Goal: Task Accomplishment & Management: Use online tool/utility

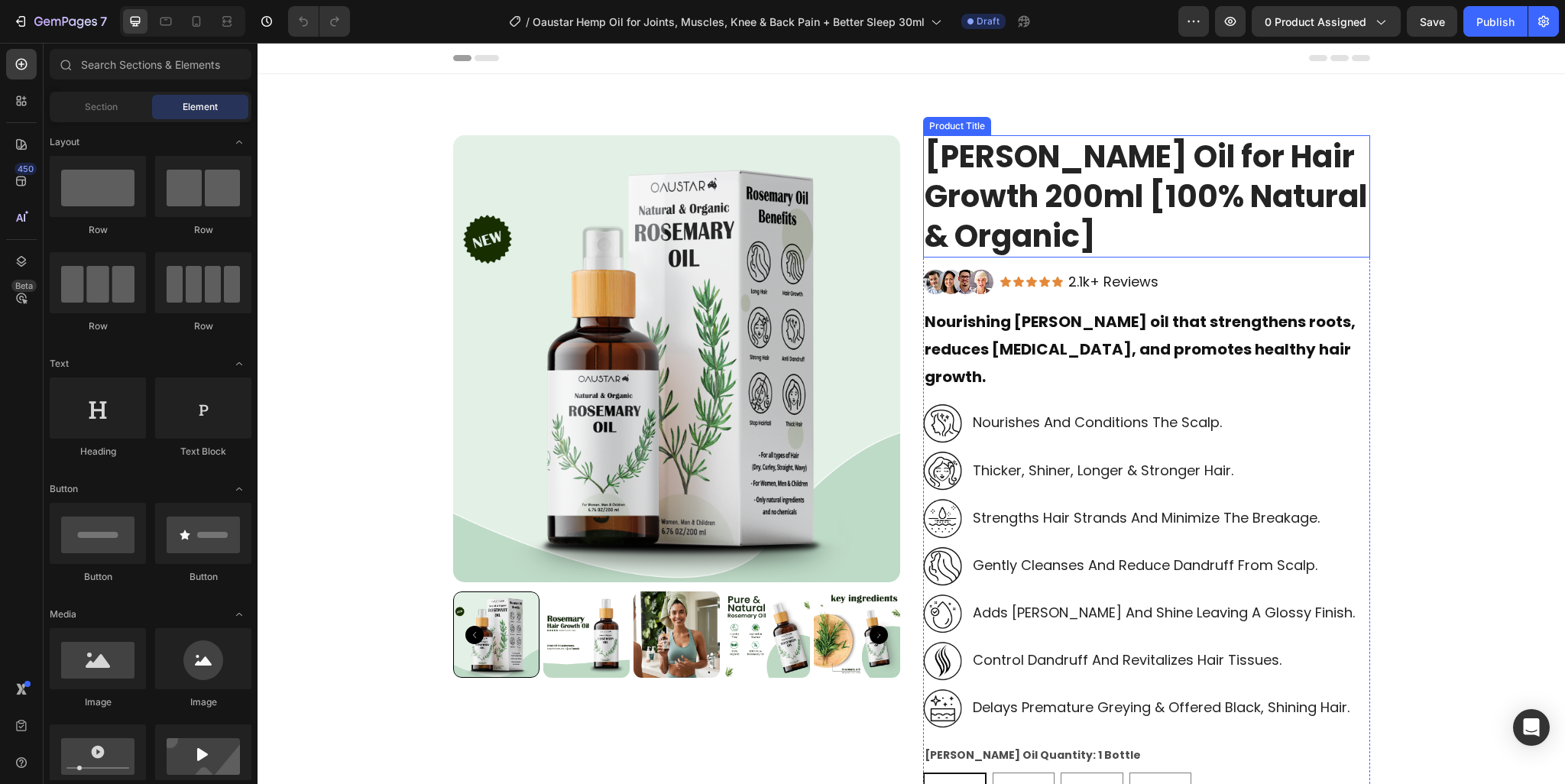
click at [1047, 184] on h1 "Rosemary Oil for Hair Growth 200ml [100% Natural & Organic]" at bounding box center [1147, 196] width 447 height 122
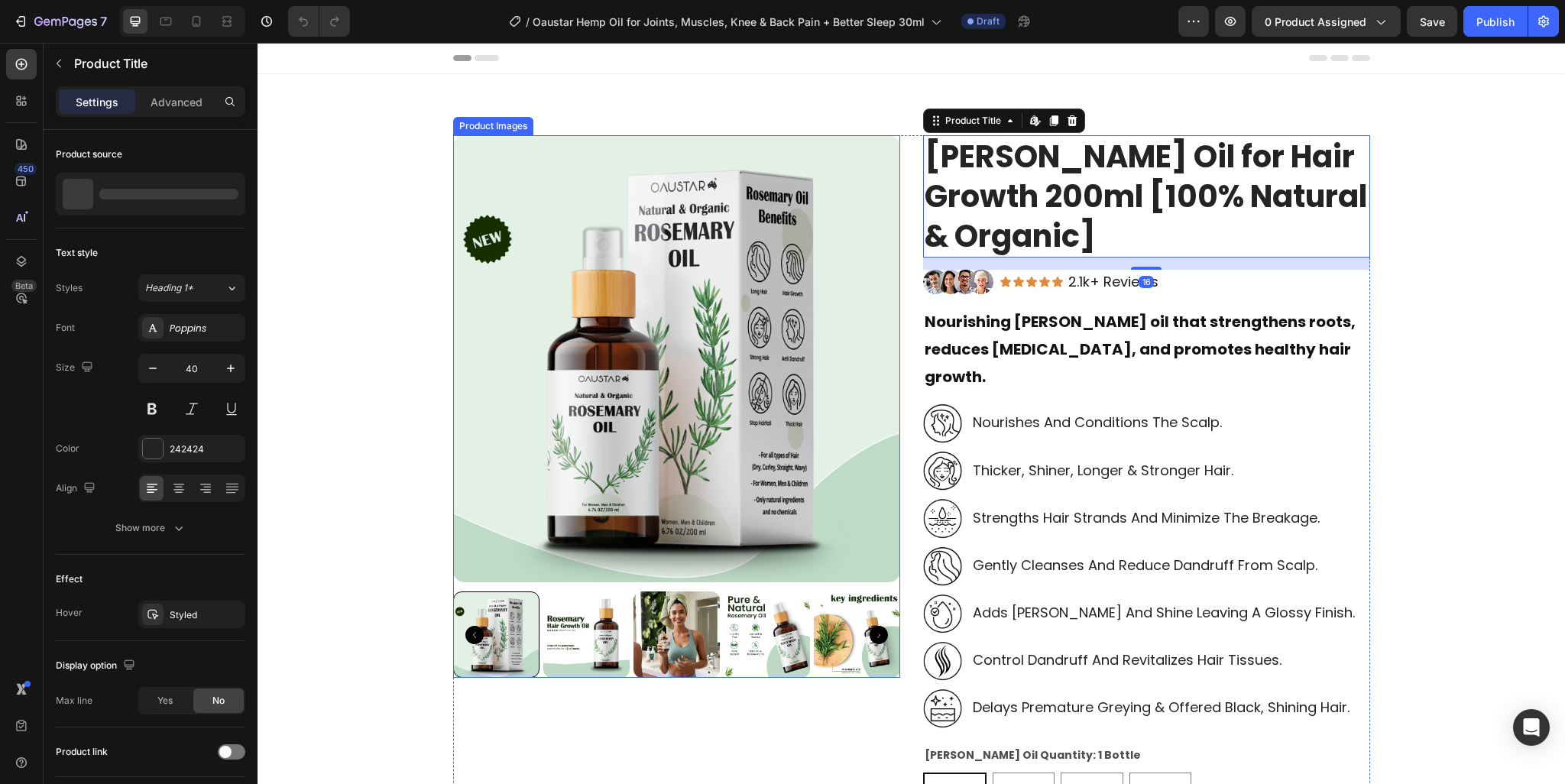
click at [565, 184] on img at bounding box center [677, 358] width 447 height 446
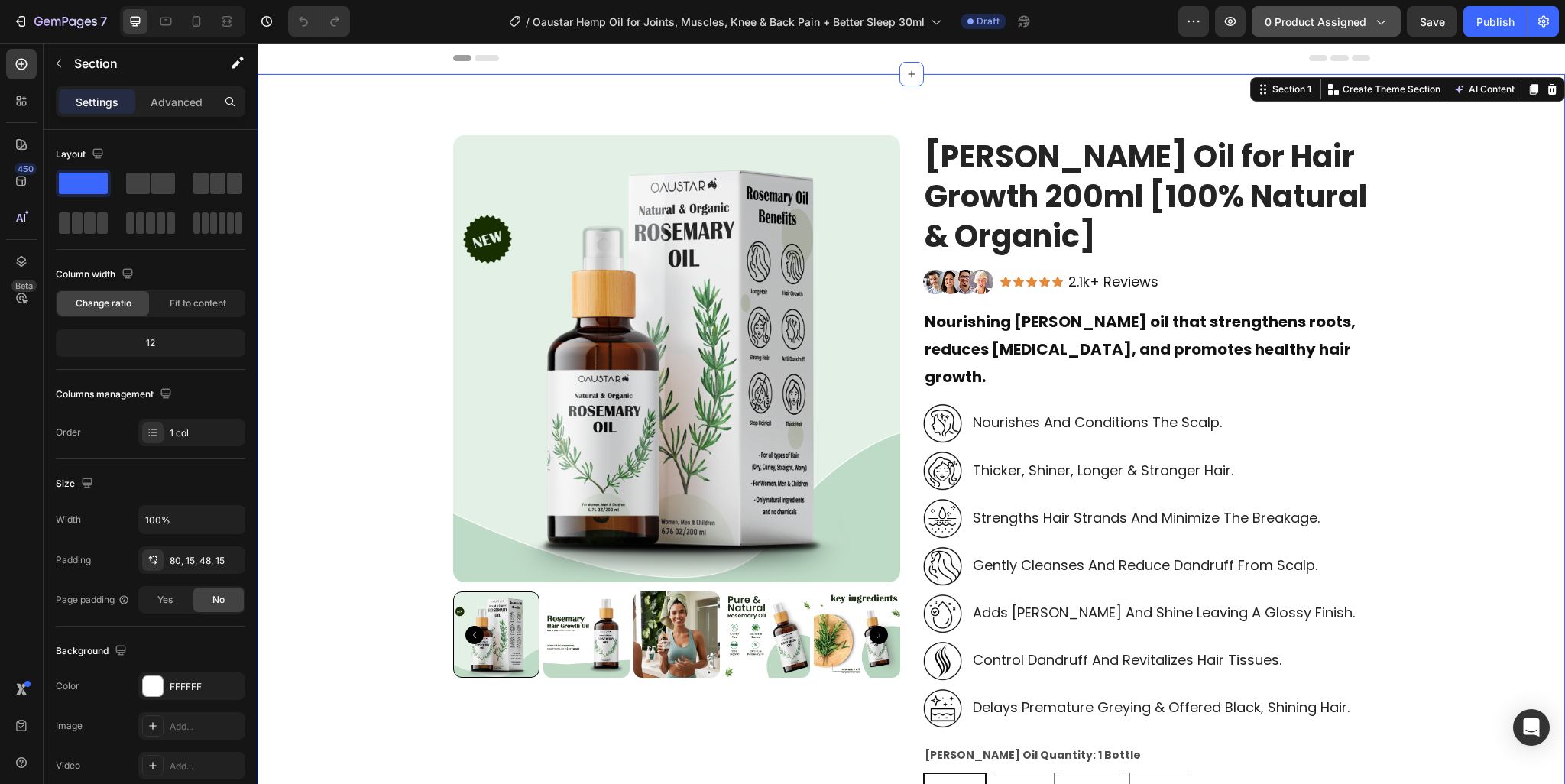
click at [1295, 14] on span "0 product assigned" at bounding box center [1315, 22] width 102 height 16
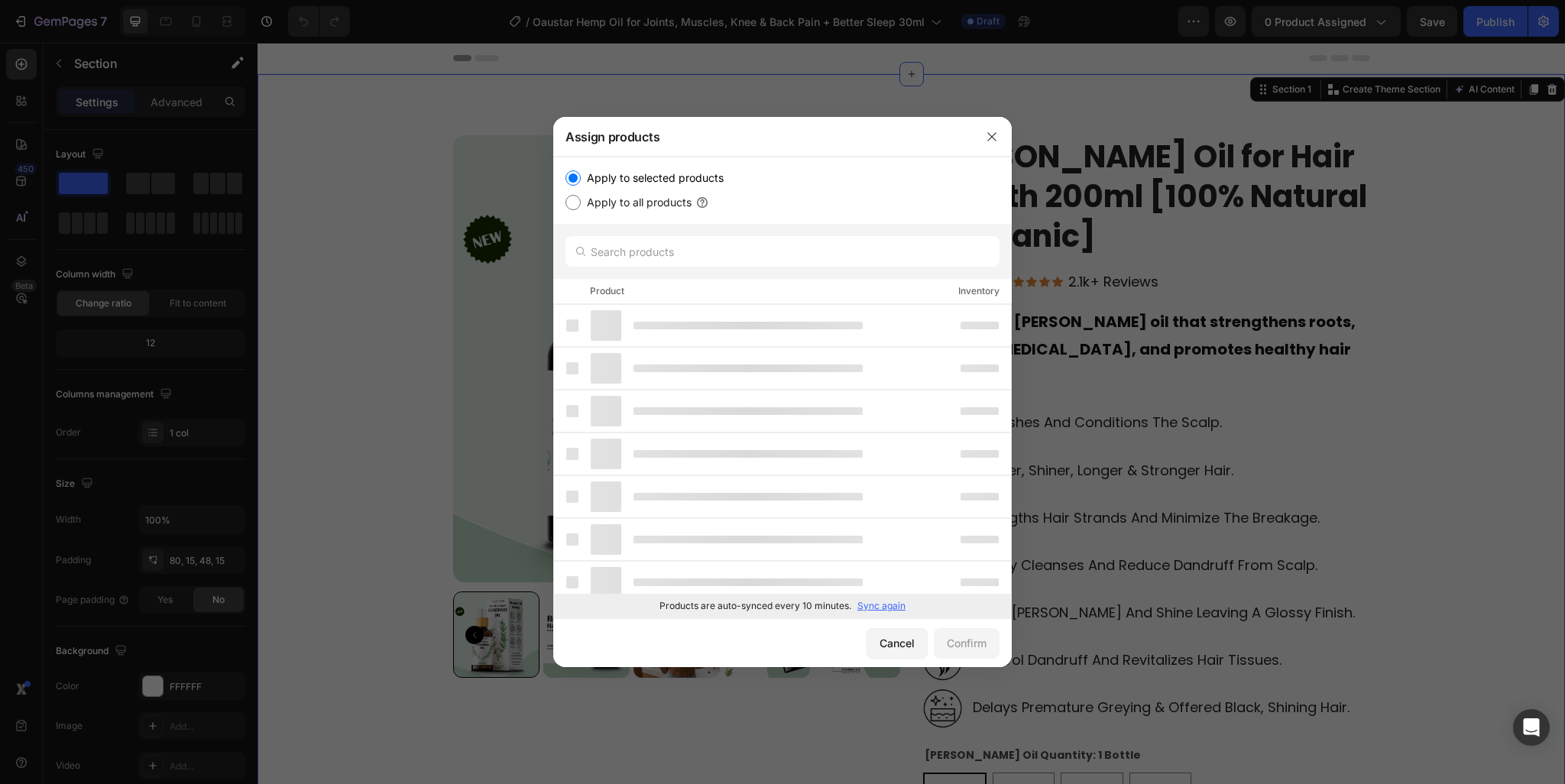
click at [885, 597] on div "Products are auto-synced every 10 minutes. Sync again" at bounding box center [782, 605] width 458 height 24
click at [886, 609] on p "Sync again" at bounding box center [880, 606] width 48 height 14
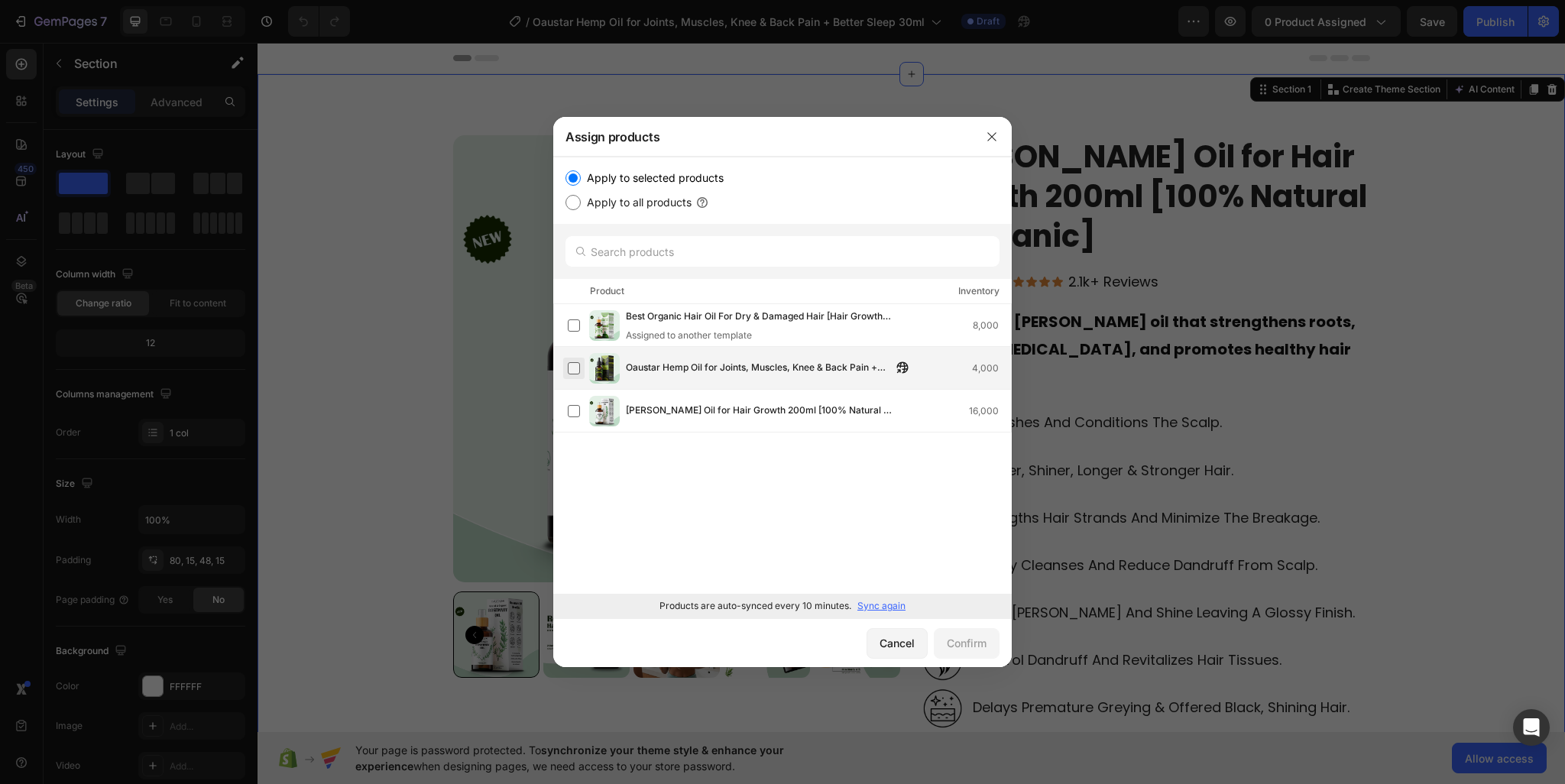
click at [575, 366] on label at bounding box center [574, 368] width 12 height 12
click at [968, 636] on div "Confirm" at bounding box center [967, 642] width 40 height 16
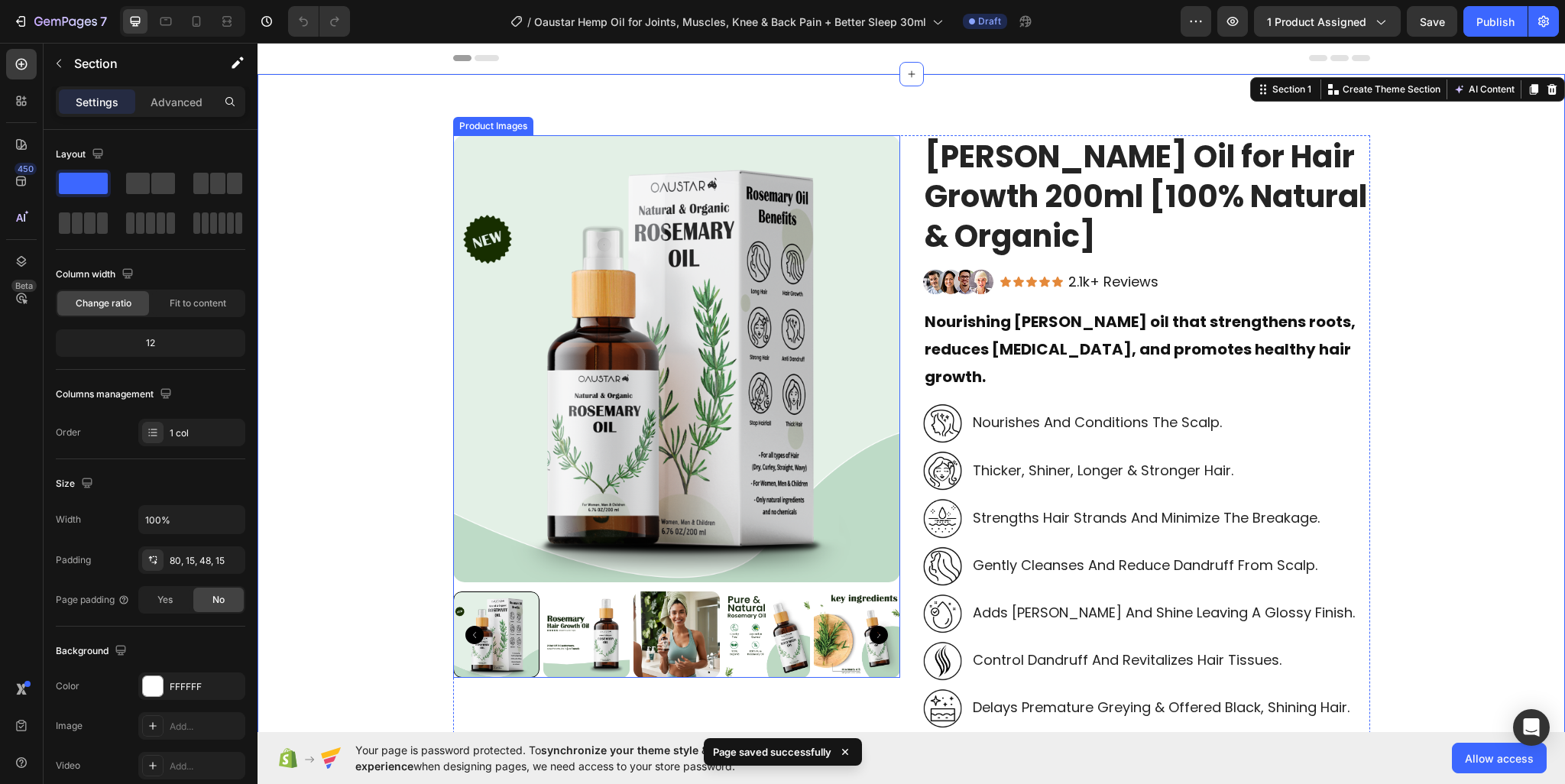
click at [883, 160] on img at bounding box center [677, 358] width 447 height 446
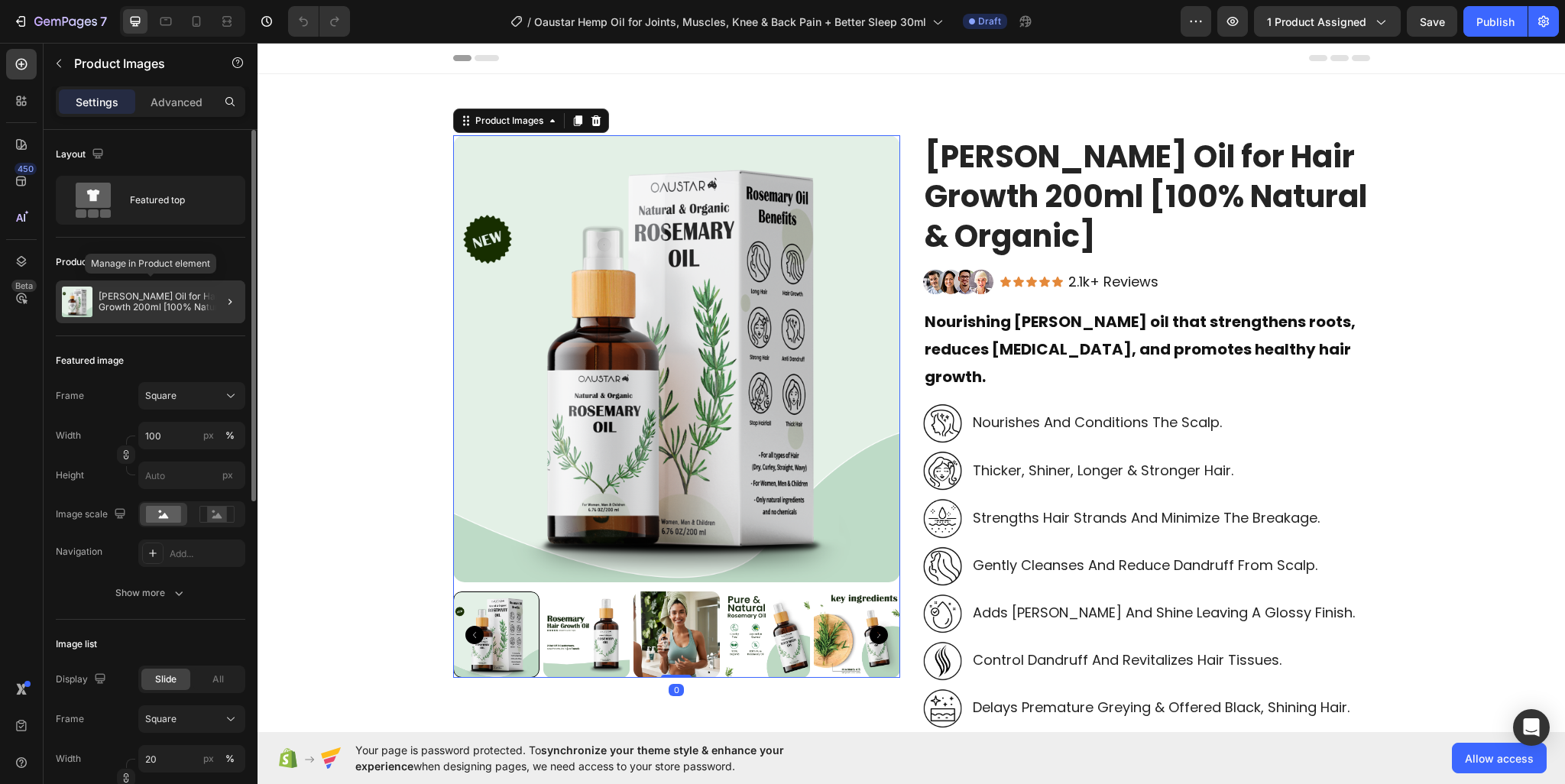
click at [125, 307] on p "Rosemary Oil for Hair Growth 200ml [100% Natural & Organic]" at bounding box center [169, 301] width 141 height 22
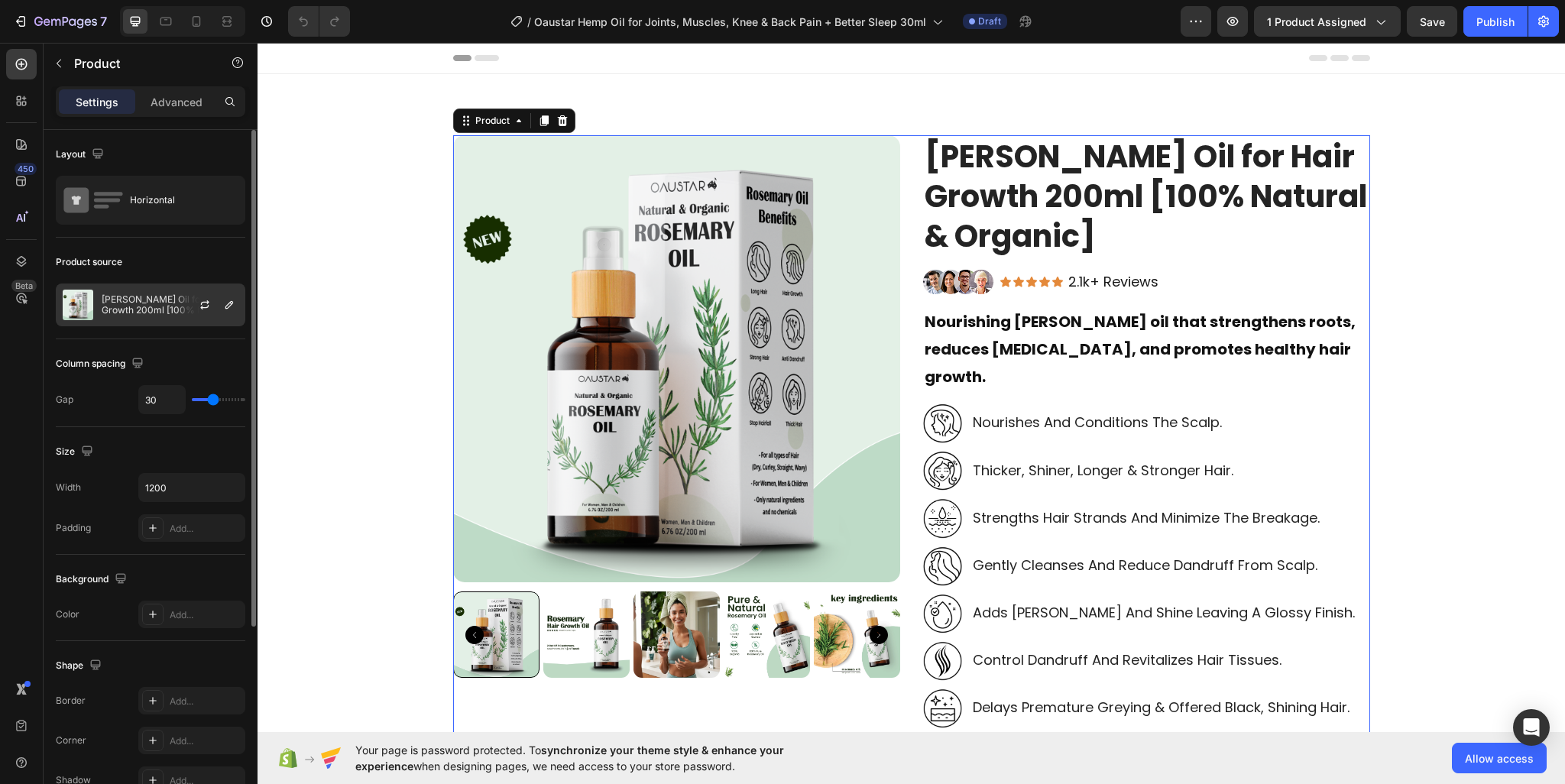
click at [171, 309] on p "Rosemary Oil for Hair Growth 200ml [100% Natural & Organic]" at bounding box center [170, 304] width 137 height 22
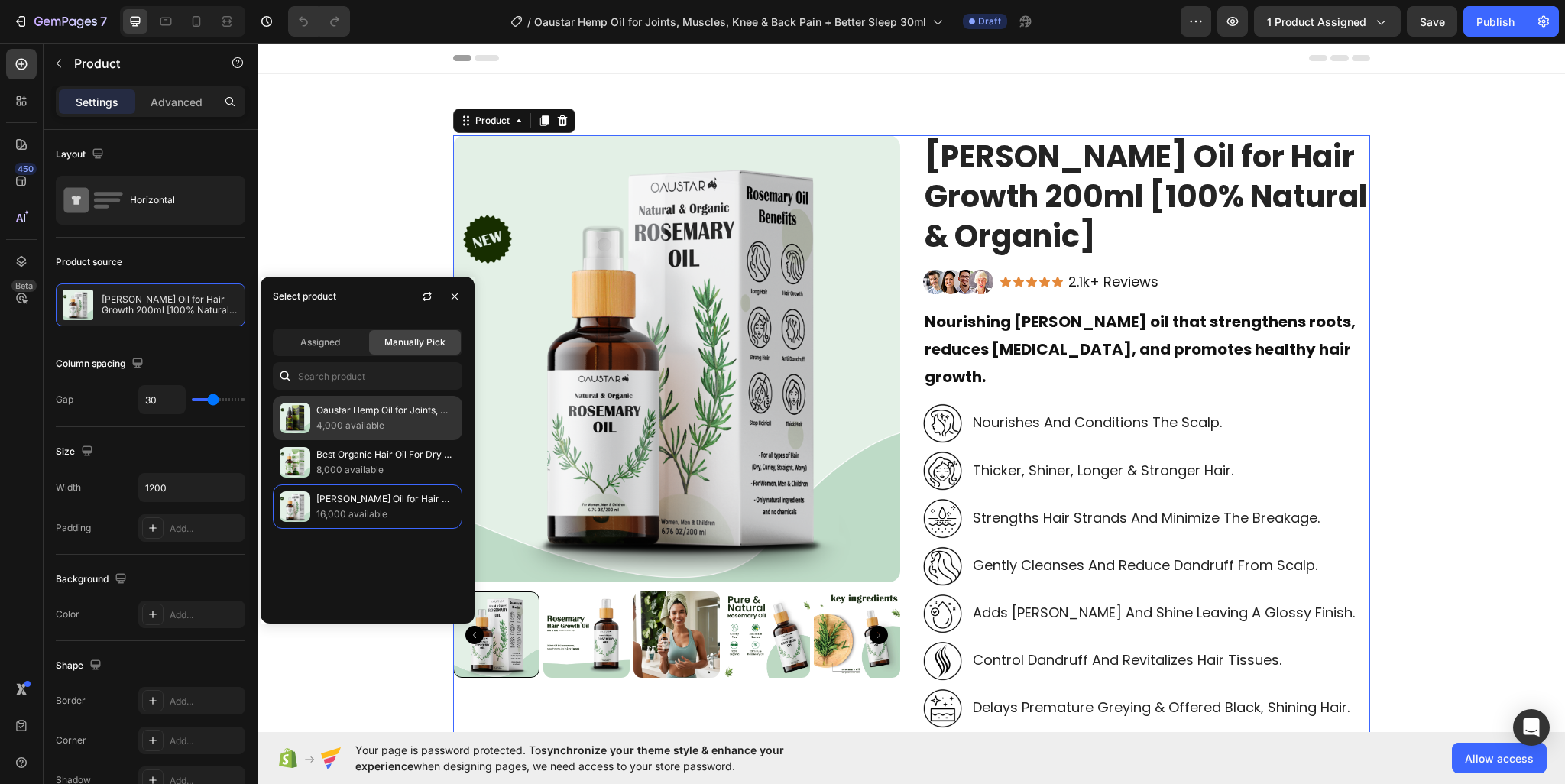
click at [336, 415] on p "Oaustar Hemp Oil for Joints, Muscles, Knee & Back Pain + Better Sleep 30ml" at bounding box center [386, 410] width 139 height 16
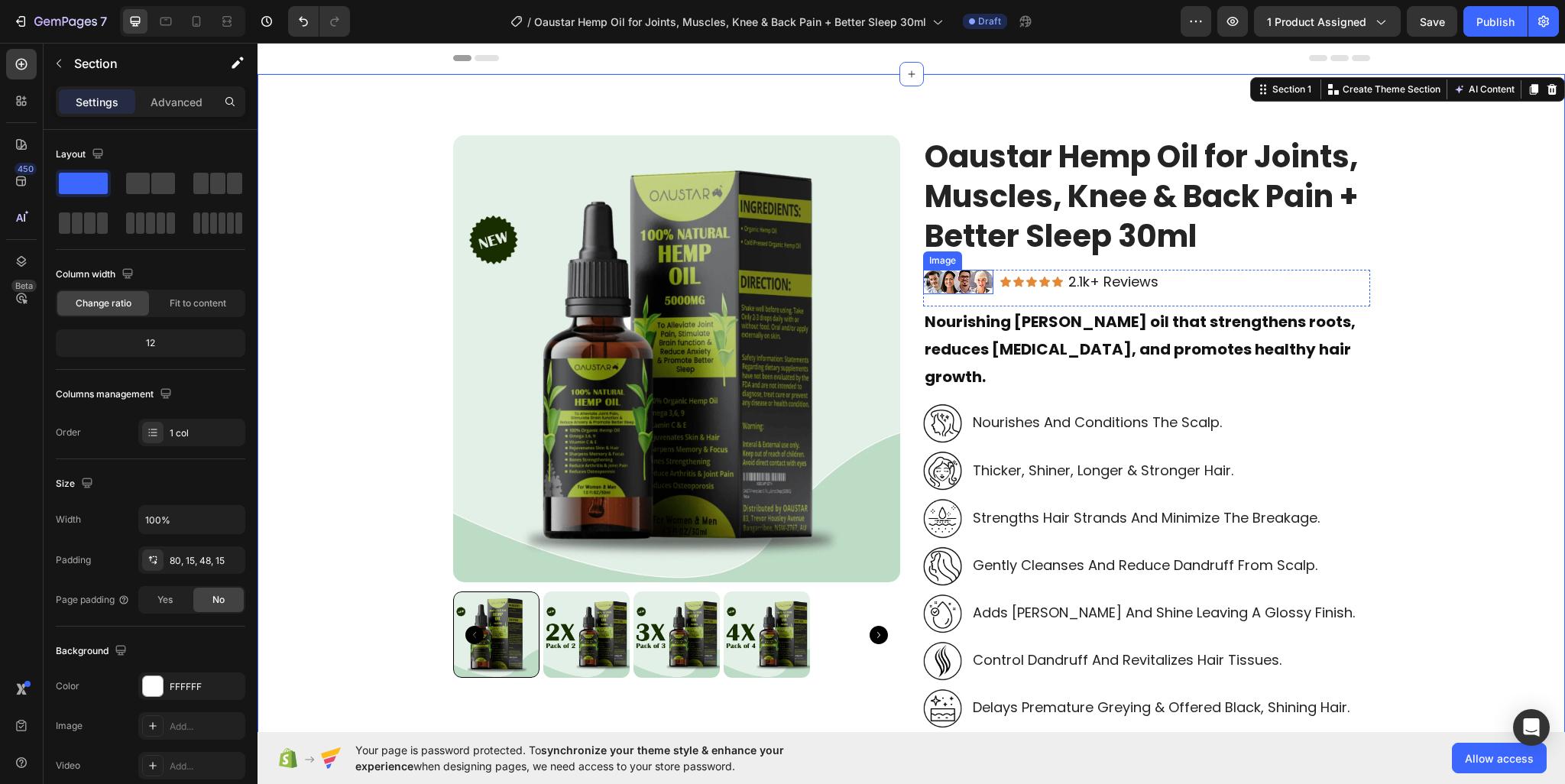
click at [939, 276] on img at bounding box center [959, 281] width 71 height 24
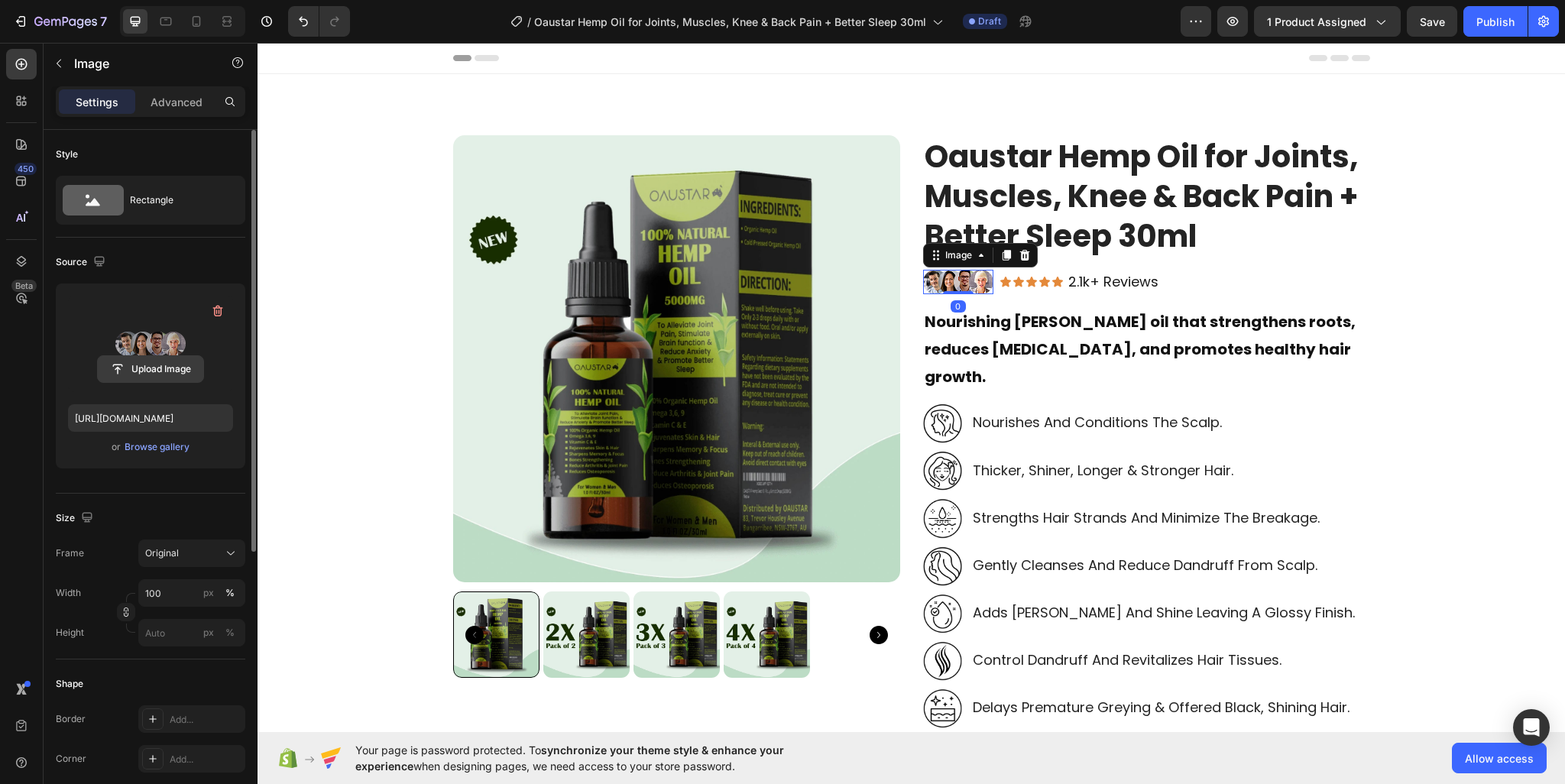
click at [168, 374] on input "file" at bounding box center [151, 369] width 106 height 26
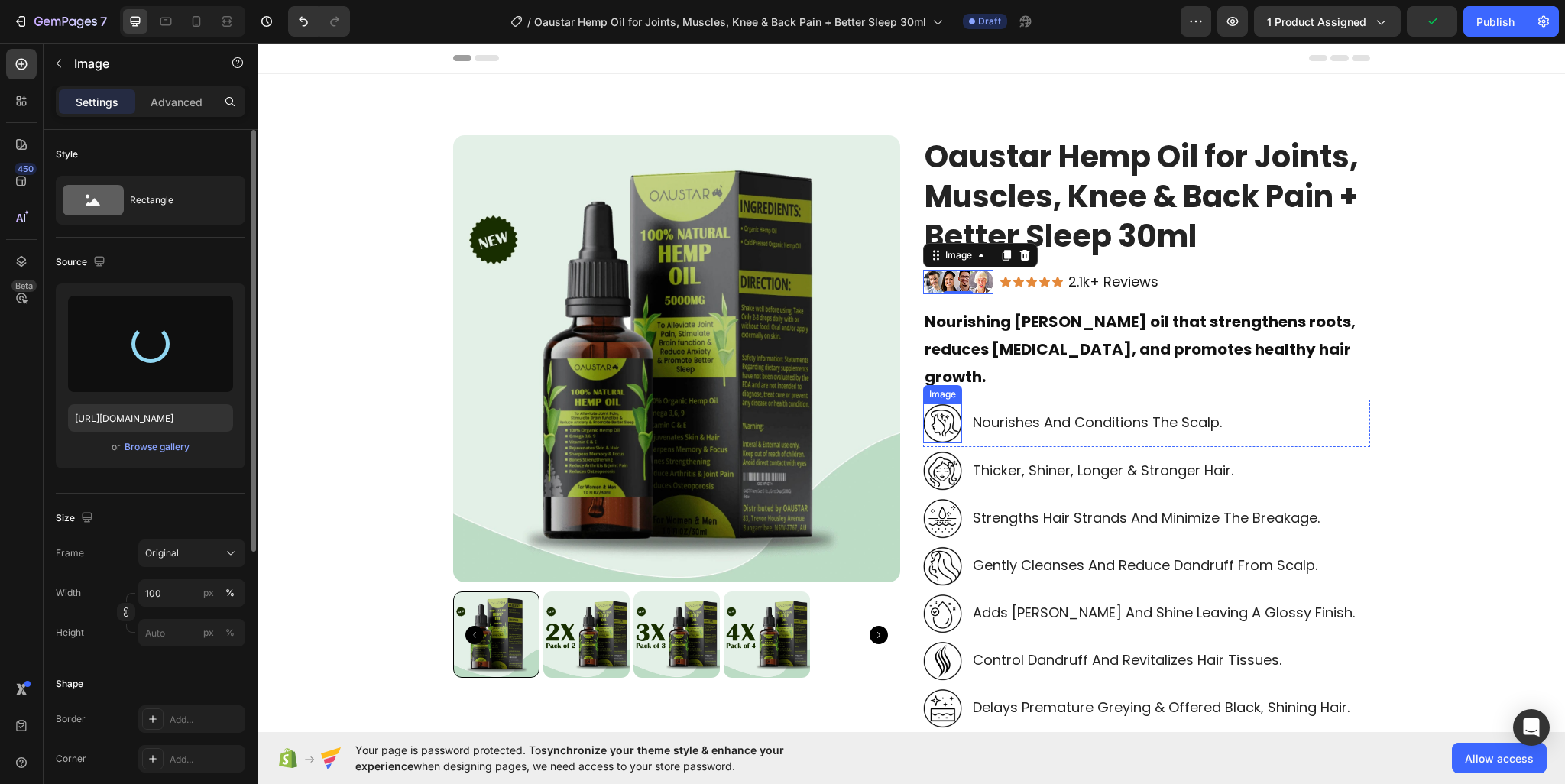
type input "https://cdn.shopify.com/s/files/1/0950/2798/6710/files/gempages_578838273980367…"
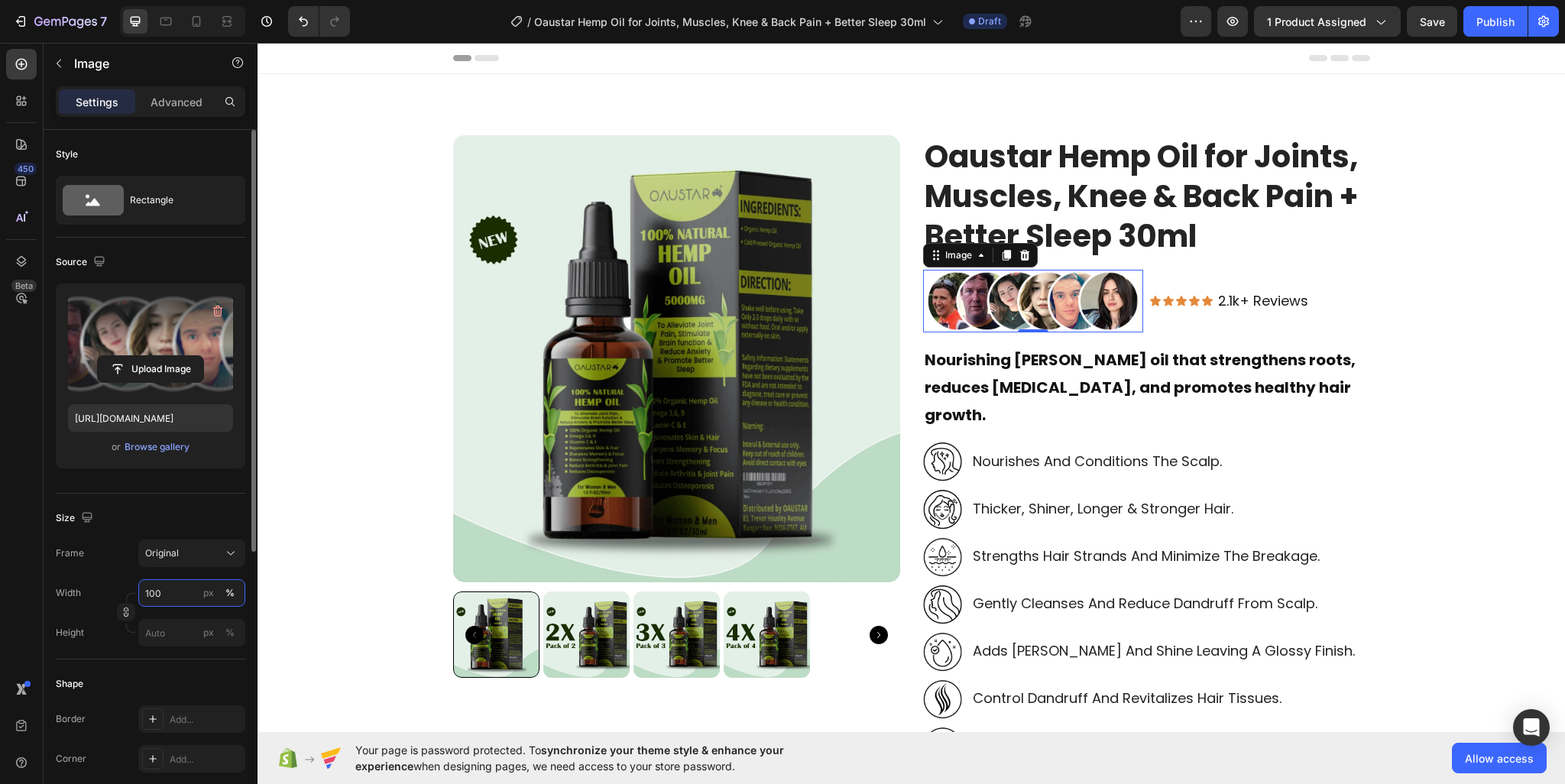
click at [156, 593] on input "100" at bounding box center [191, 592] width 107 height 27
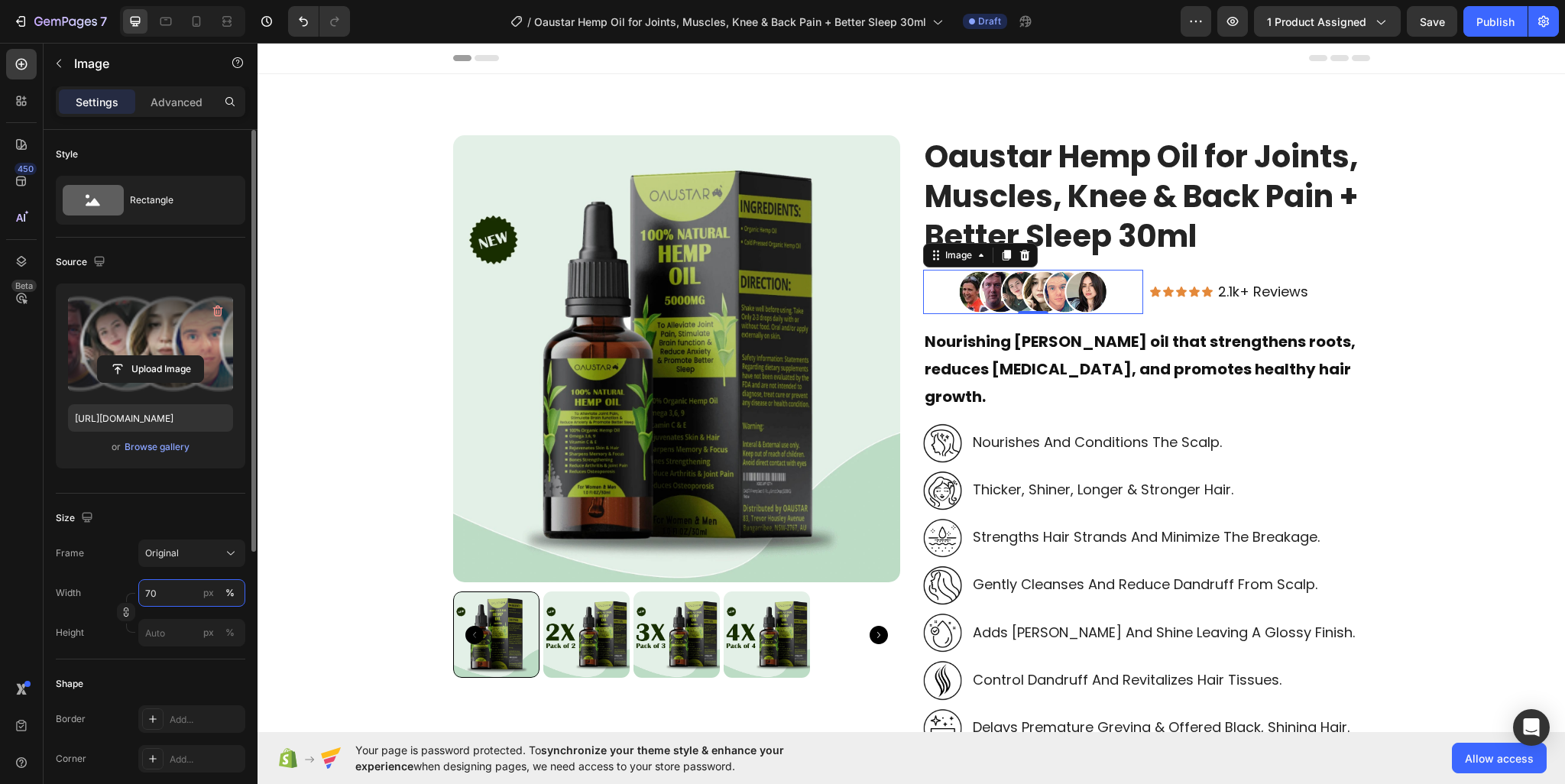
click at [122, 600] on div "Width 70 px % Height px %" at bounding box center [151, 612] width 190 height 68
drag, startPoint x: 175, startPoint y: 592, endPoint x: 80, endPoint y: 592, distance: 95.0
click at [80, 592] on div "Width 66 px %" at bounding box center [151, 592] width 190 height 27
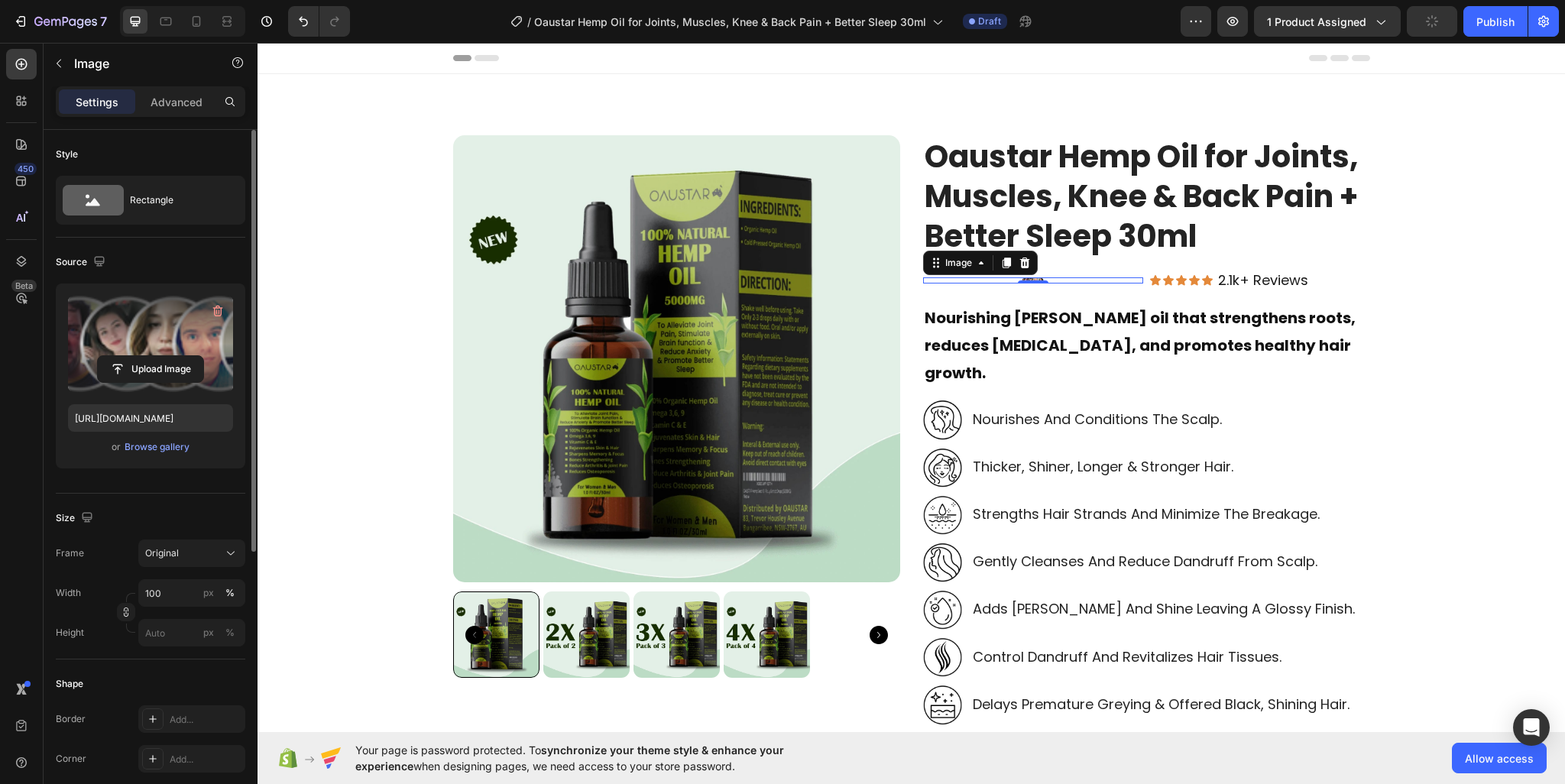
click at [175, 576] on div "Frame Original Width 100 px % Height px %" at bounding box center [151, 592] width 190 height 107
type input "10"
click at [184, 571] on div "Frame Original Width 10 px % Height px %" at bounding box center [151, 592] width 190 height 107
click at [190, 594] on input "10" at bounding box center [191, 592] width 107 height 27
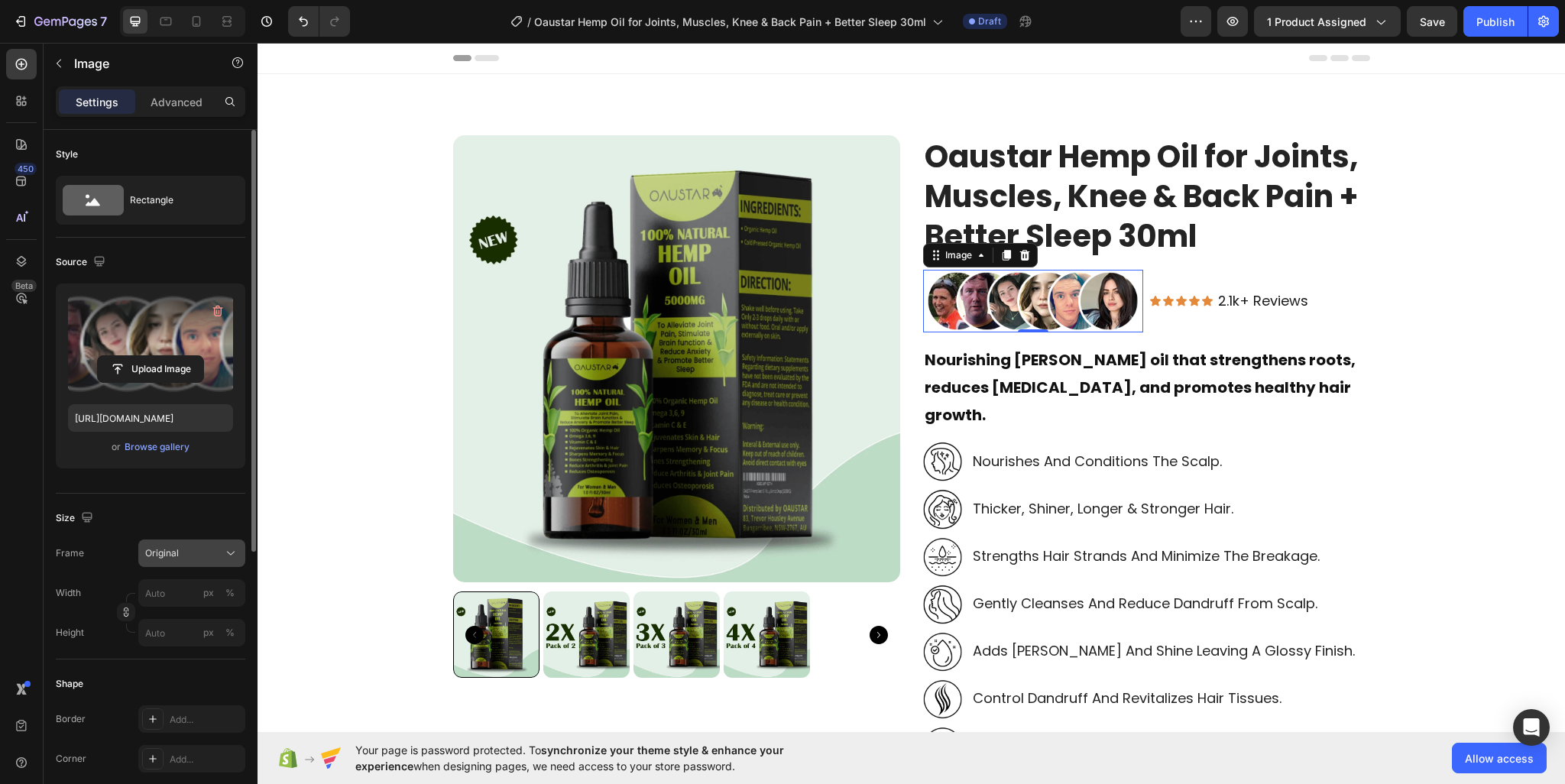
click at [235, 555] on icon at bounding box center [231, 553] width 16 height 16
click at [211, 691] on div "Custom" at bounding box center [177, 704] width 122 height 27
click at [154, 506] on rect at bounding box center [164, 505] width 35 height 17
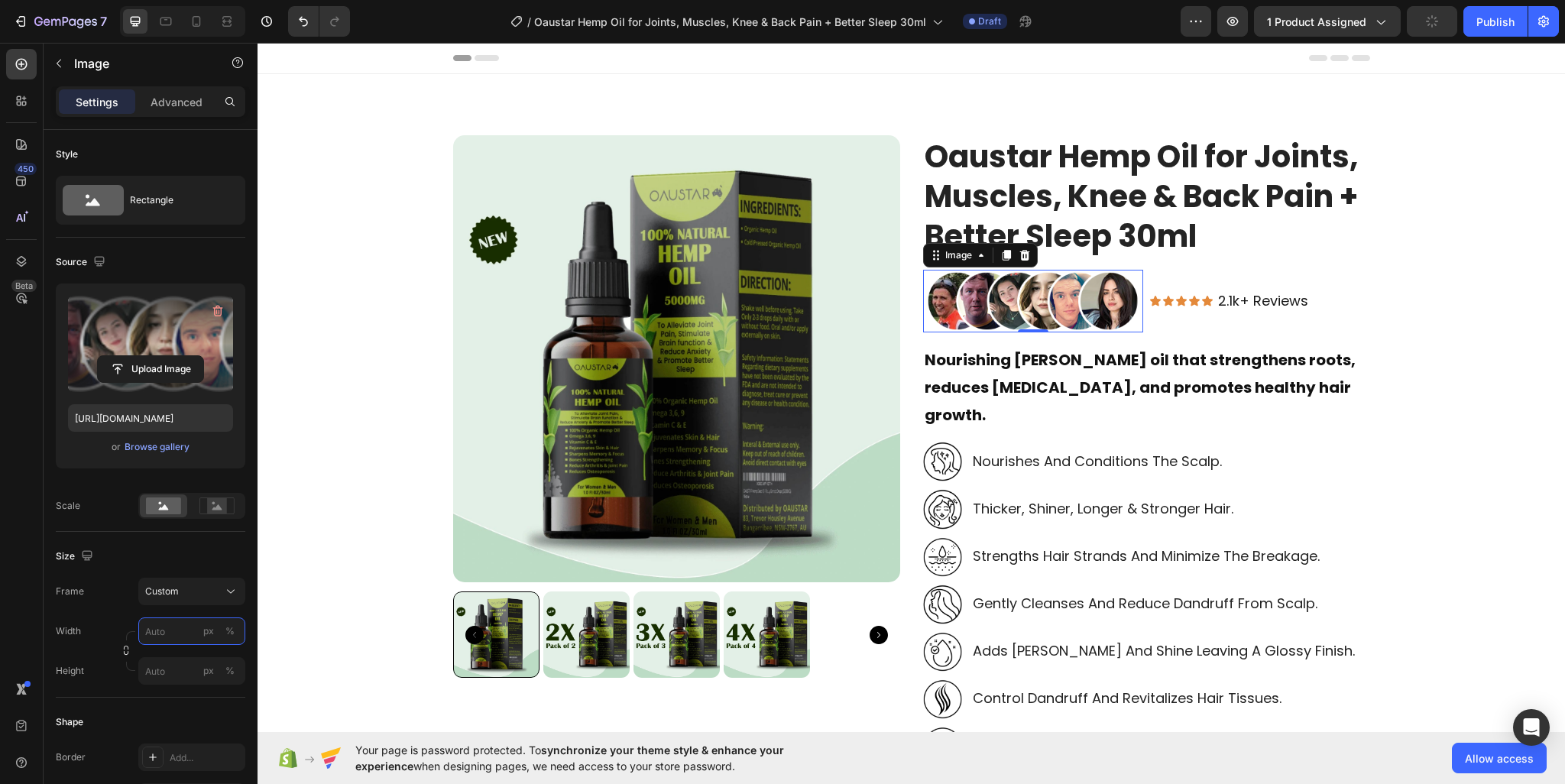
click at [159, 631] on input "px %" at bounding box center [191, 630] width 107 height 27
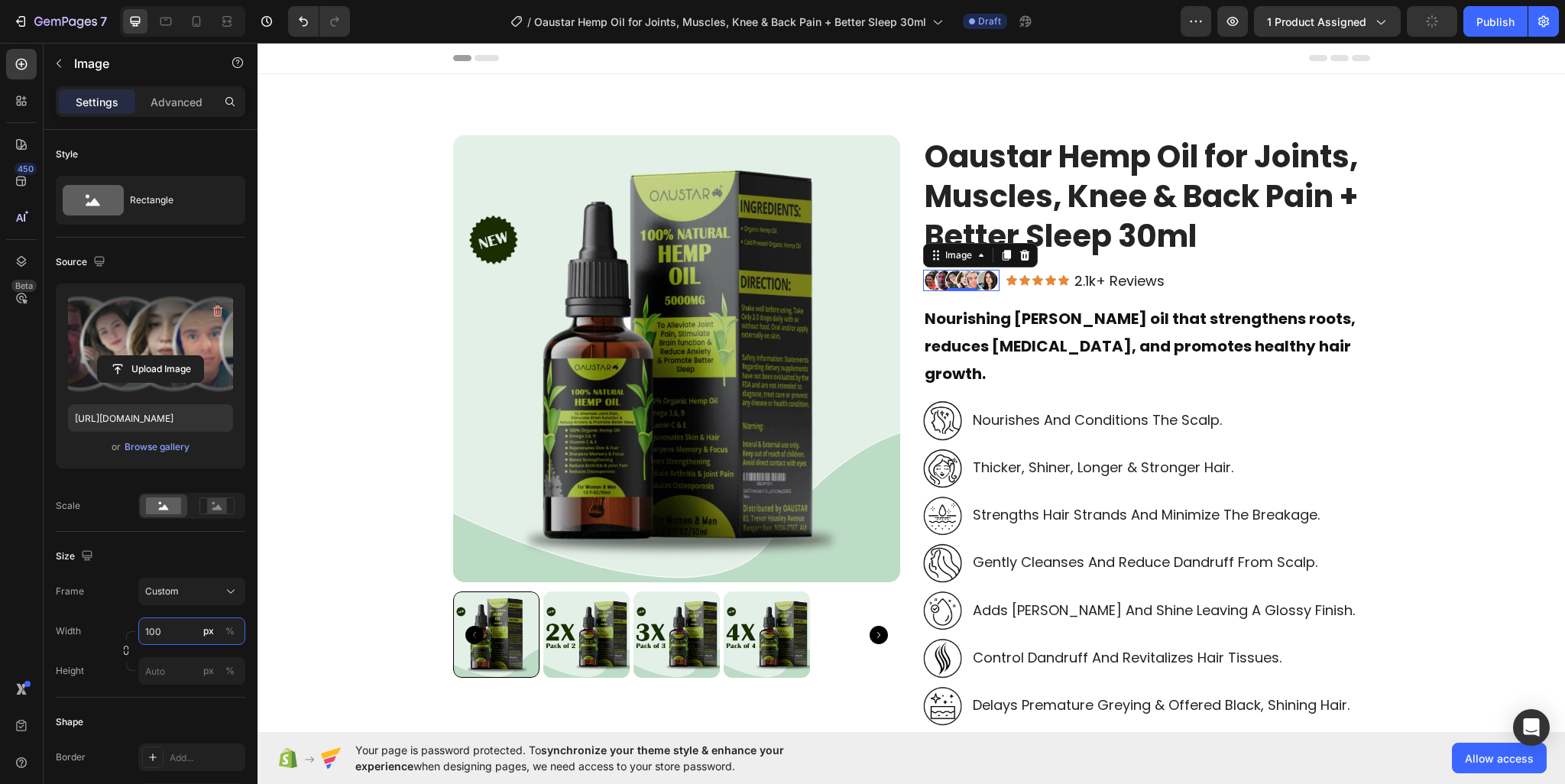
type input "100"
click at [140, 536] on div "Size Frame Custom Width 100 px % Height px %" at bounding box center [151, 614] width 190 height 165
click at [172, 637] on input "100" at bounding box center [191, 630] width 107 height 27
click at [105, 639] on div "Width 100 px %" at bounding box center [151, 630] width 190 height 27
click at [153, 670] on input "px %" at bounding box center [191, 670] width 107 height 27
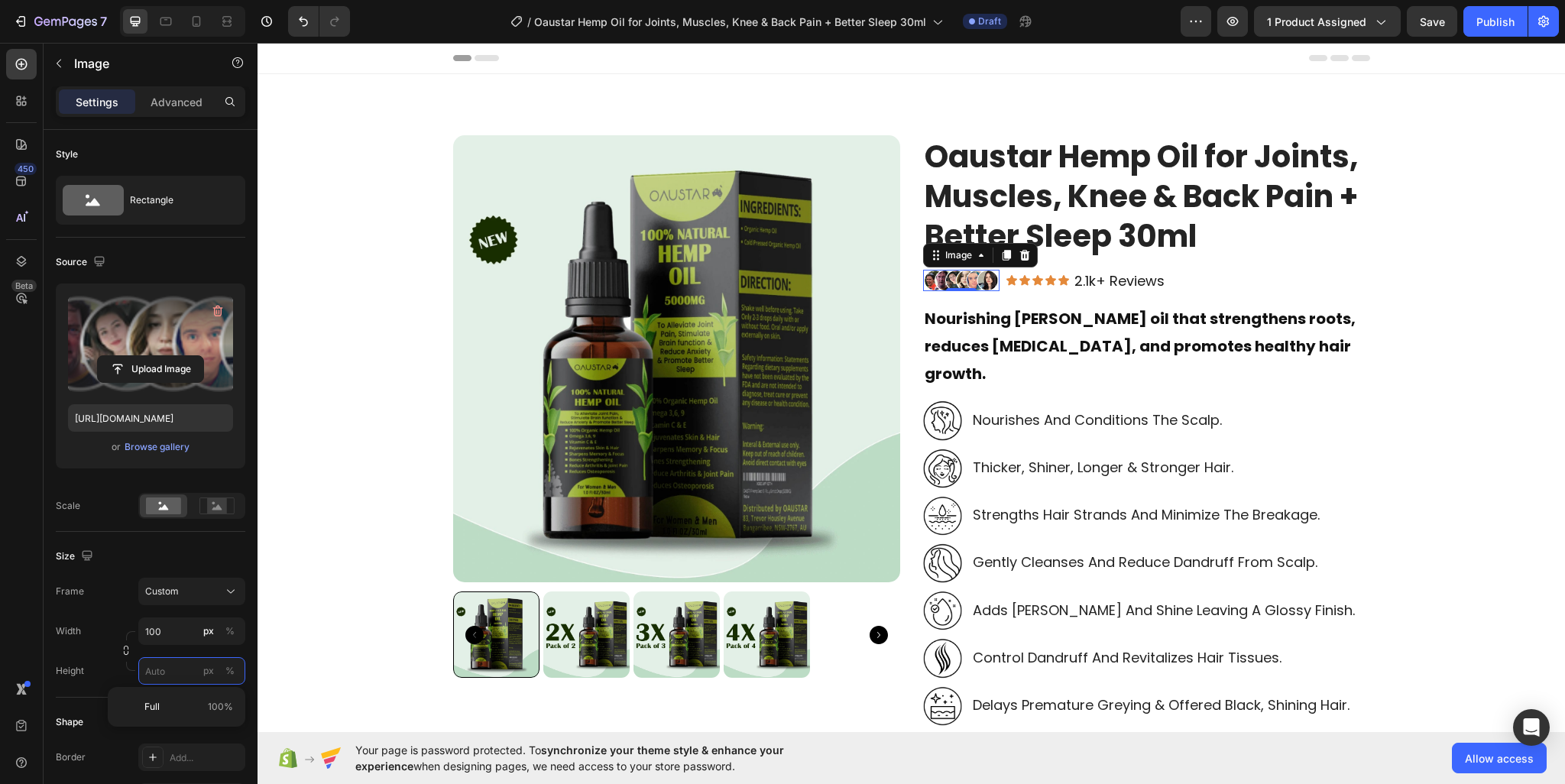
paste input "100"
type input "100"
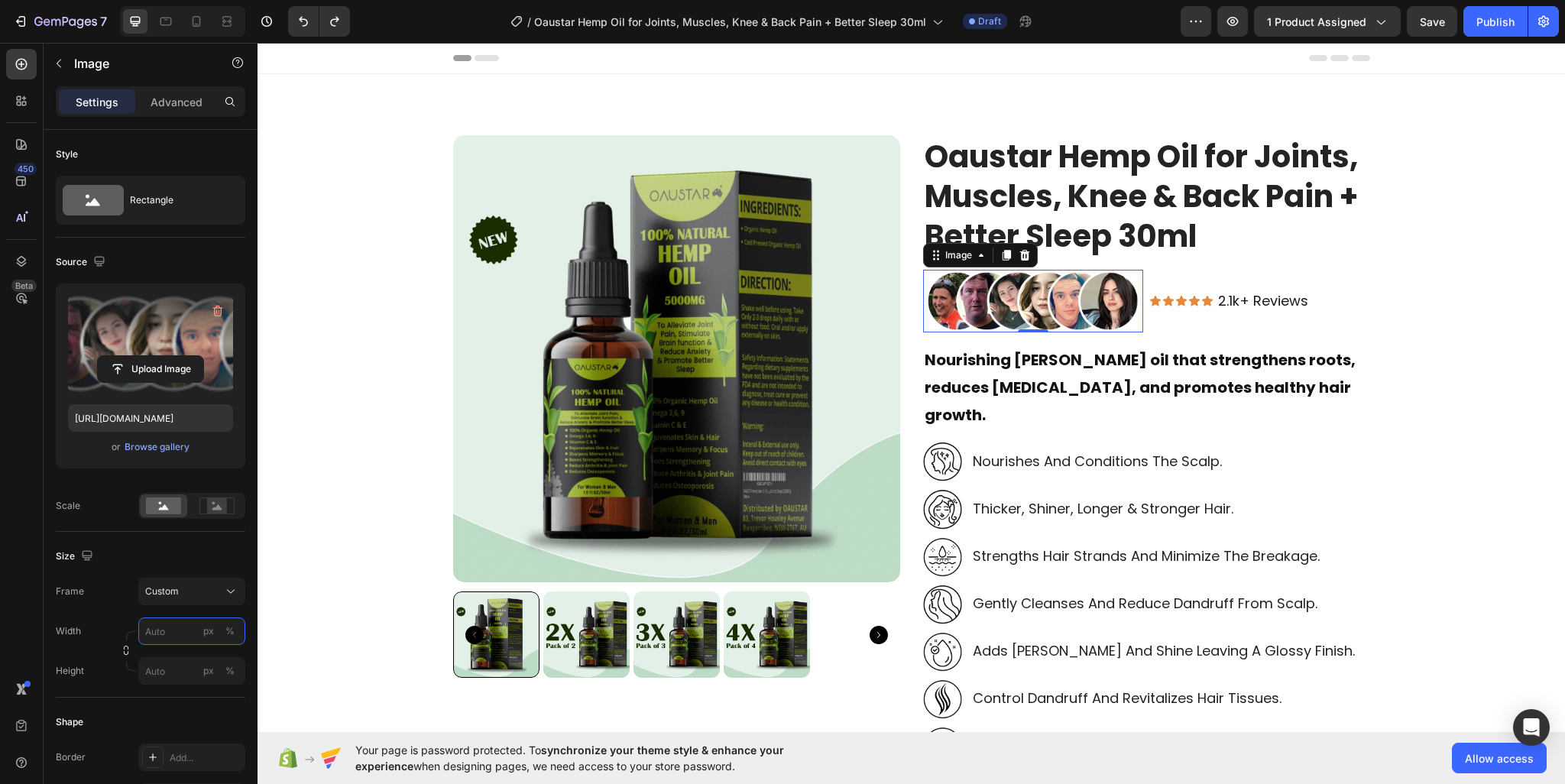
click at [161, 630] on input "px %" at bounding box center [191, 630] width 107 height 27
paste input "text"
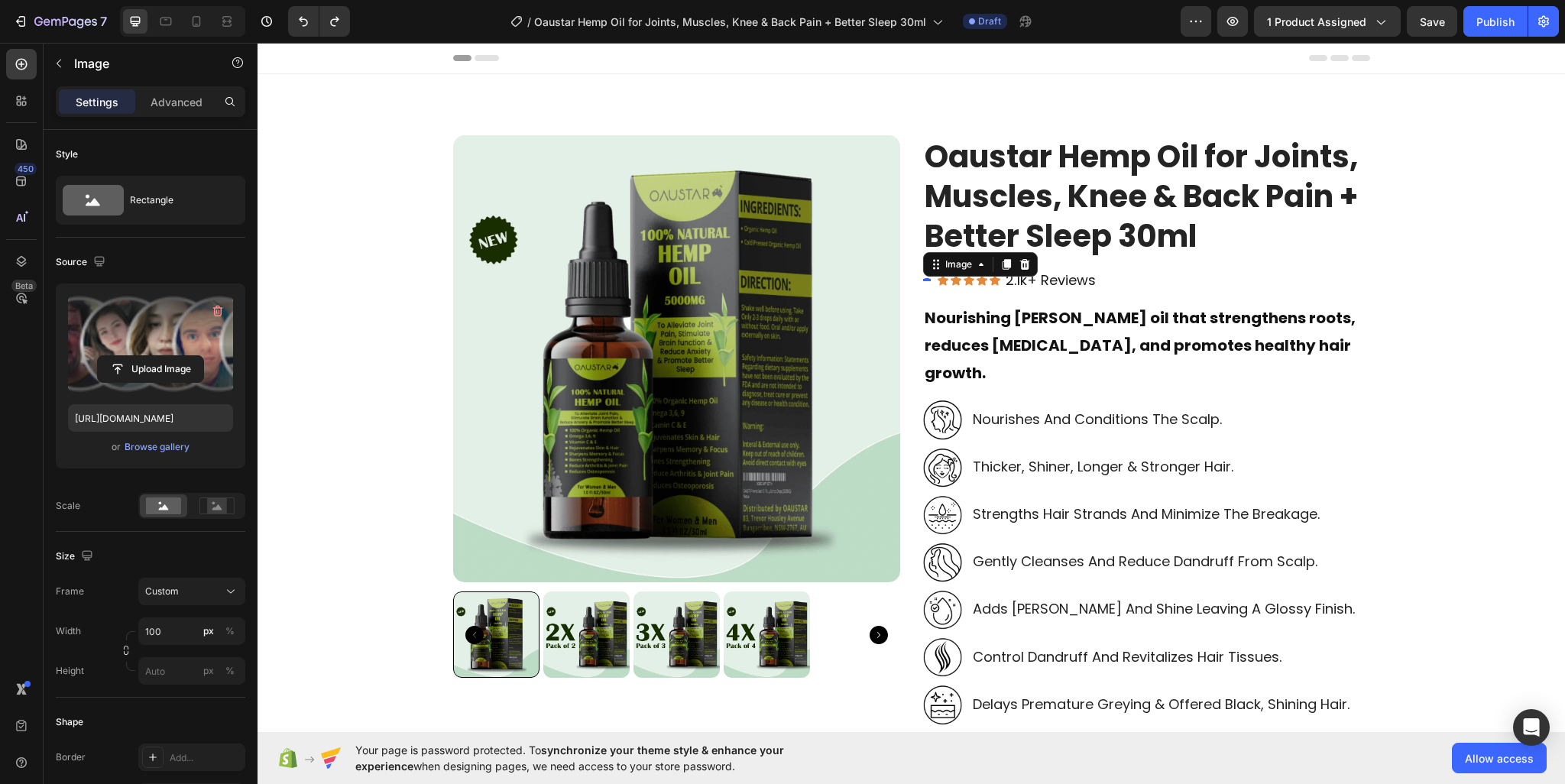
click at [116, 587] on div "Frame Custom" at bounding box center [151, 591] width 190 height 27
click at [161, 627] on input "100" at bounding box center [191, 630] width 107 height 27
click at [168, 631] on input "100" at bounding box center [191, 630] width 107 height 27
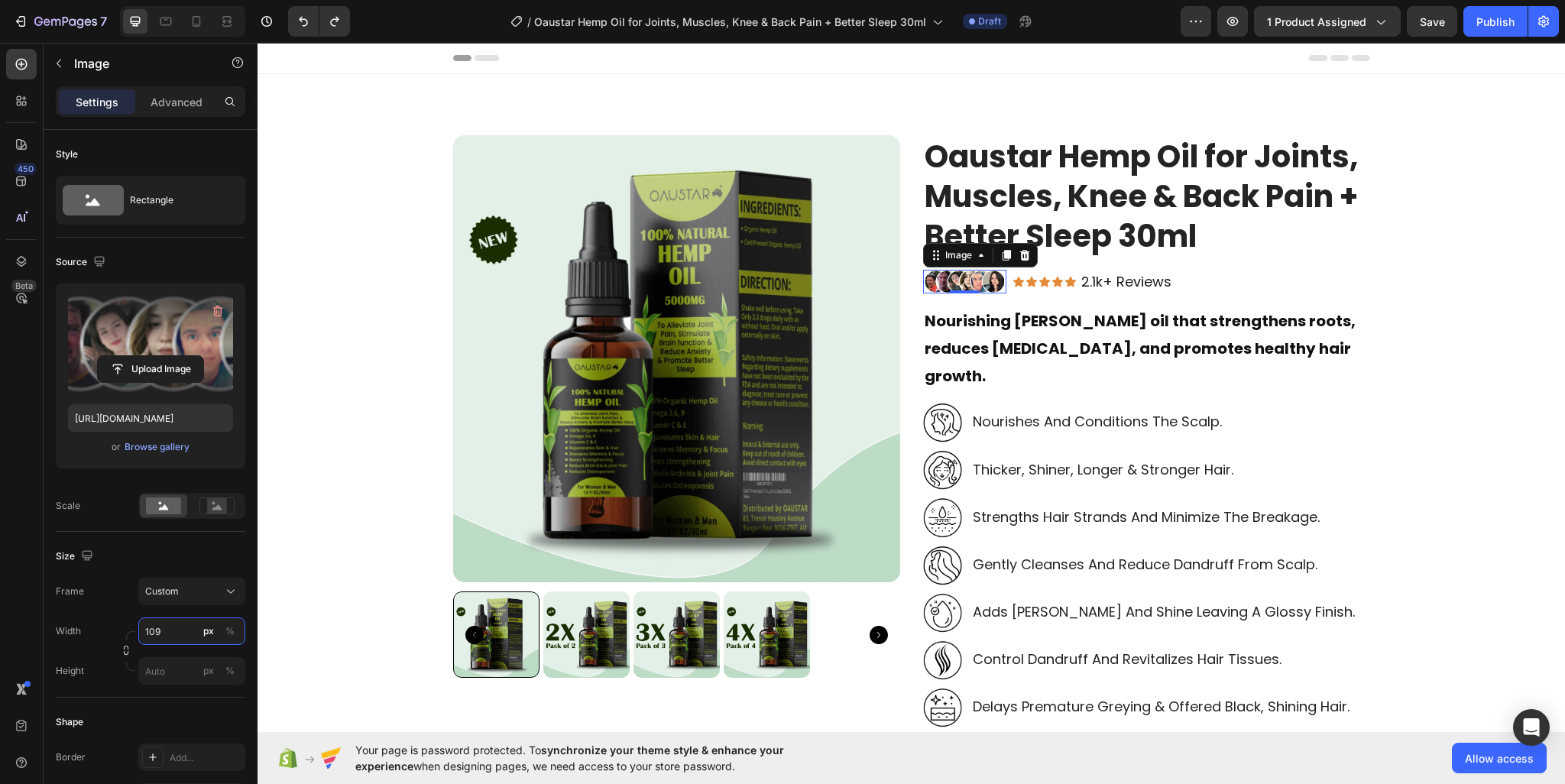
type input "108"
click at [186, 560] on div "Size" at bounding box center [151, 556] width 190 height 24
click at [1035, 412] on p "nourishes and conditions the scalp." at bounding box center [1097, 421] width 249 height 18
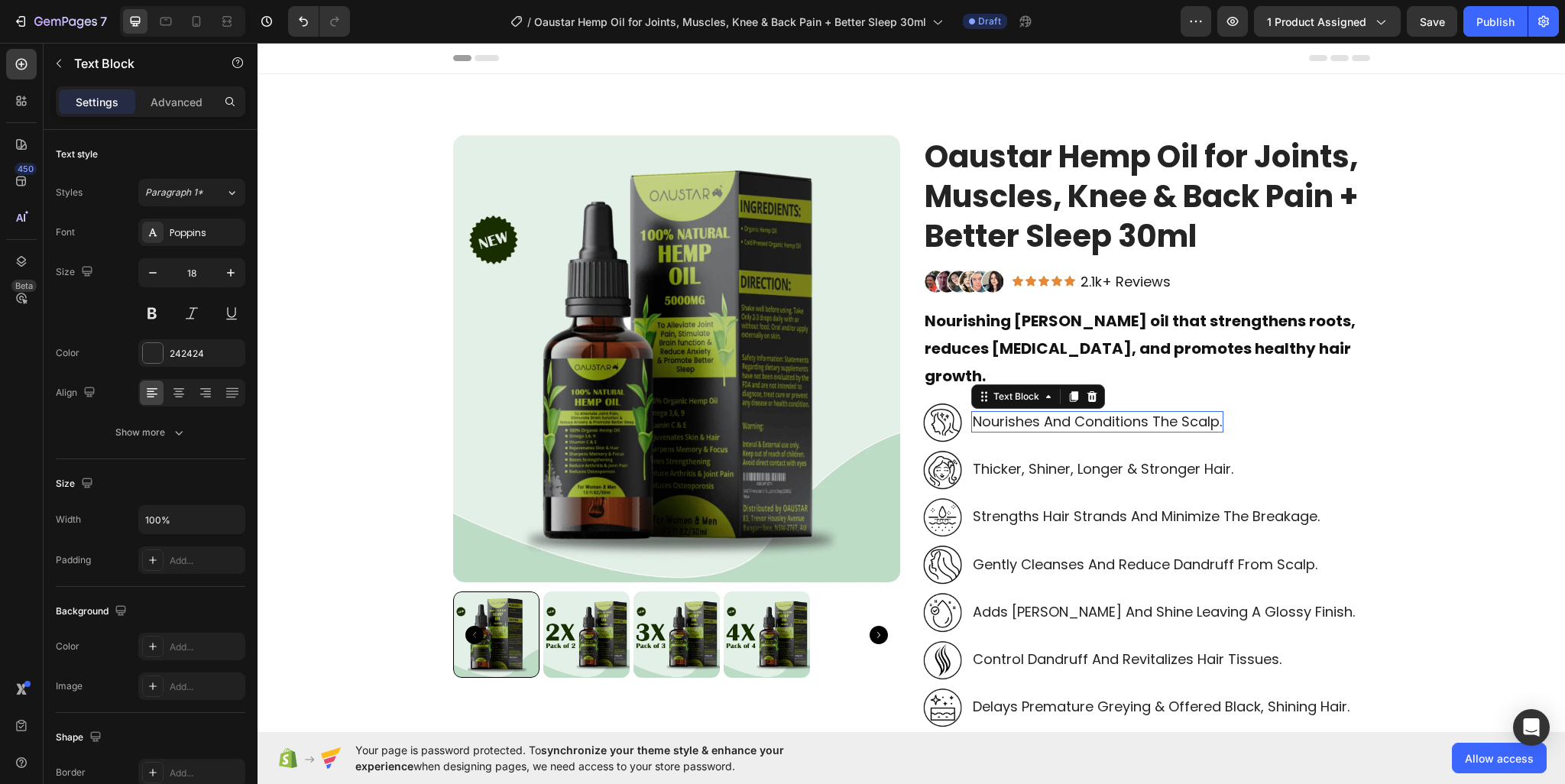
click at [1035, 412] on p "nourishes and conditions the scalp." at bounding box center [1097, 421] width 249 height 18
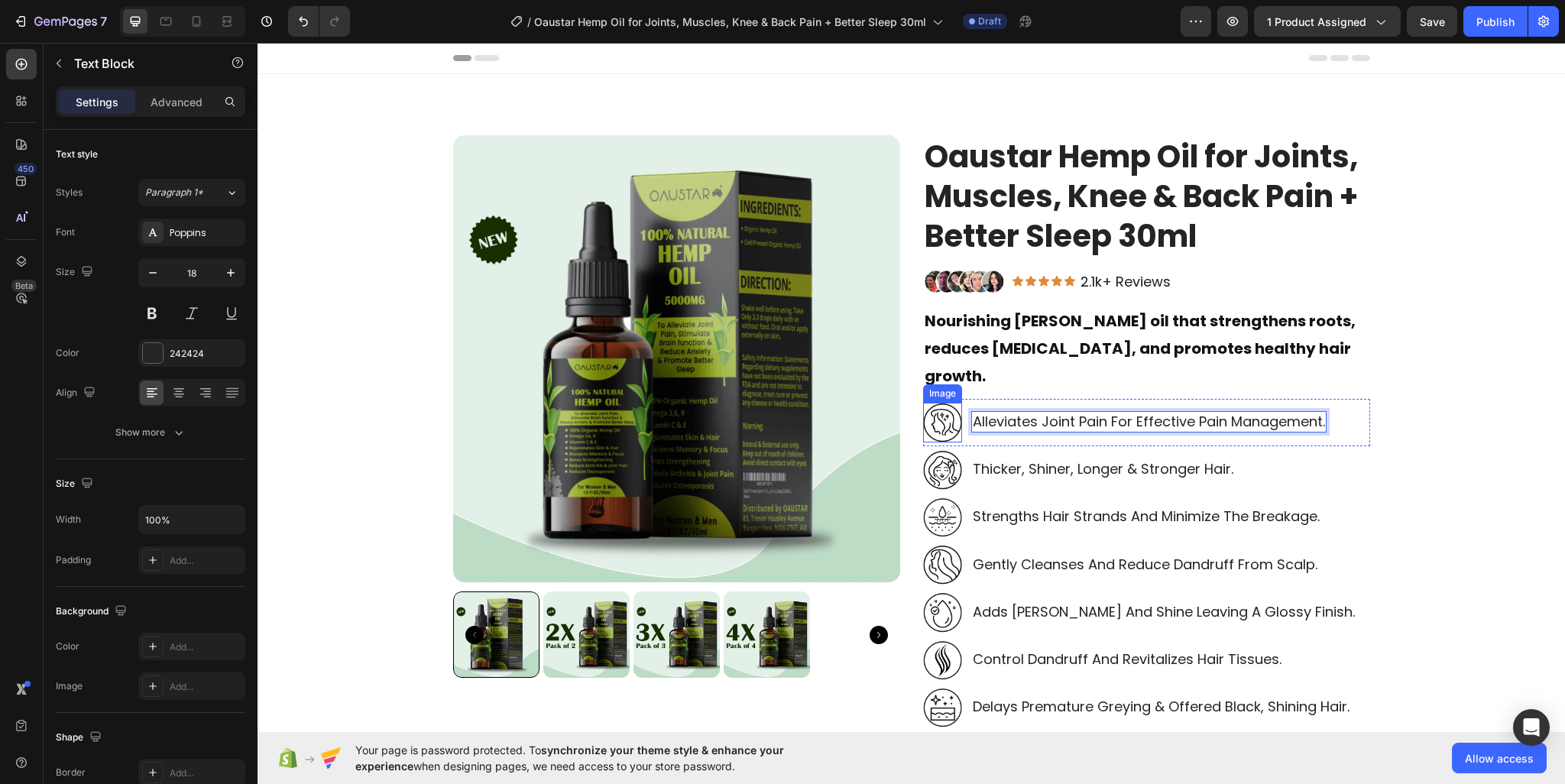
click at [946, 402] on img at bounding box center [943, 422] width 39 height 40
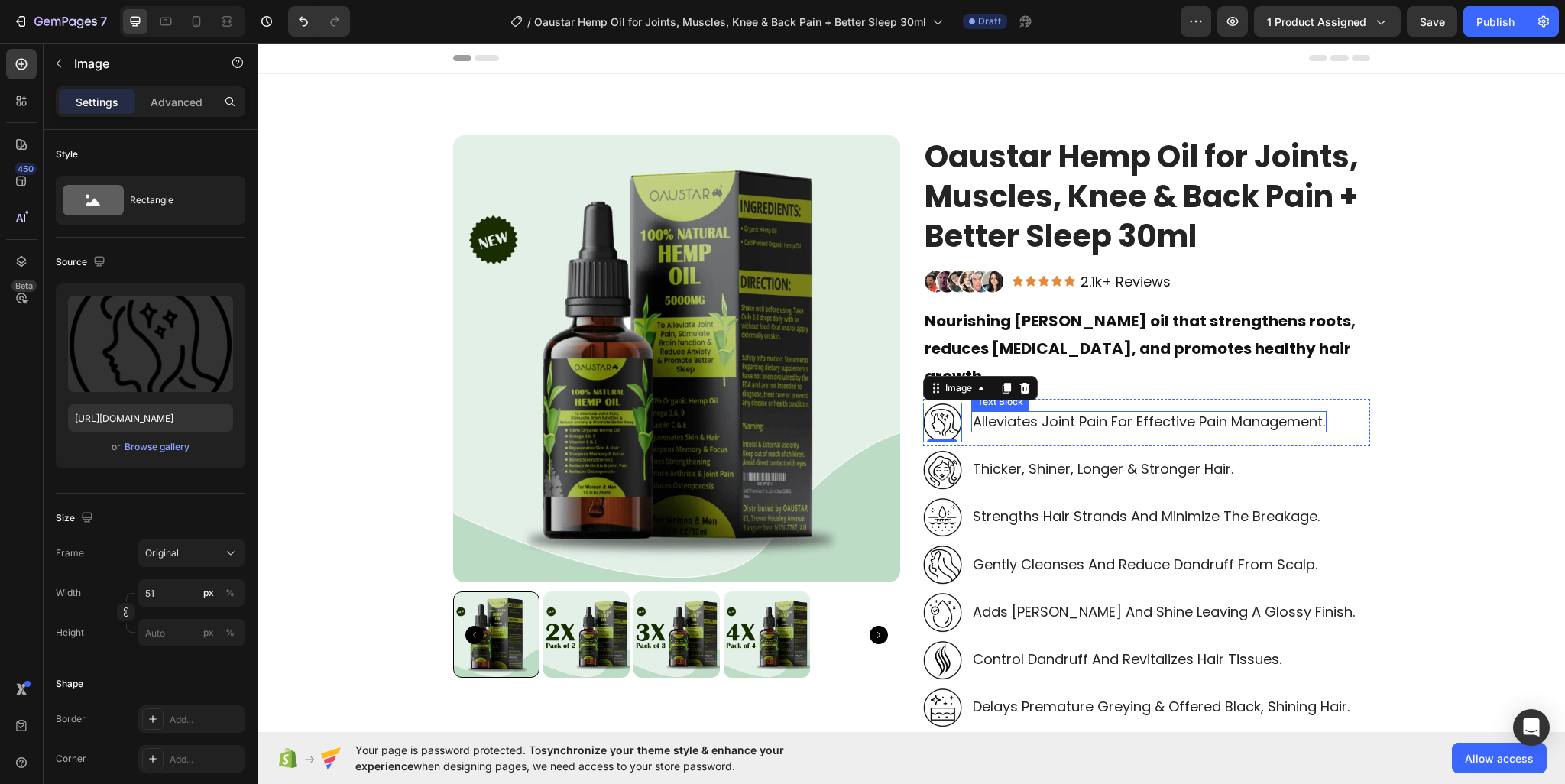
click at [1127, 412] on p "Alleviates joint pain for effective pain management." at bounding box center [1149, 421] width 353 height 18
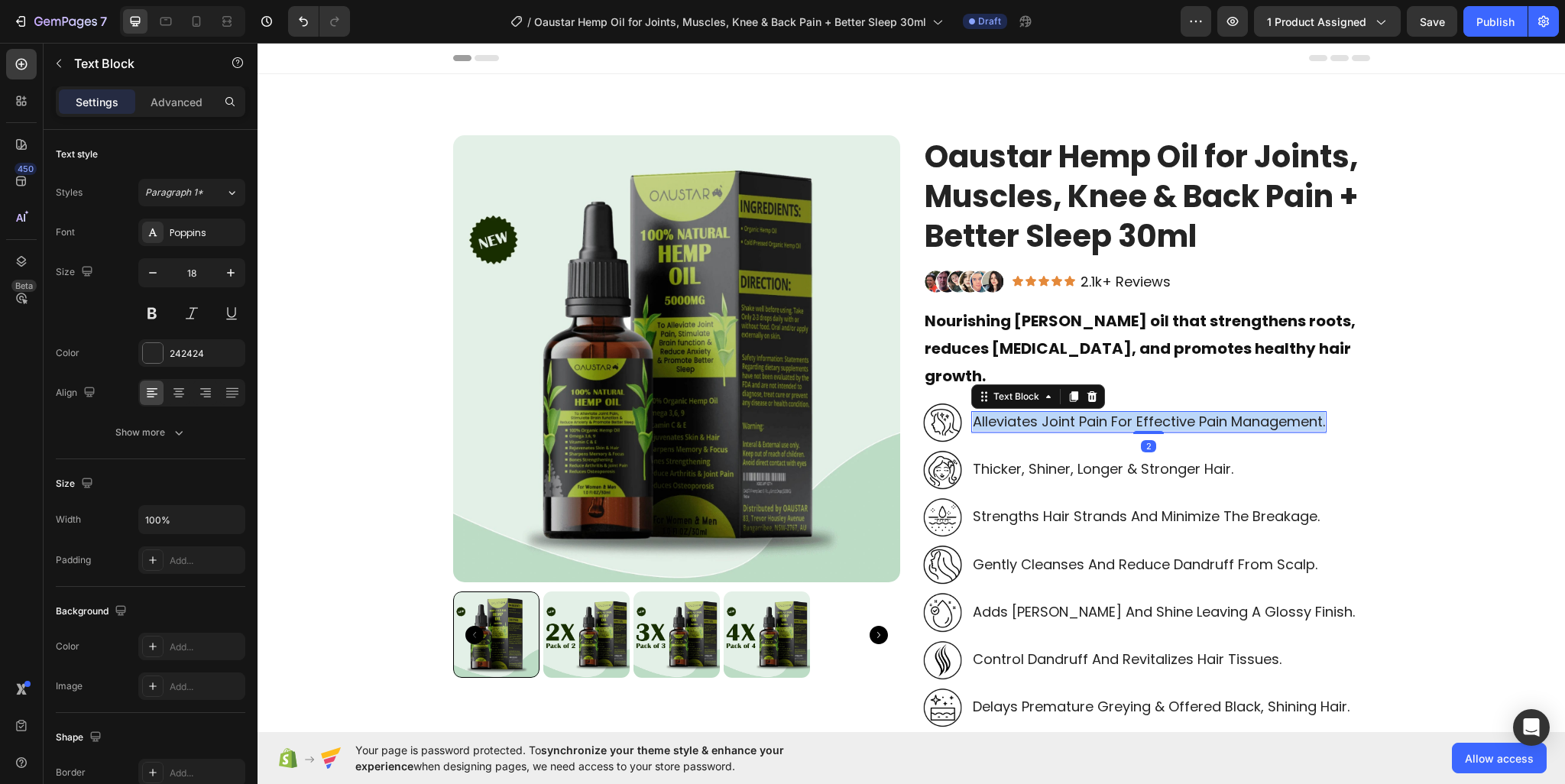
click at [1127, 412] on p "Alleviates joint pain for effective pain management." at bounding box center [1149, 421] width 353 height 18
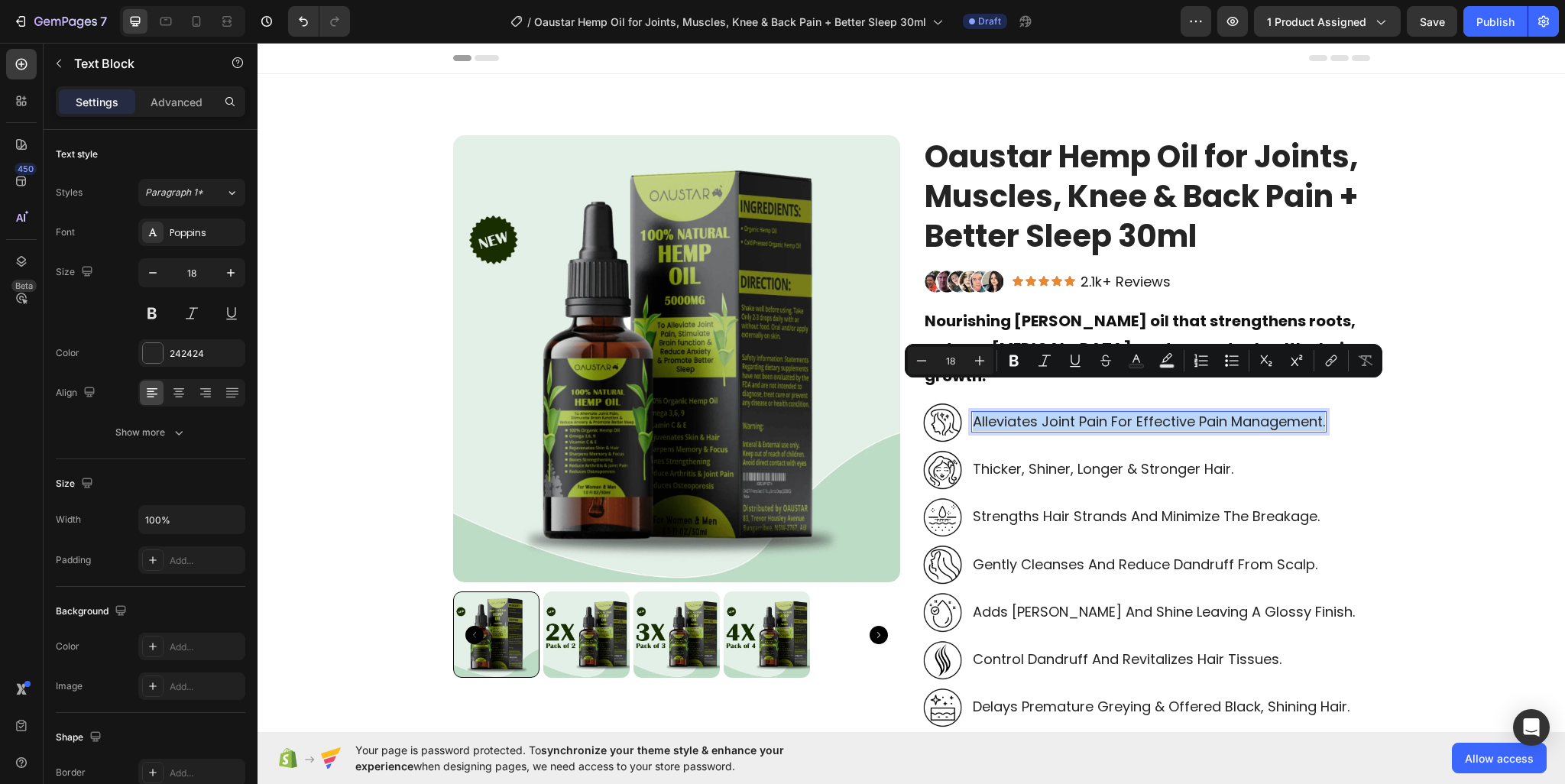
click at [934, 402] on img at bounding box center [943, 422] width 39 height 40
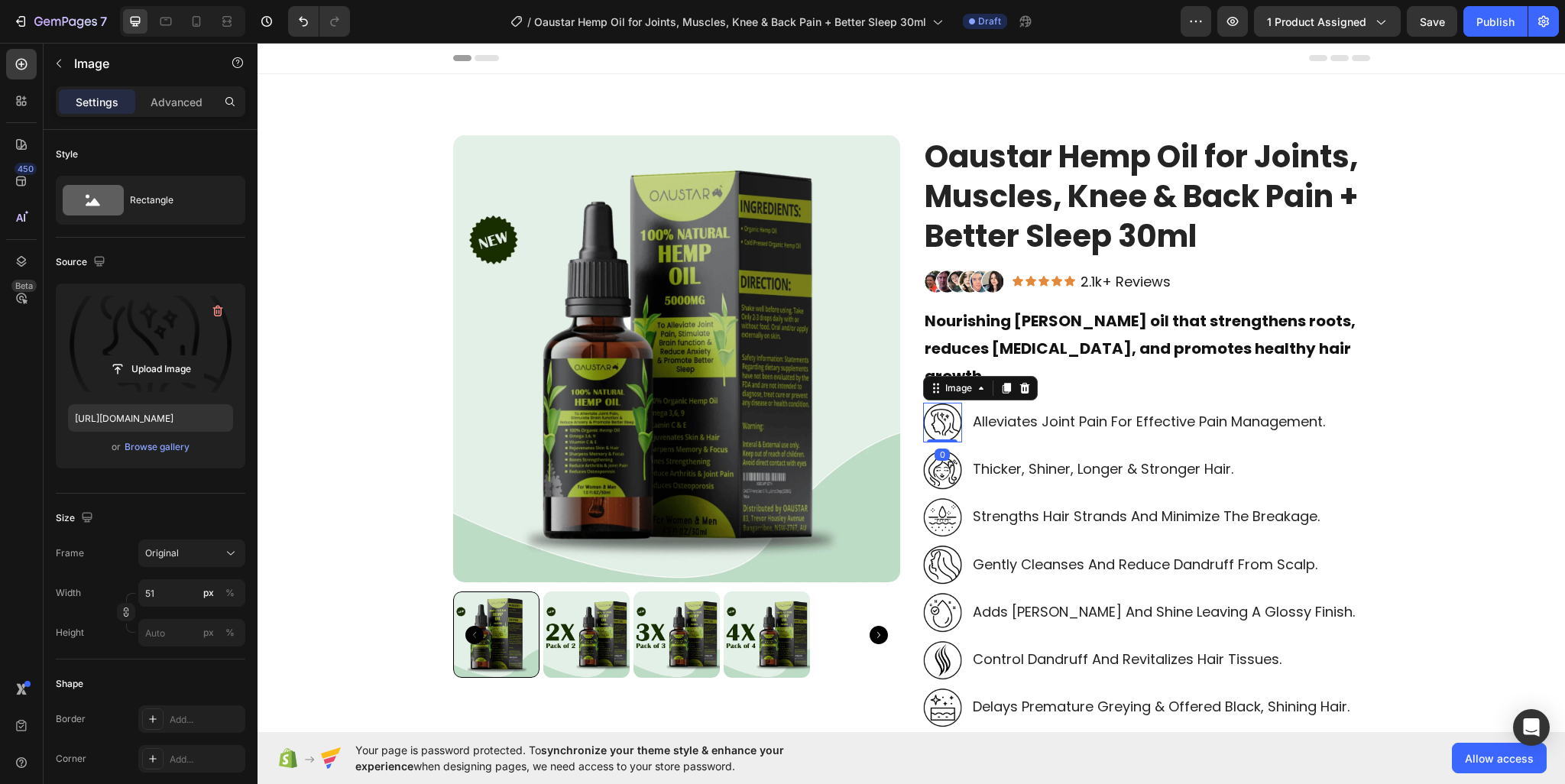
click at [189, 329] on label at bounding box center [150, 344] width 166 height 96
click at [189, 356] on input "file" at bounding box center [151, 369] width 106 height 26
click at [171, 327] on label at bounding box center [150, 344] width 166 height 96
click at [171, 356] on input "file" at bounding box center [151, 369] width 106 height 26
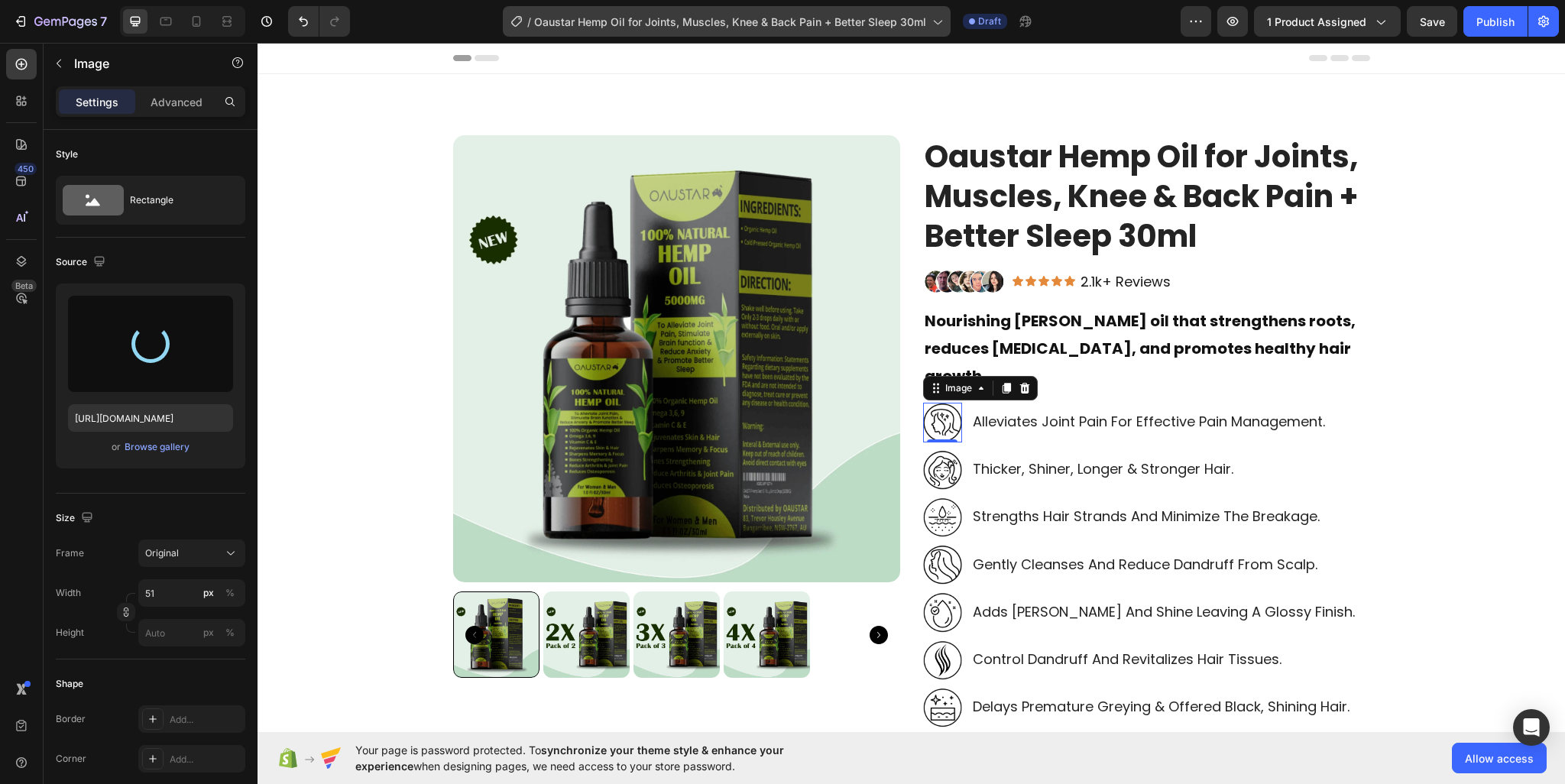
type input "https://cdn.shopify.com/s/files/1/0950/2798/6710/files/gempages_578838273980367…"
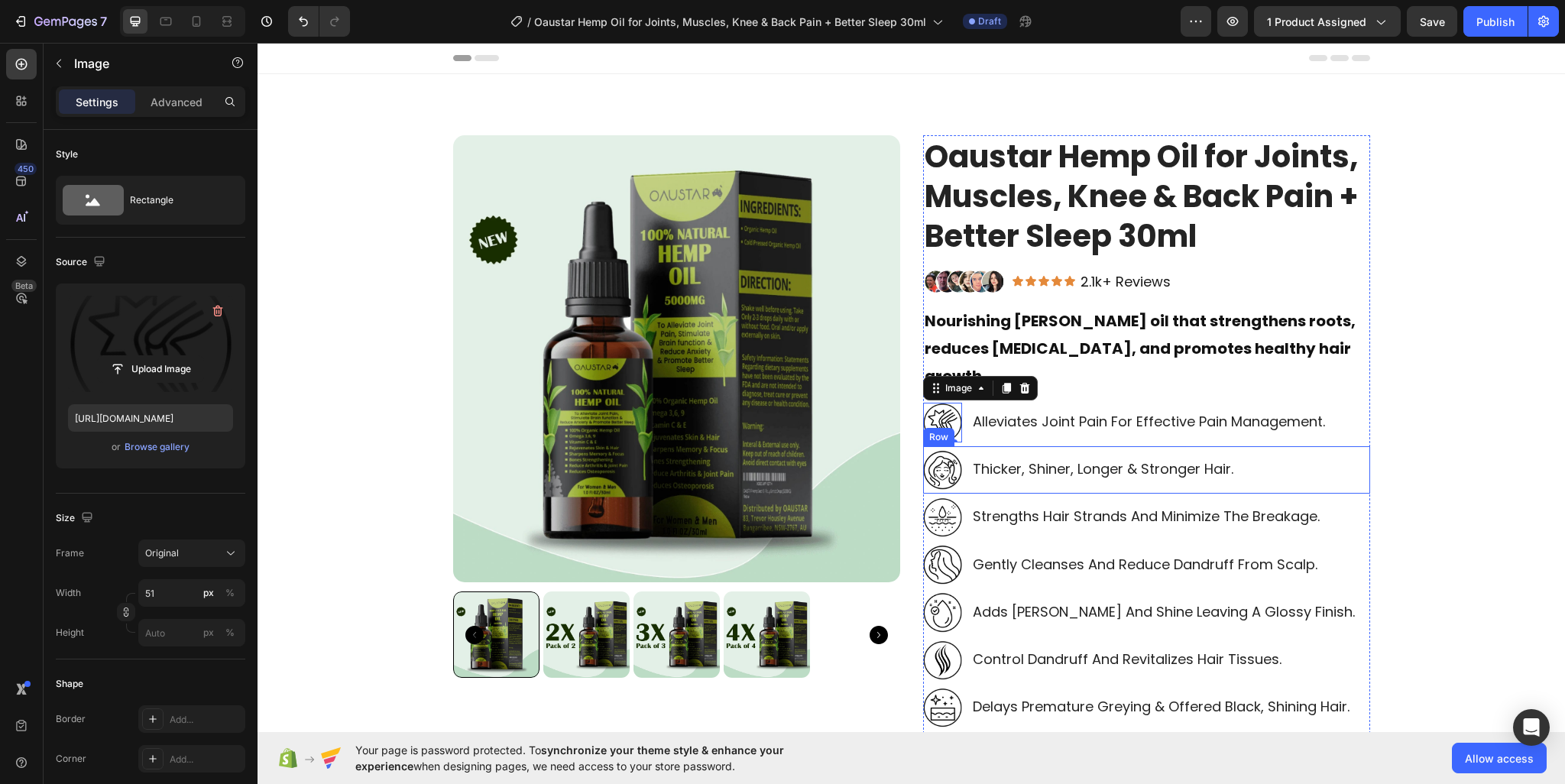
click at [1028, 460] on p "thicker, shiner, longer & stronger hair." at bounding box center [1103, 469] width 261 height 18
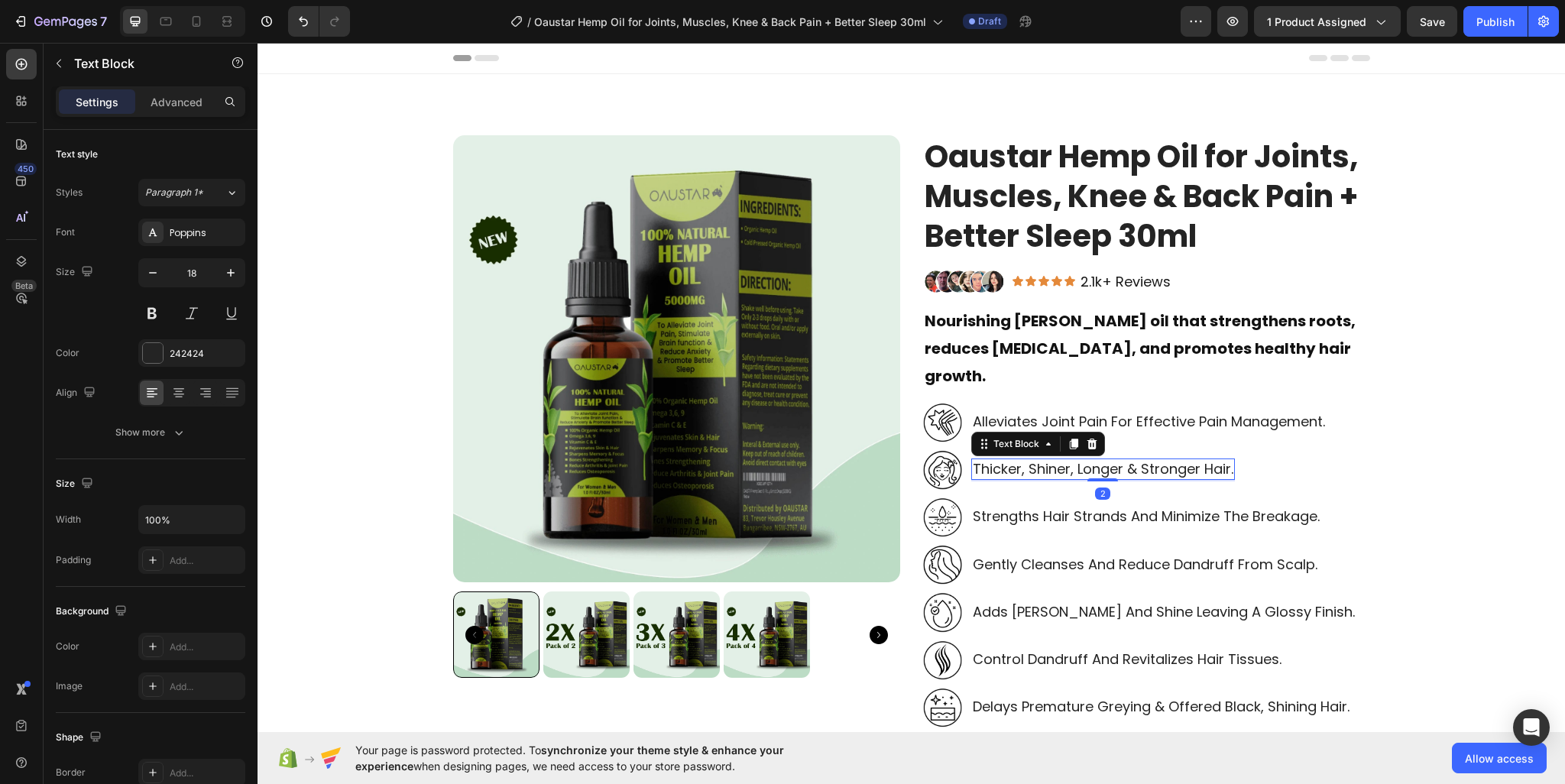
click at [1028, 460] on p "thicker, shiner, longer & stronger hair." at bounding box center [1103, 469] width 261 height 18
click at [927, 450] on img at bounding box center [943, 470] width 39 height 40
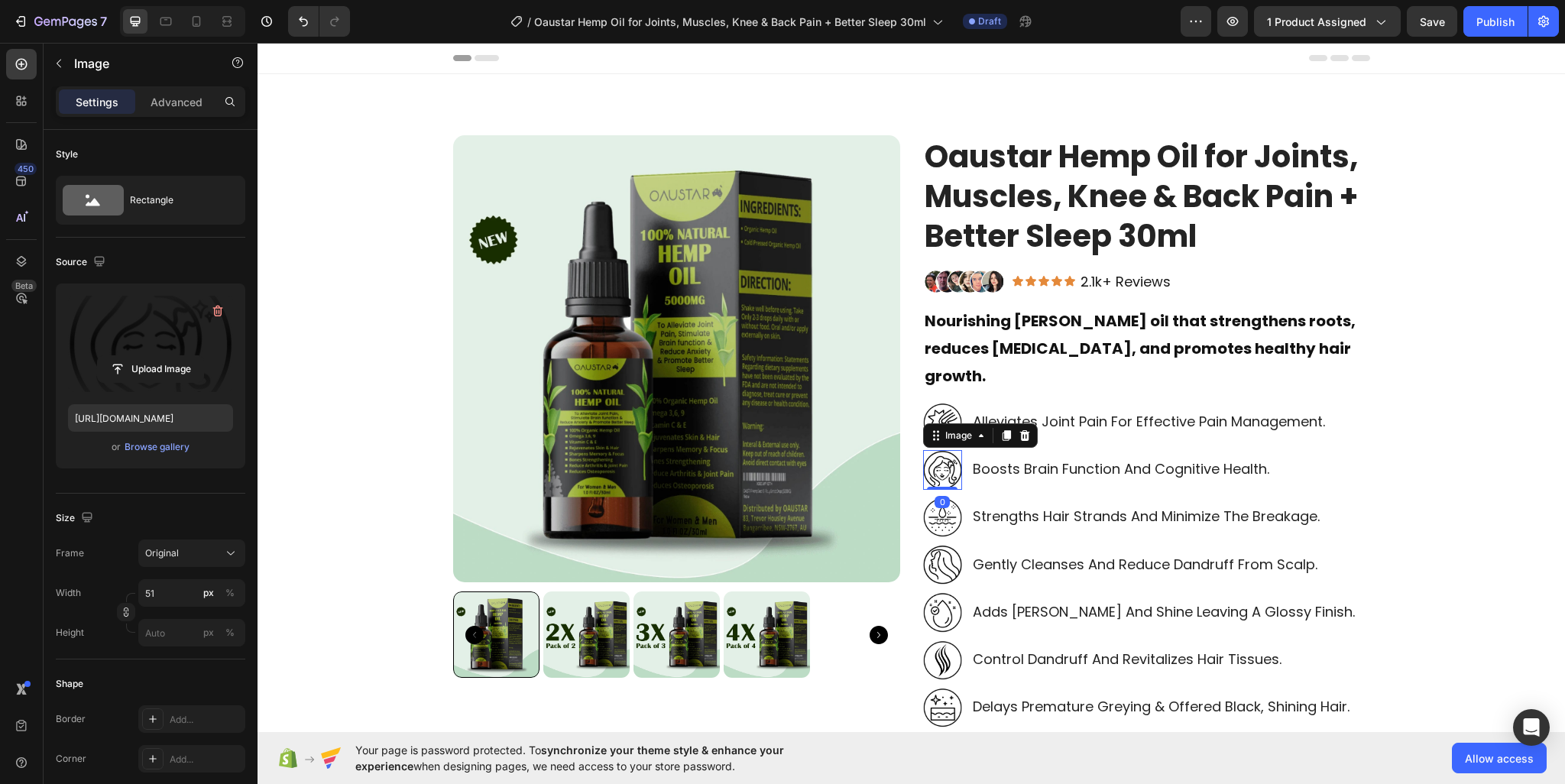
click at [119, 338] on label at bounding box center [150, 344] width 166 height 96
click at [119, 356] on input "file" at bounding box center [151, 369] width 106 height 26
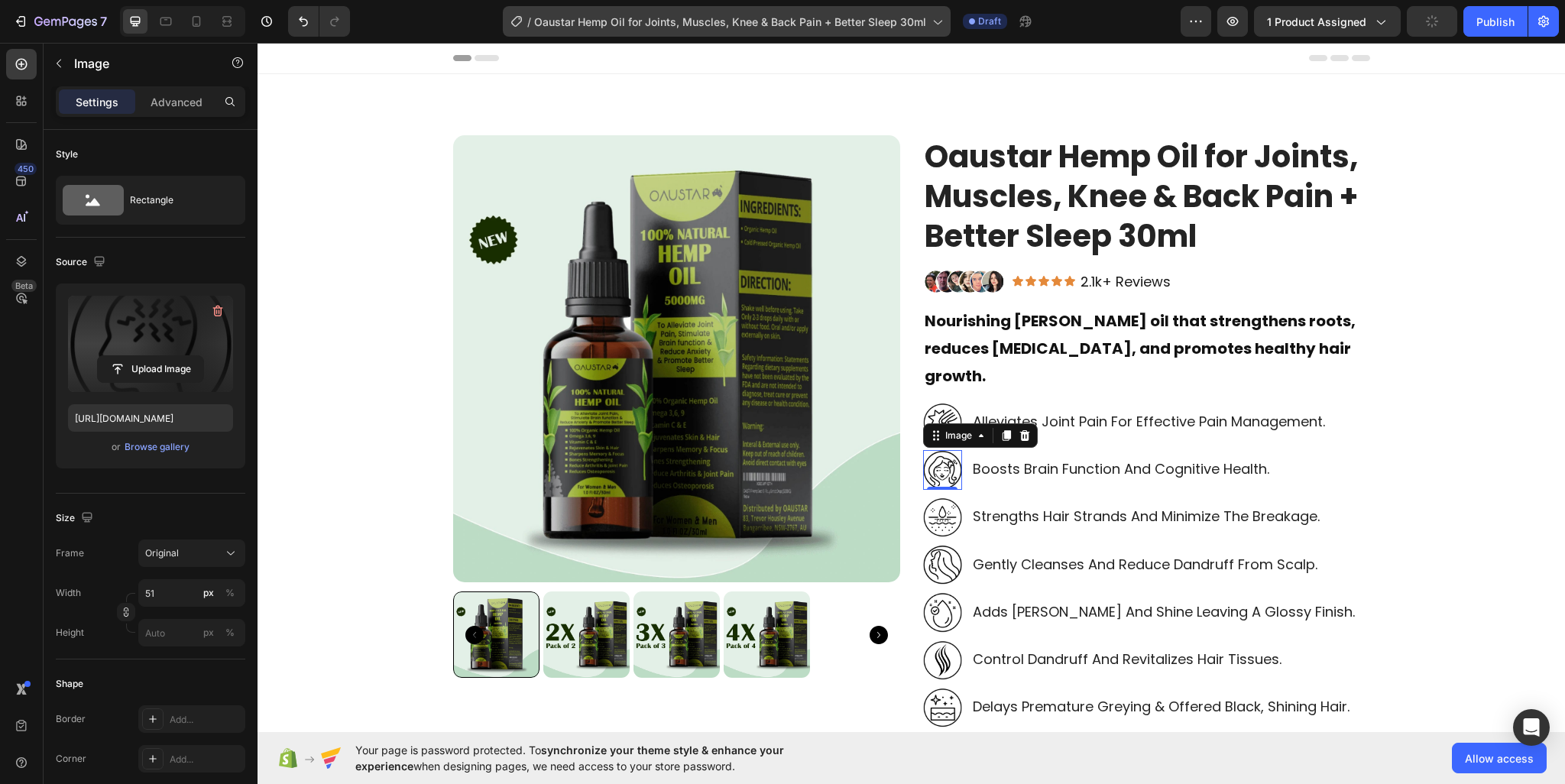
type input "https://cdn.shopify.com/s/files/1/0950/2798/6710/files/gempages_578838273980367…"
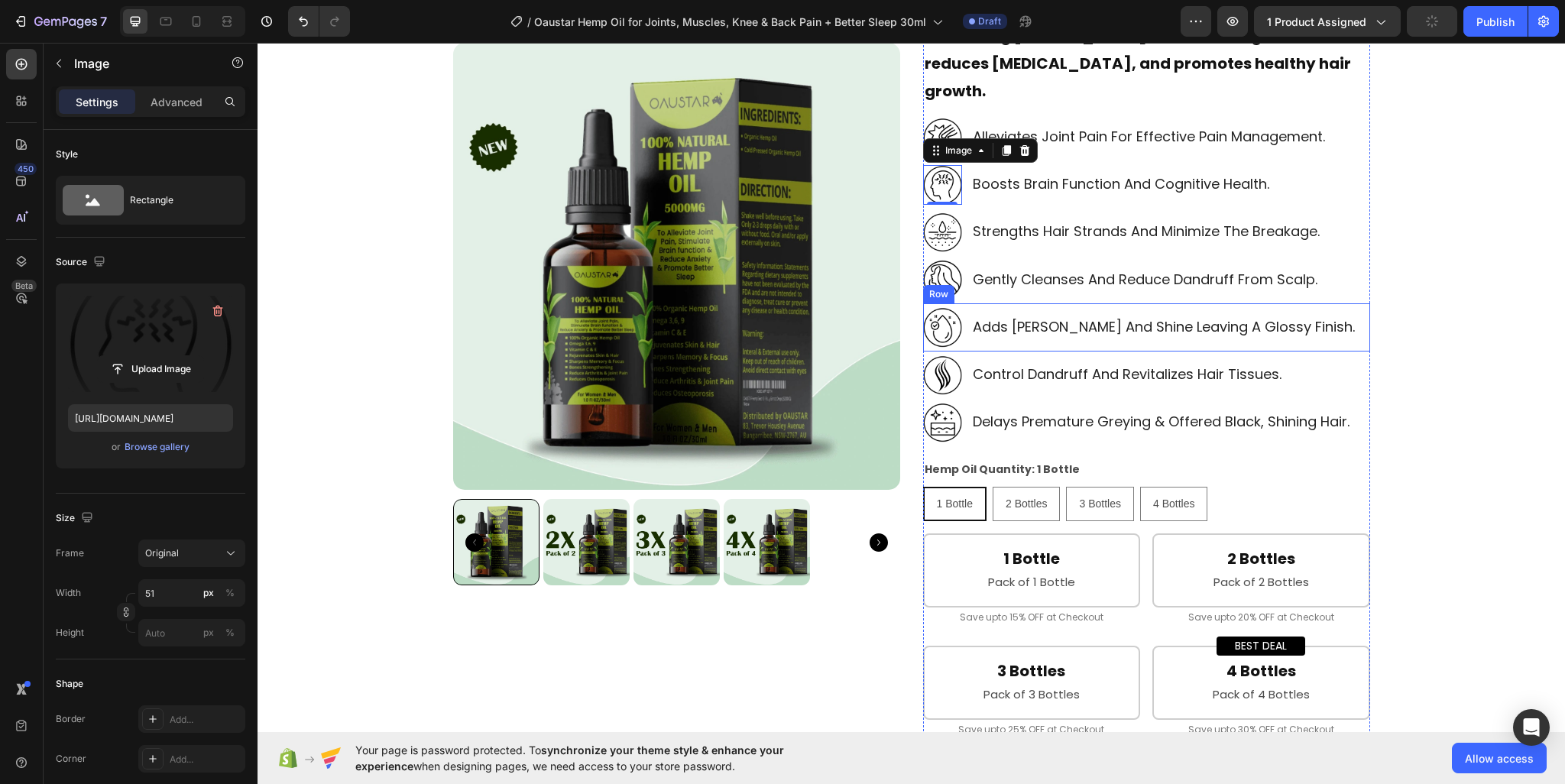
scroll to position [153, 0]
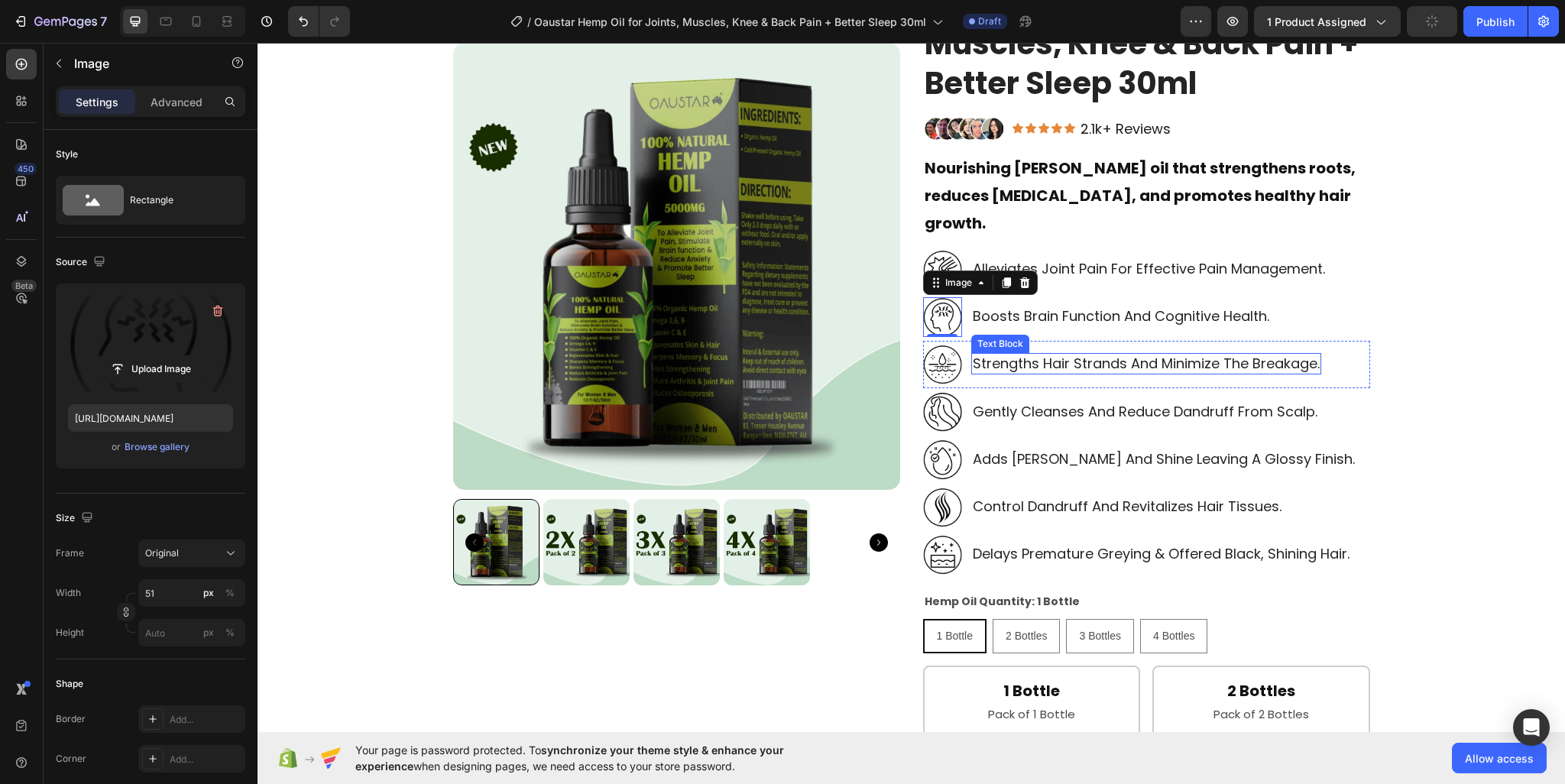
click at [1066, 354] on p "strengths hair strands and minimize the breakage." at bounding box center [1146, 363] width 347 height 18
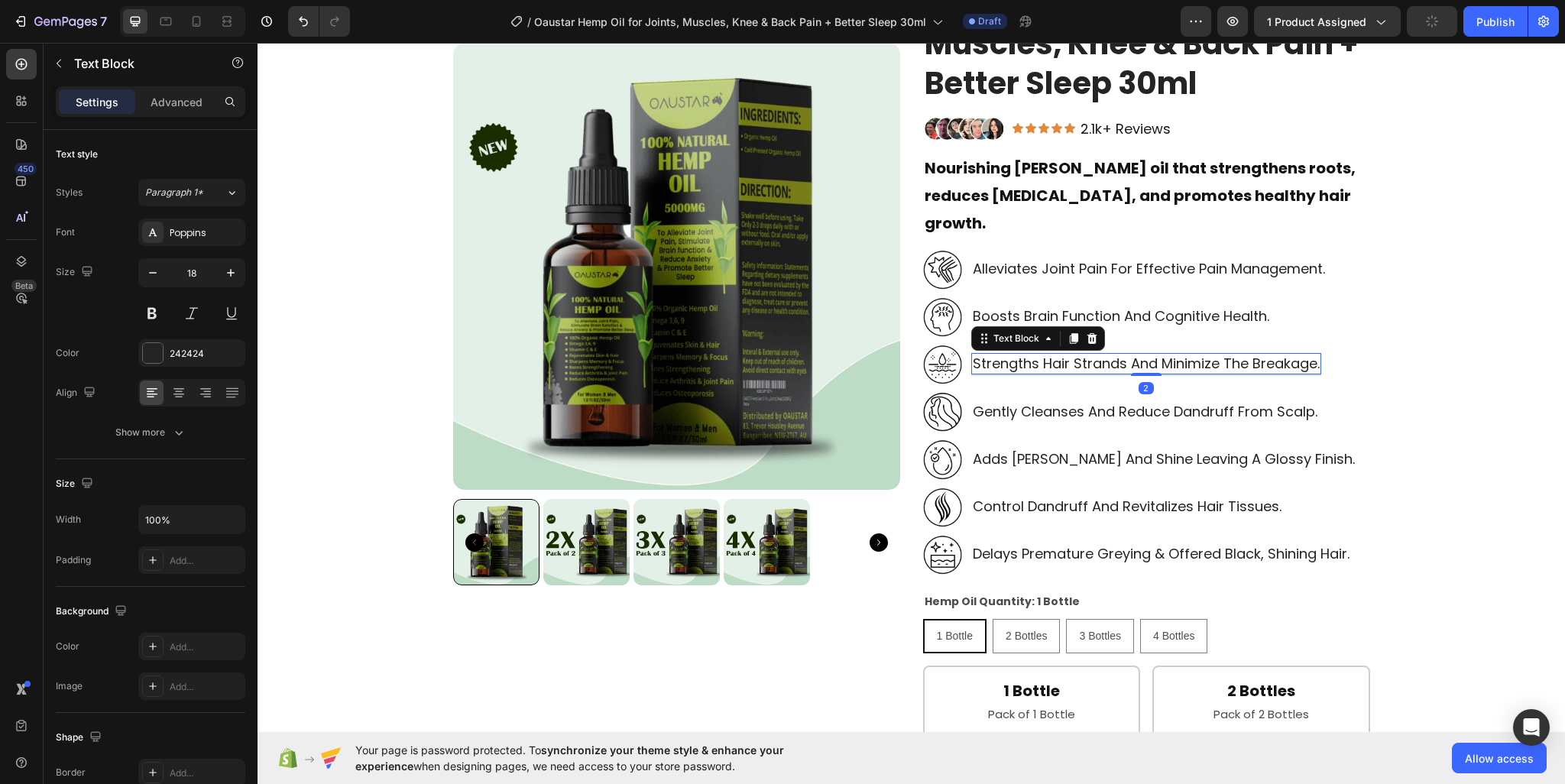
click at [1066, 354] on p "strengths hair strands and minimize the breakage." at bounding box center [1146, 363] width 347 height 18
click at [941, 345] on img at bounding box center [943, 364] width 39 height 40
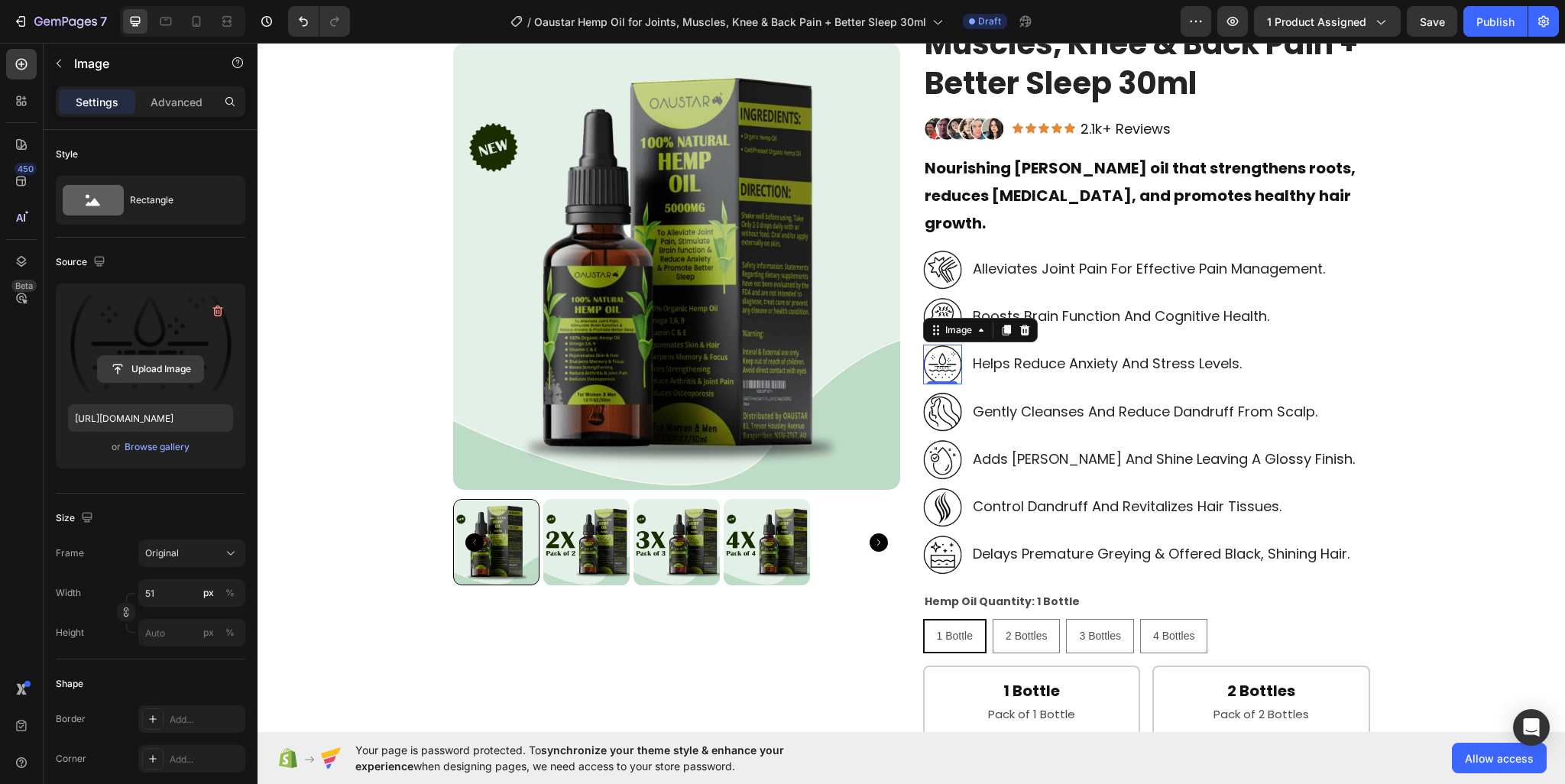
click at [174, 356] on input "file" at bounding box center [151, 369] width 106 height 26
click at [177, 361] on input "file" at bounding box center [151, 369] width 106 height 26
type input "https://cdn.shopify.com/s/files/1/0950/2798/6710/files/gempages_578838273980367…"
click at [987, 402] on p "gently cleanses and reduce dandruff from scalp." at bounding box center [1145, 411] width 345 height 18
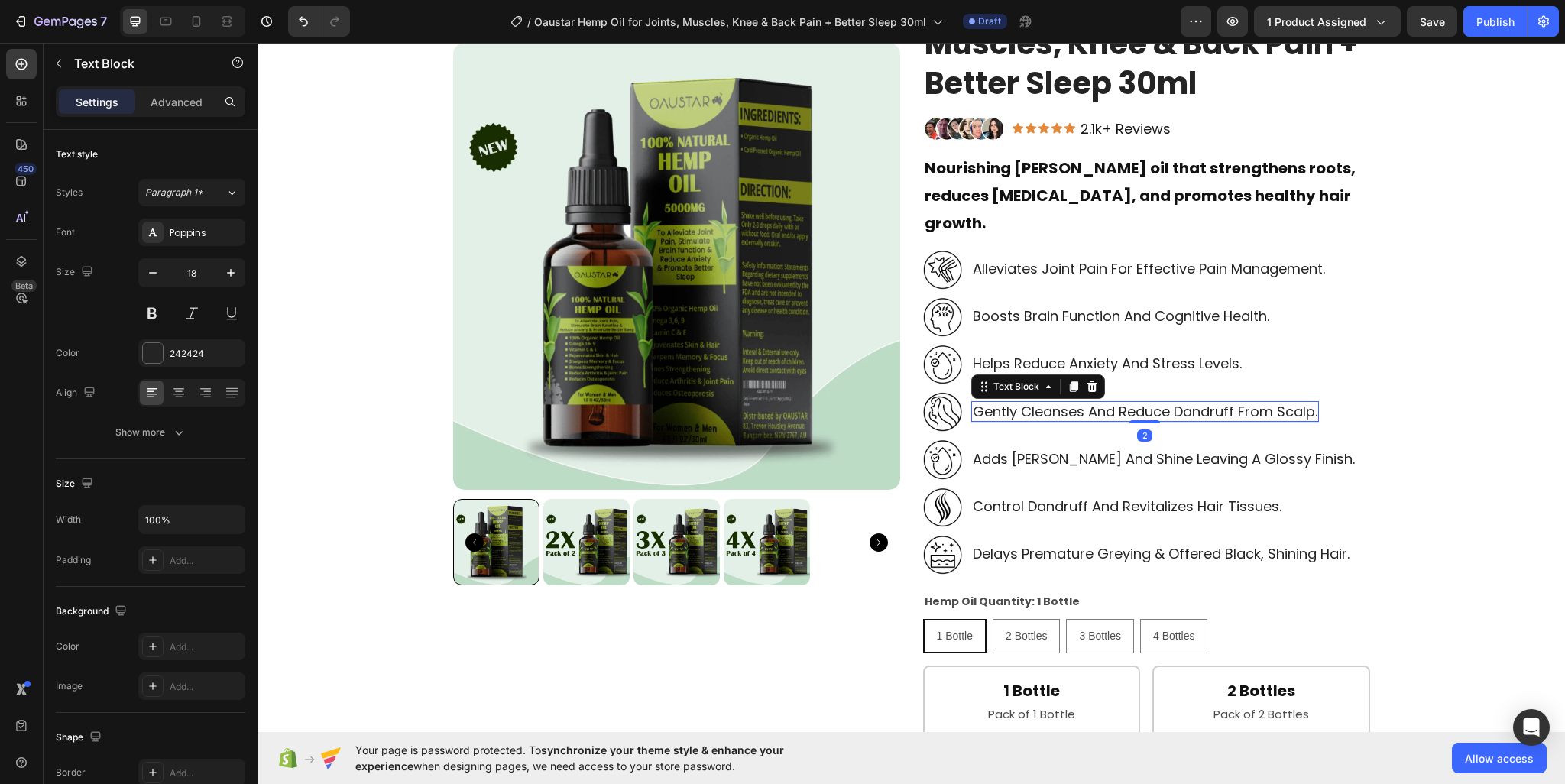
click at [987, 402] on p "gently cleanses and reduce dandruff from scalp." at bounding box center [1145, 411] width 345 height 18
click at [941, 392] on img at bounding box center [943, 411] width 39 height 40
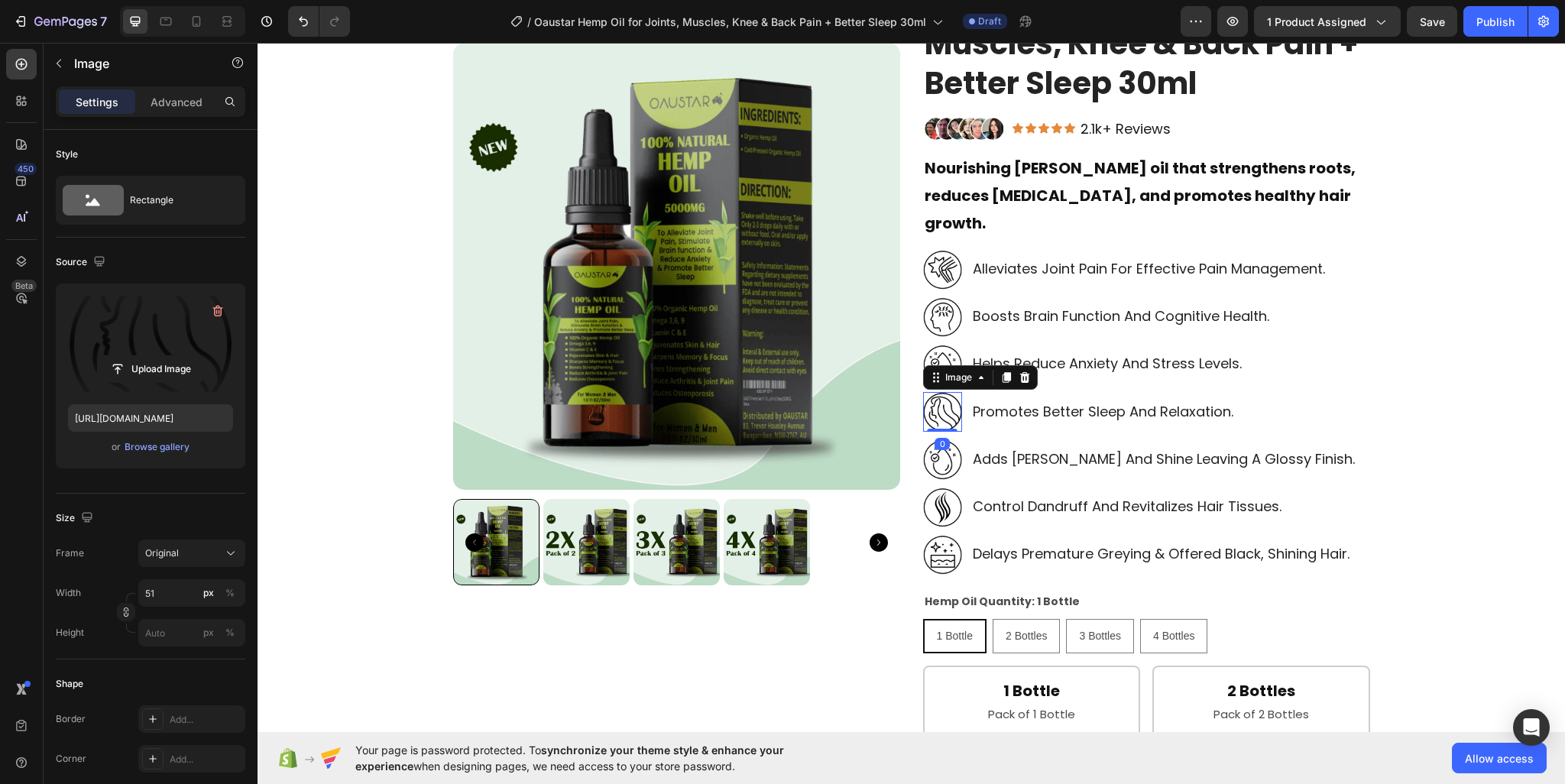
click at [207, 346] on label at bounding box center [150, 344] width 166 height 96
click at [204, 356] on input "file" at bounding box center [151, 369] width 106 height 26
type input "https://cdn.shopify.com/s/files/1/0950/2798/6710/files/gempages_578838273980367…"
click at [1031, 450] on p "adds luster and shine leaving a glossy finish." at bounding box center [1163, 459] width 382 height 18
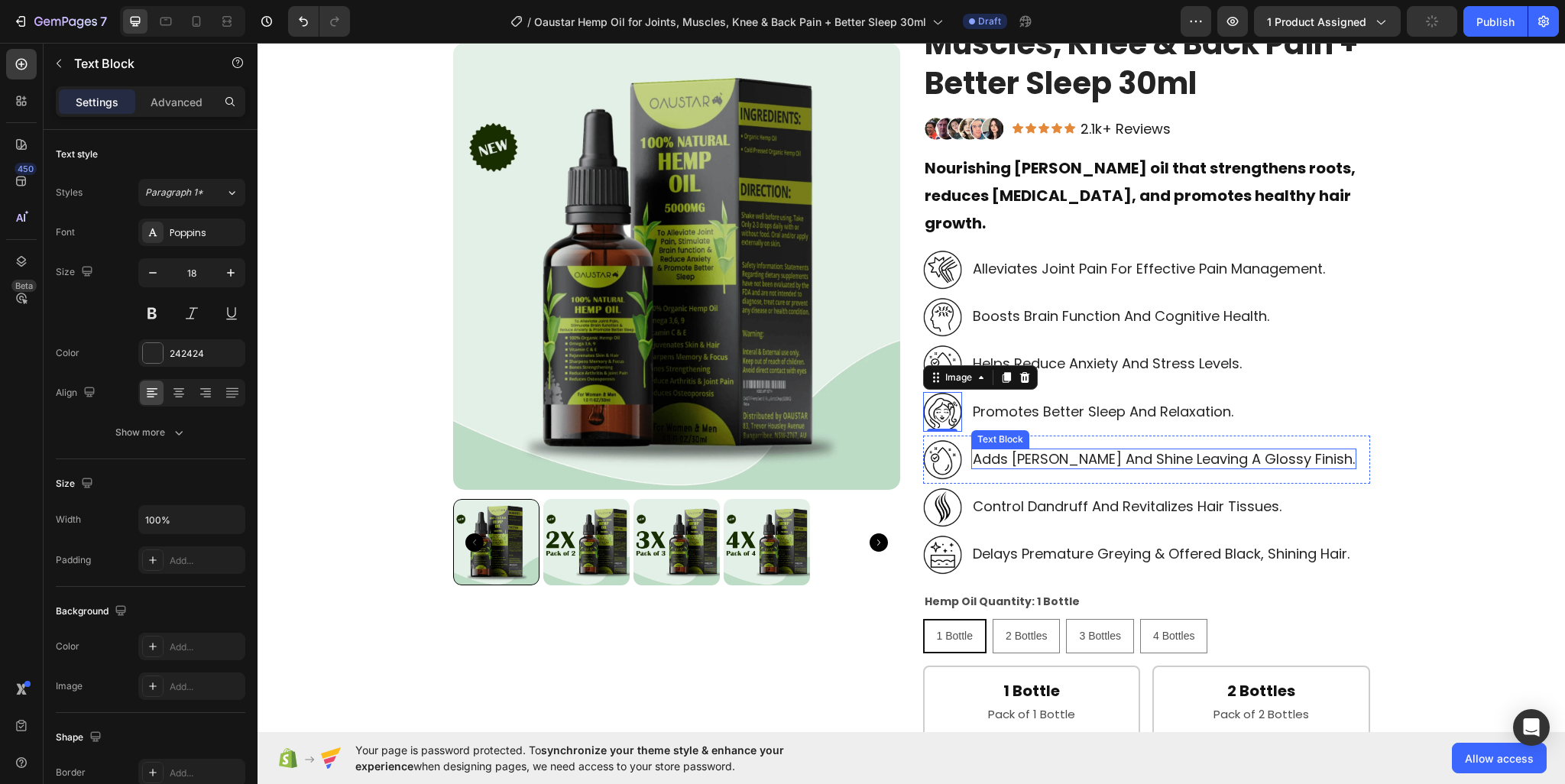
click at [1031, 450] on p "adds luster and shine leaving a glossy finish." at bounding box center [1163, 459] width 382 height 18
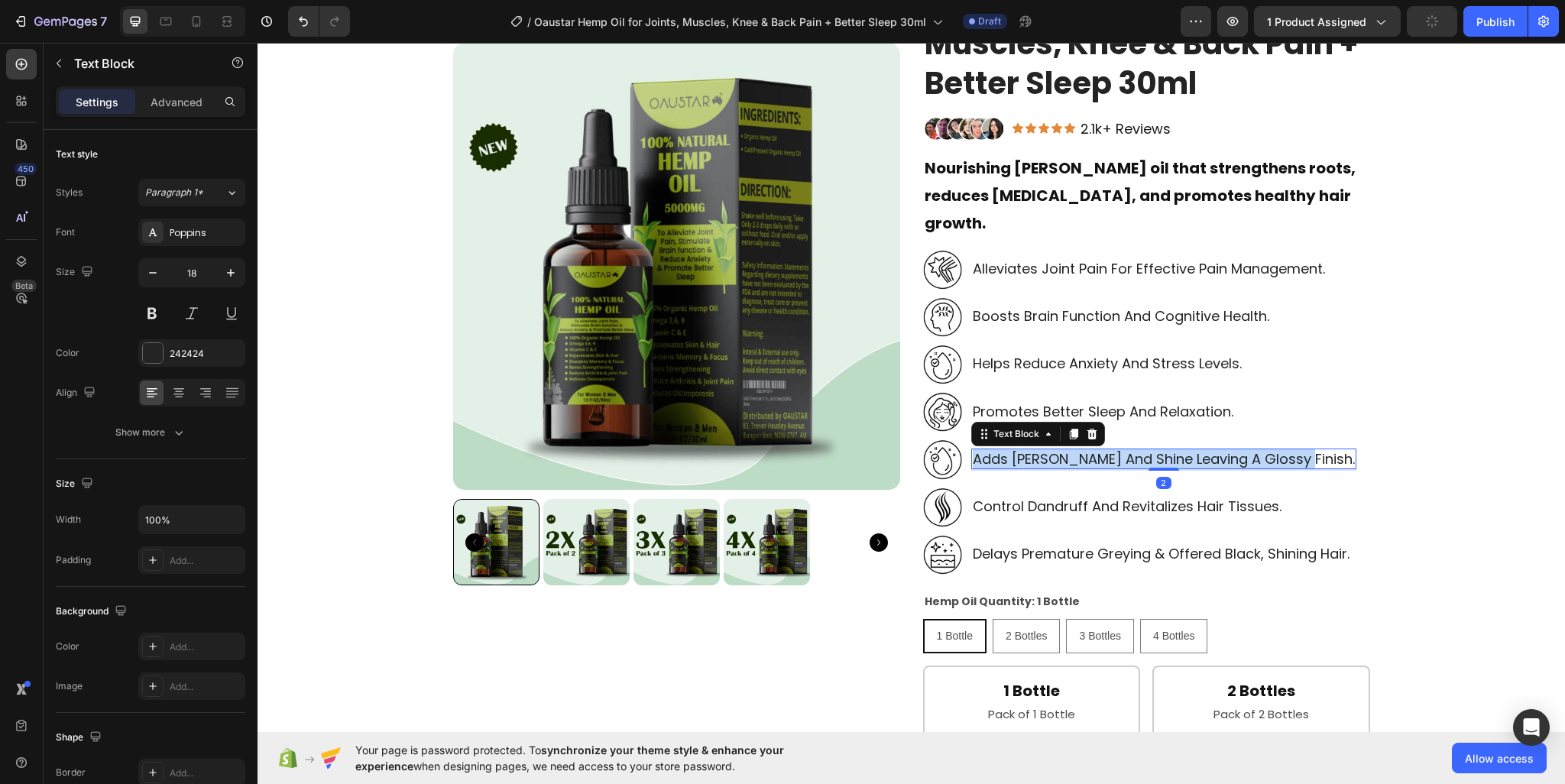
click at [1031, 450] on p "adds luster and shine leaving a glossy finish." at bounding box center [1163, 459] width 382 height 18
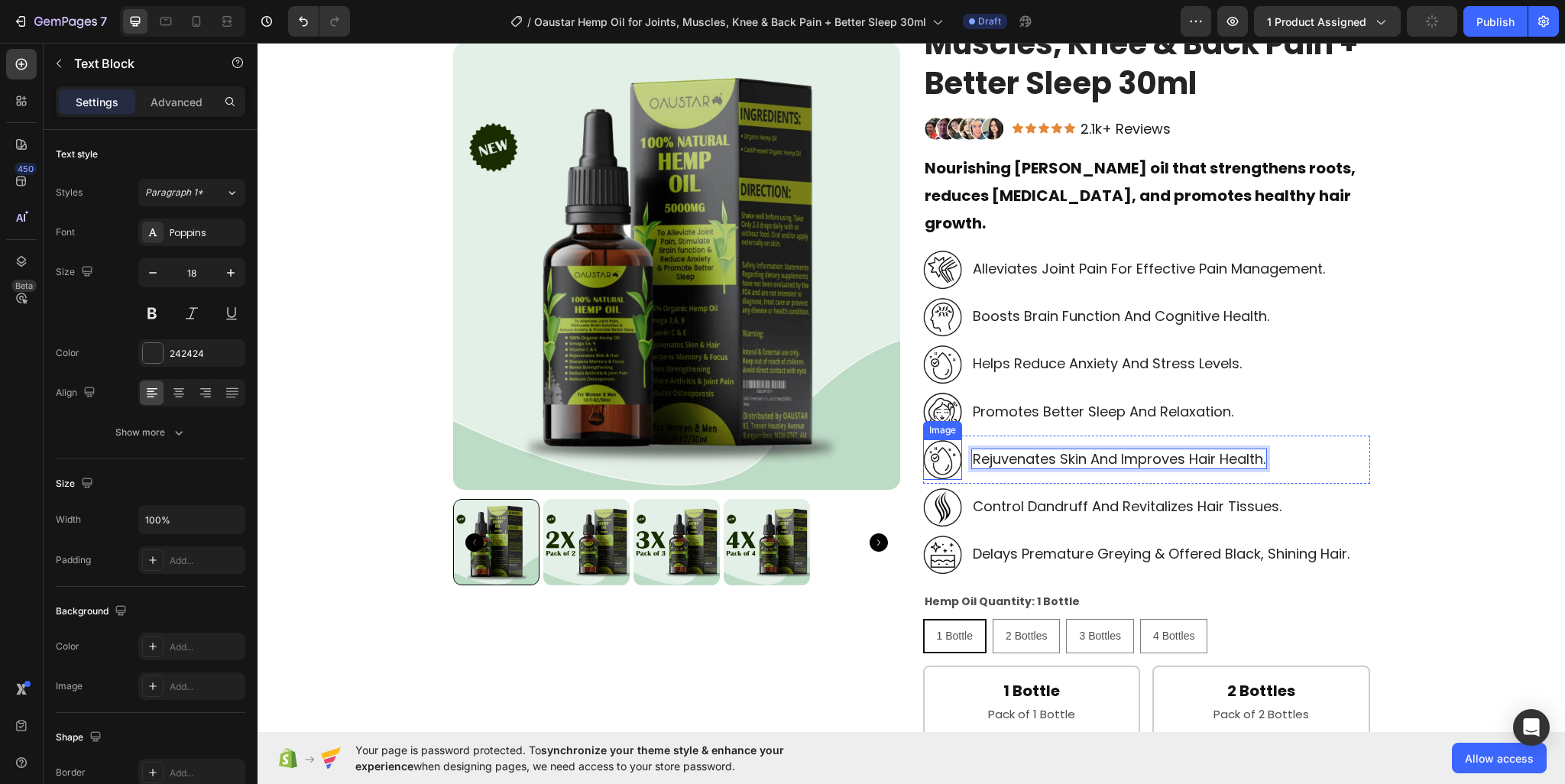
click at [934, 439] on img at bounding box center [943, 459] width 39 height 40
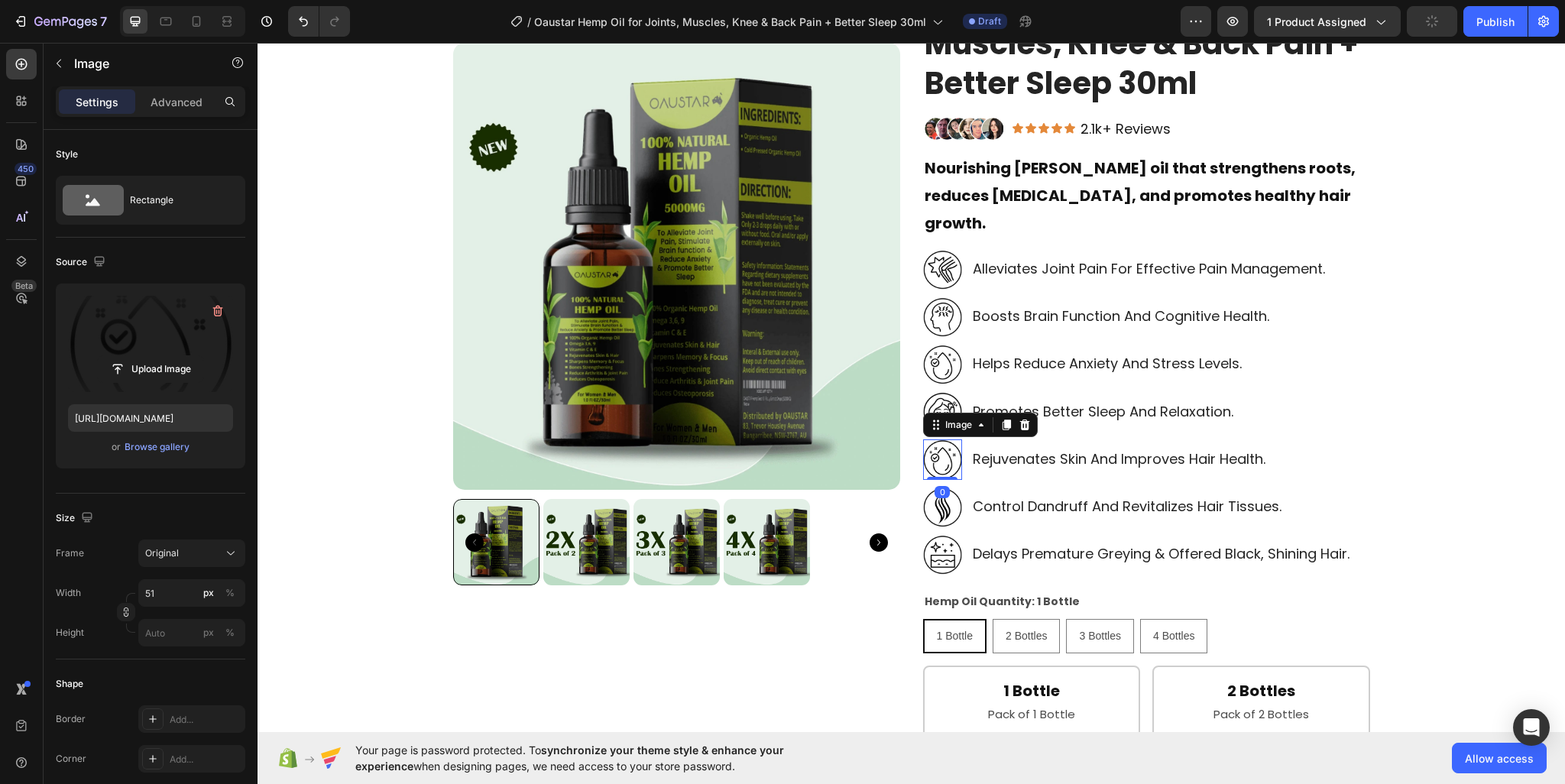
click at [104, 318] on label at bounding box center [150, 344] width 166 height 96
click at [104, 356] on input "file" at bounding box center [151, 369] width 106 height 26
type input "https://cdn.shopify.com/s/files/1/0950/2798/6710/files/gempages_578838273980367…"
click at [1021, 497] on p "control dandruff and revitalizes hair tissues." at bounding box center [1126, 506] width 308 height 18
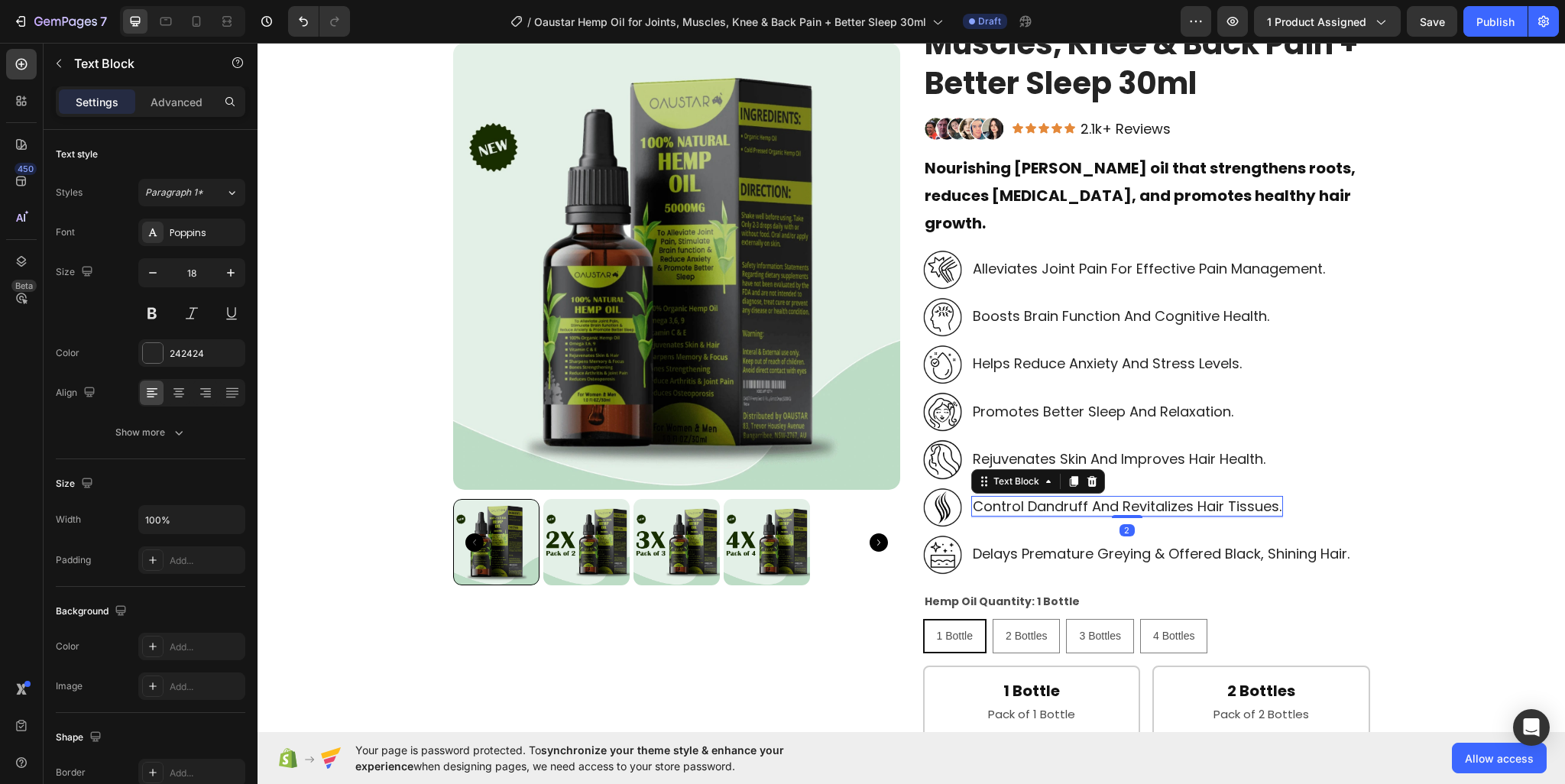
click at [1021, 497] on p "control dandruff and revitalizes hair tissues." at bounding box center [1126, 506] width 308 height 18
click at [929, 487] on img at bounding box center [943, 507] width 39 height 40
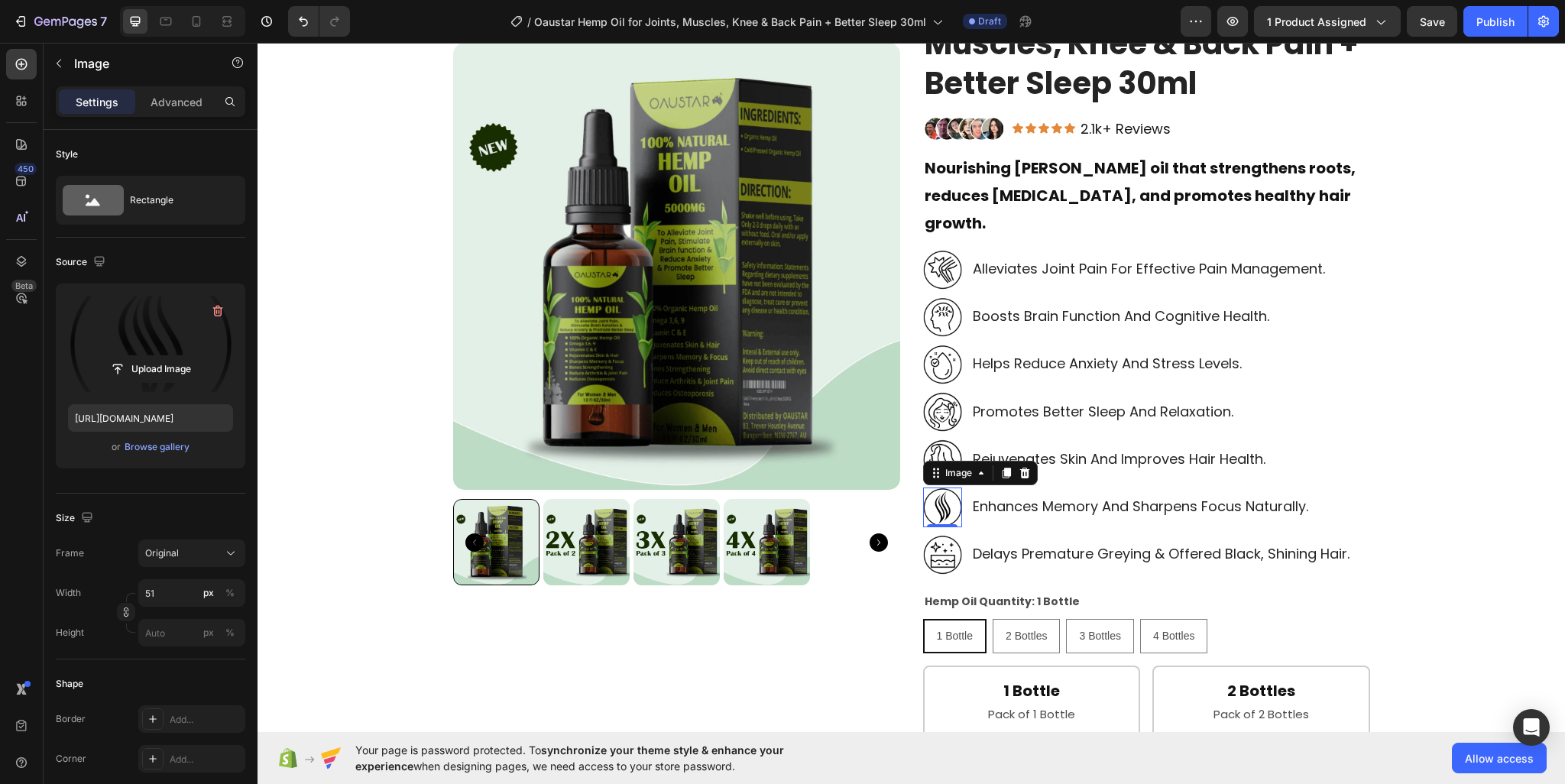
click at [159, 341] on label at bounding box center [150, 344] width 166 height 96
click at [159, 356] on input "file" at bounding box center [151, 369] width 106 height 26
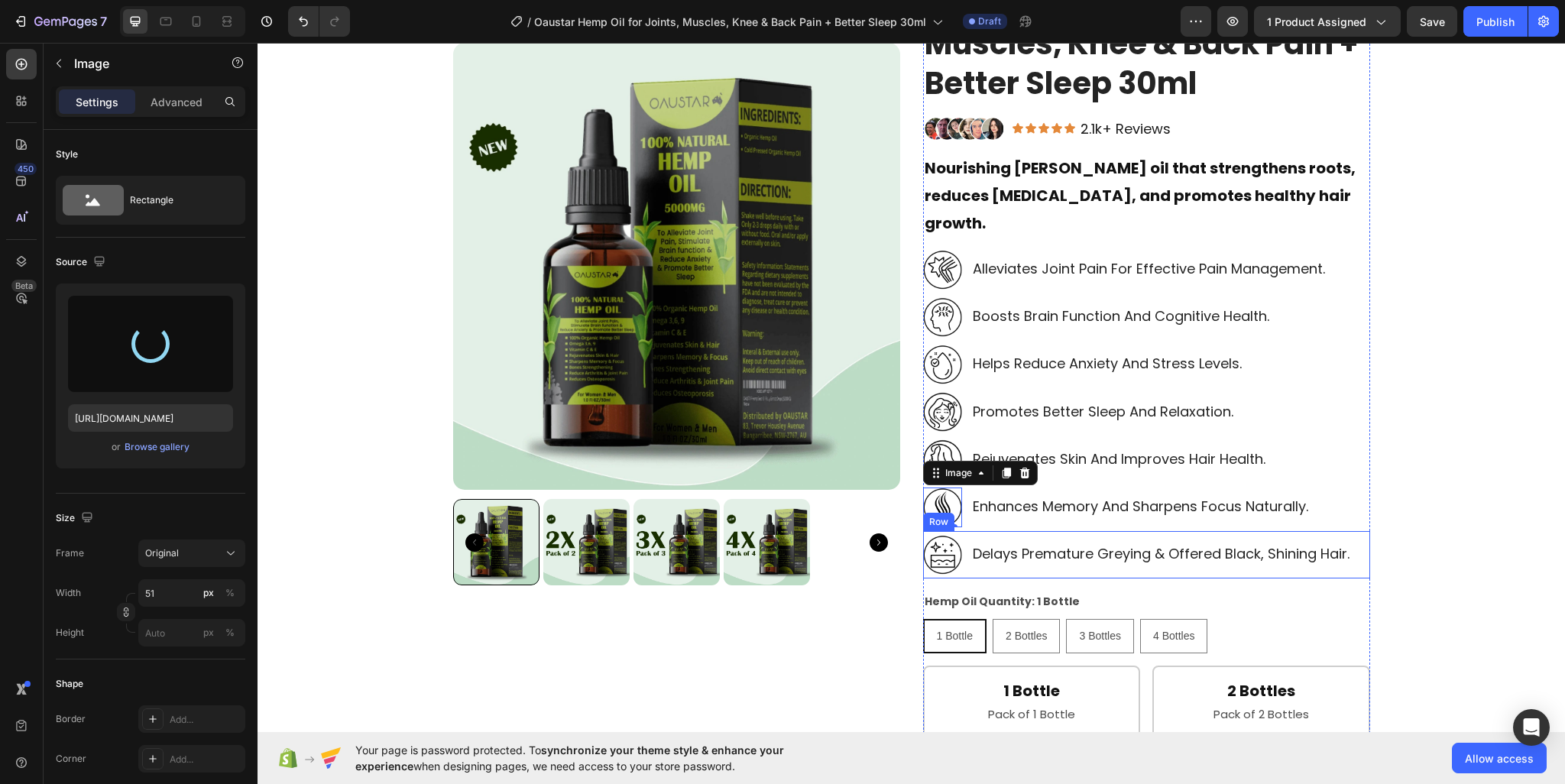
type input "https://cdn.shopify.com/s/files/1/0950/2798/6710/files/gempages_578838273980367…"
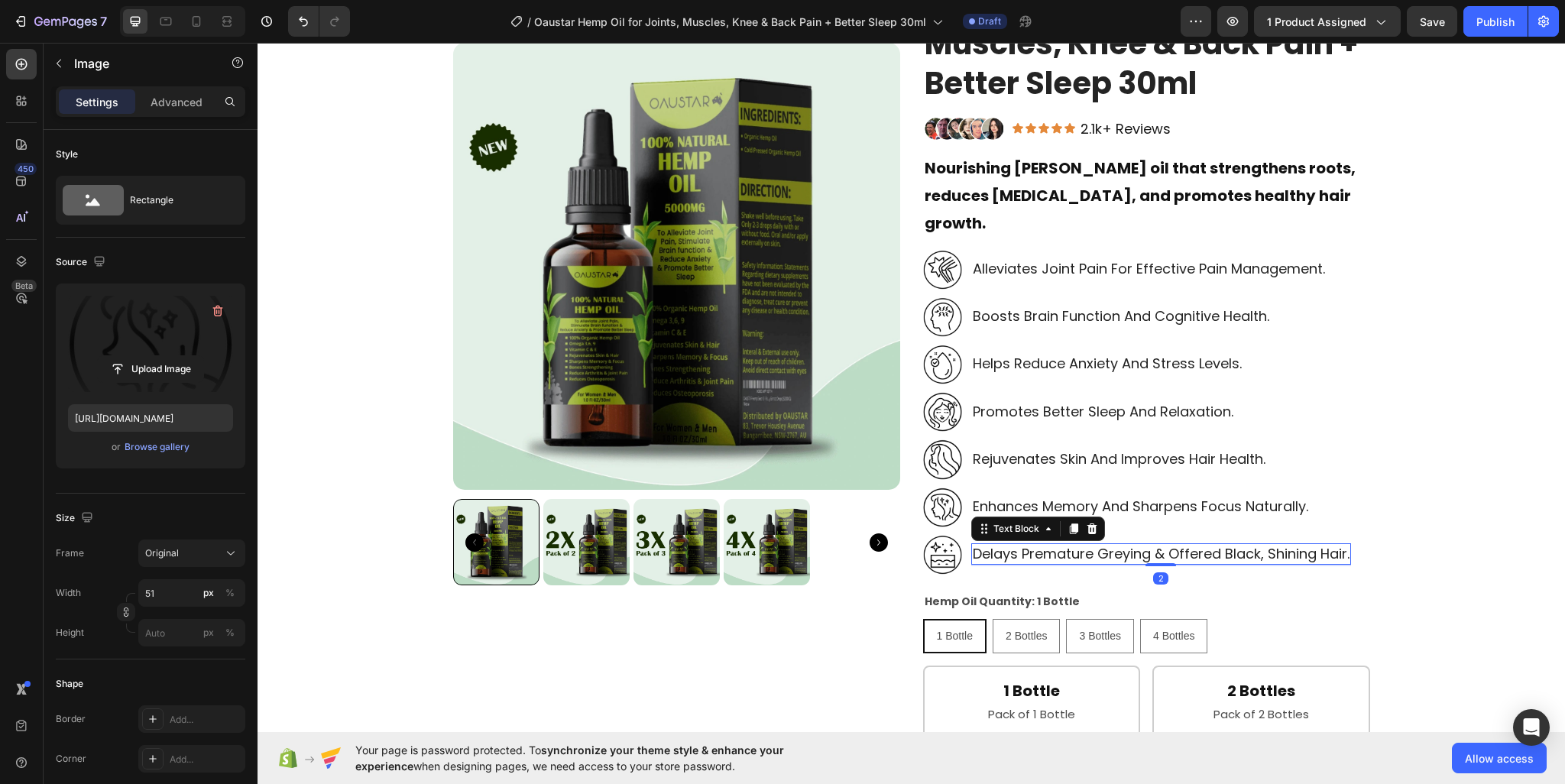
click at [1080, 544] on p "delays premature greying & offered black, shining hair." at bounding box center [1161, 553] width 377 height 18
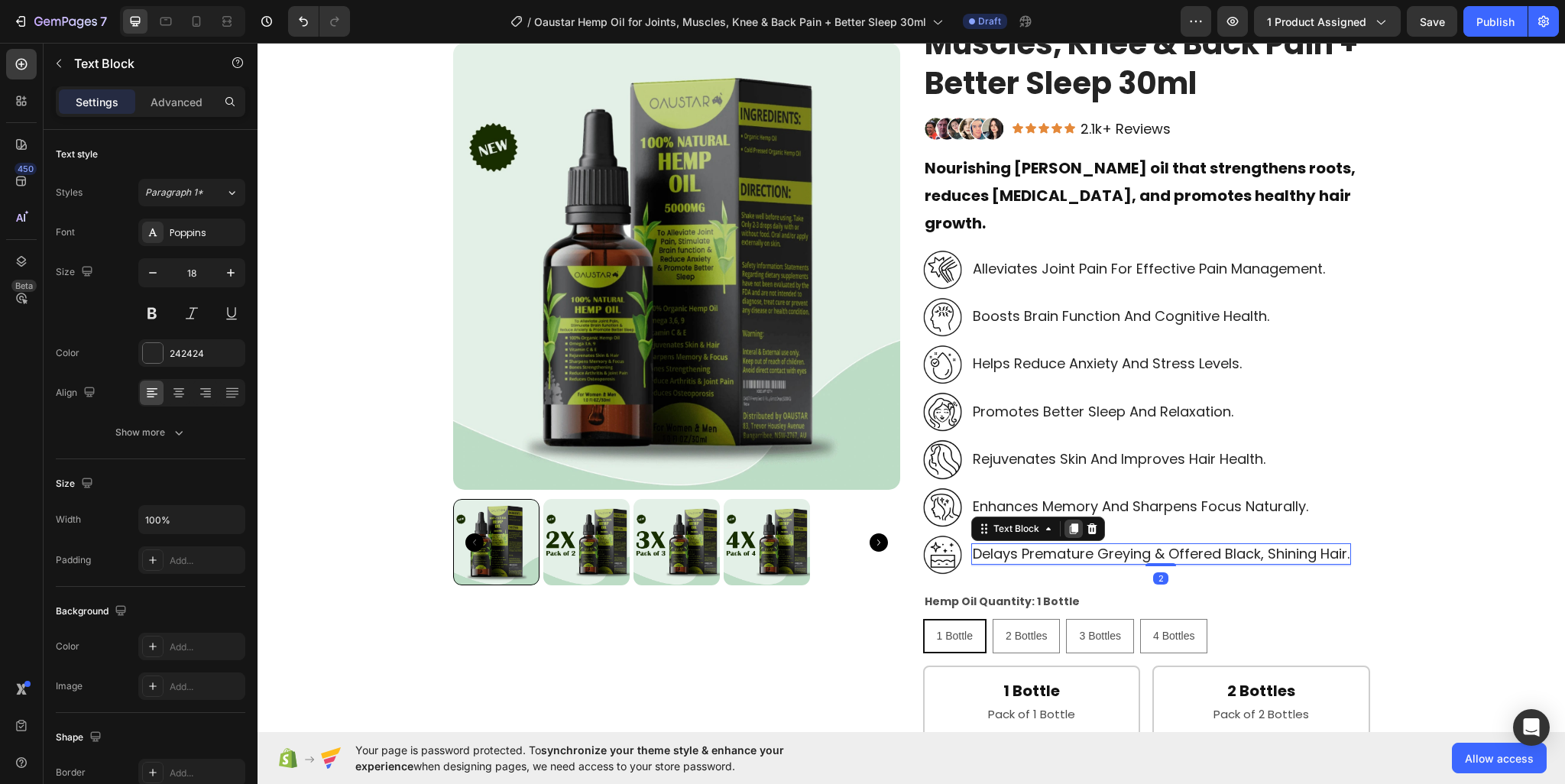
click at [1069, 523] on icon at bounding box center [1073, 528] width 9 height 11
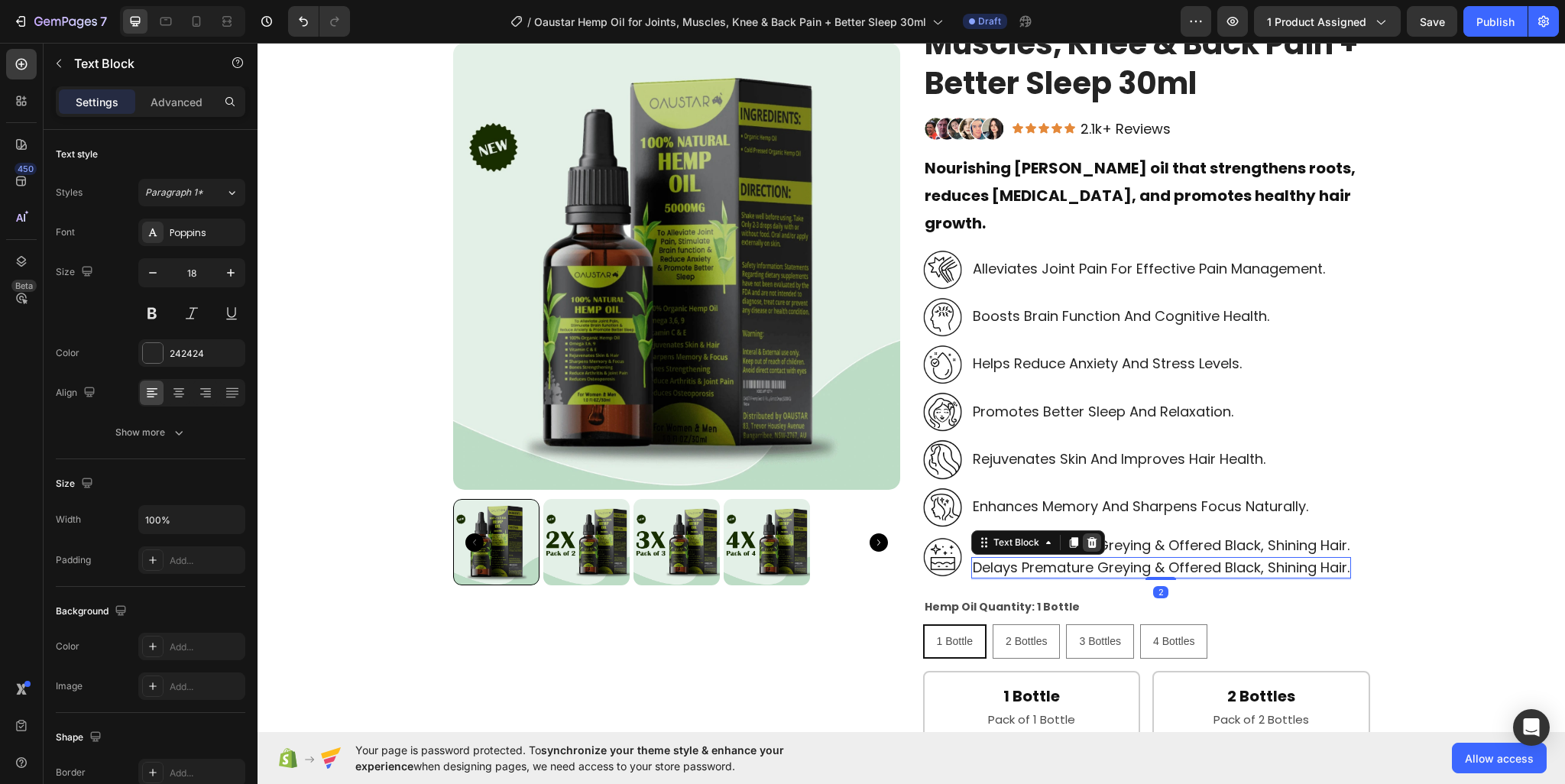
click at [1088, 537] on icon at bounding box center [1092, 542] width 10 height 11
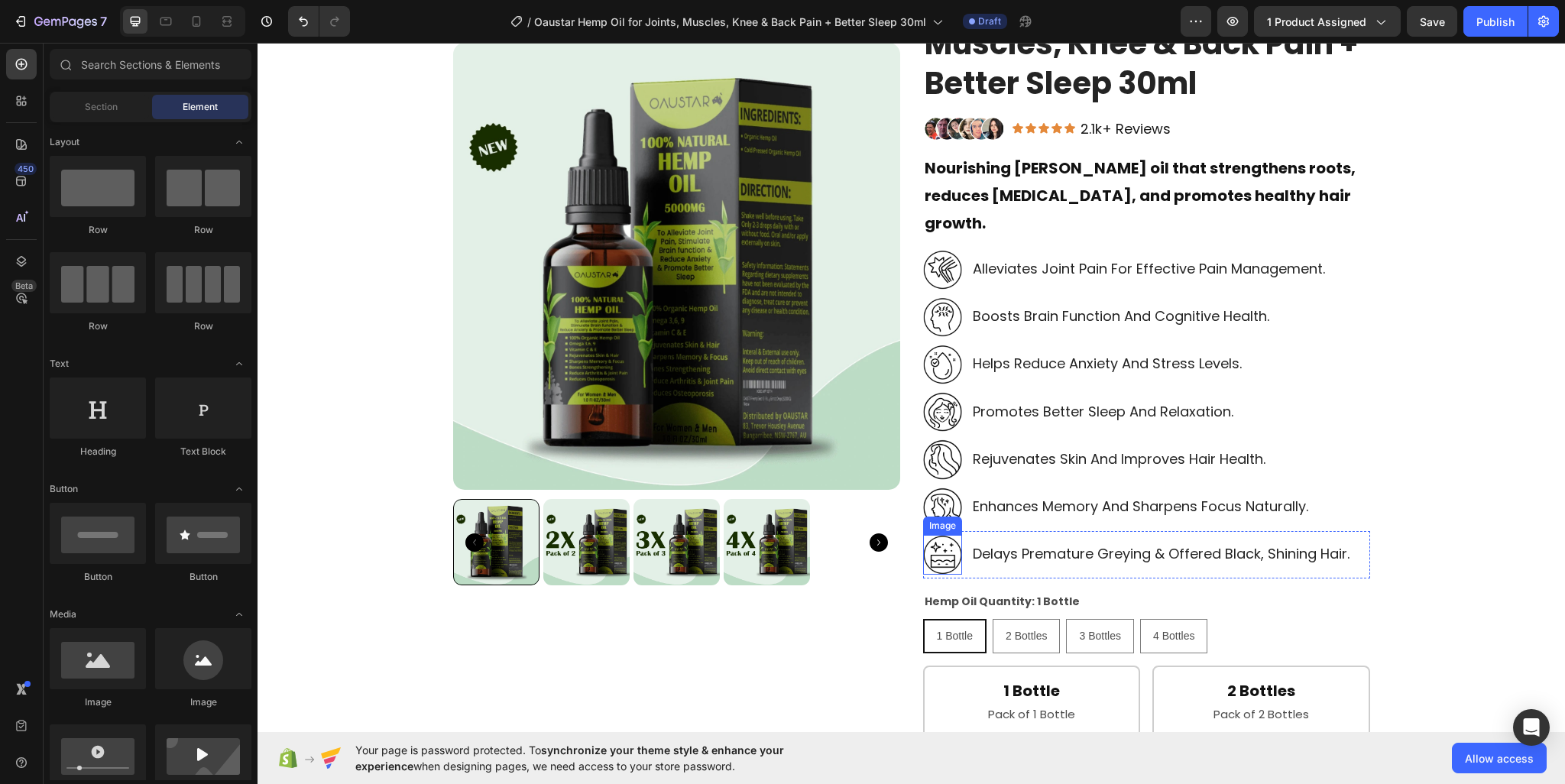
click at [924, 534] on img at bounding box center [943, 554] width 39 height 40
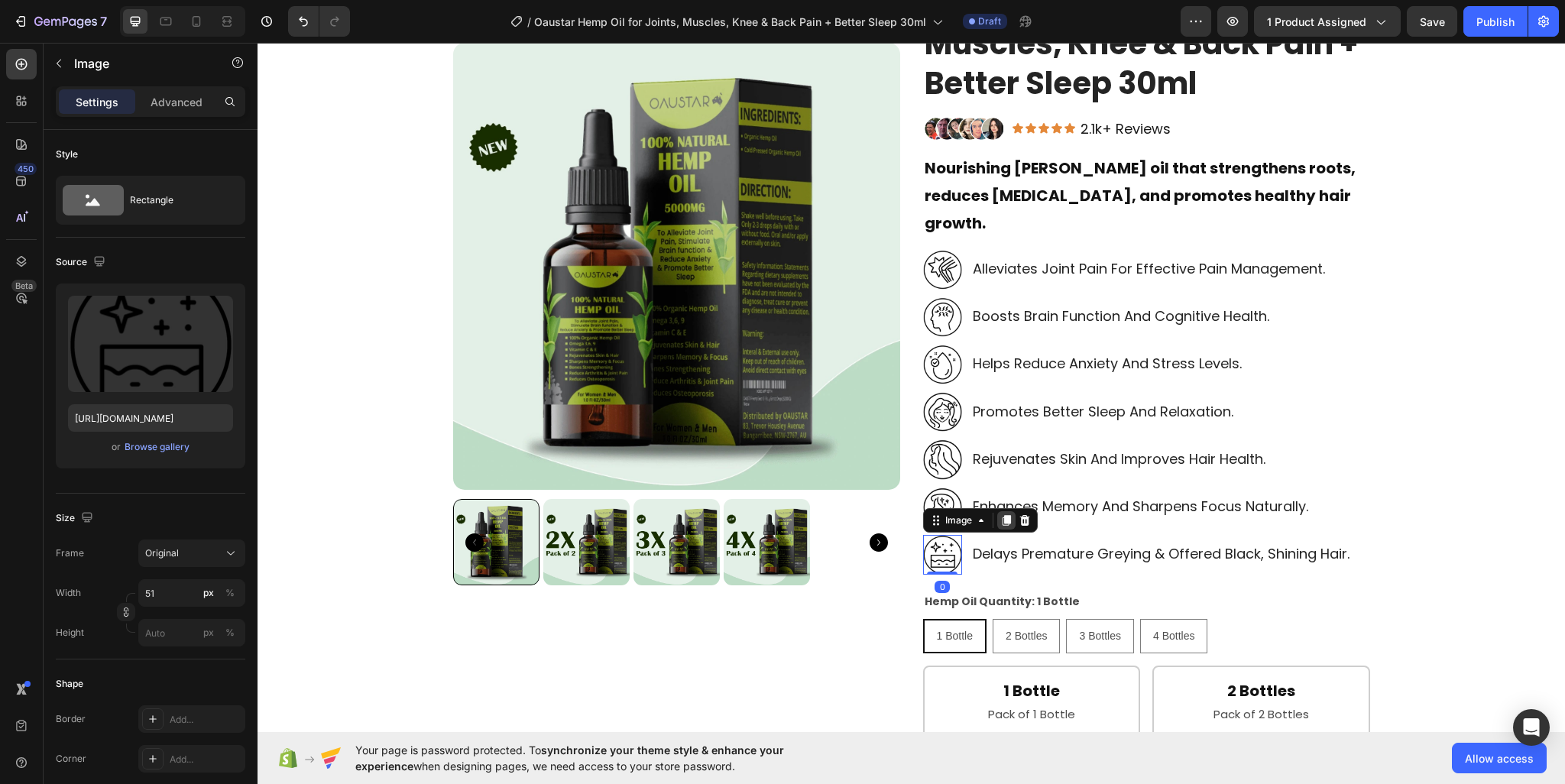
click at [1003, 515] on icon at bounding box center [1006, 520] width 9 height 11
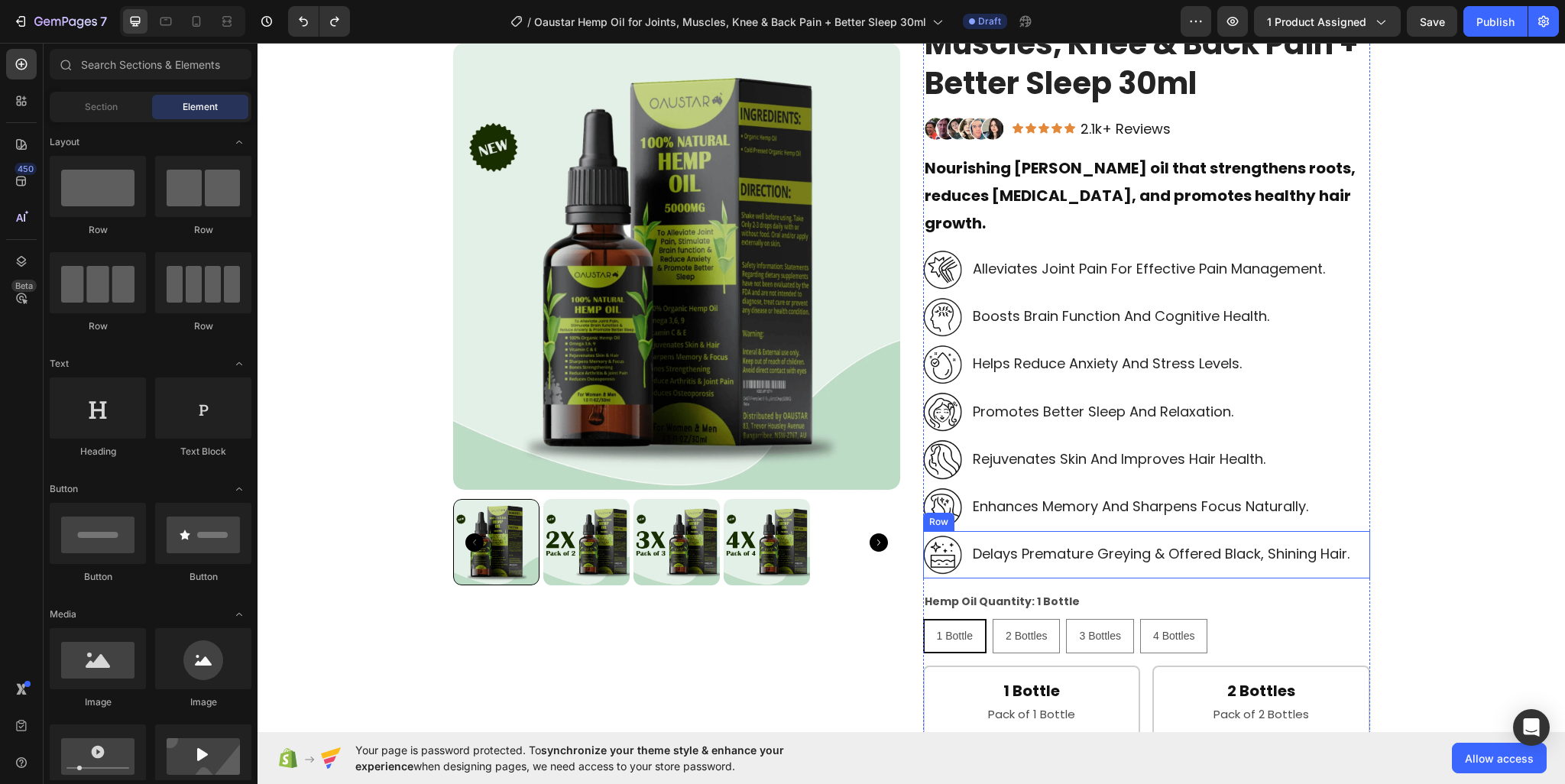
click at [996, 534] on div "delays premature greying & offered black, shining hair. Text Block" at bounding box center [1162, 554] width 380 height 40
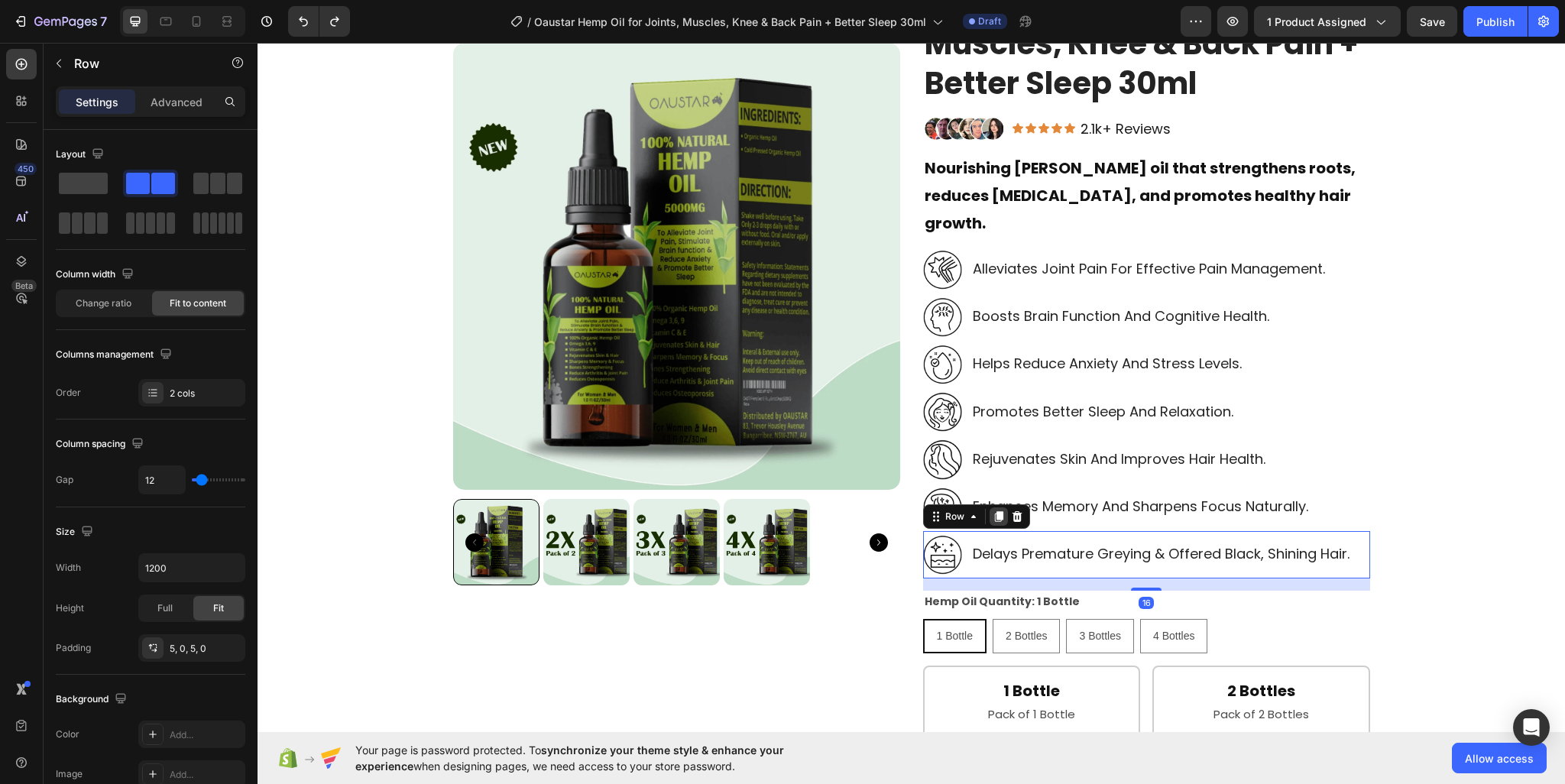
click at [993, 510] on icon at bounding box center [999, 516] width 12 height 12
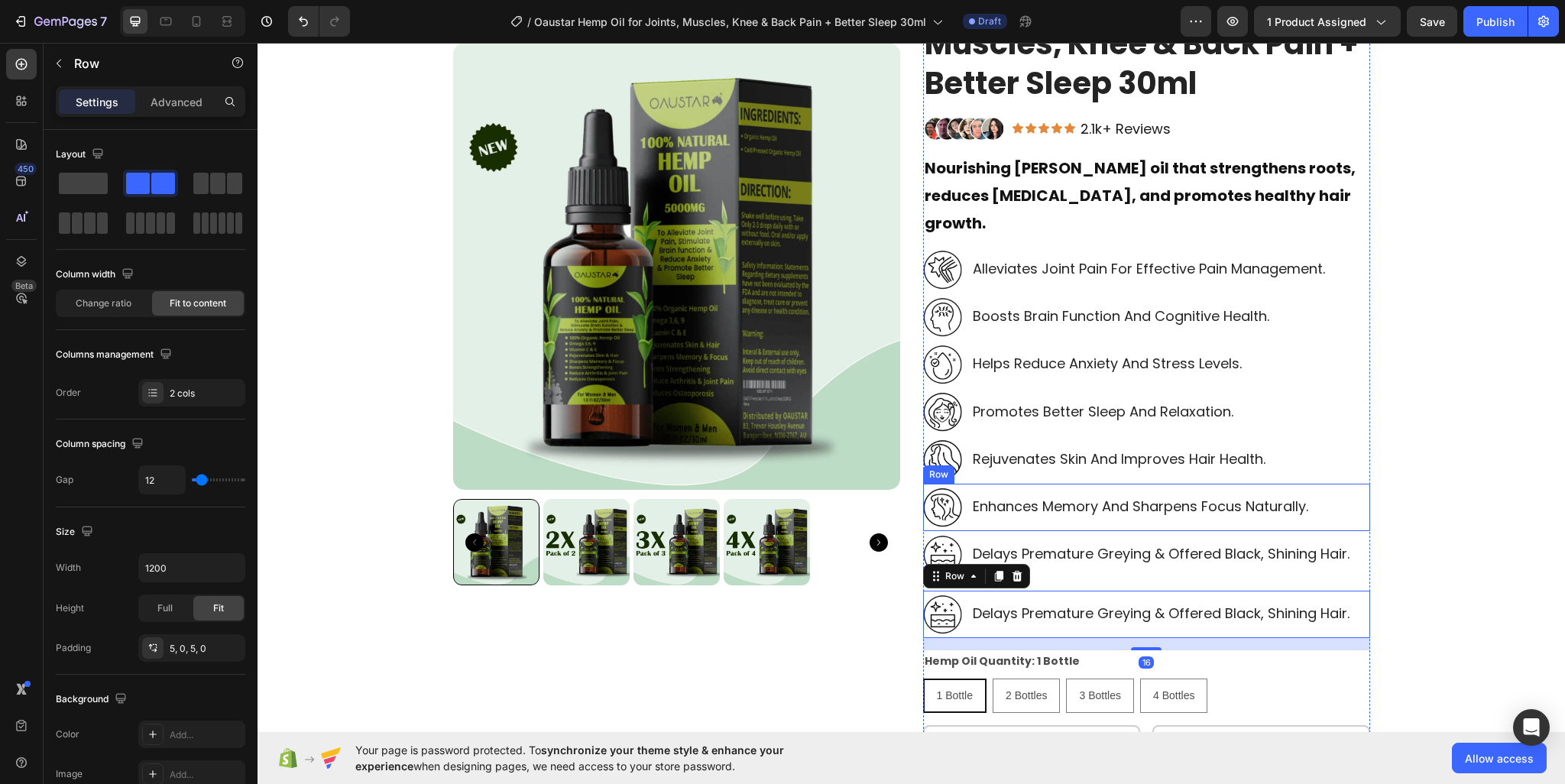
click at [1357, 489] on div "Image Enhances memory and sharpens focus naturally. Text Block Row" at bounding box center [1147, 507] width 447 height 47
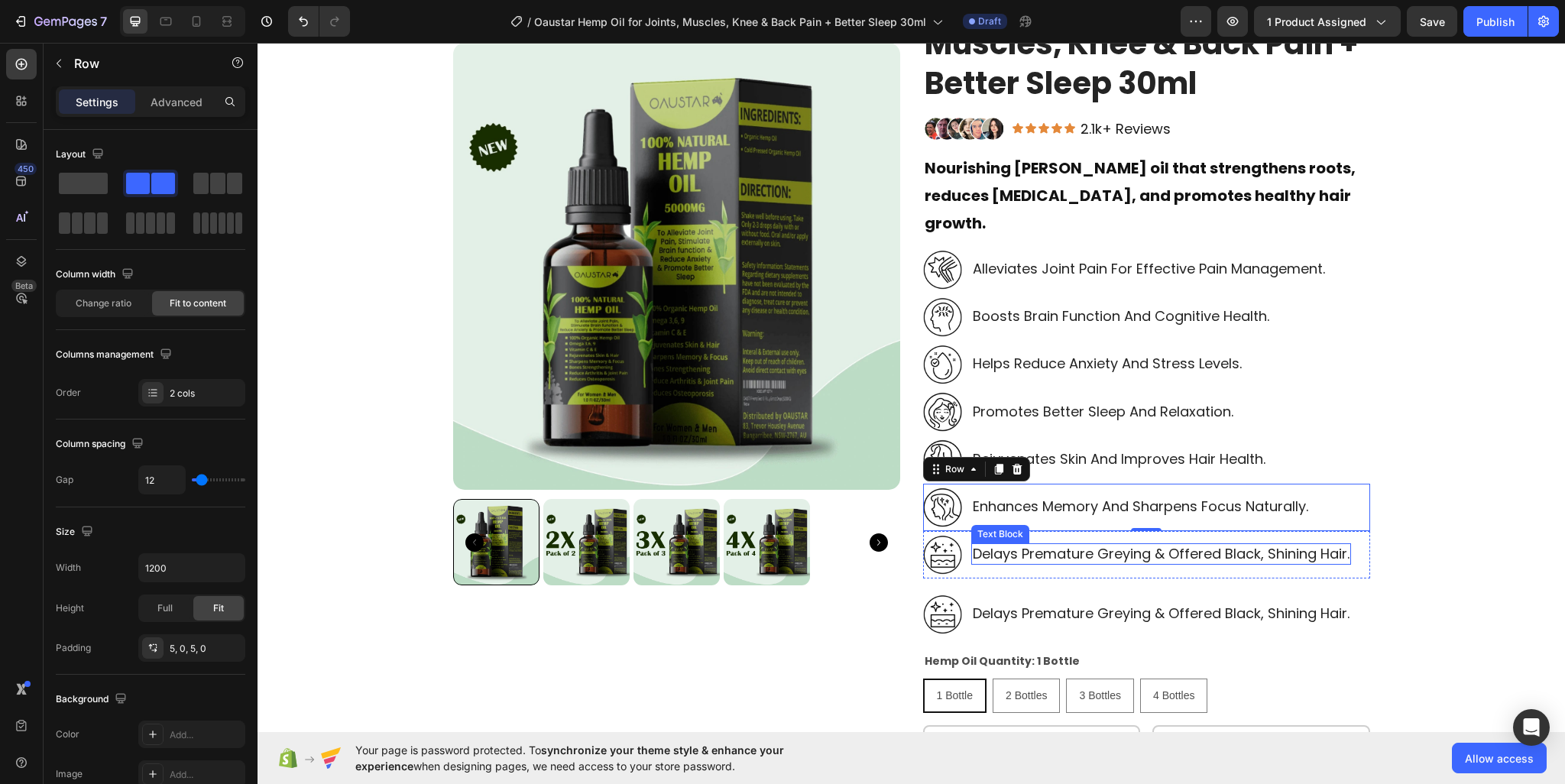
click at [1071, 544] on p "delays premature greying & offered black, shining hair." at bounding box center [1161, 553] width 377 height 18
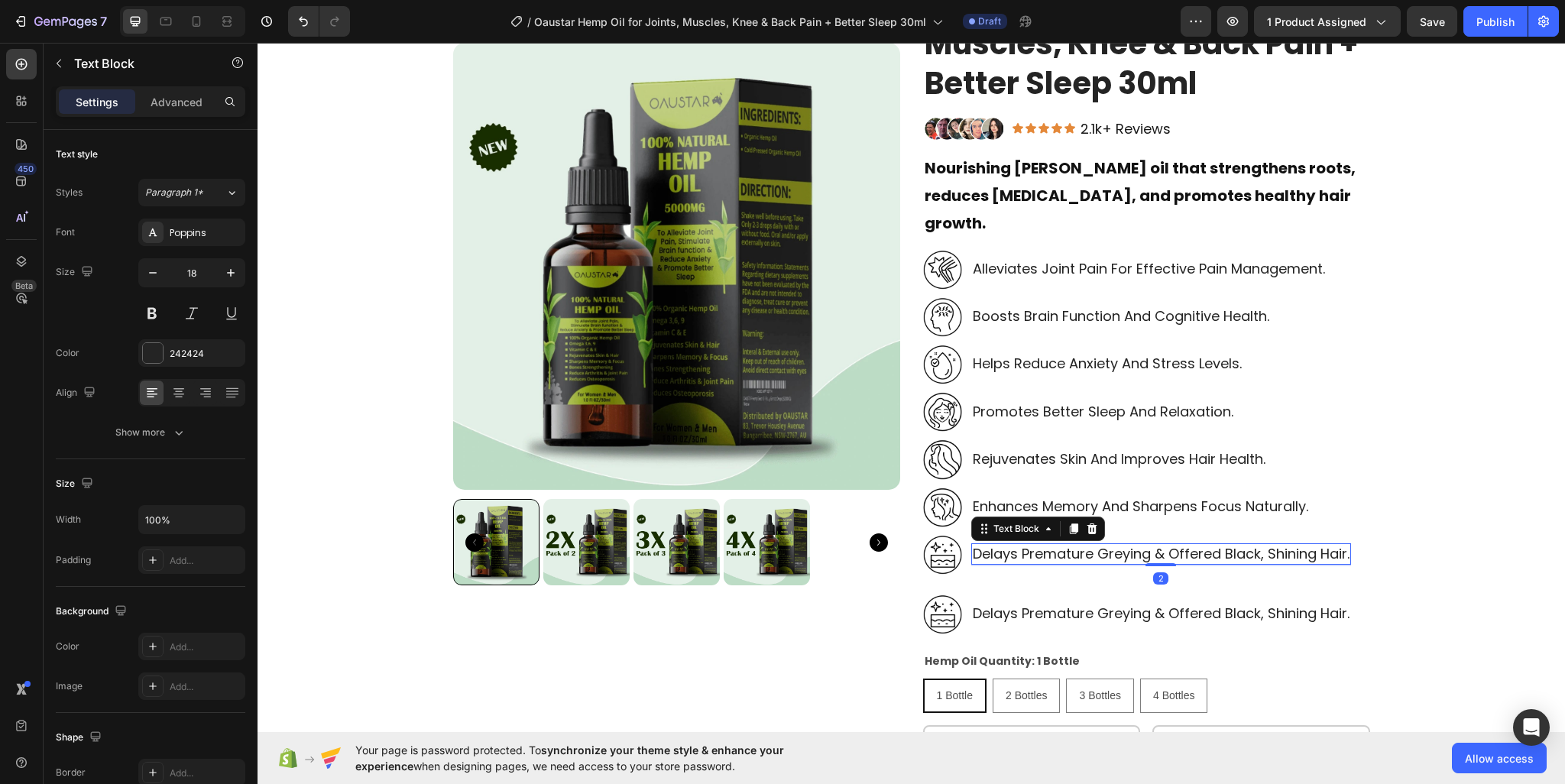
click at [1067, 544] on p "delays premature greying & offered black, shining hair." at bounding box center [1161, 553] width 377 height 18
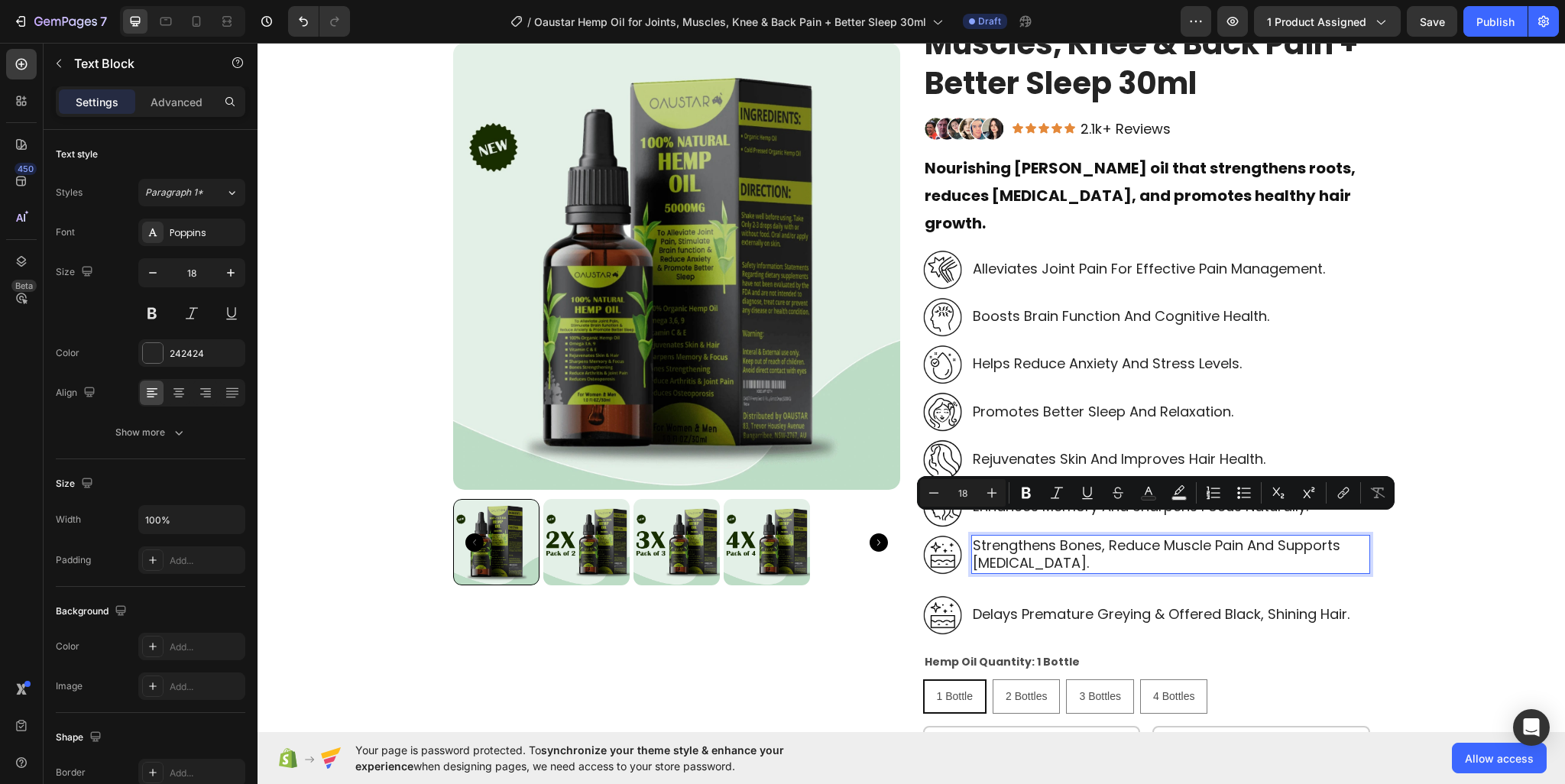
scroll to position [144, 0]
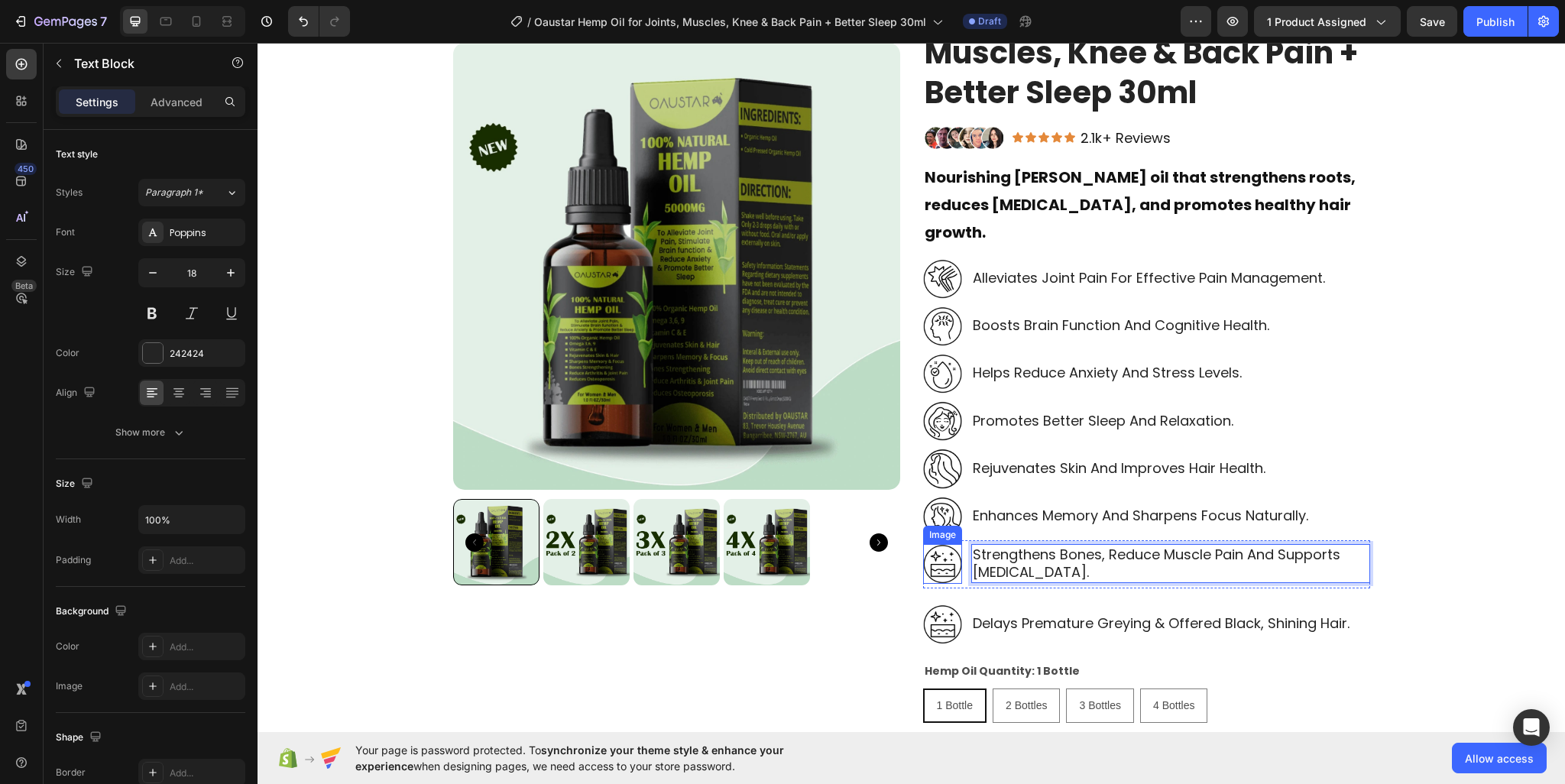
click at [927, 544] on img at bounding box center [943, 564] width 39 height 40
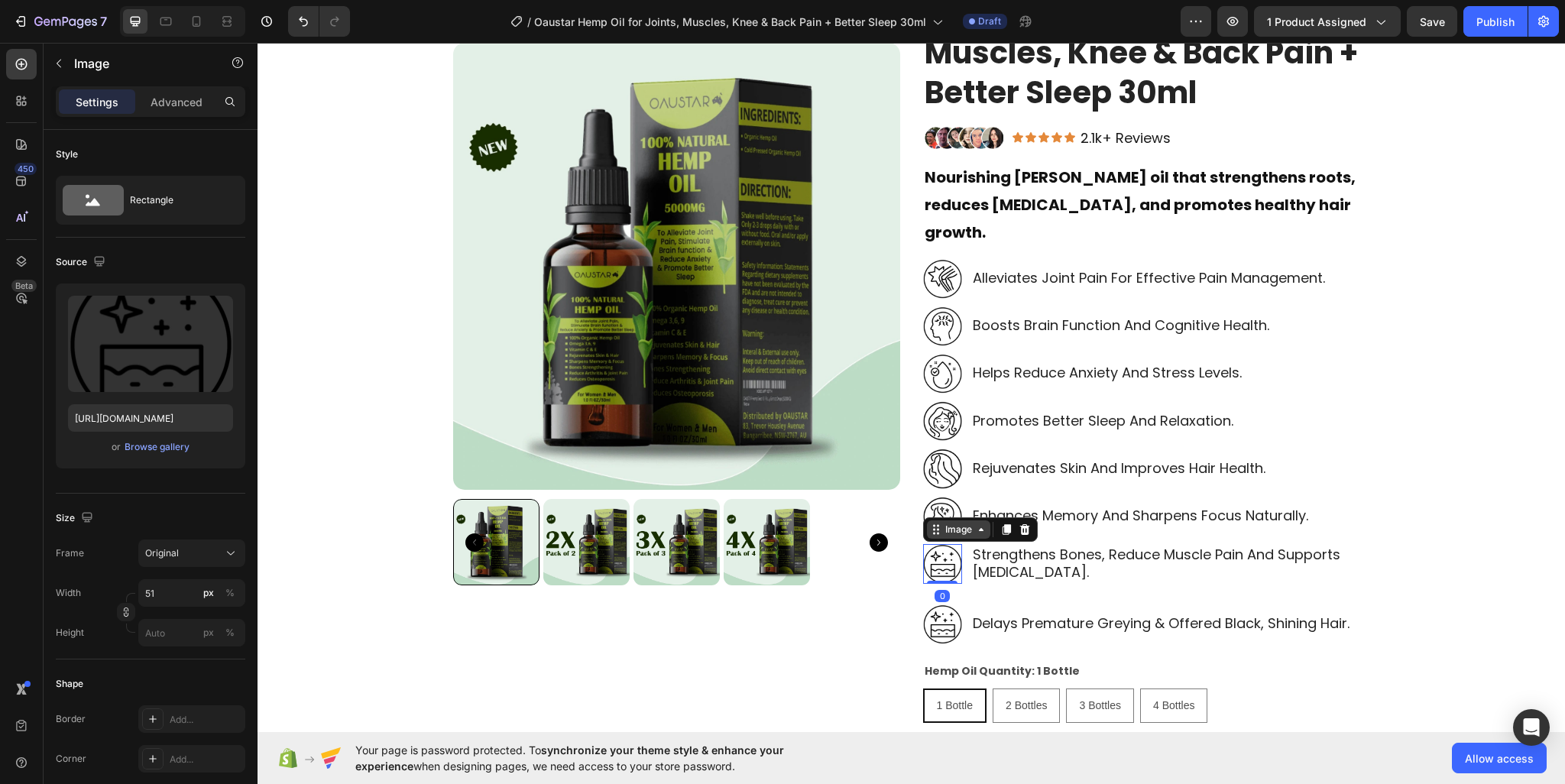
click at [961, 523] on div "Image" at bounding box center [959, 530] width 33 height 14
click at [941, 544] on img at bounding box center [943, 564] width 39 height 40
click at [26, 296] on icon at bounding box center [22, 299] width 16 height 16
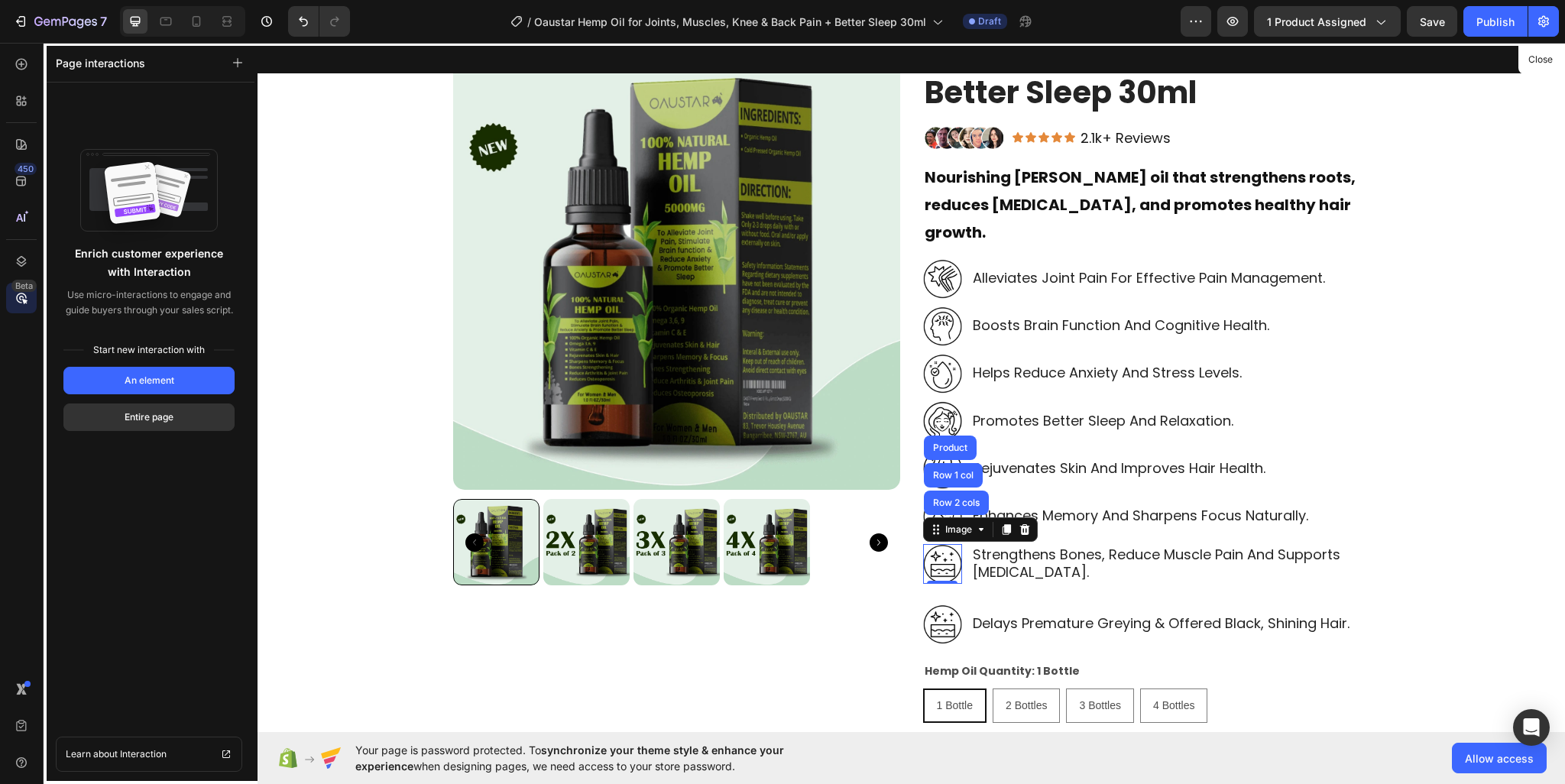
click at [957, 542] on div at bounding box center [911, 388] width 1307 height 689
click at [26, 63] on icon at bounding box center [22, 65] width 12 height 12
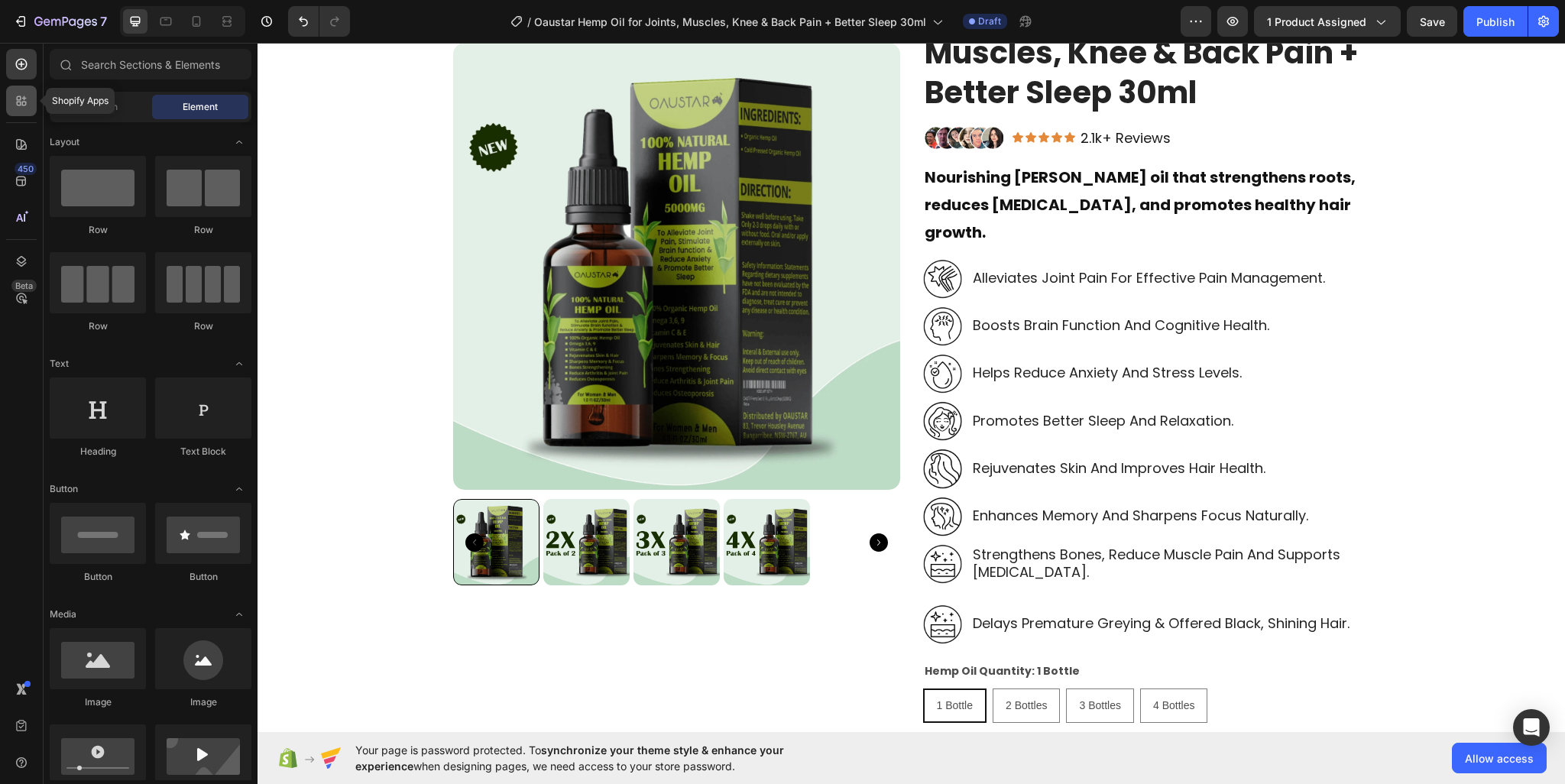
click at [24, 103] on icon at bounding box center [22, 101] width 16 height 16
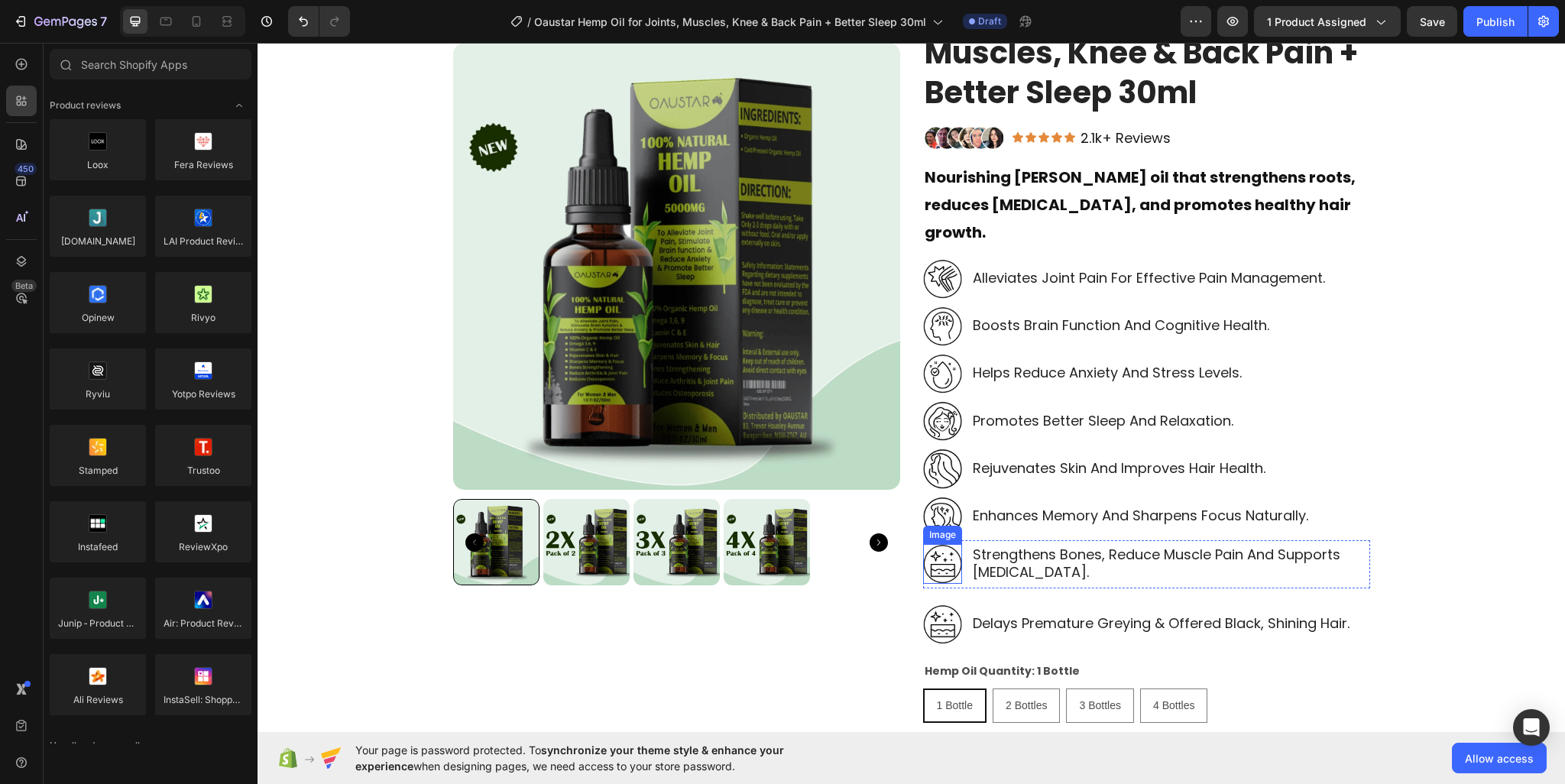
click at [942, 544] on img at bounding box center [943, 564] width 39 height 40
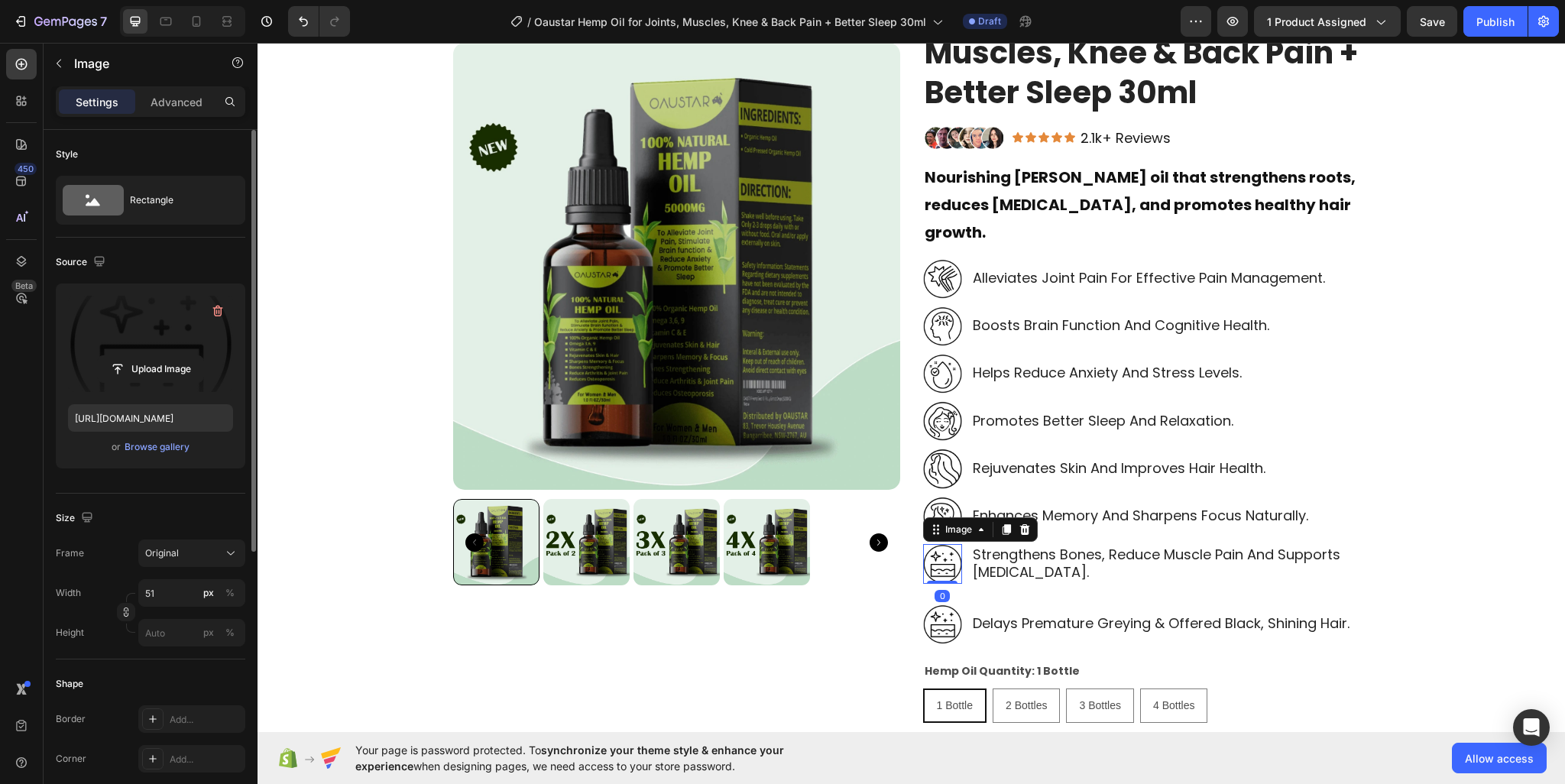
click at [146, 322] on label at bounding box center [150, 344] width 166 height 96
click at [146, 356] on input "file" at bounding box center [151, 369] width 106 height 26
type input "https://cdn.shopify.com/s/files/1/0950/2798/6710/files/gempages_578838273980367…"
click at [1002, 613] on div "delays premature greying & offered black, shining hair." at bounding box center [1162, 623] width 380 height 21
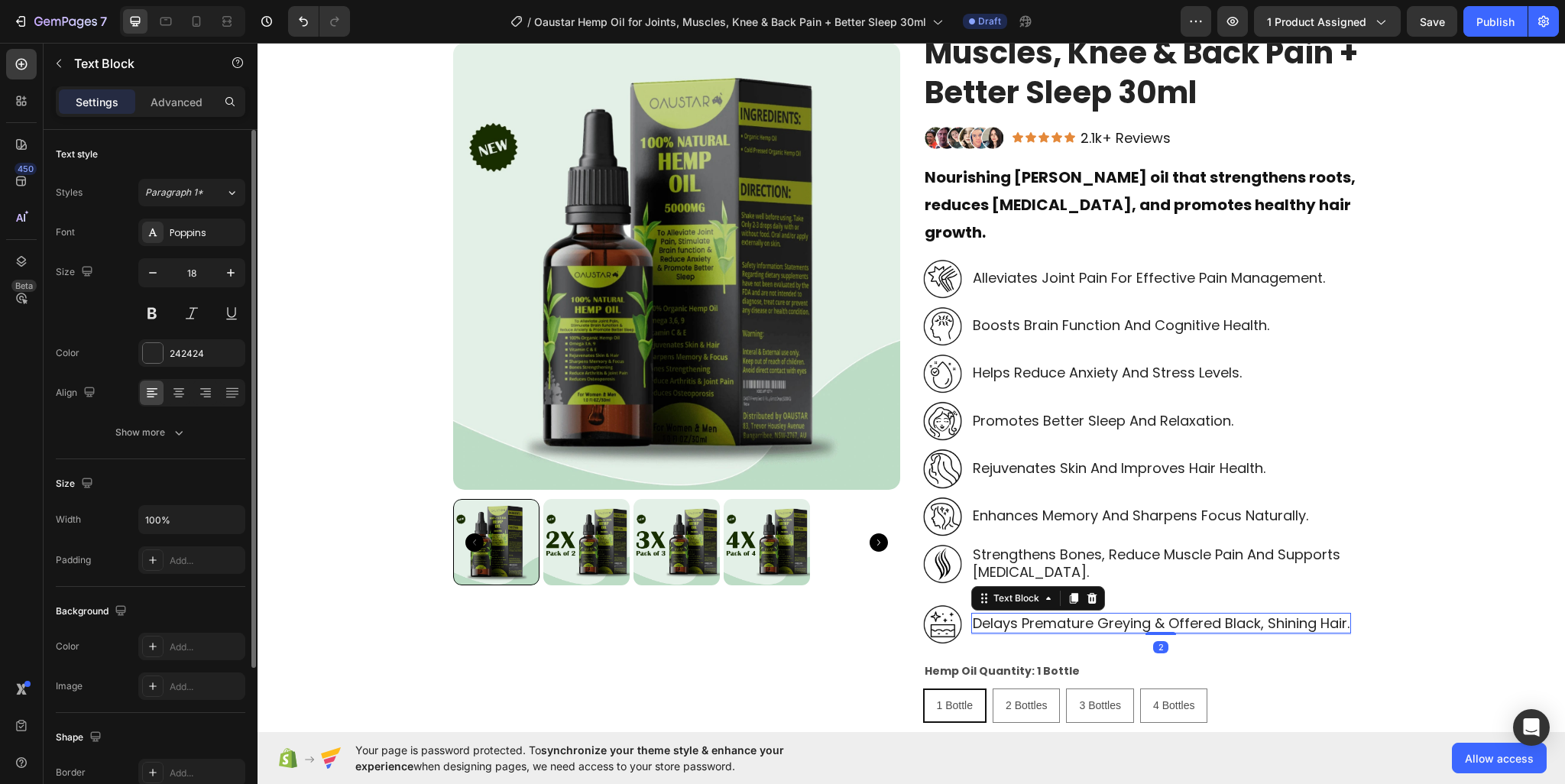
click at [1002, 614] on p "delays premature greying & offered black, shining hair." at bounding box center [1161, 623] width 377 height 18
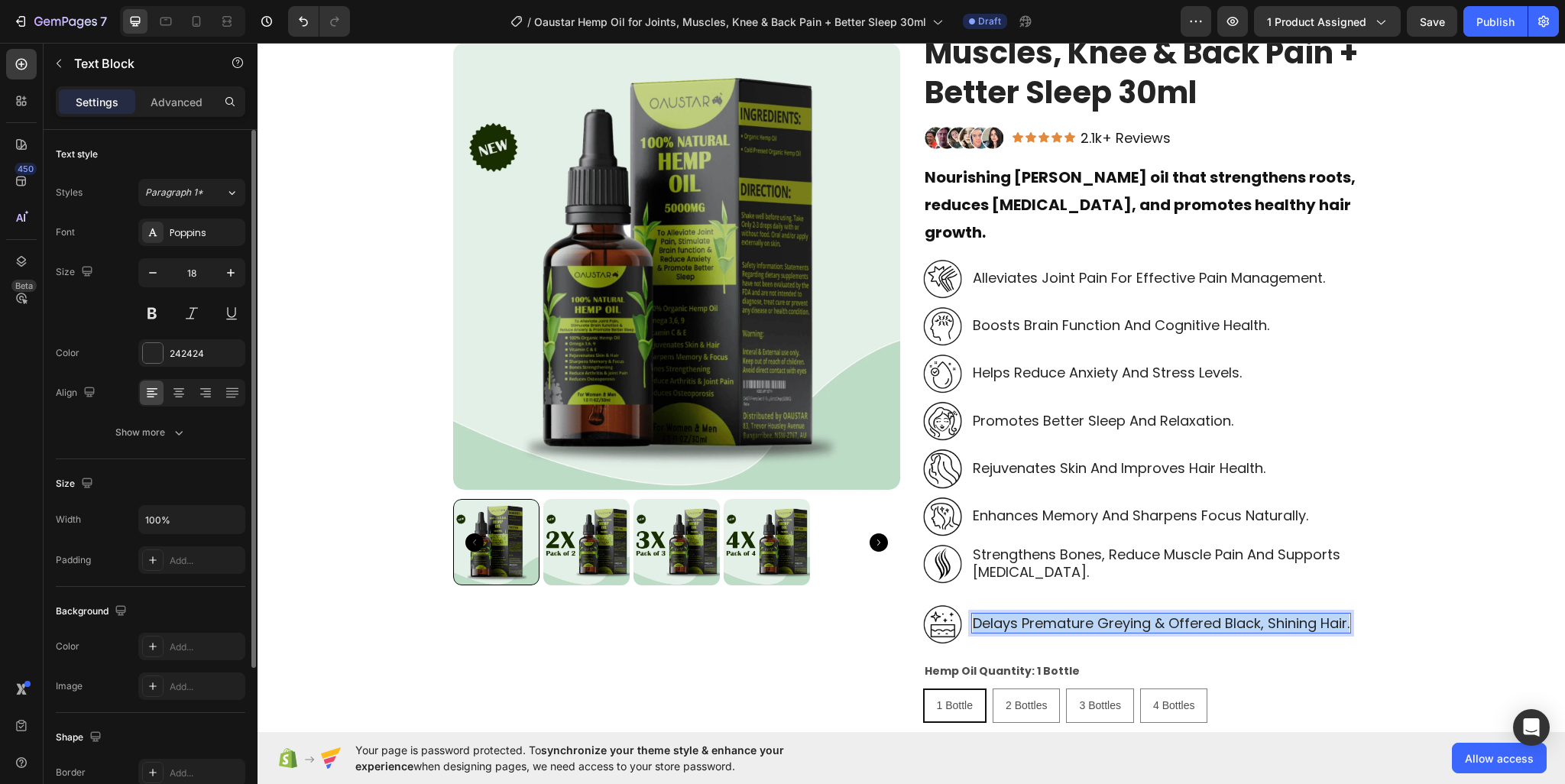
click at [1002, 614] on p "delays premature greying & offered black, shining hair." at bounding box center [1161, 623] width 377 height 18
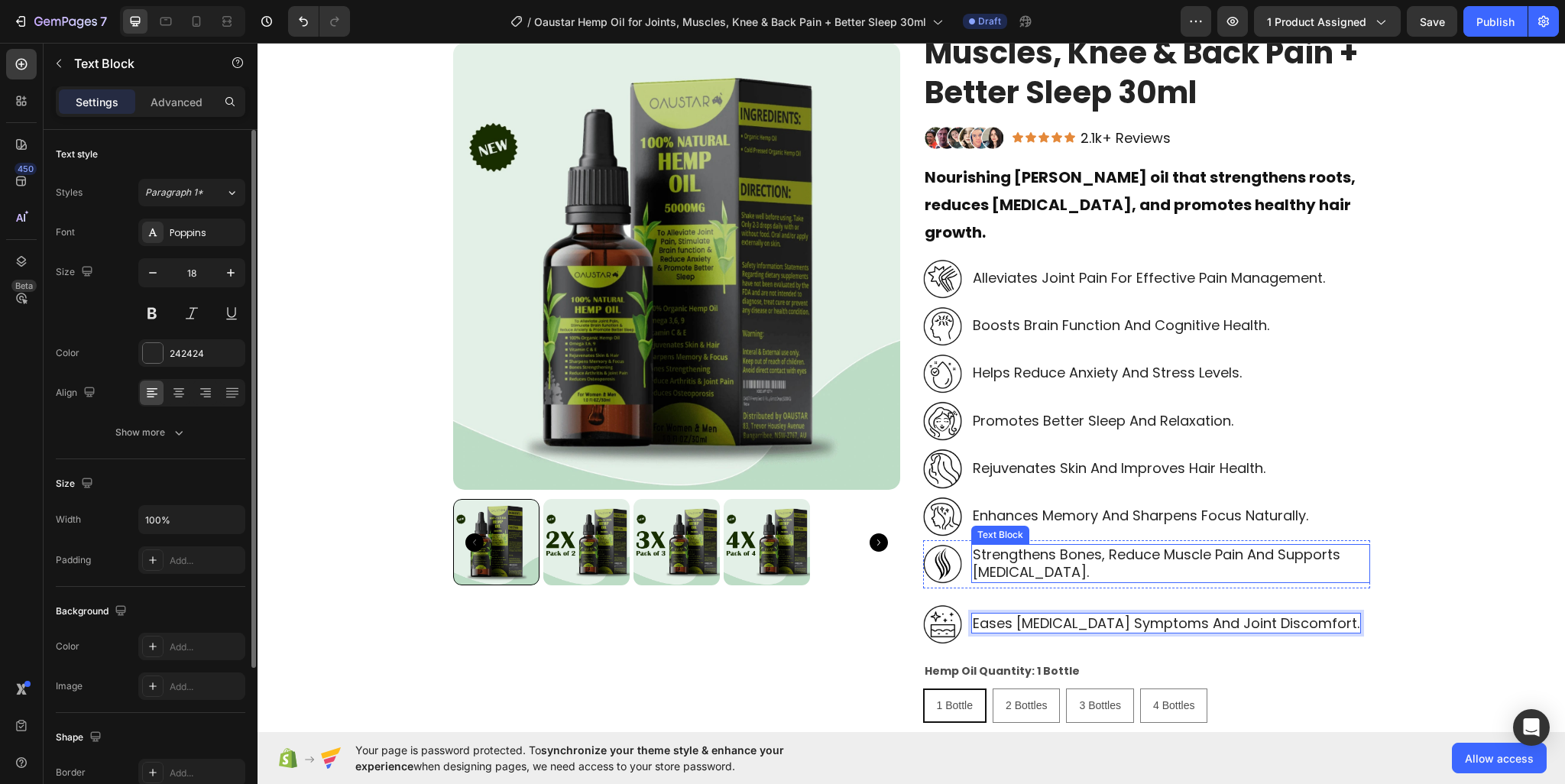
click at [1128, 554] on div "Strengthens bones, reduce muscle pain and supports bone health." at bounding box center [1170, 564] width 399 height 39
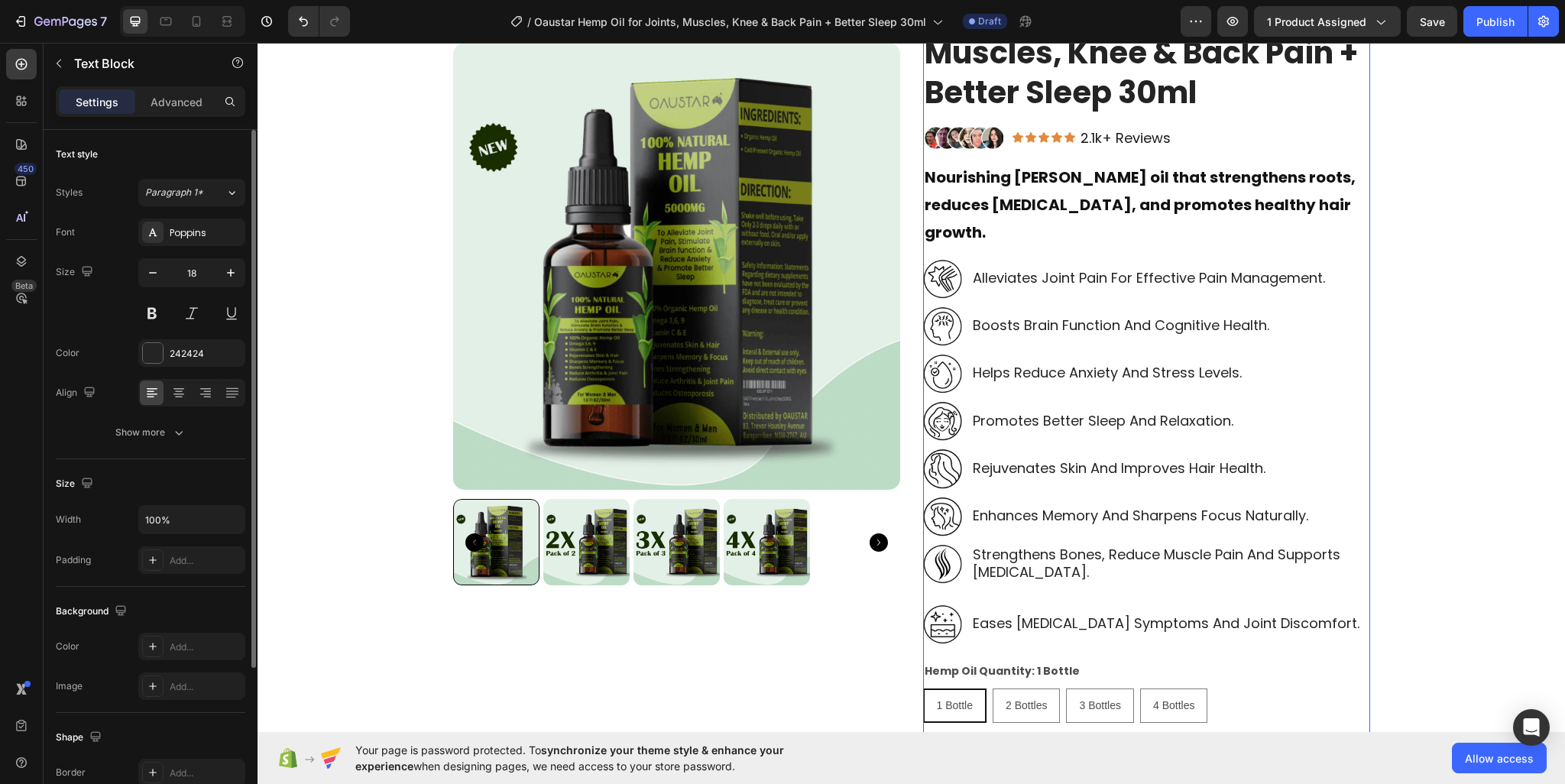
click at [1114, 572] on div "Oaustar Hemp Oil for Joints, Muscles, Knee & Back Pain + Better Sleep 30ml Prod…" at bounding box center [1147, 690] width 447 height 1399
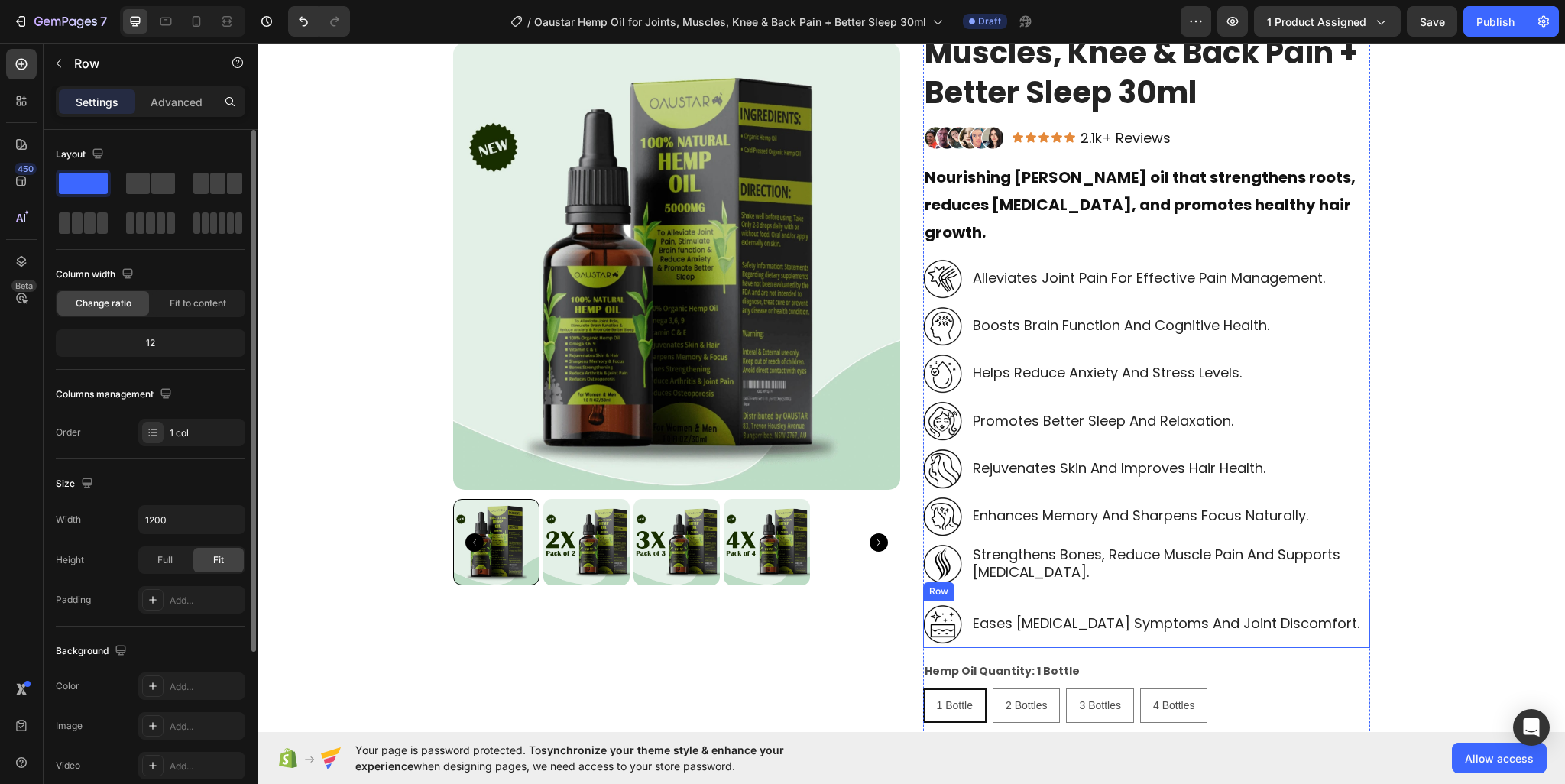
click at [1109, 600] on div "Image Eases arthritis symptoms and joint discomfort. Text Block Row" at bounding box center [1147, 623] width 447 height 47
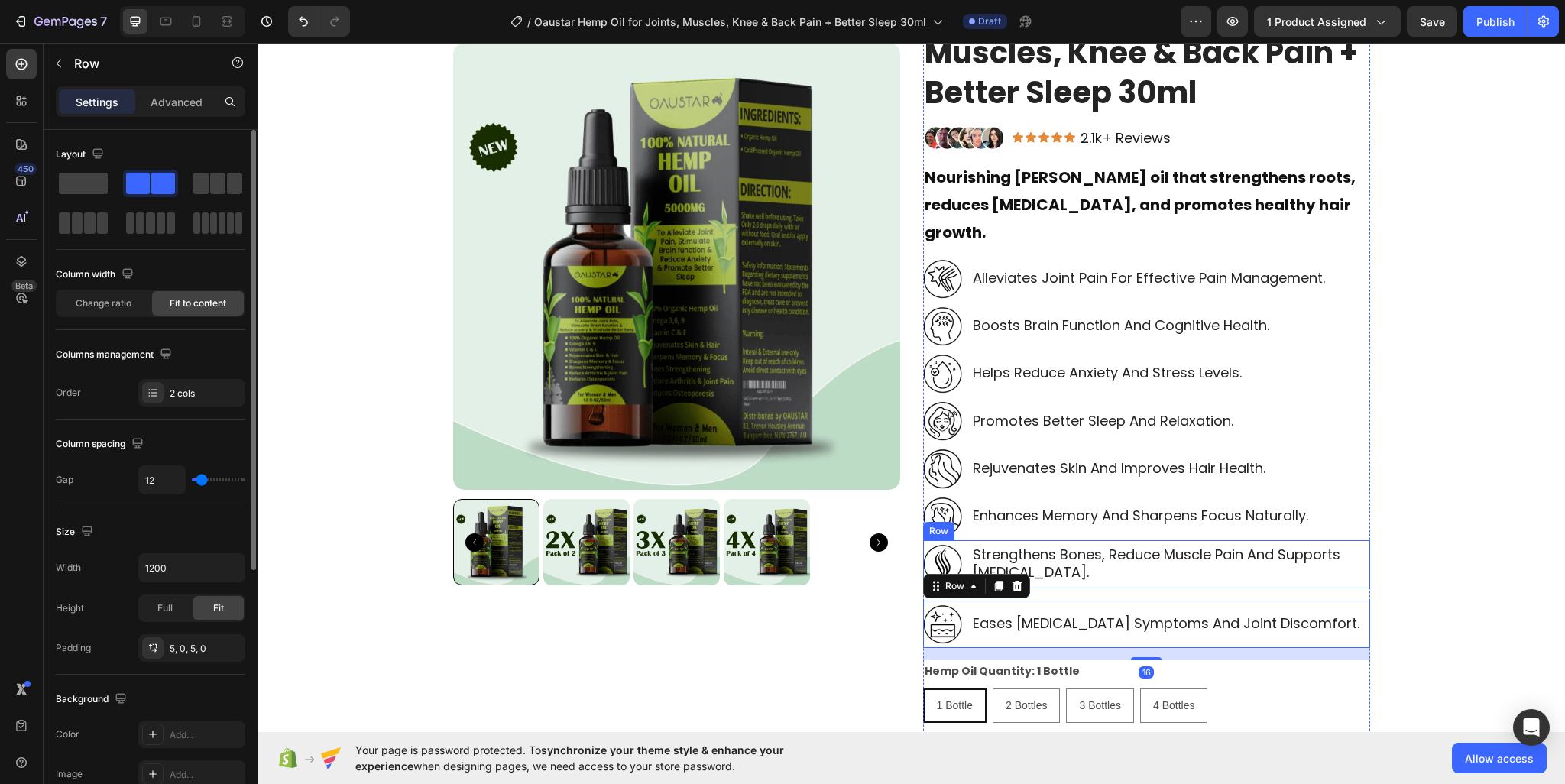
click at [1135, 558] on div "Image Strengthens bones, reduce muscle pain and supports bone health. Text Bloc…" at bounding box center [1147, 564] width 447 height 48
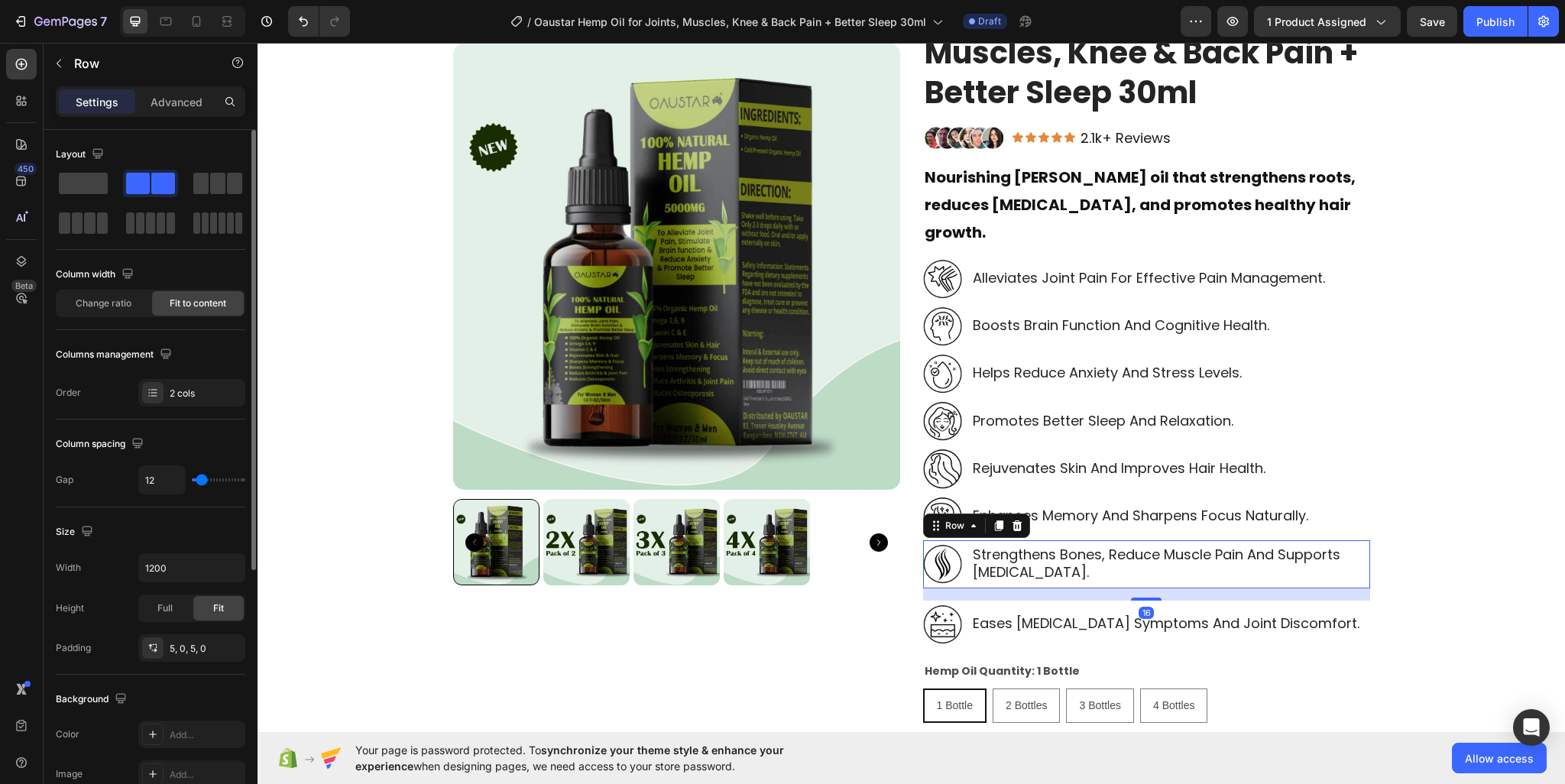
click at [1133, 558] on div "Image Strengthens bones, reduce muscle pain and supports bone health. Text Bloc…" at bounding box center [1147, 564] width 447 height 48
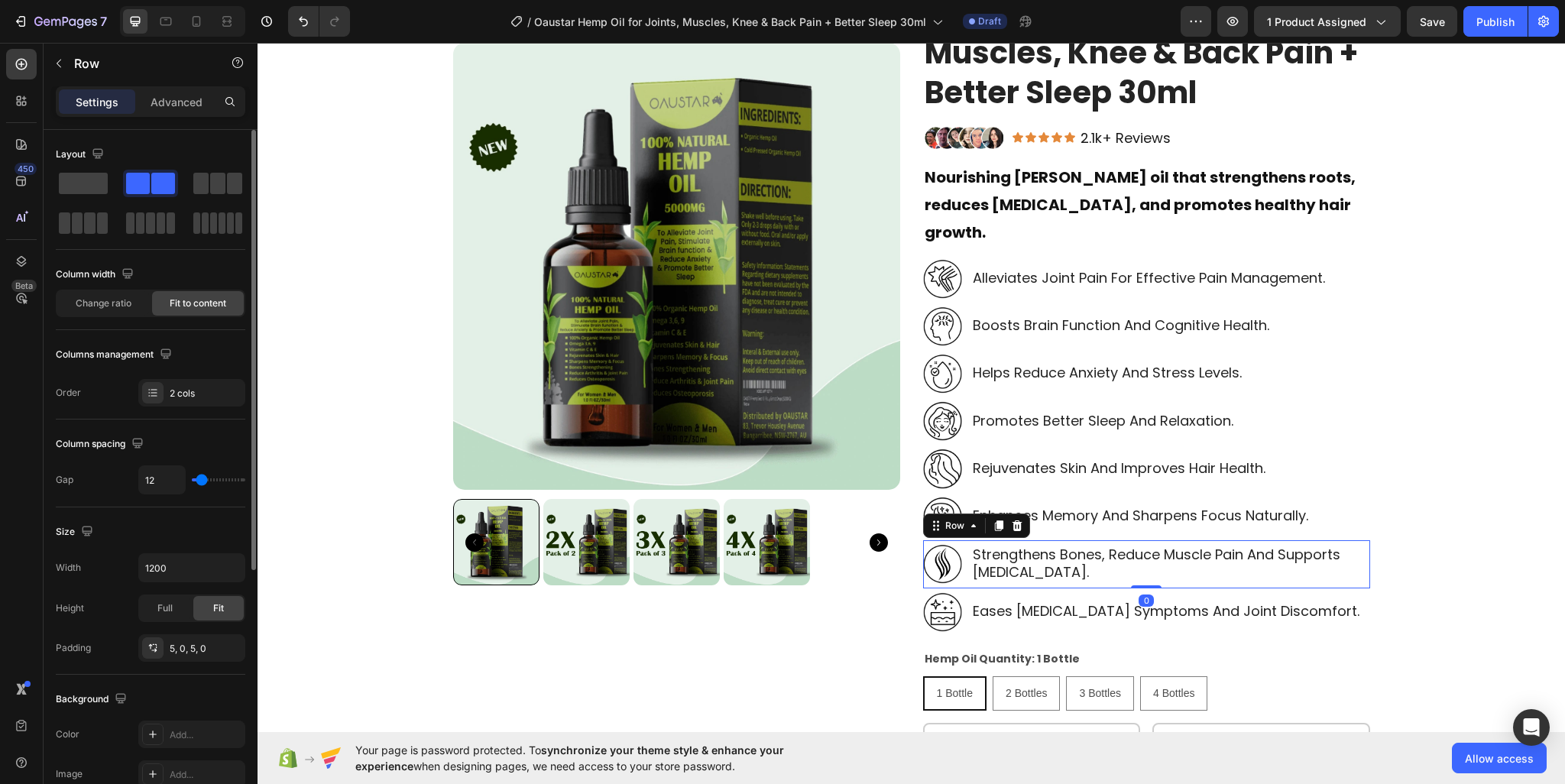
drag, startPoint x: 1139, startPoint y: 568, endPoint x: 1410, endPoint y: 569, distance: 271.0
click at [1140, 540] on div "Image Strengthens bones, reduce muscle pain and supports bone health. Text Bloc…" at bounding box center [1147, 564] width 447 height 48
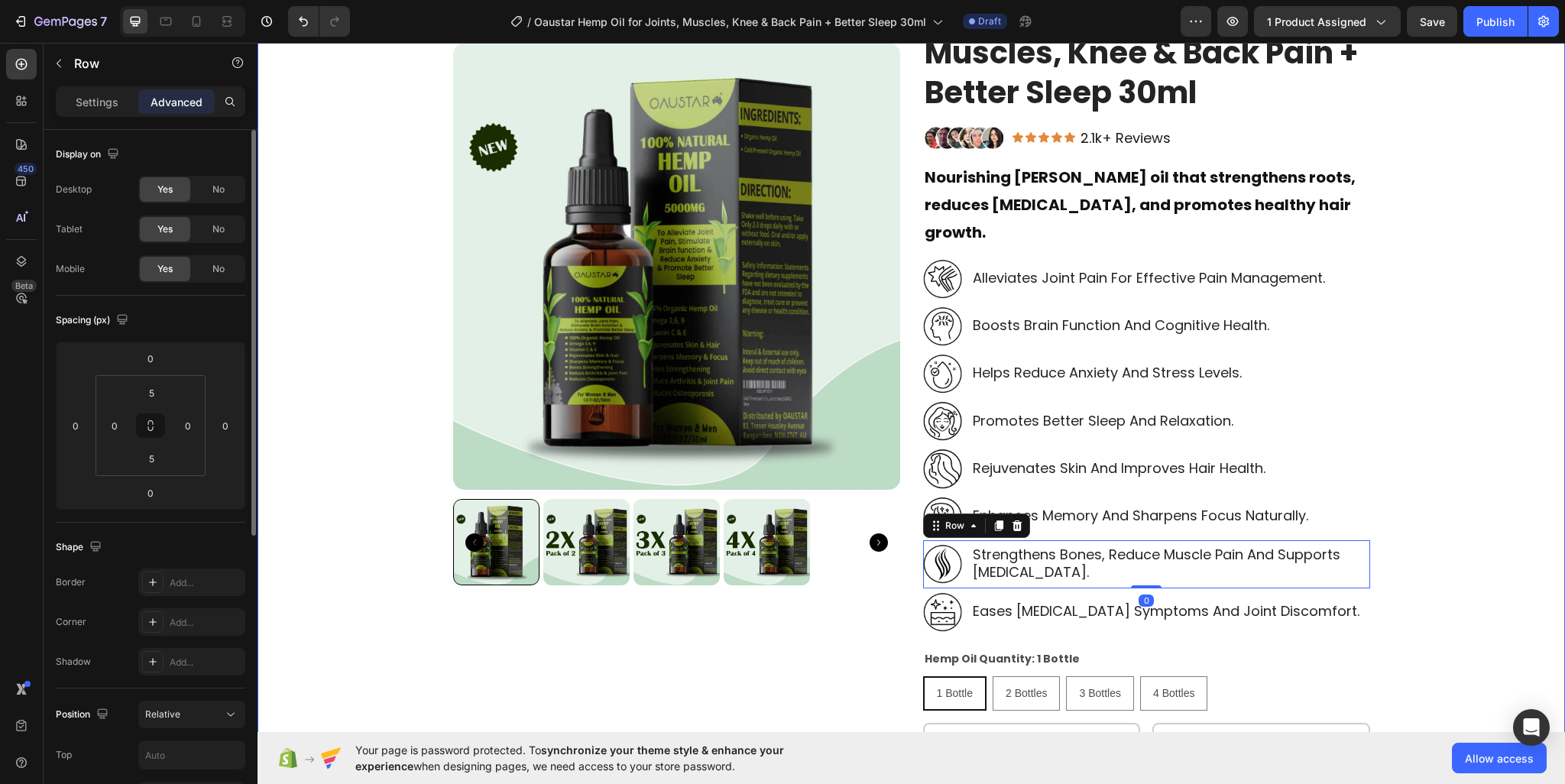
click at [1467, 573] on div "Product Images Oaustar Hemp Oil for Joints, Muscles, Knee & Back Pain + Better …" at bounding box center [912, 756] width 1285 height 1530
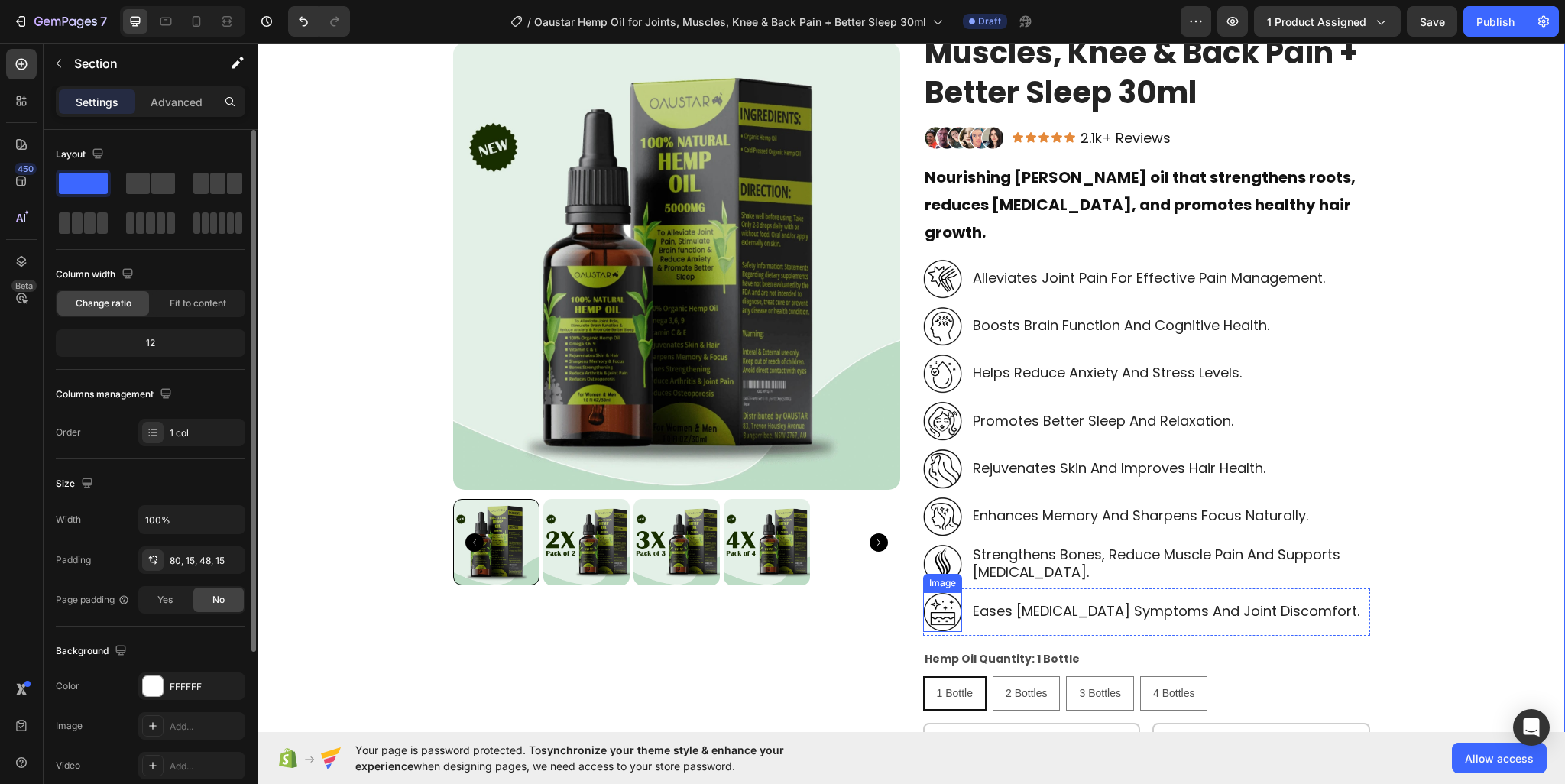
click at [935, 592] on img at bounding box center [943, 612] width 39 height 40
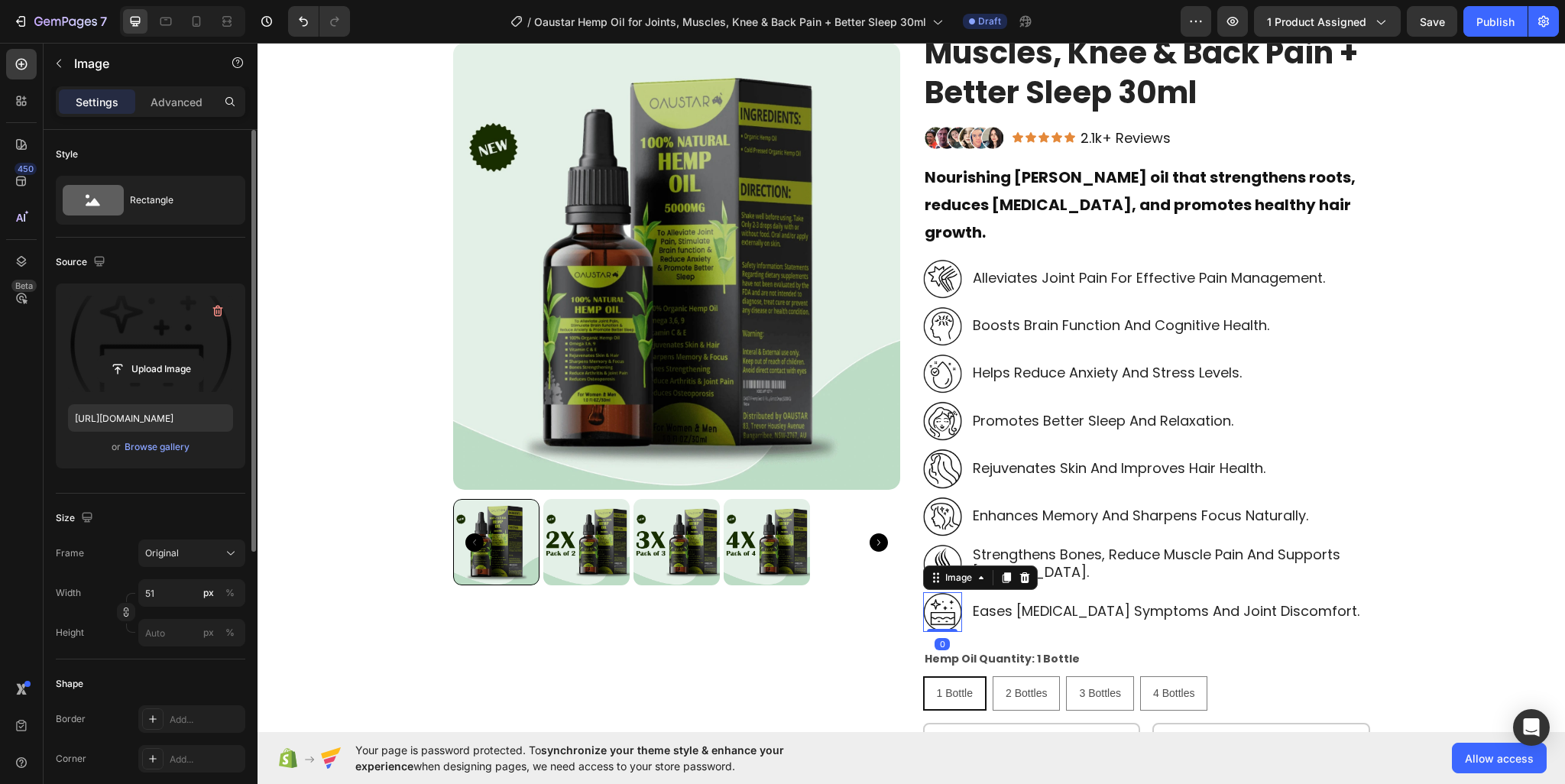
click at [83, 343] on label at bounding box center [150, 344] width 166 height 96
click at [98, 356] on input "file" at bounding box center [151, 369] width 106 height 26
type input "https://cdn.shopify.com/s/files/1/0950/2798/6710/files/gempages_578838273980367…"
click at [1090, 592] on div "Eases arthritis symptoms and joint discomfort. Text Block" at bounding box center [1166, 612] width 390 height 40
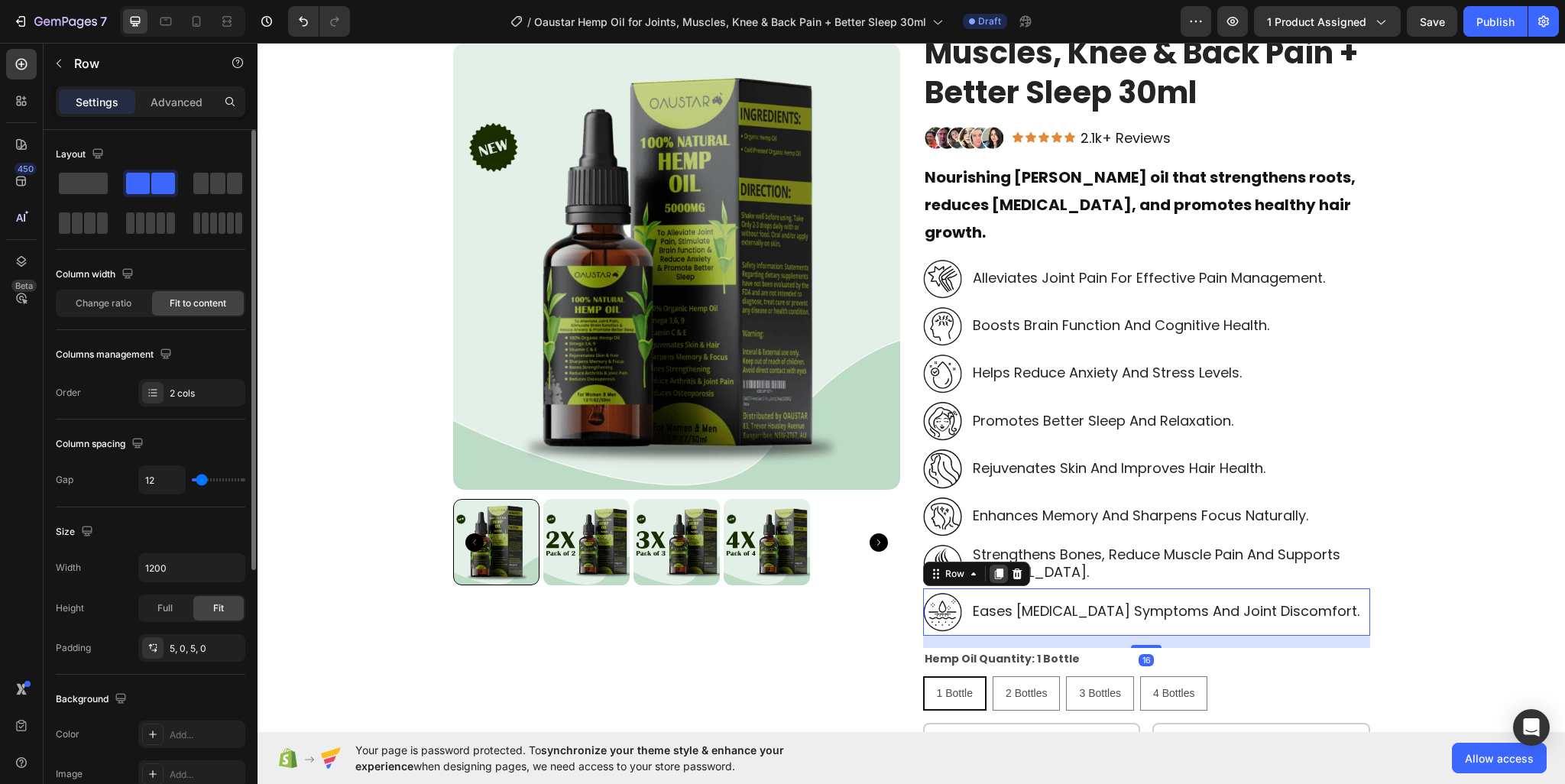
click at [996, 568] on icon at bounding box center [999, 574] width 12 height 12
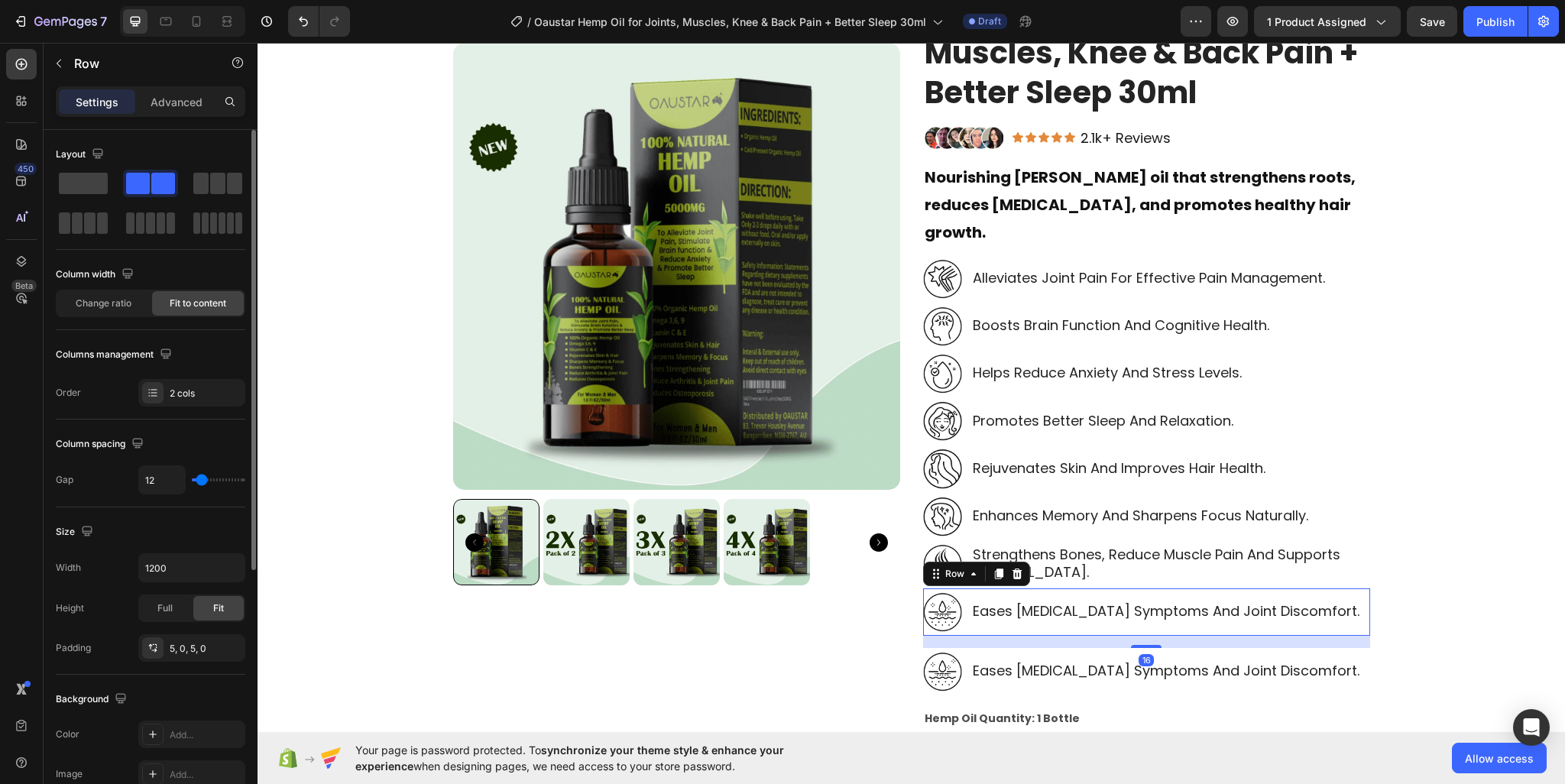
click at [1143, 605] on div "Image Eases arthritis symptoms and joint discomfort. Text Block Row 16" at bounding box center [1147, 612] width 447 height 47
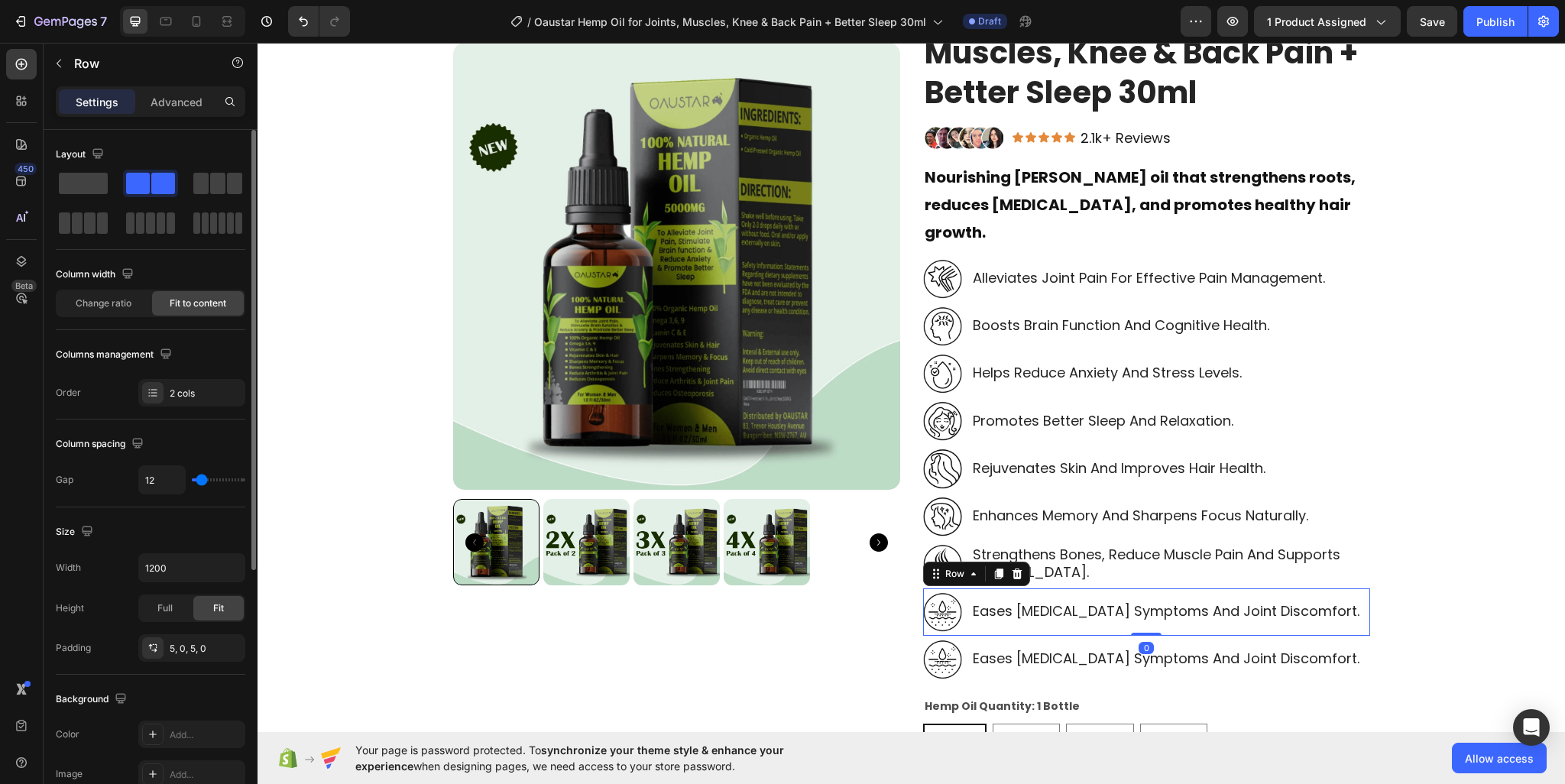
drag, startPoint x: 1147, startPoint y: 619, endPoint x: 1146, endPoint y: 596, distance: 23.0
click at [1146, 596] on div "Image Eases arthritis symptoms and joint discomfort. Text Block Row 0" at bounding box center [1147, 612] width 447 height 47
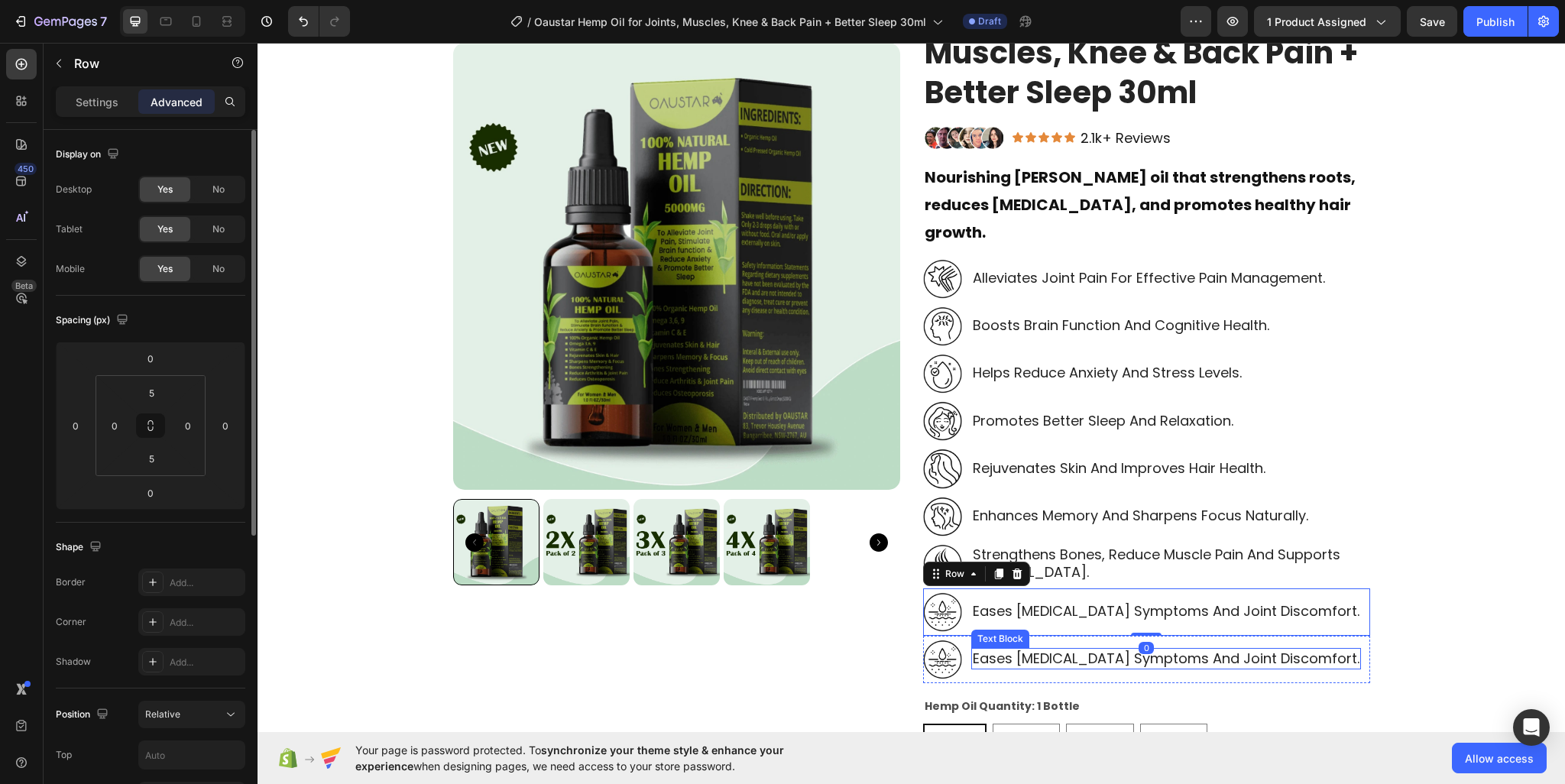
click at [1031, 649] on p "eases arthritis symptoms and joint discomfort." at bounding box center [1165, 658] width 387 height 18
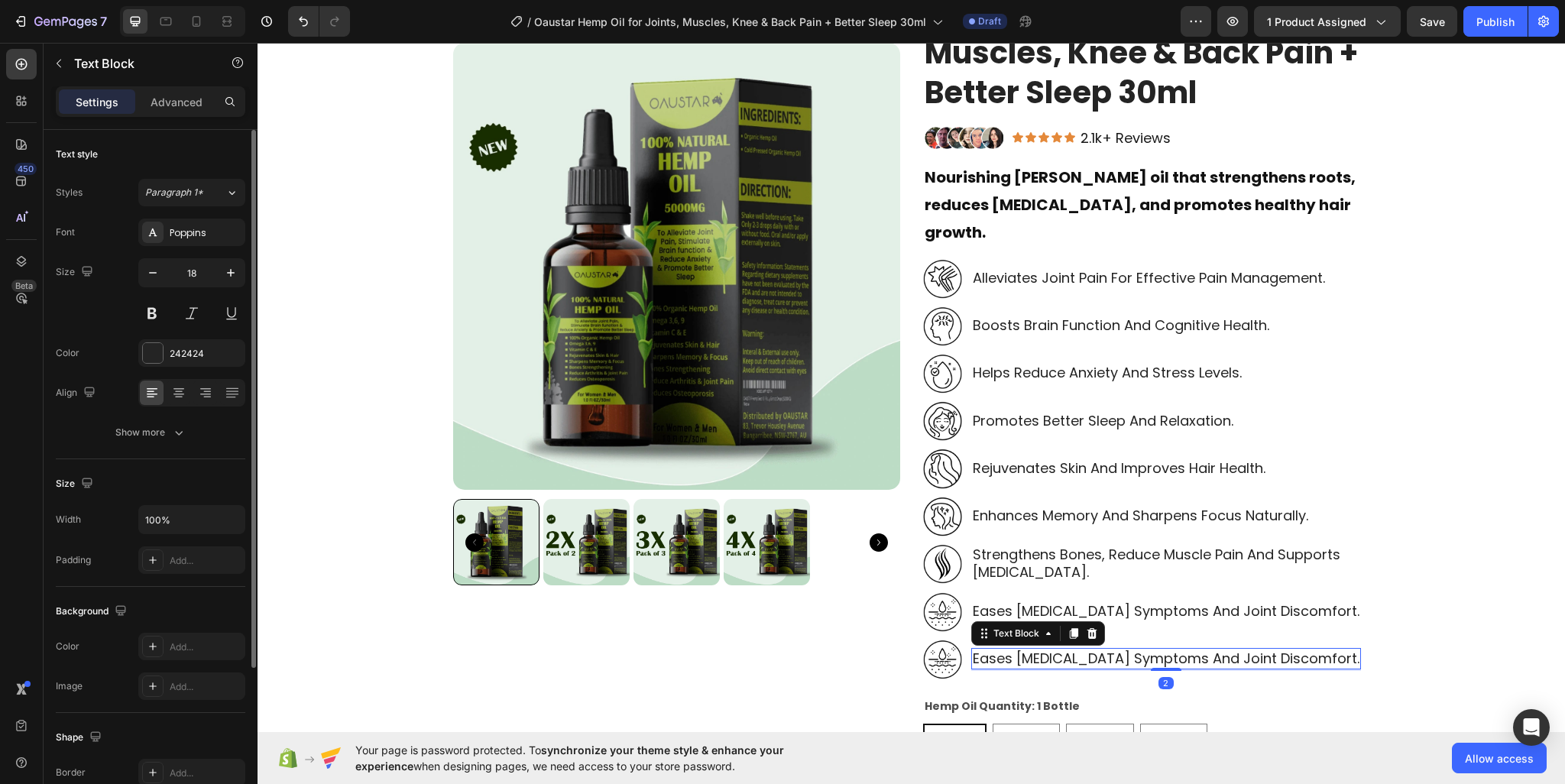
click at [1031, 649] on p "eases arthritis symptoms and joint discomfort." at bounding box center [1165, 658] width 387 height 18
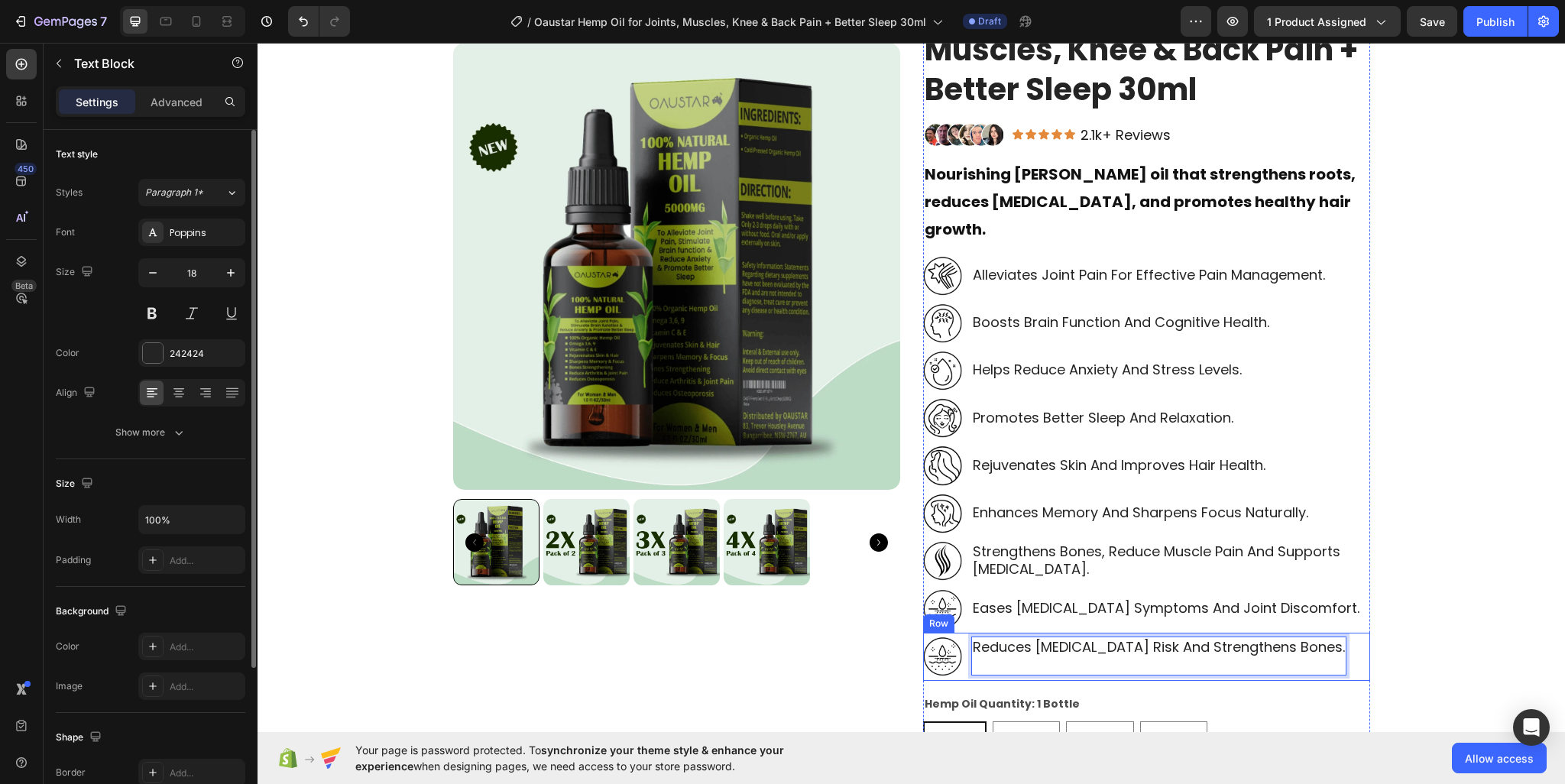
scroll to position [156, 0]
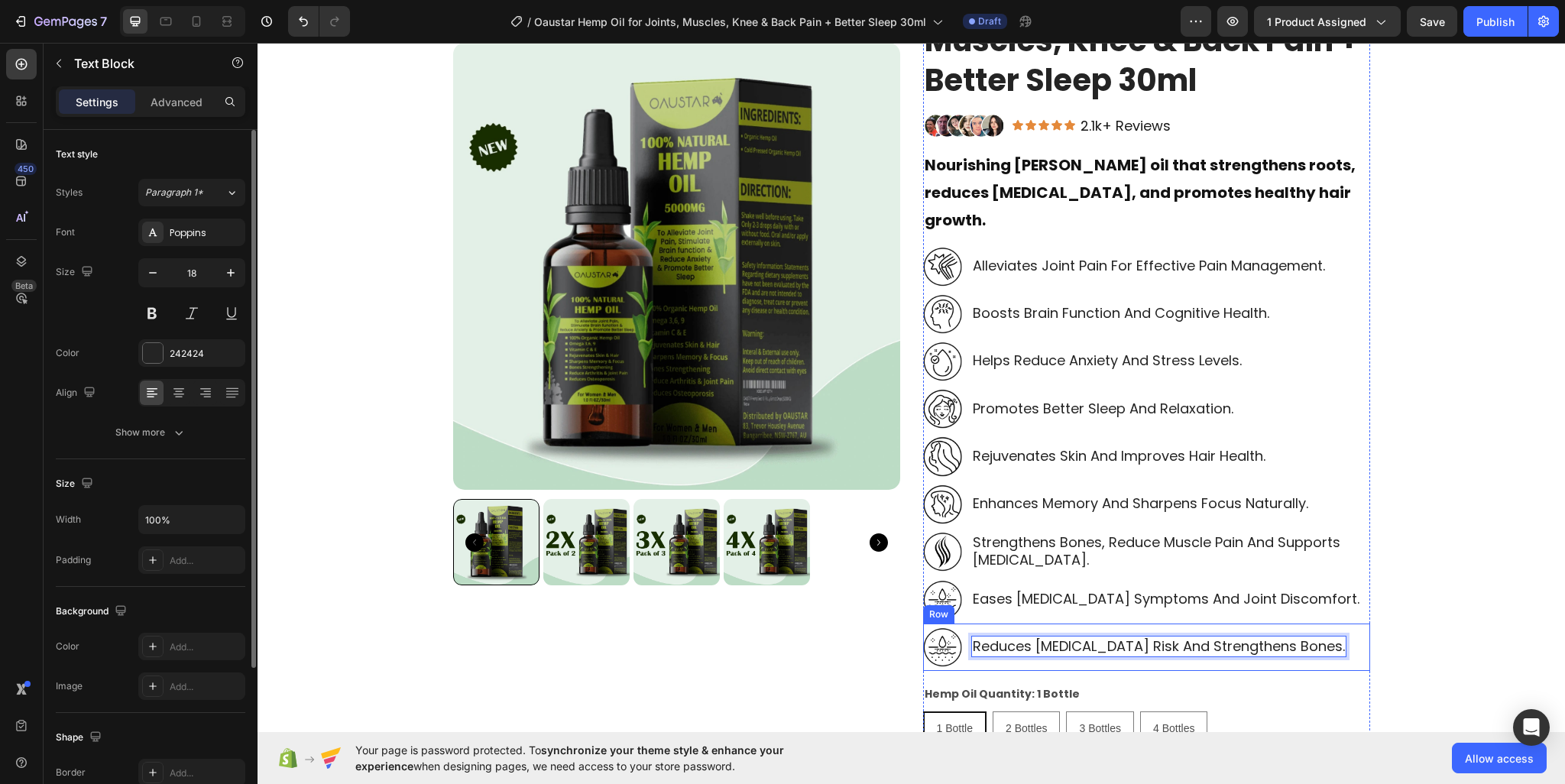
click at [944, 633] on img at bounding box center [943, 647] width 39 height 40
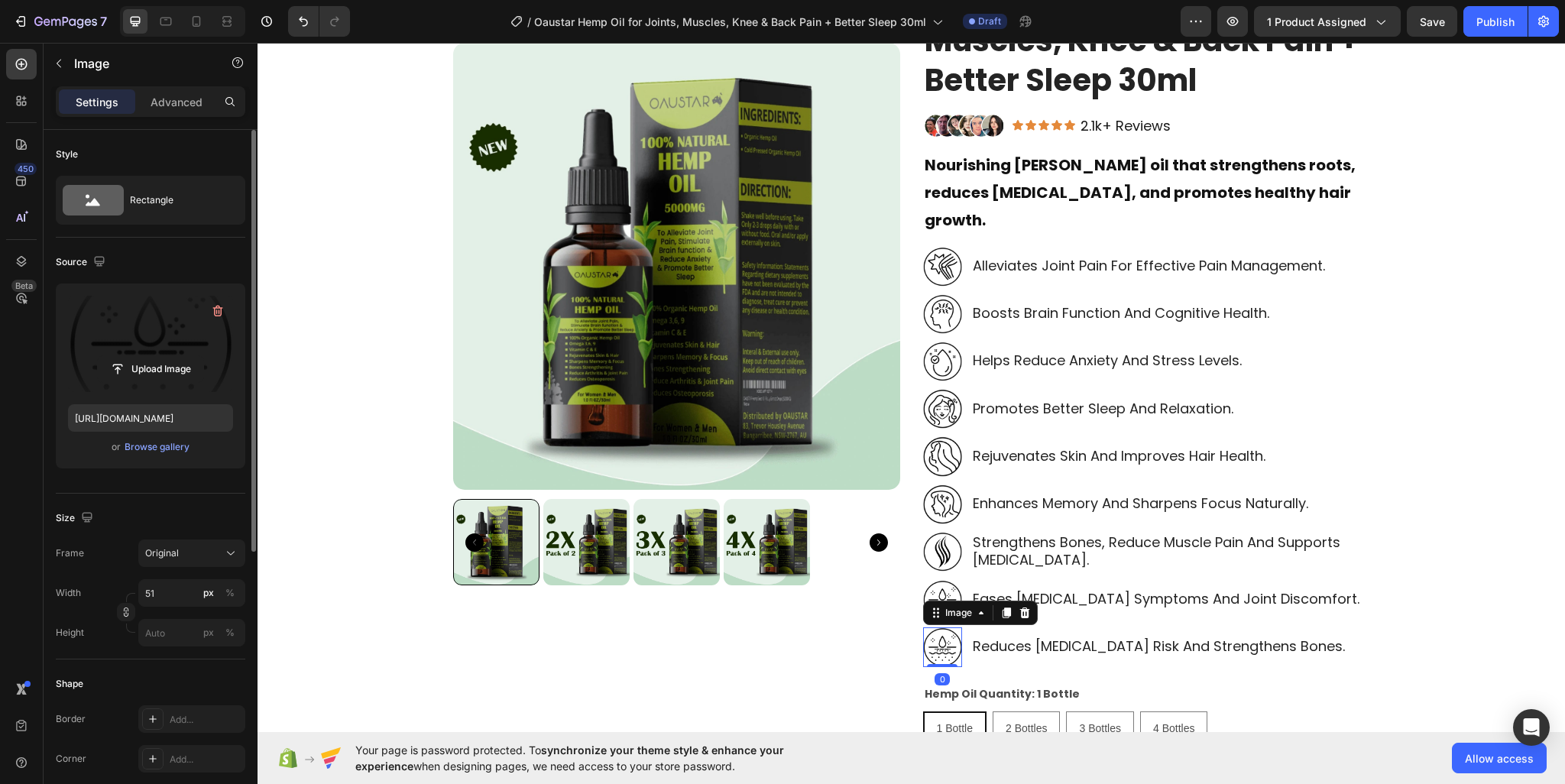
click at [144, 342] on label at bounding box center [150, 344] width 166 height 96
click at [144, 356] on input "file" at bounding box center [151, 369] width 106 height 26
type input "https://cdn.shopify.com/s/files/1/0950/2798/6710/files/gempages_578838273980367…"
click at [1413, 496] on div "Product Images Oaustar Hemp Oil for Joints, Muscles, Knee & Back Pain + Better …" at bounding box center [912, 767] width 1285 height 1577
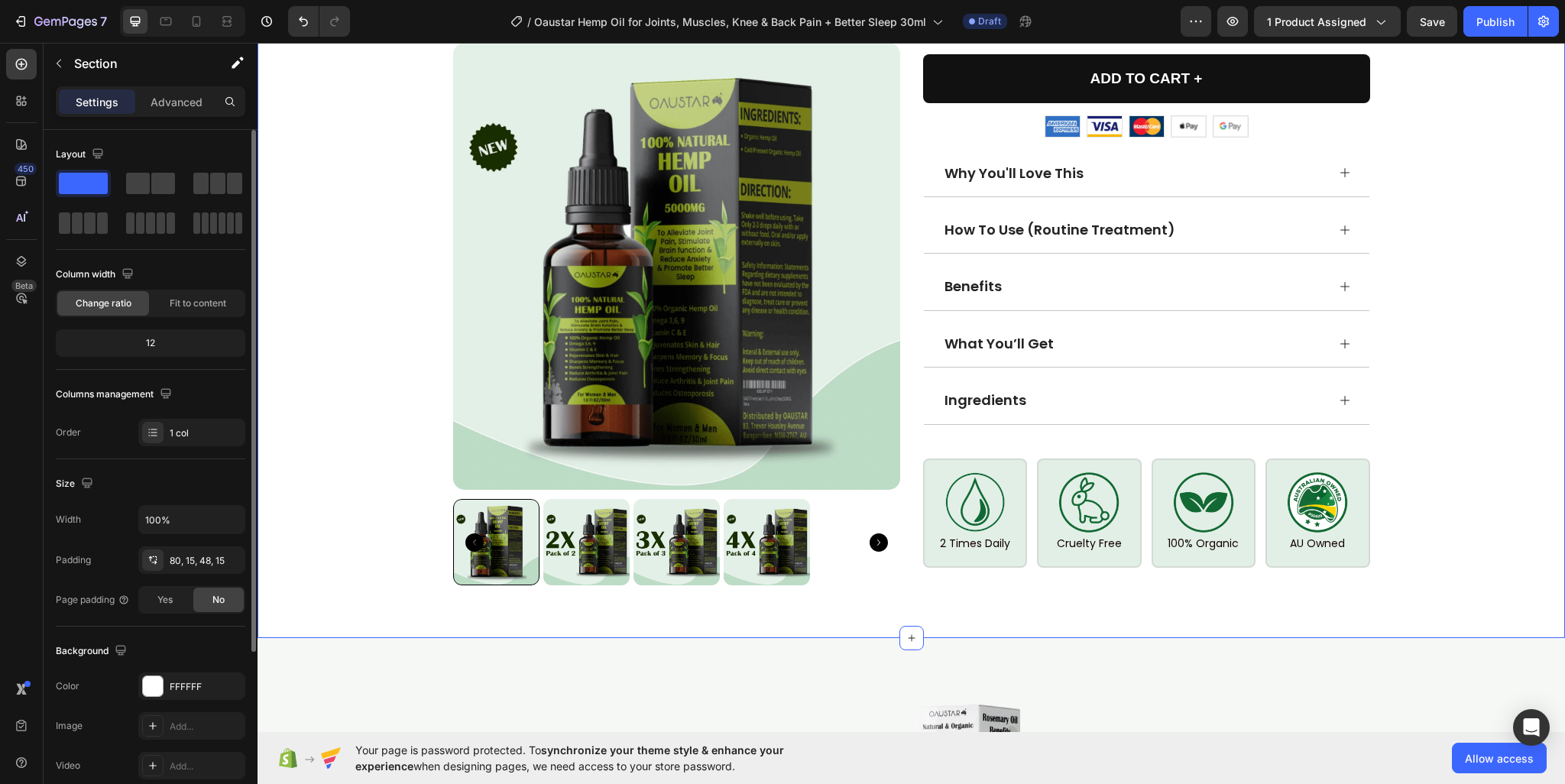
scroll to position [1149, 0]
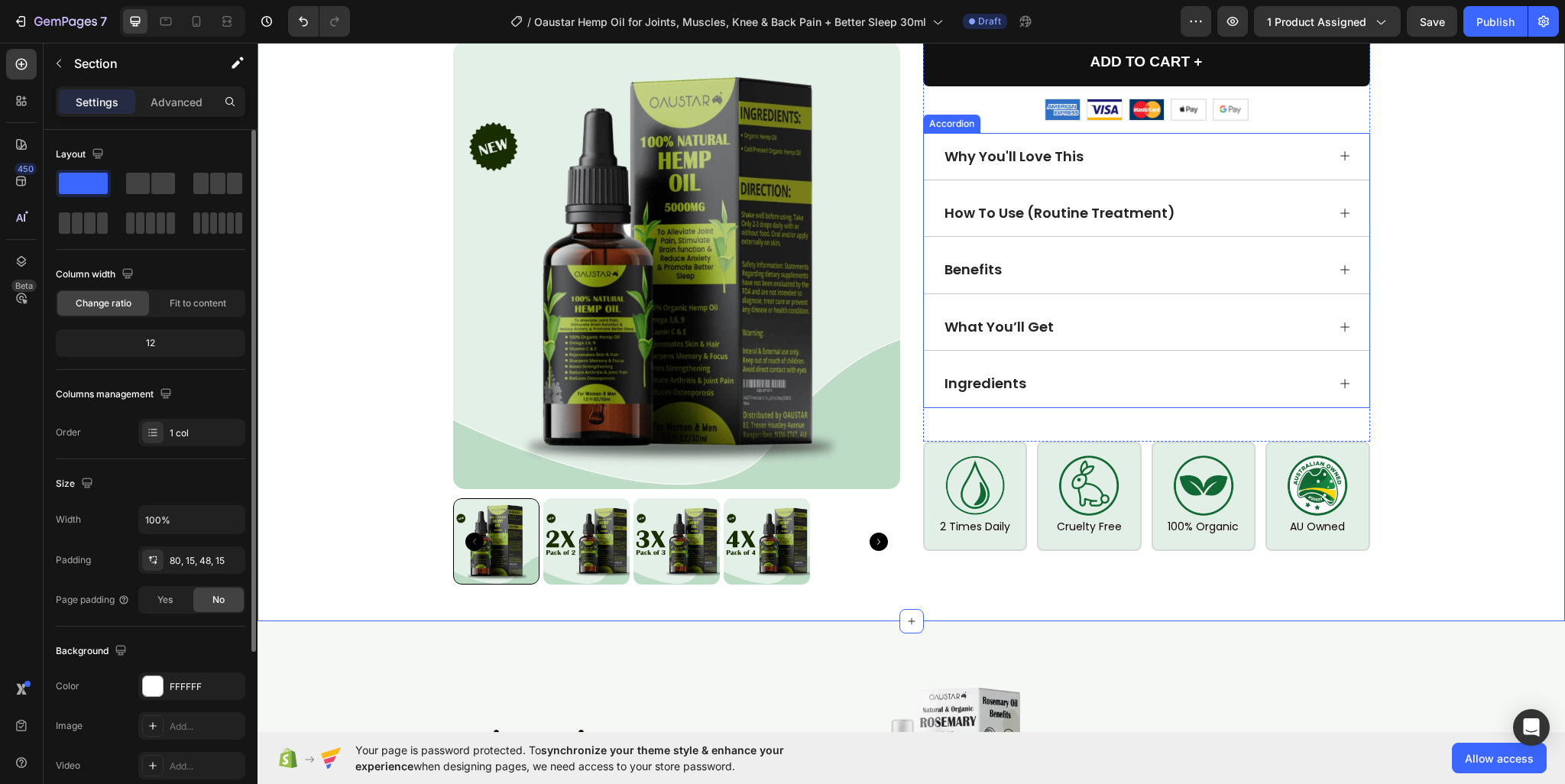
click at [1073, 147] on span "Why You'll Love This" at bounding box center [1014, 157] width 139 height 20
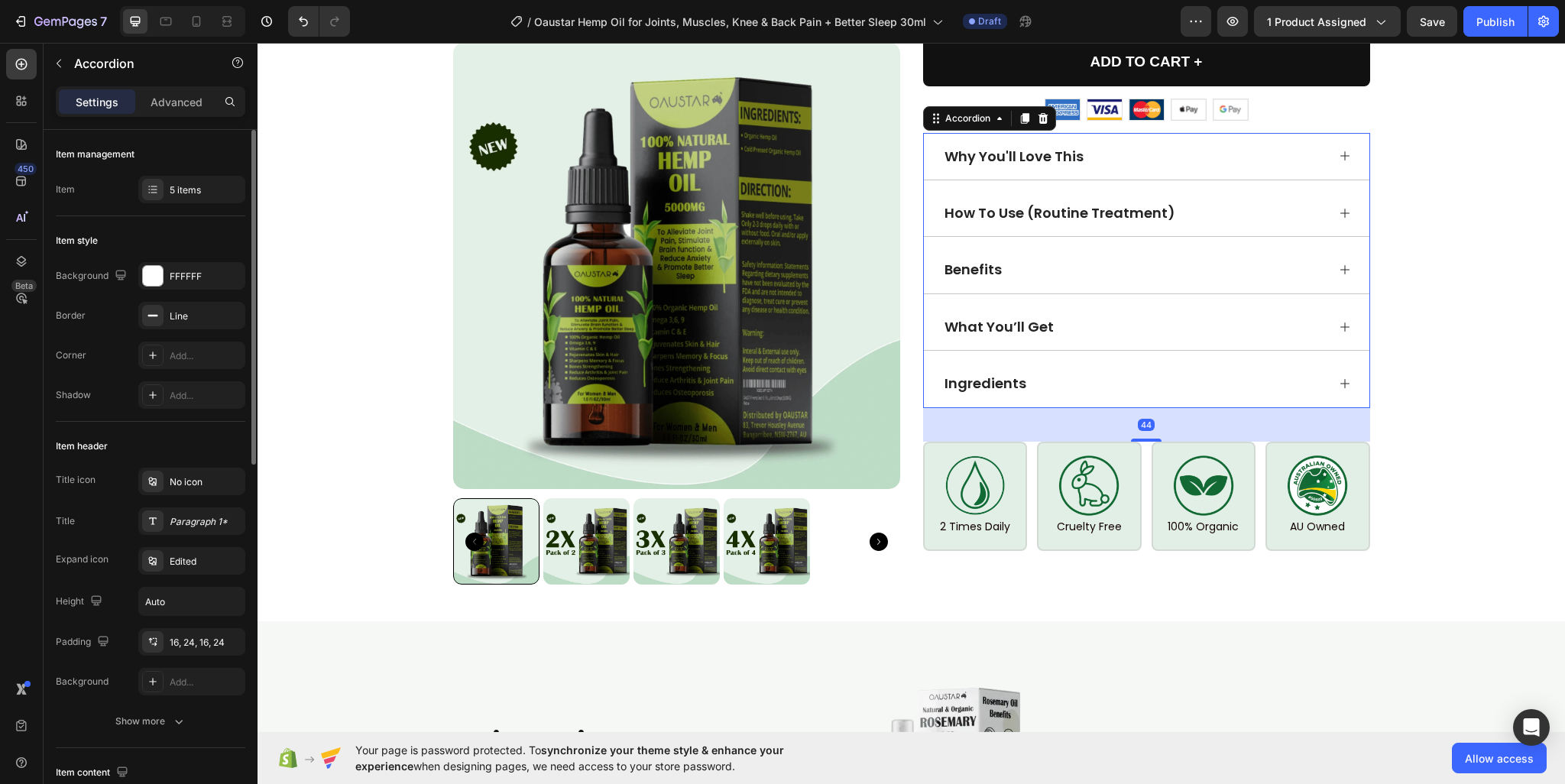
click at [1135, 145] on div "Why You'll Love This" at bounding box center [1134, 156] width 384 height 23
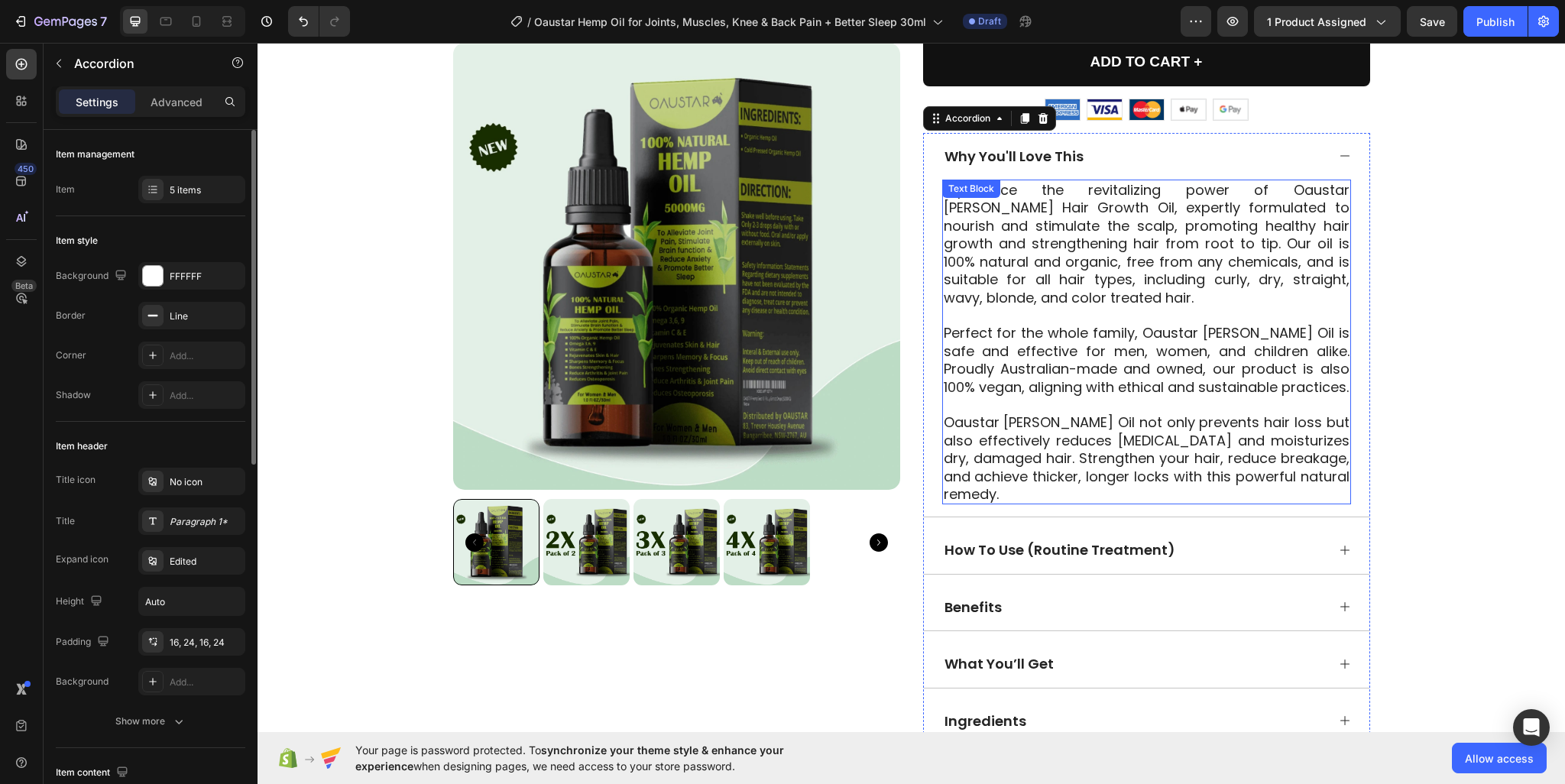
click at [972, 254] on p "Experience the revitalizing power of Oaustar Rosemary Hair Growth Oil, expertly…" at bounding box center [1147, 244] width 405 height 125
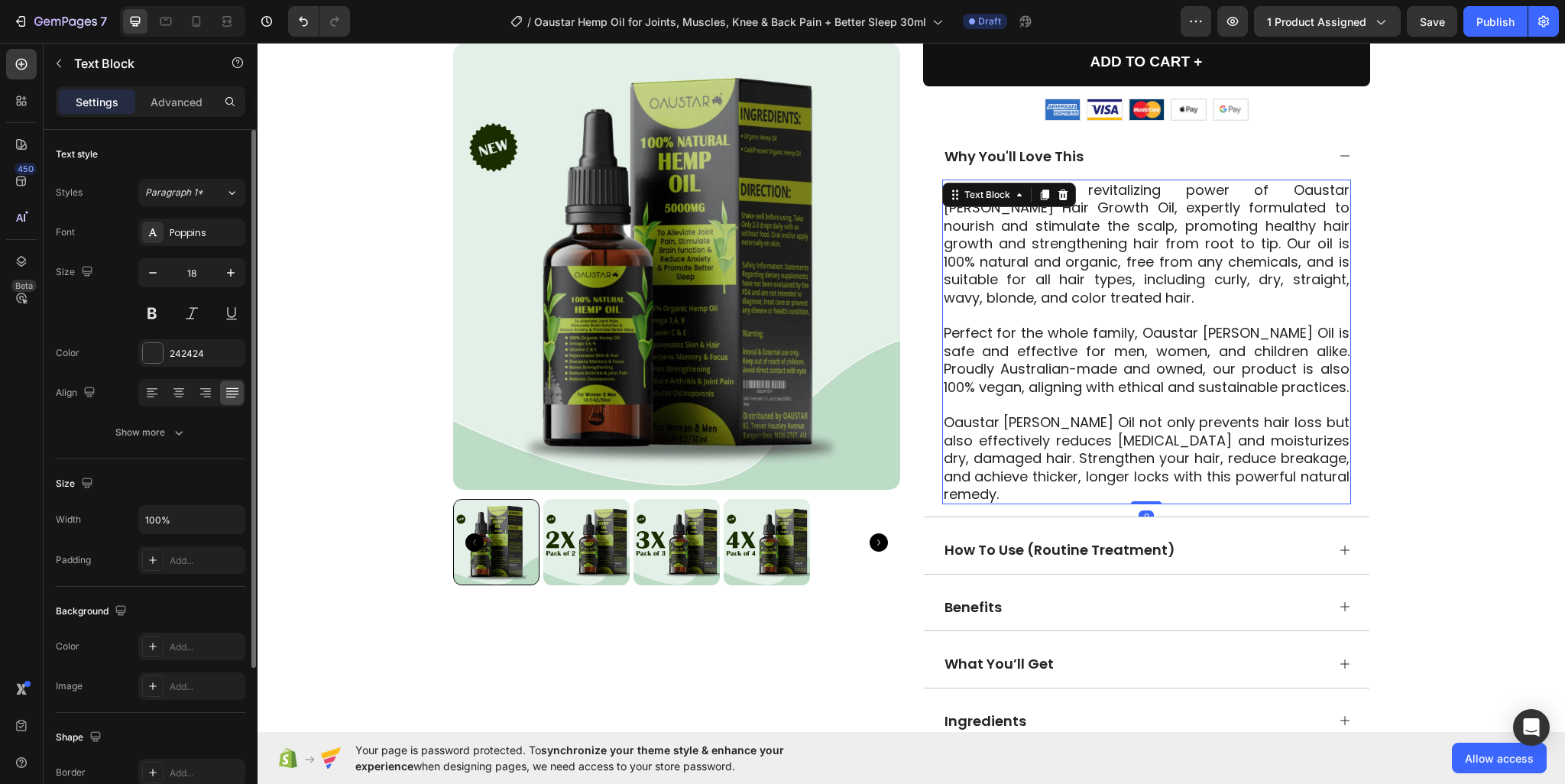
click at [972, 254] on p "Experience the revitalizing power of Oaustar Rosemary Hair Growth Oil, expertly…" at bounding box center [1147, 244] width 405 height 125
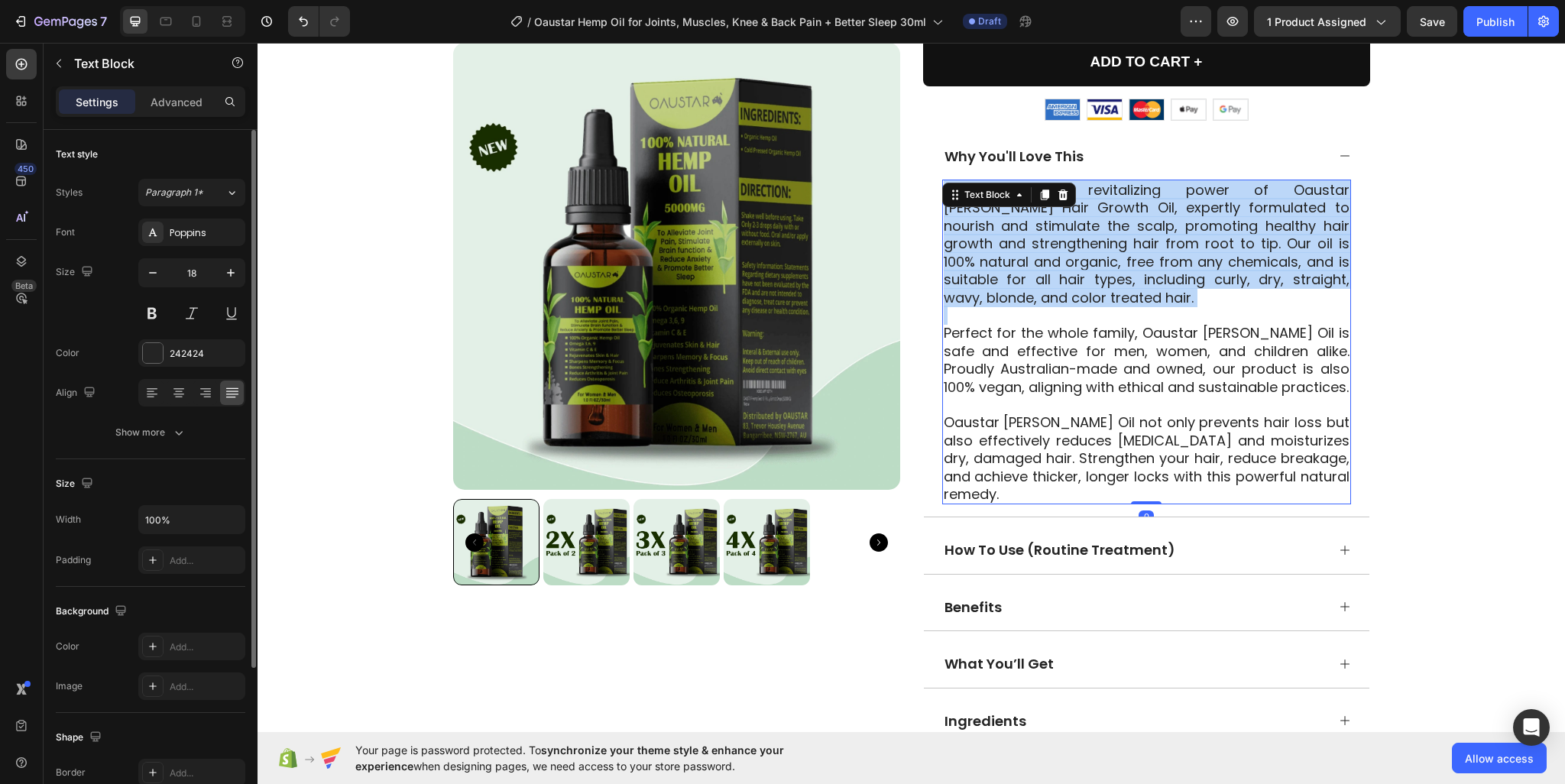
click at [972, 254] on p "Experience the revitalizing power of Oaustar Rosemary Hair Growth Oil, expertly…" at bounding box center [1147, 244] width 405 height 125
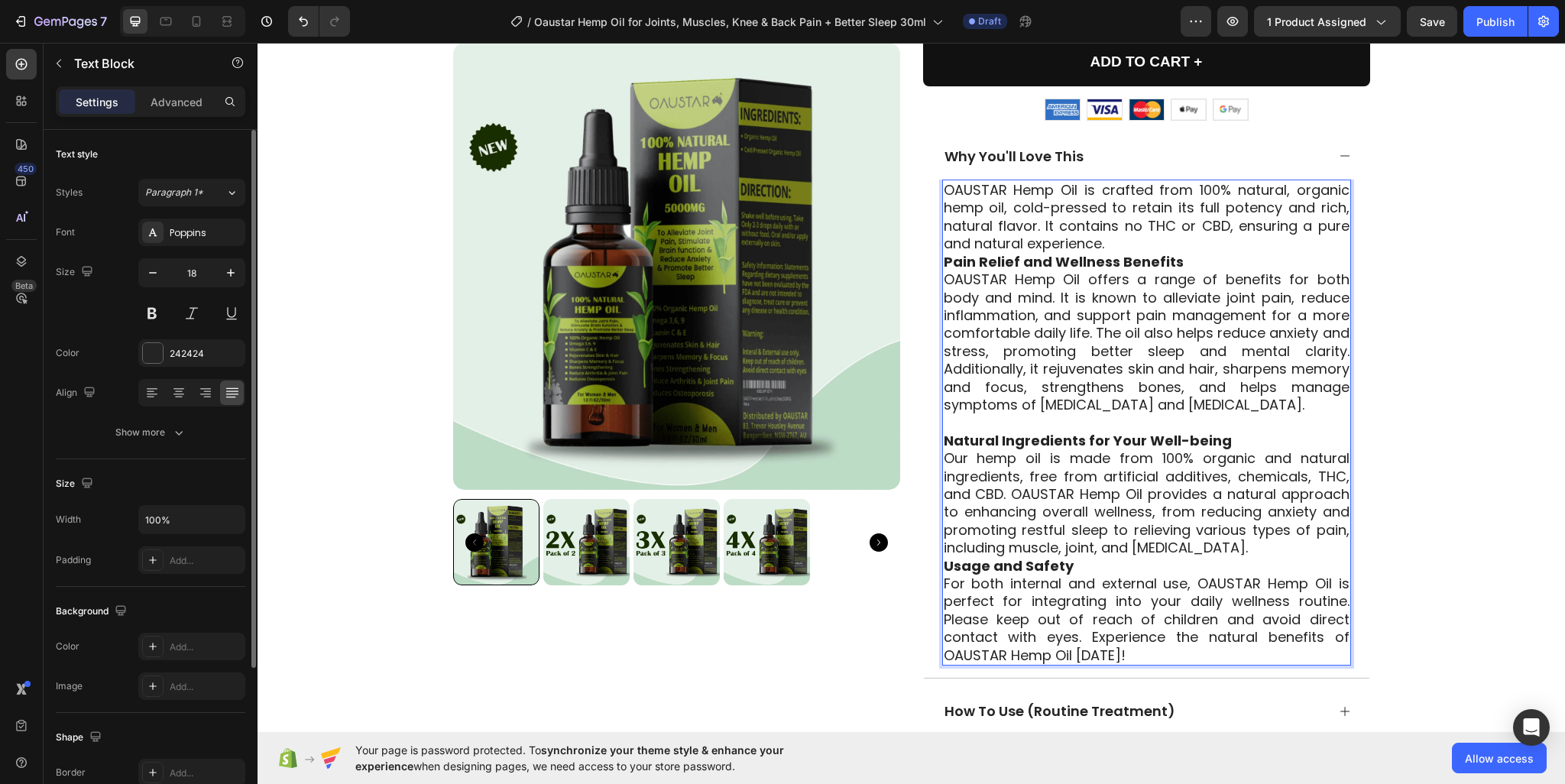
click at [1132, 204] on p "OAUSTAR Hemp Oil is crafted from 100% natural, organic hemp oil, cold-pressed t…" at bounding box center [1147, 216] width 405 height 71
click at [1132, 208] on p "OAUSTAR Hemp Oil is crafted from 100% natural, organic hemp oil, cold-pressed t…" at bounding box center [1147, 216] width 405 height 71
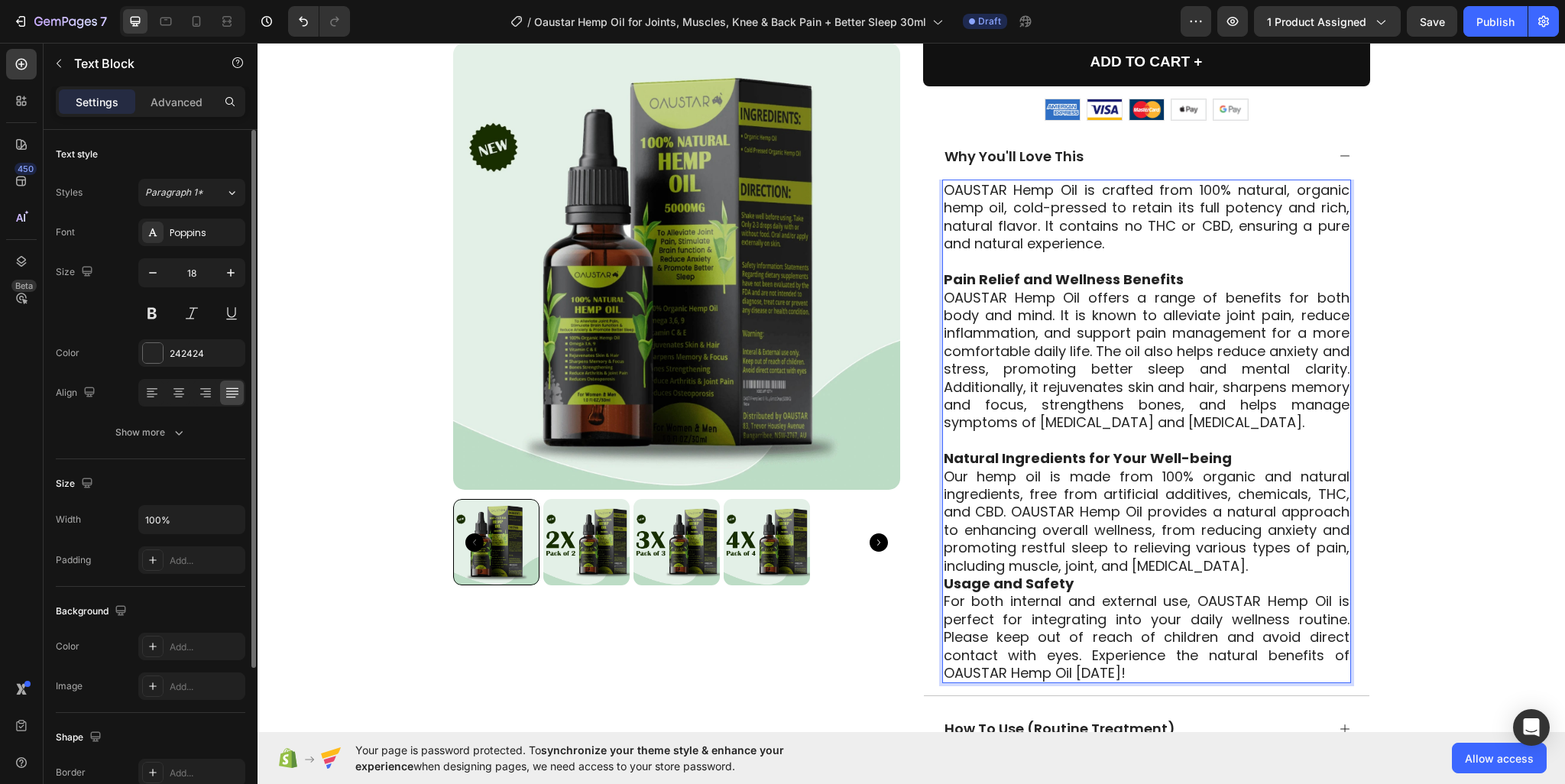
click at [1245, 449] on p "Natural Ingredients for Your Well-being" at bounding box center [1147, 458] width 405 height 18
drag, startPoint x: 1257, startPoint y: 527, endPoint x: 1271, endPoint y: 532, distance: 14.9
click at [1259, 527] on p "Our hemp oil is made from 100% organic and natural ingredients, free from artif…" at bounding box center [1147, 521] width 405 height 107
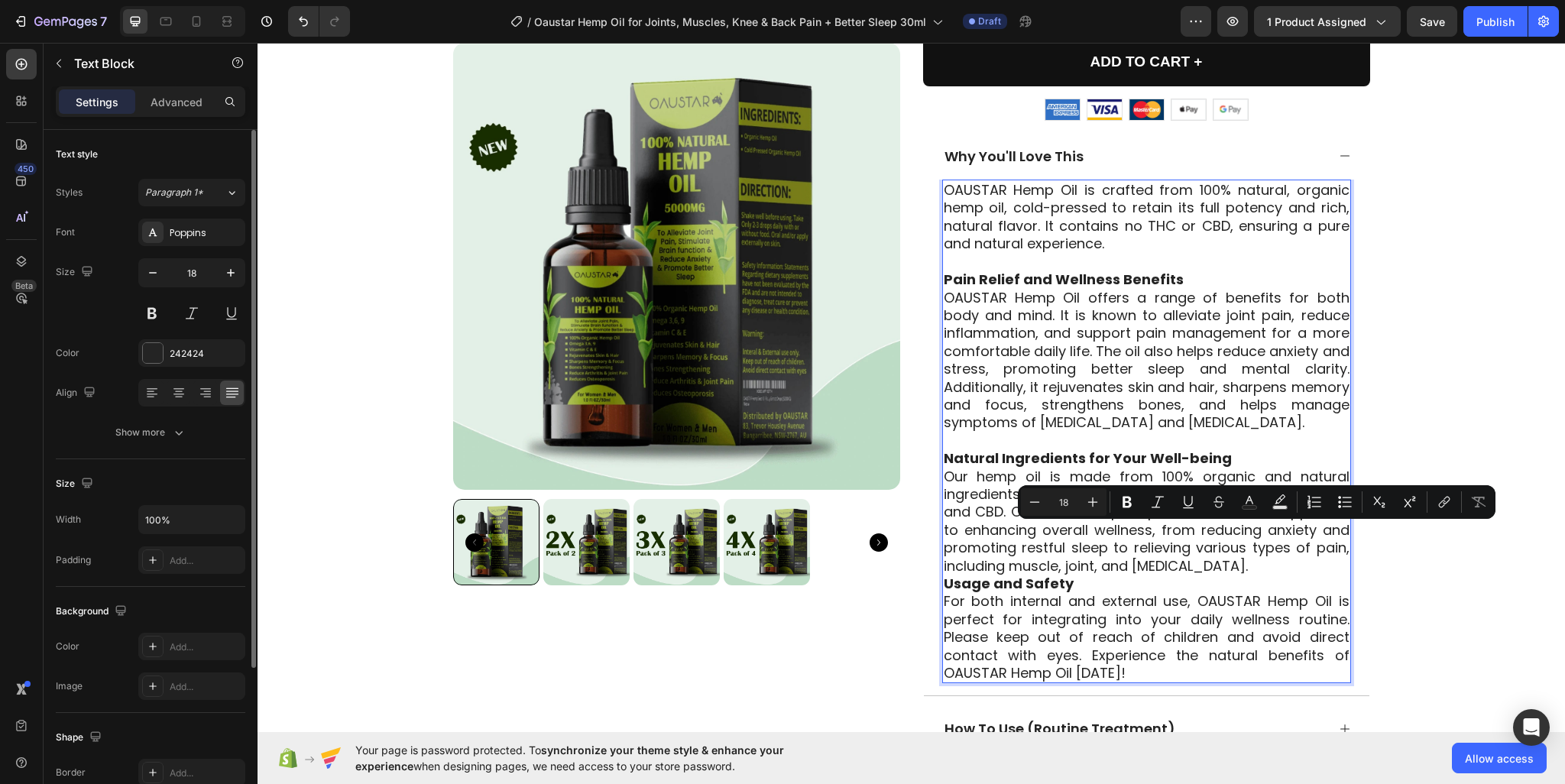
click at [1271, 532] on p "Our hemp oil is made from 100% organic and natural ingredients, free from artif…" at bounding box center [1147, 521] width 405 height 107
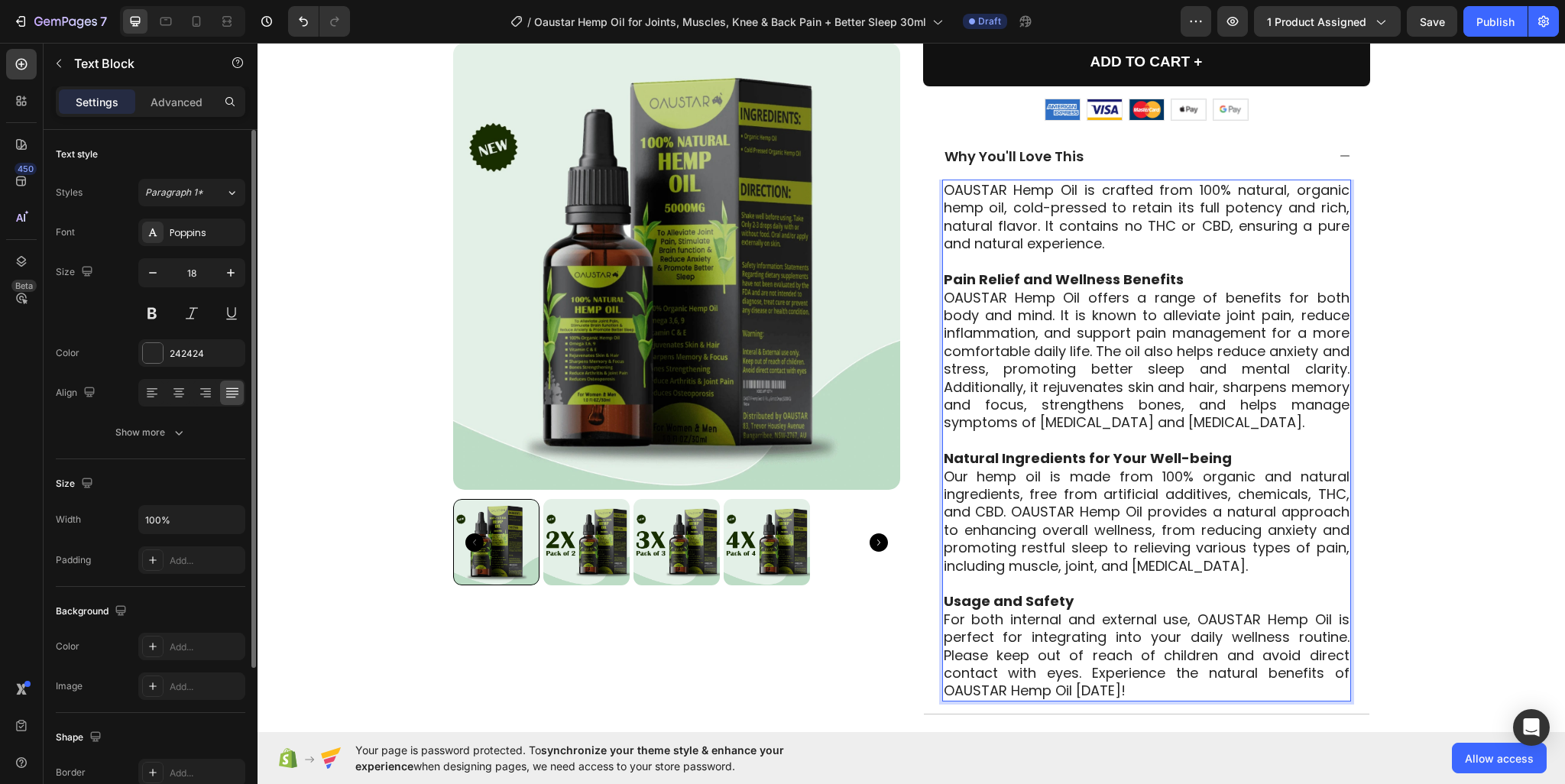
click at [1087, 321] on p "OAUSTAR Hemp Oil offers a range of benefits for both body and mind. It is known…" at bounding box center [1147, 360] width 405 height 143
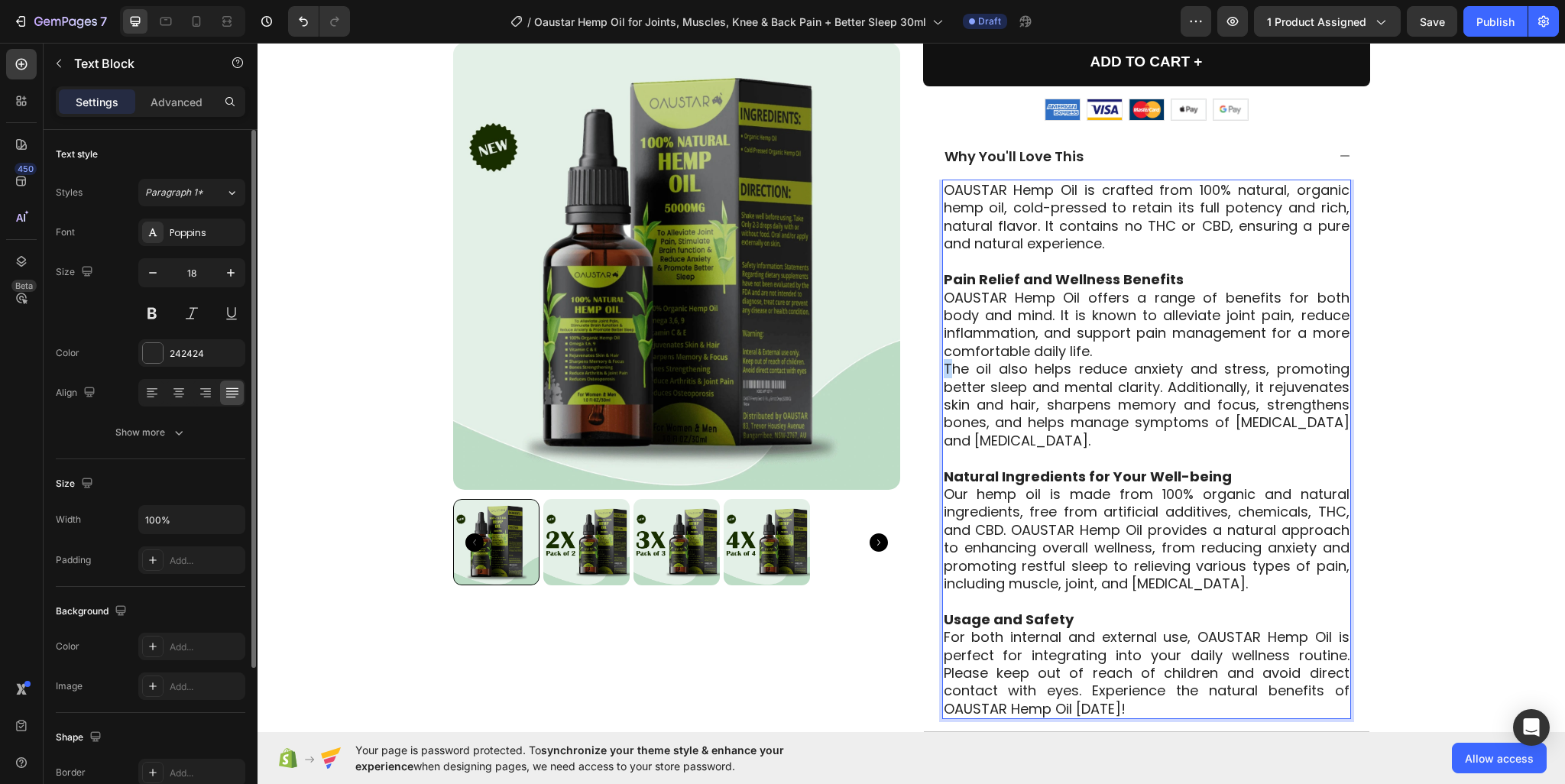
click at [942, 336] on div "OAUSTAR Hemp Oil is crafted from 100% natural, organic hemp oil, cold-pressed t…" at bounding box center [1146, 448] width 408 height 539
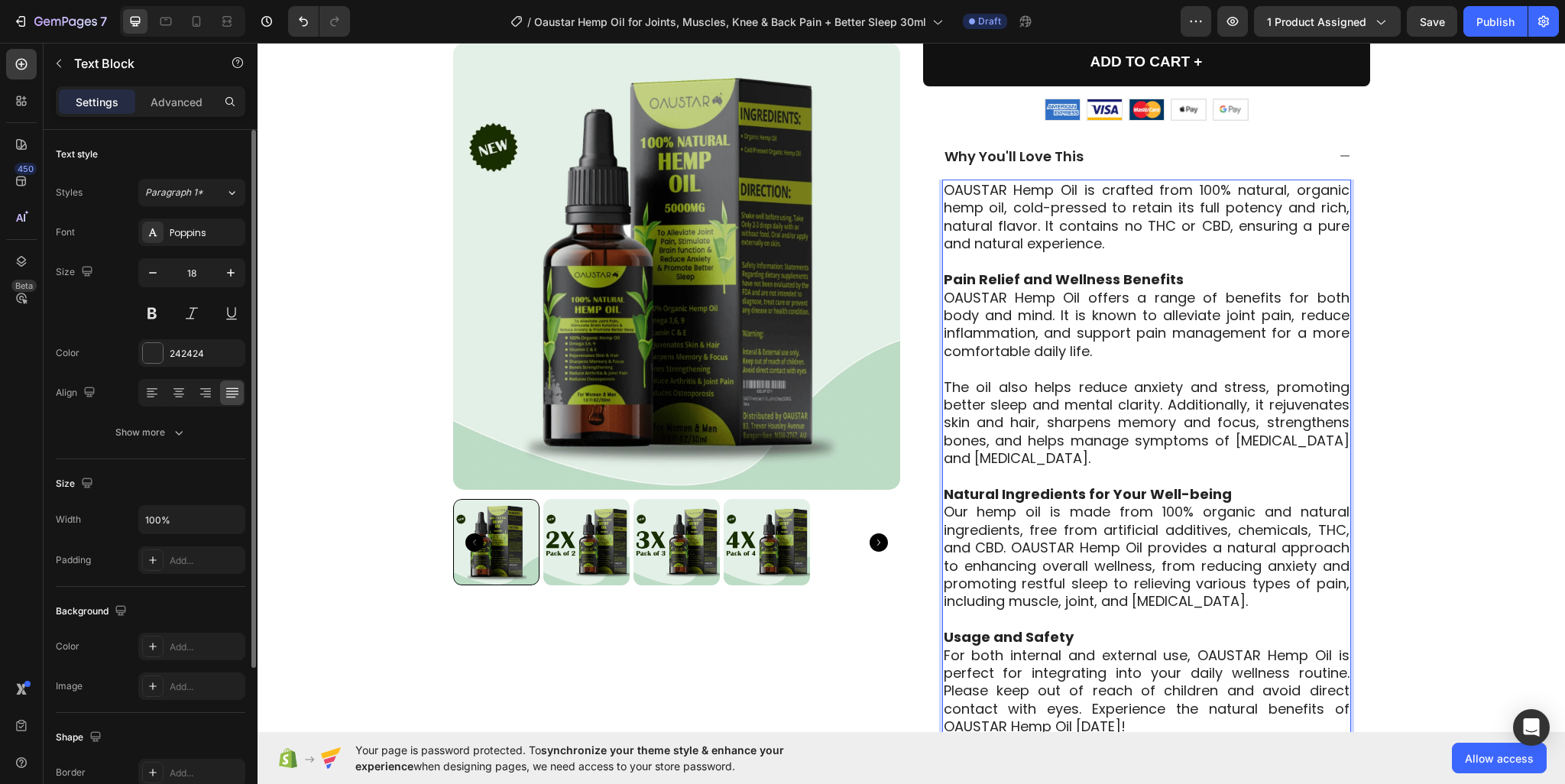
click at [1011, 517] on p "Our hemp oil is made from 100% organic and natural ingredients, free from artif…" at bounding box center [1147, 555] width 405 height 107
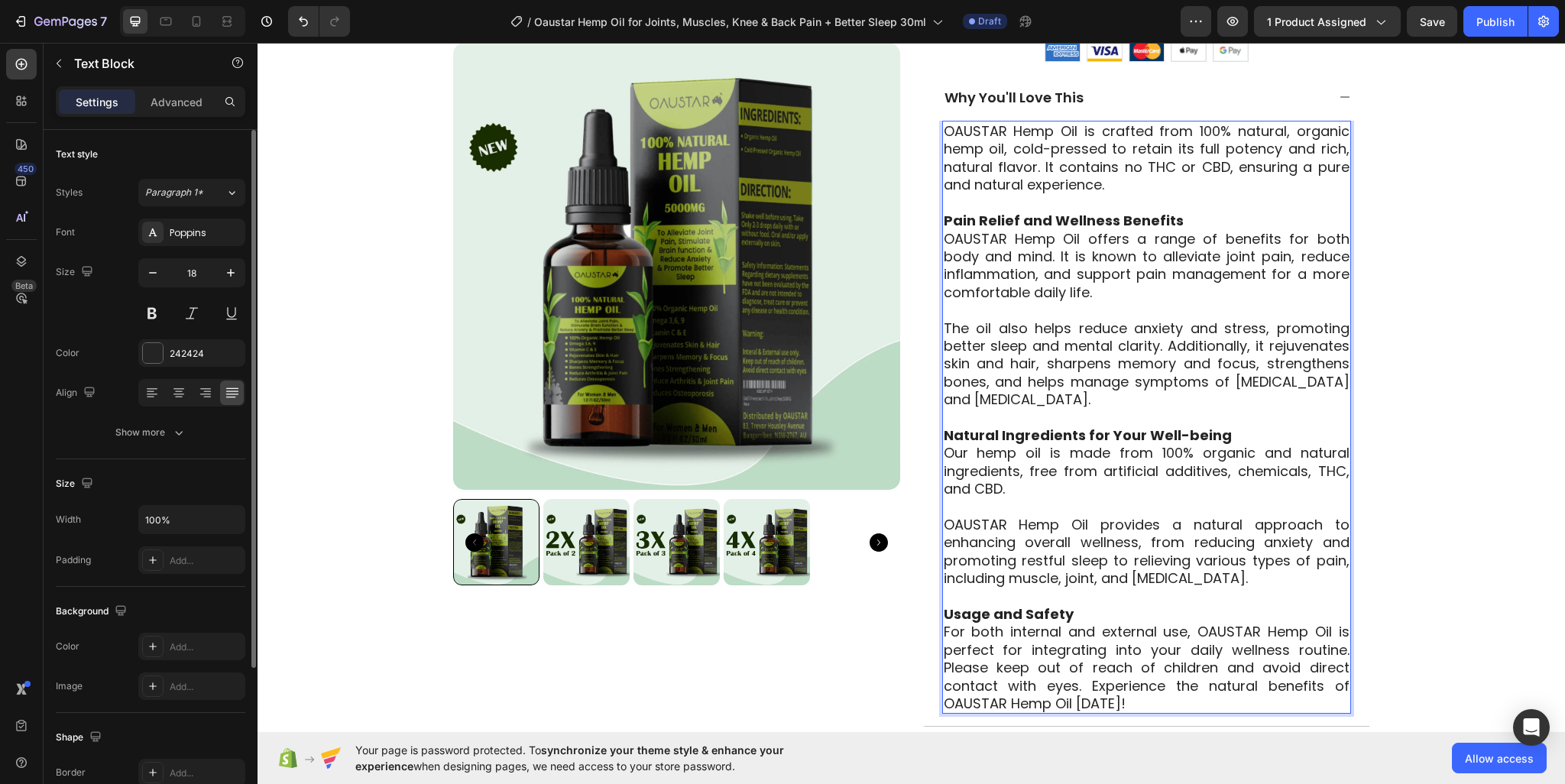
scroll to position [995, 0]
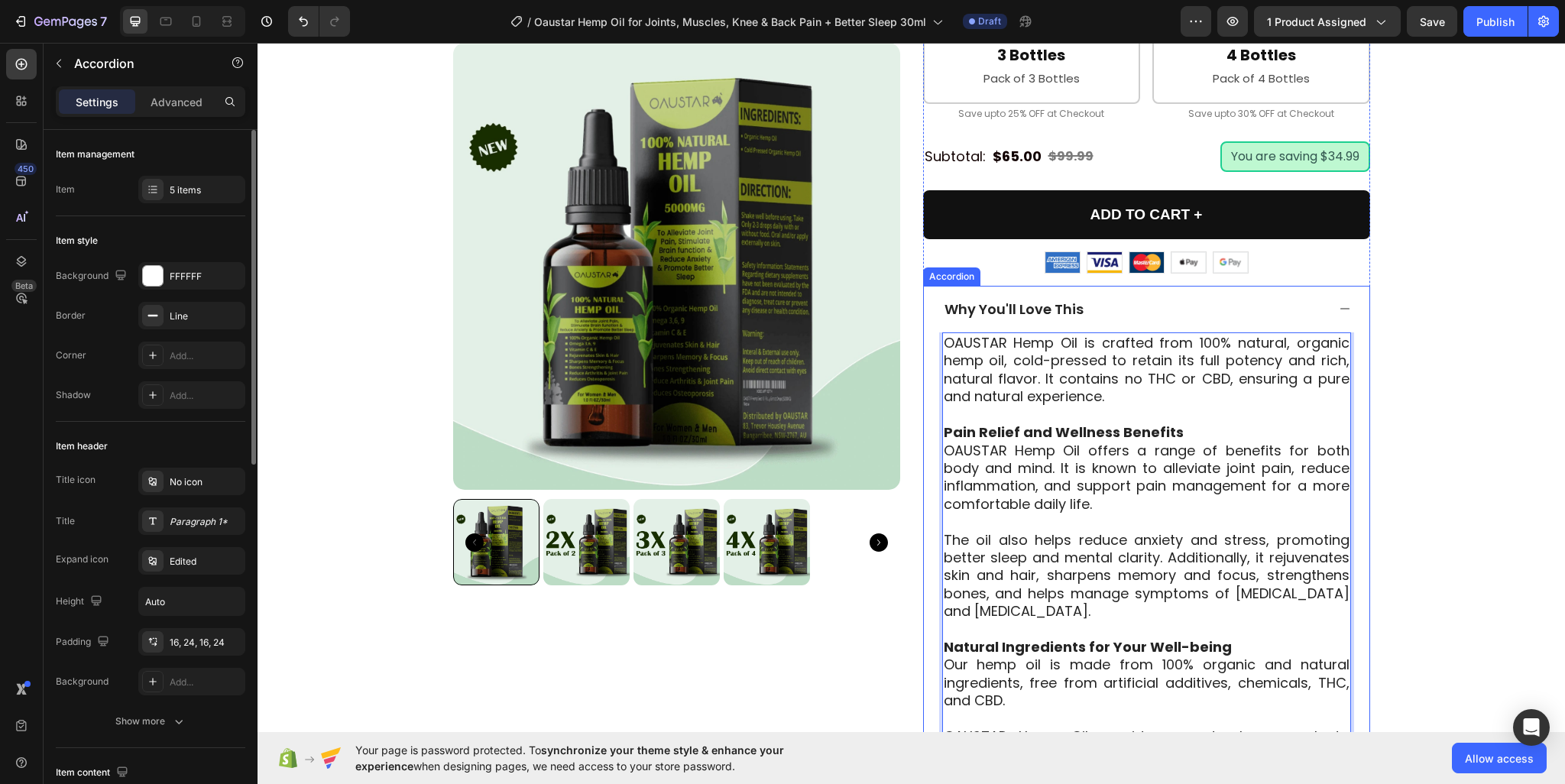
click at [1339, 302] on icon at bounding box center [1345, 308] width 12 height 12
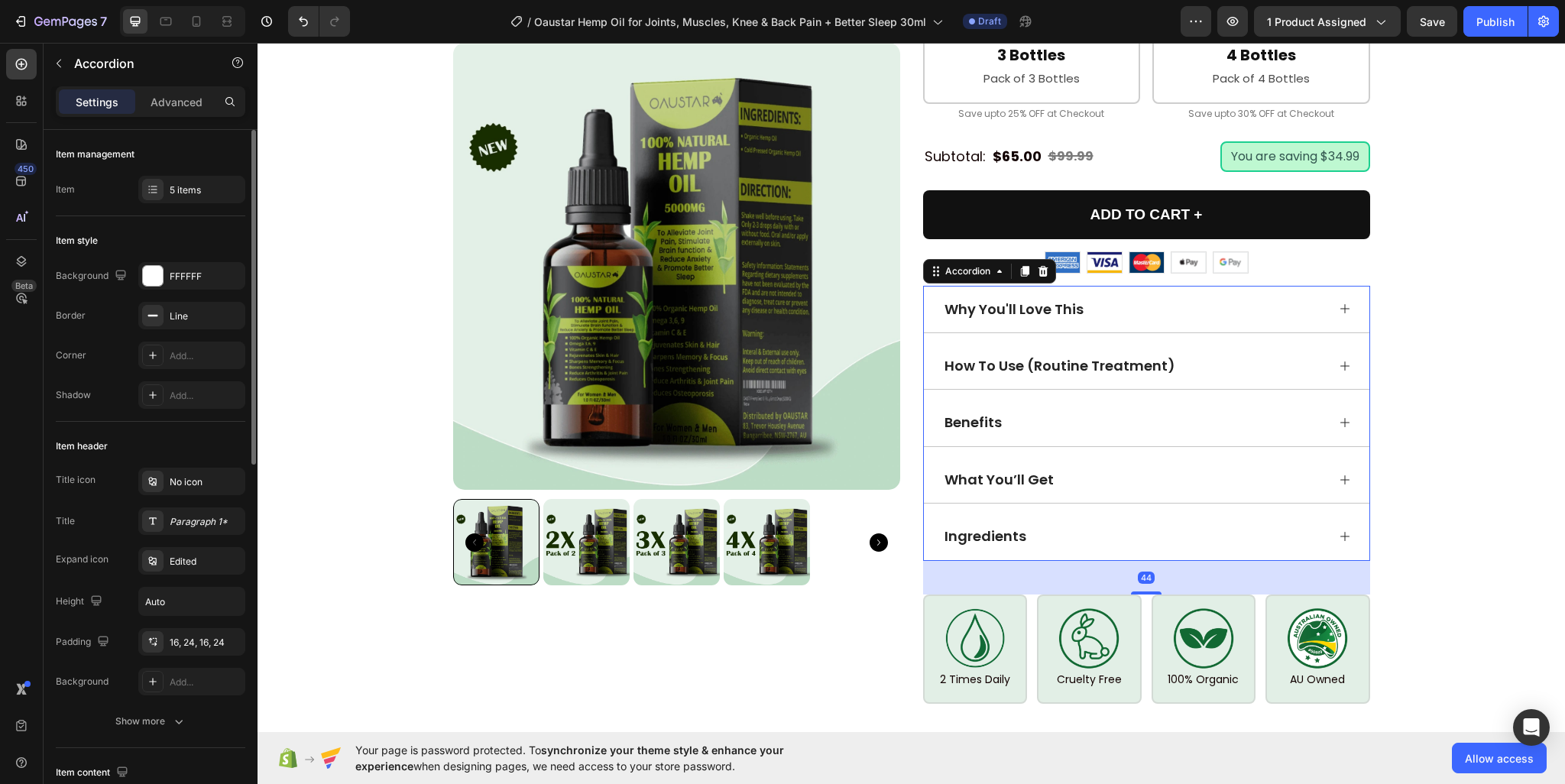
click at [1330, 343] on div "How To Use (Routine Treatment)" at bounding box center [1146, 366] width 446 height 47
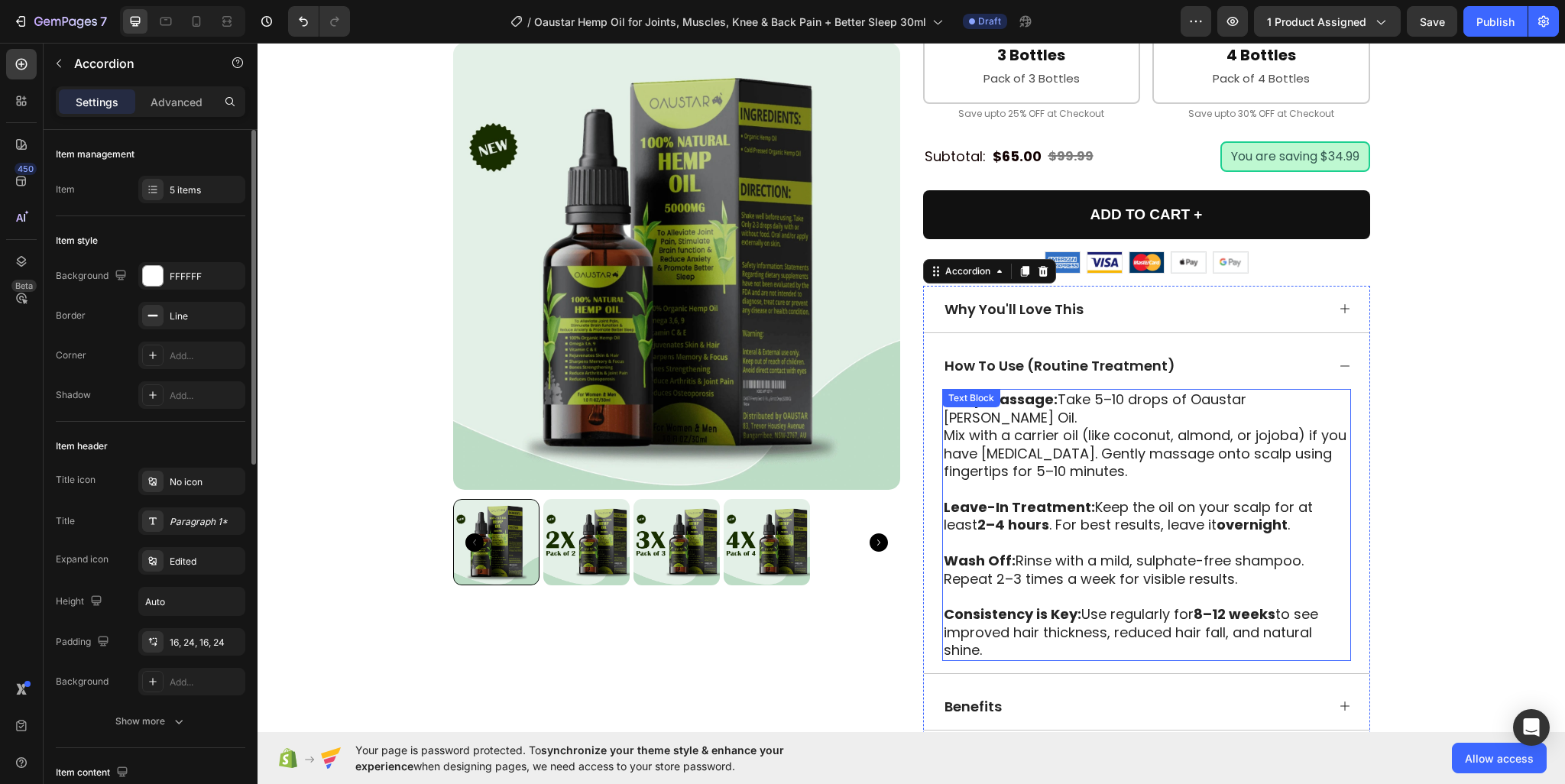
click at [1018, 389] on div "Scalp Massage: Take 5–10 drops of Oaustar Rosemary Oil. Mix with a carrier oil …" at bounding box center [1146, 524] width 408 height 271
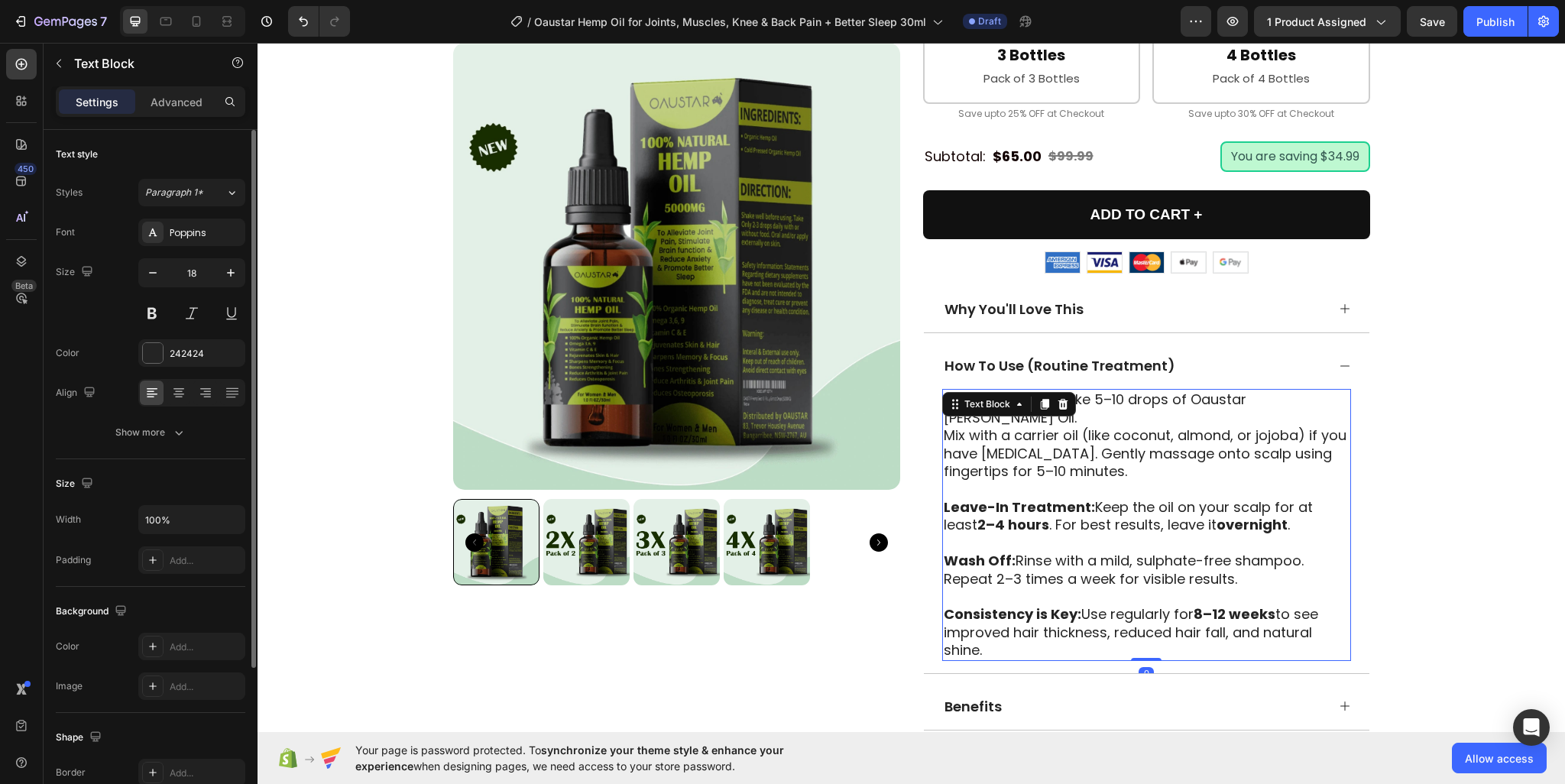
click at [1063, 429] on p "Mix with a carrier oil (like coconut, almond, or jojoba) if you have sensitive …" at bounding box center [1147, 452] width 405 height 54
click at [1079, 426] on p "Mix with a carrier oil (like coconut, almond, or jojoba) if you have sensitive …" at bounding box center [1147, 452] width 405 height 54
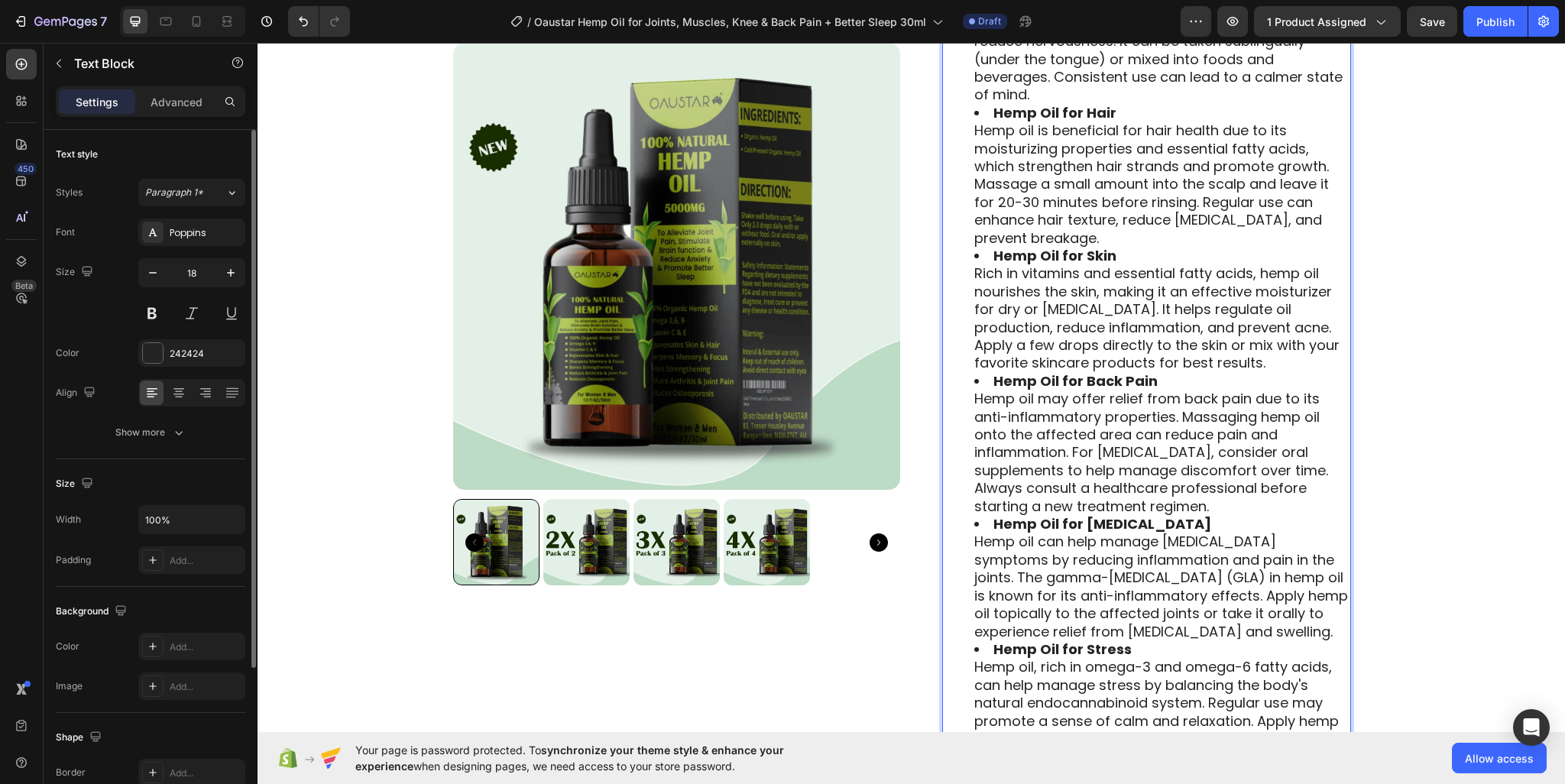
scroll to position [905, 0]
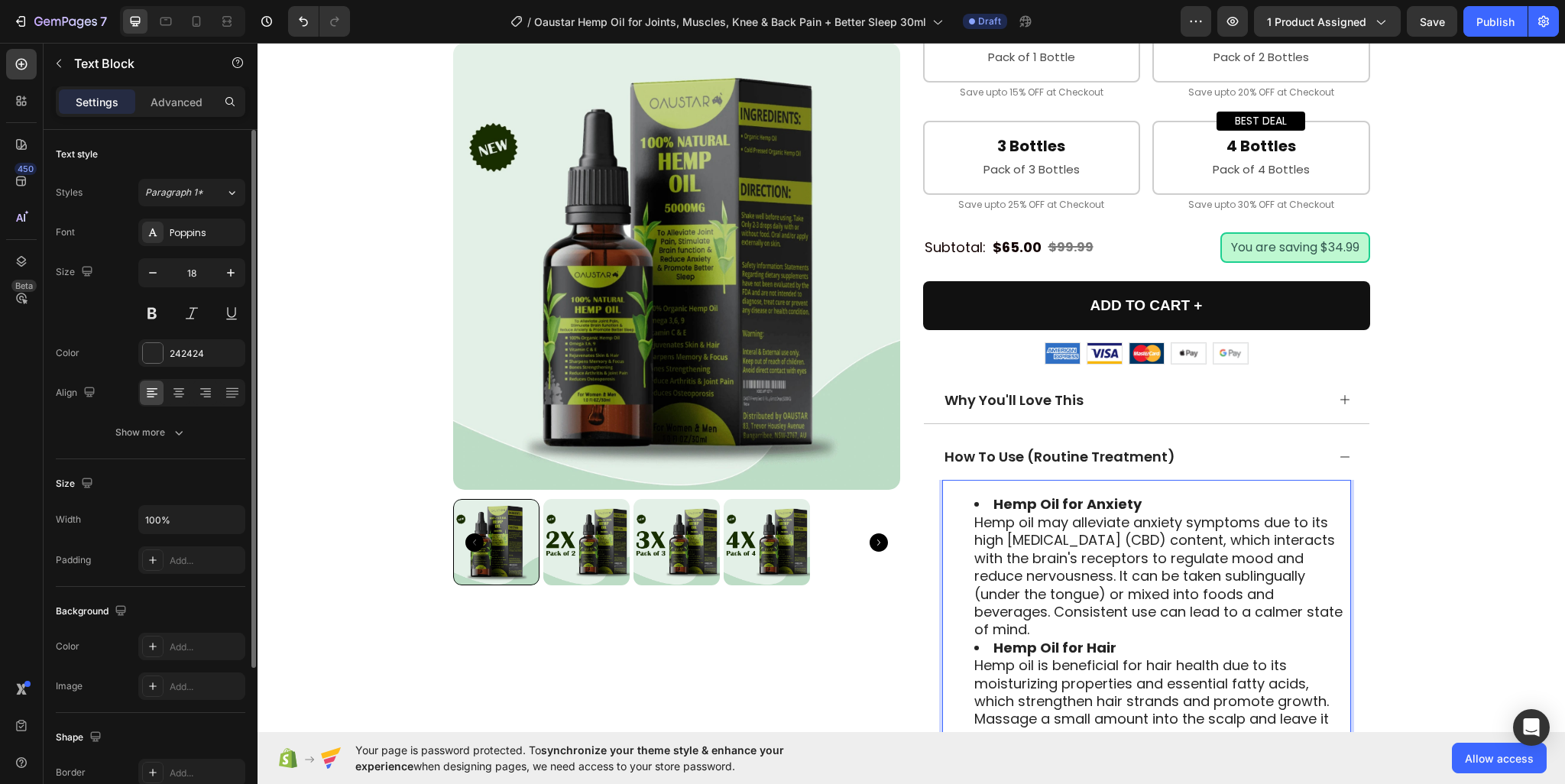
drag, startPoint x: 978, startPoint y: 461, endPoint x: 986, endPoint y: 479, distance: 19.7
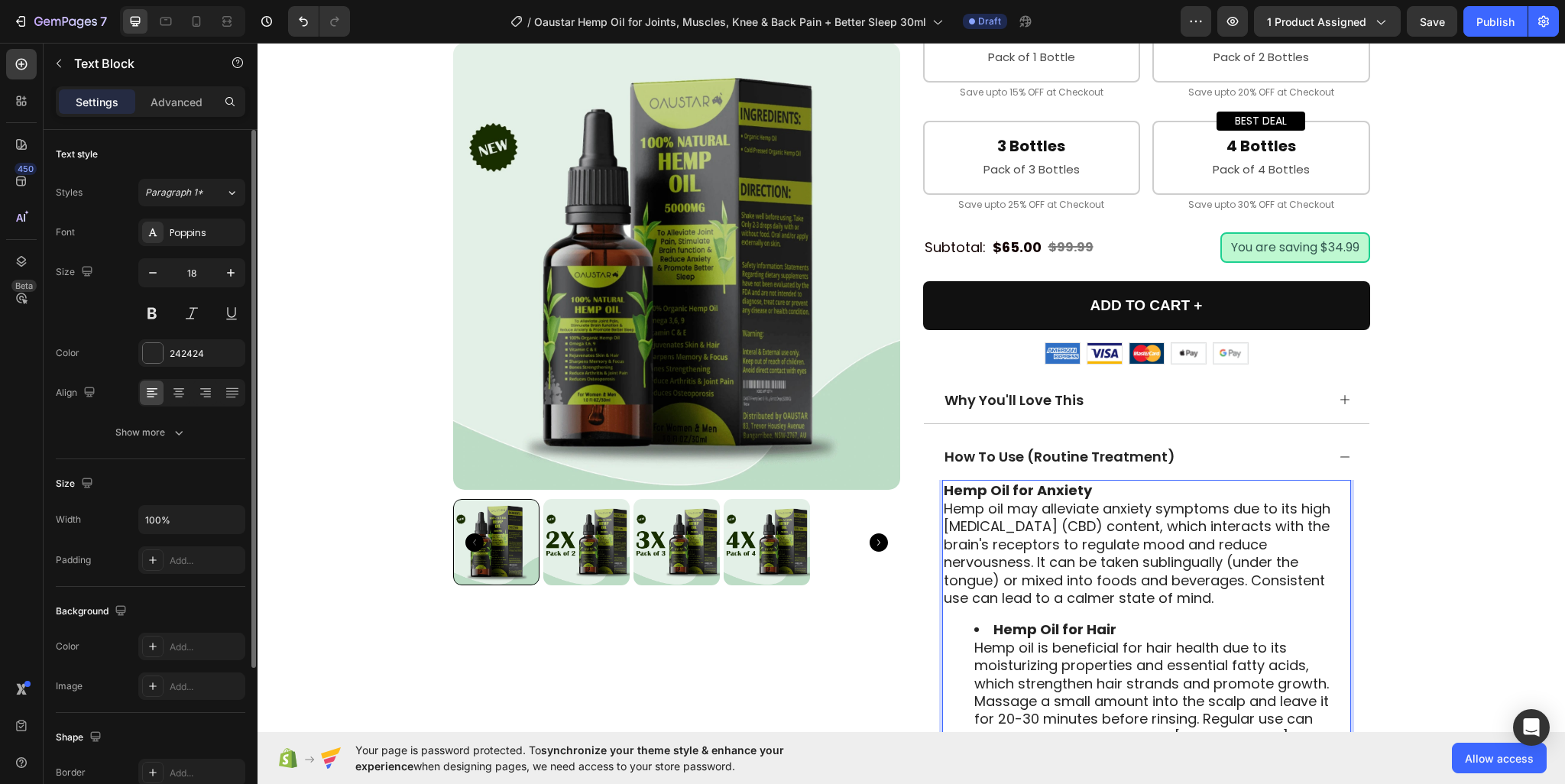
click at [1097, 482] on p "Hemp Oil for Anxiety Hemp oil may alleviate anxiety symptoms due to its high ca…" at bounding box center [1147, 544] width 405 height 125
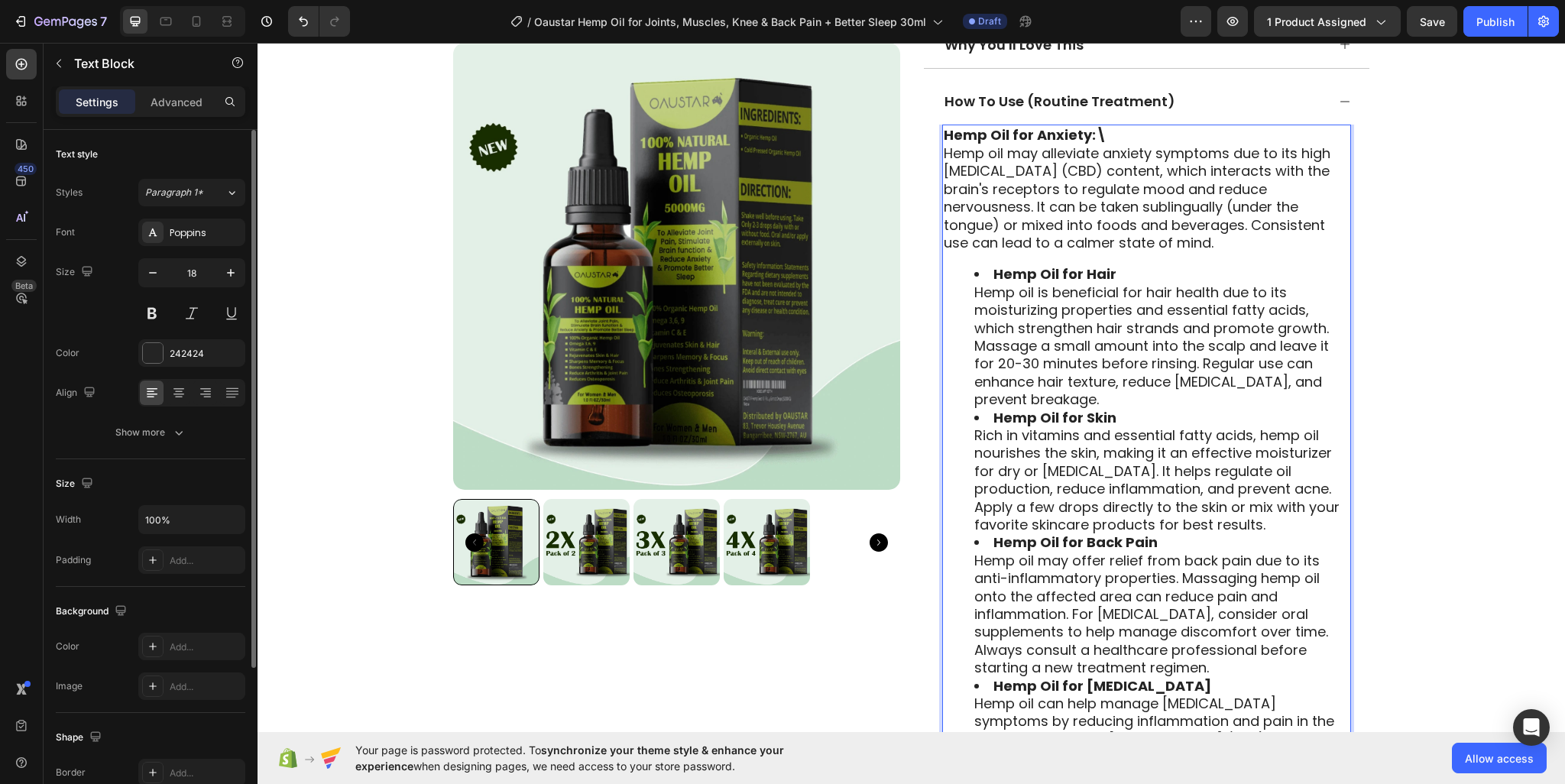
scroll to position [1312, 0]
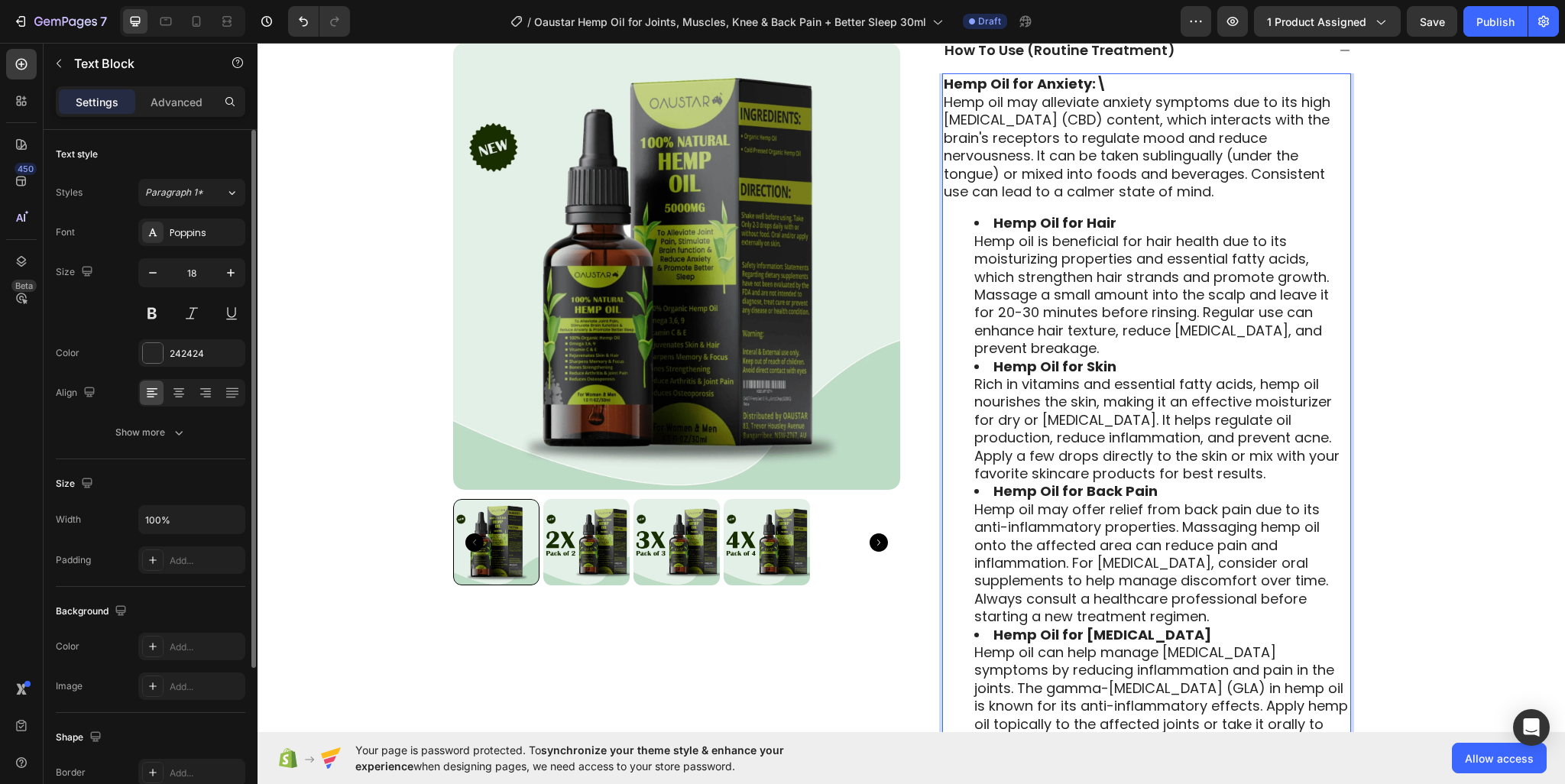
drag, startPoint x: 1097, startPoint y: 462, endPoint x: 1031, endPoint y: 380, distance: 105.3
click at [1030, 388] on li "Hemp Oil for Skin Rich in vitamins and essential fatty acids, hemp oil nourishe…" at bounding box center [1162, 420] width 375 height 125
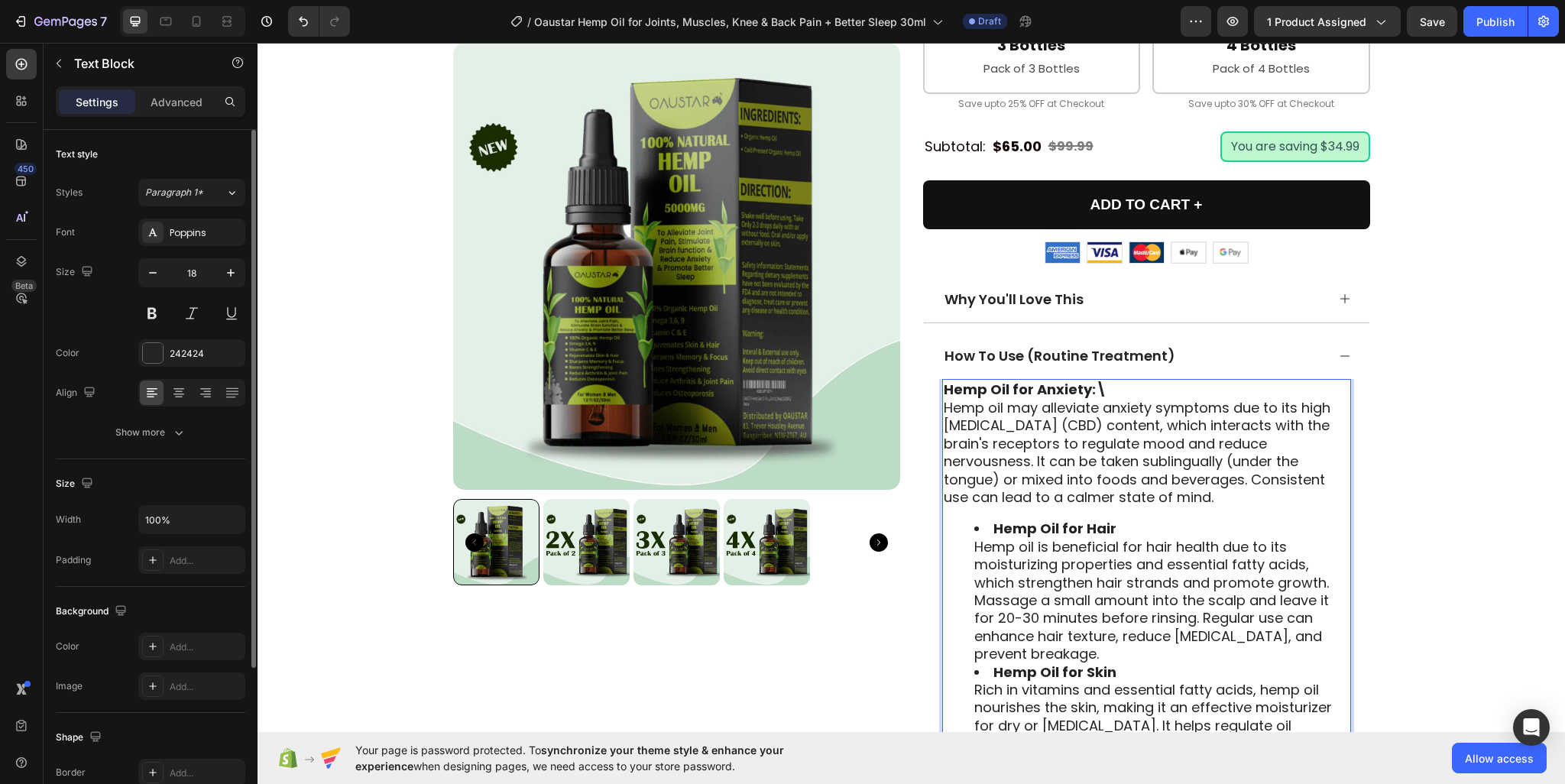
click at [944, 381] on p "Hemp Oil for Anxiety:\ Hemp oil may alleviate anxiety symptoms due to its high …" at bounding box center [1147, 443] width 405 height 125
click at [986, 520] on li "Hemp Oil for Hair Hemp oil is beneficial for hair health due to its moisturizin…" at bounding box center [1162, 591] width 375 height 143
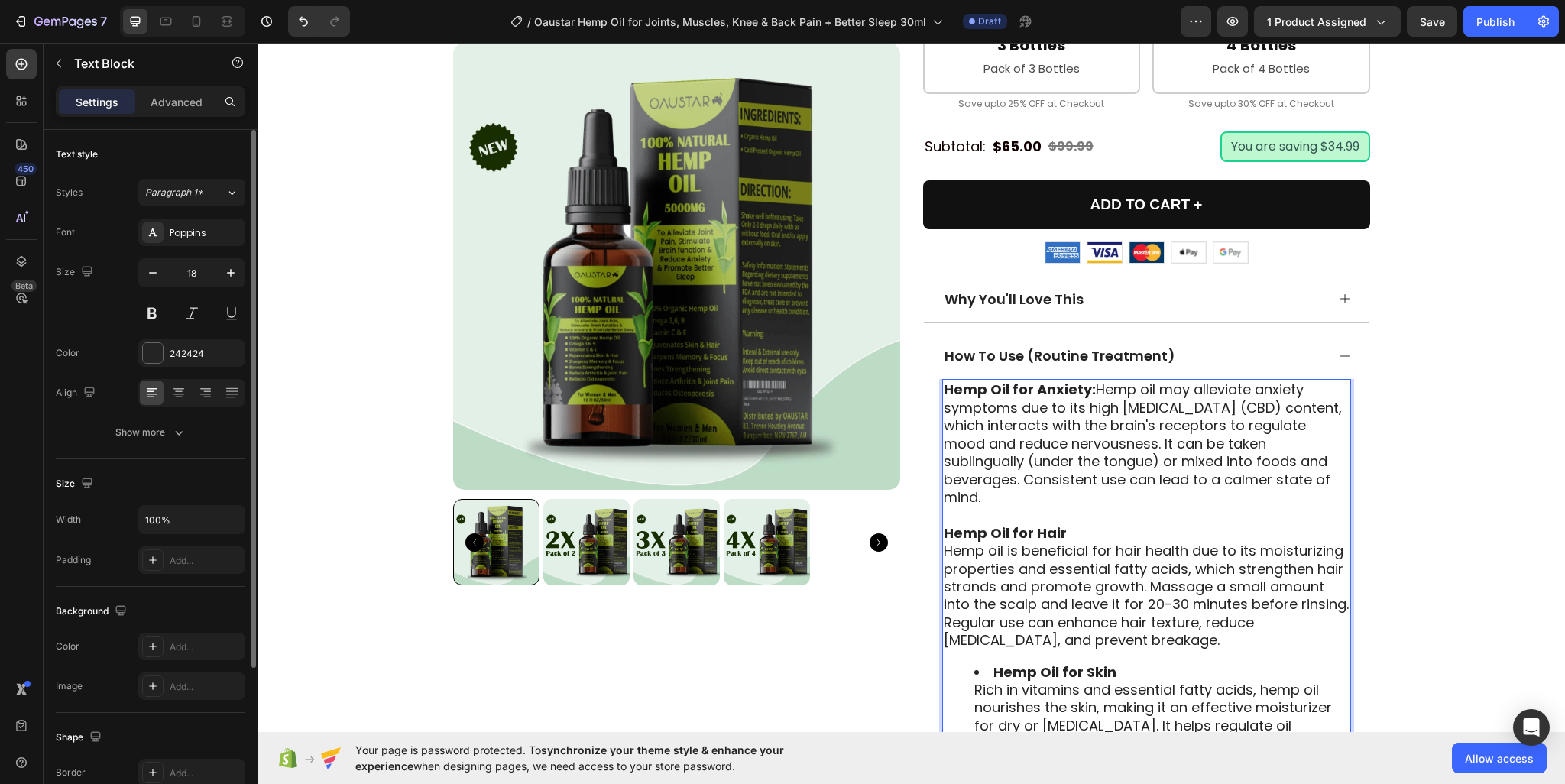
click at [1067, 524] on p "Hemp Oil for Hair Hemp oil is beneficial for hair health due to its moisturizin…" at bounding box center [1147, 586] width 405 height 125
click at [942, 501] on div "Hemp Oil for Anxiety: Hemp oil may alleviate anxiety symptoms due to its high c…" at bounding box center [1146, 787] width 408 height 817
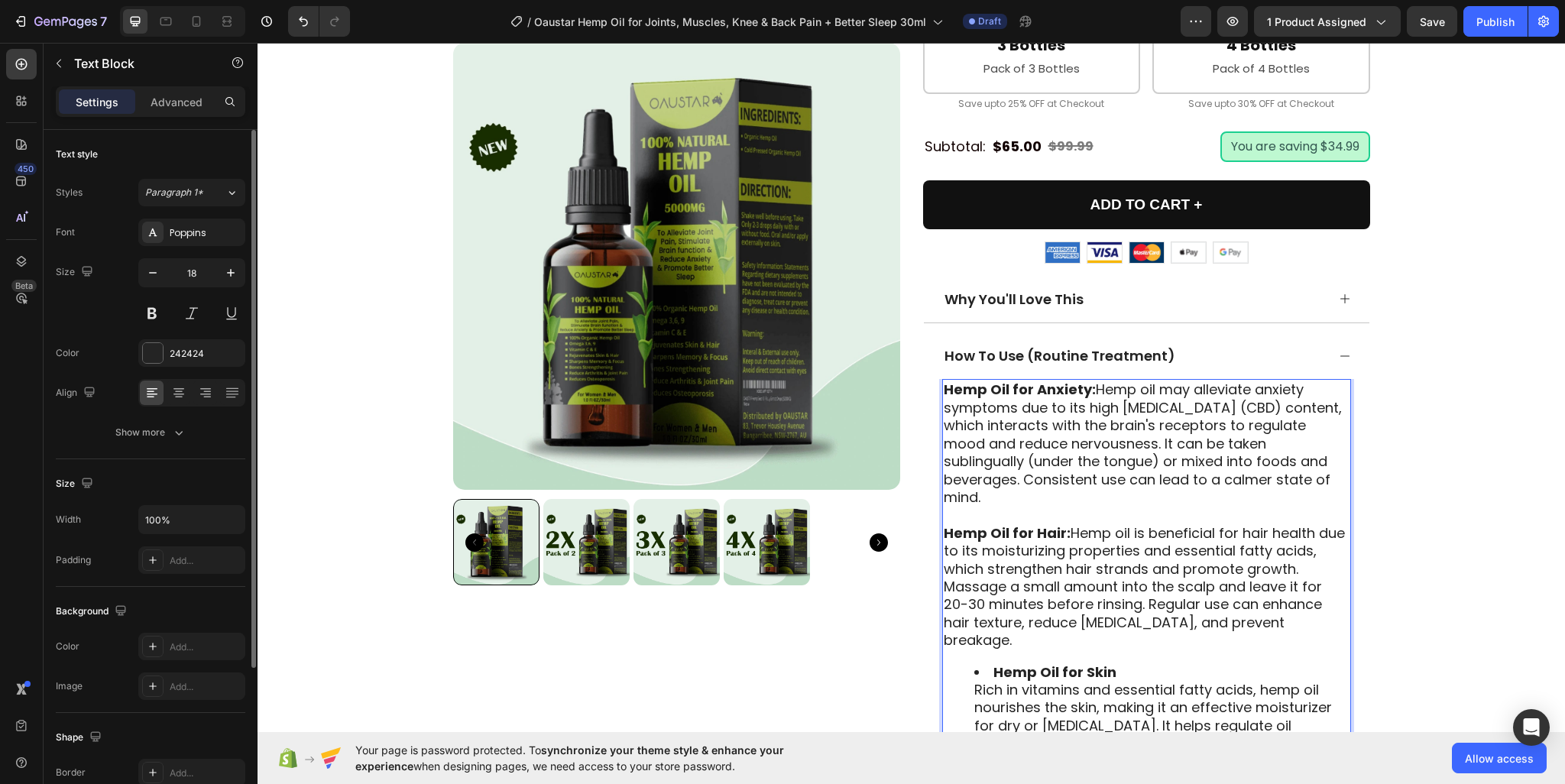
click at [985, 663] on li "Hemp Oil for Skin Rich in vitamins and essential fatty acids, hemp oil nourishe…" at bounding box center [1162, 725] width 375 height 125
click at [984, 663] on li "Hemp Oil for Skin Rich in vitamins and essential fatty acids, hemp oil nourishe…" at bounding box center [1162, 725] width 375 height 125
click at [944, 667] on p "Hemp Oil for Skin Rich in vitamins and essential fatty acids, hemp oil nourishe…" at bounding box center [1147, 729] width 405 height 125
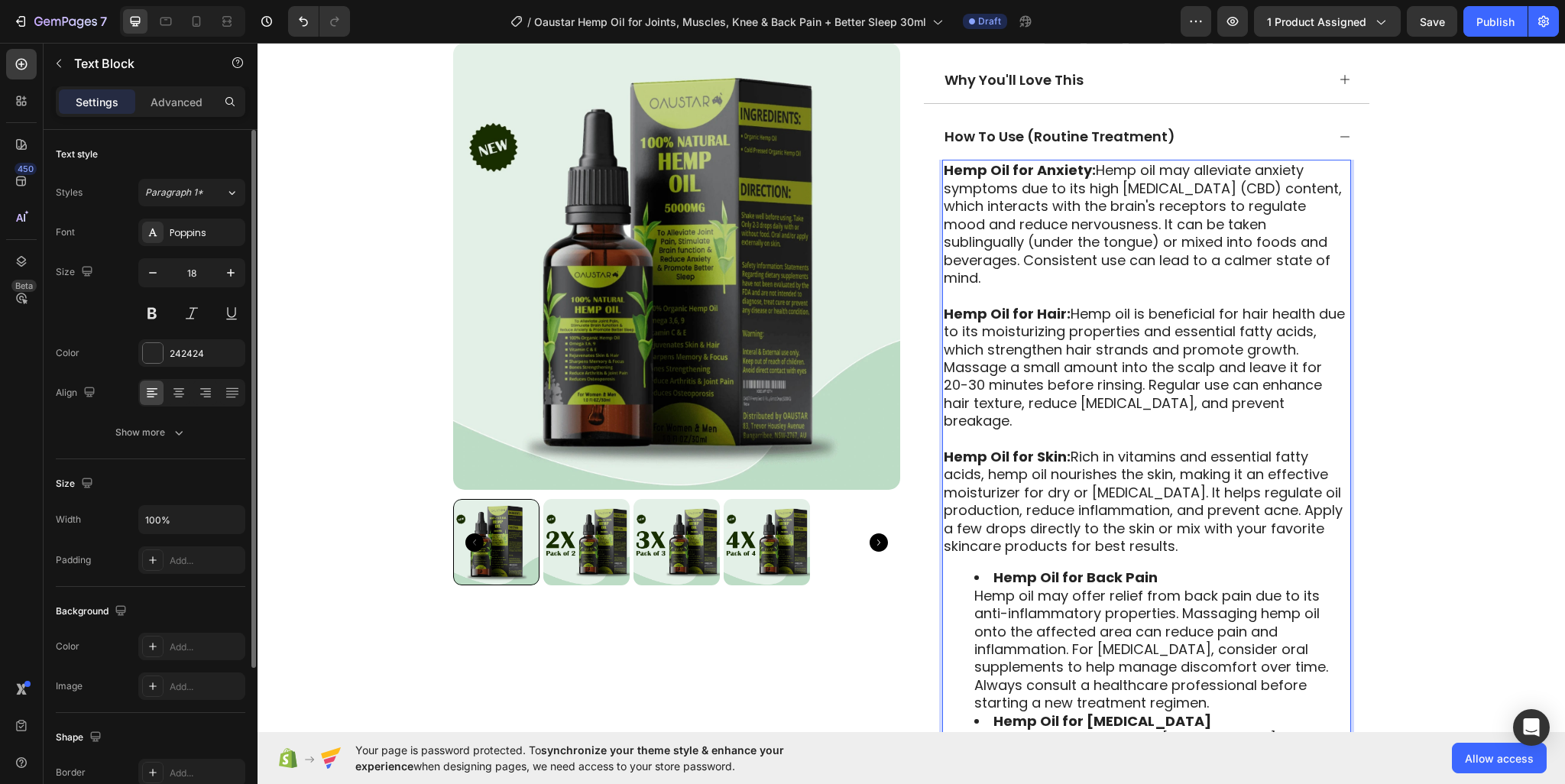
scroll to position [1235, 0]
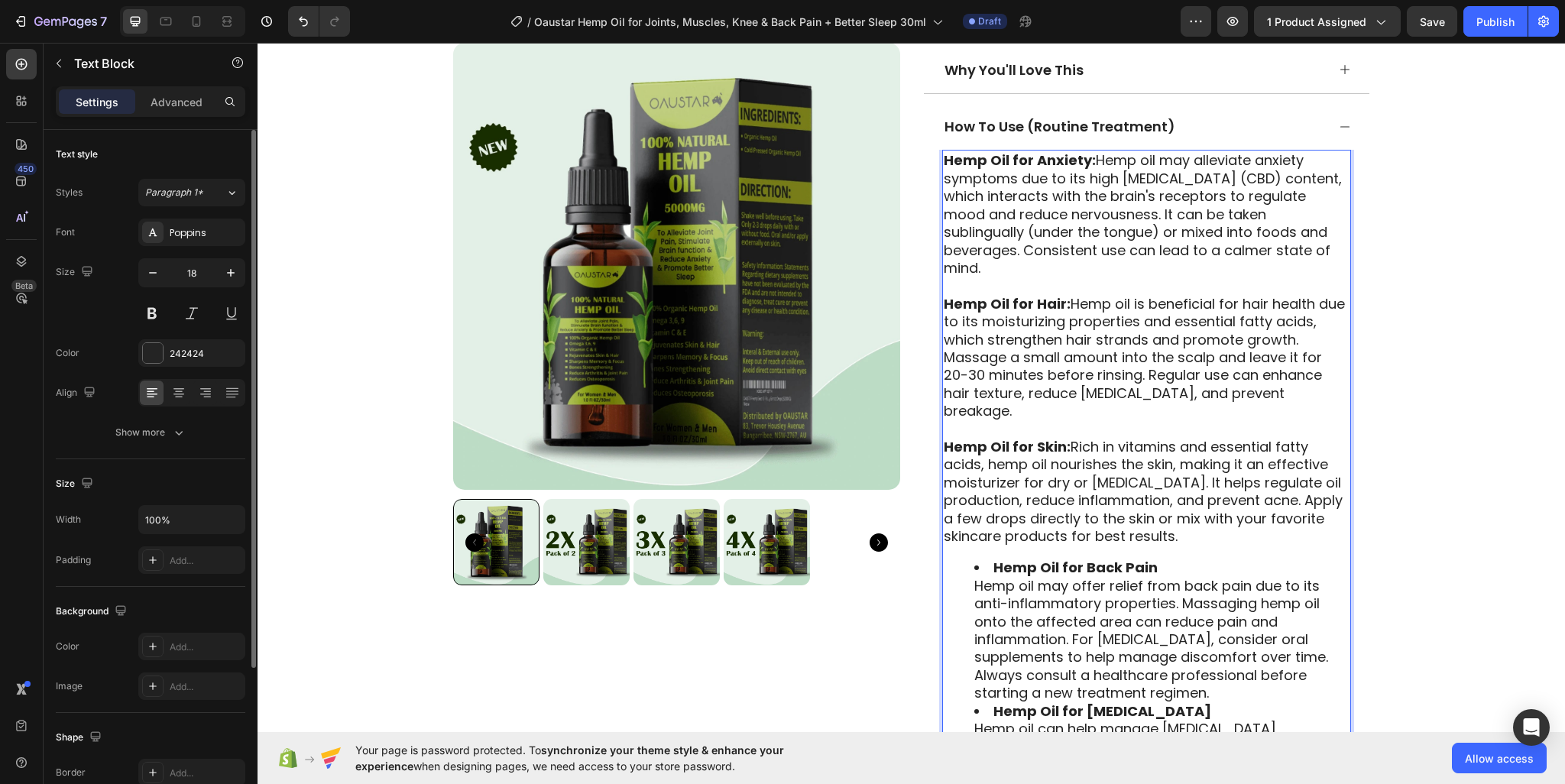
click at [981, 558] on li "Hemp Oil for Back Pain Hemp oil may offer relief from back pain due to its anti…" at bounding box center [1162, 629] width 375 height 143
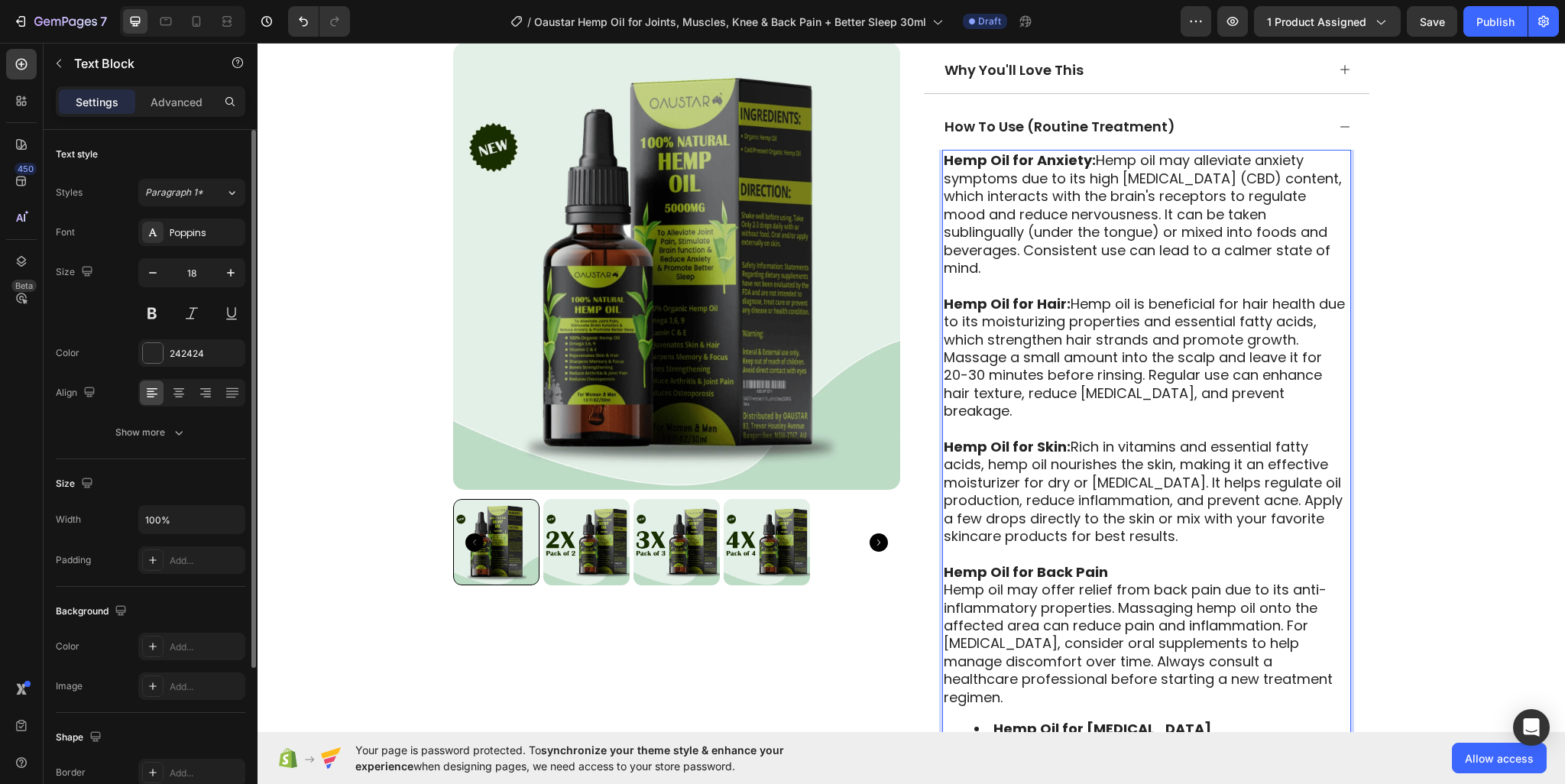
click at [944, 563] on p "Hemp Oil for Back Pain Hemp oil may offer relief from back pain due to its anti…" at bounding box center [1147, 634] width 405 height 143
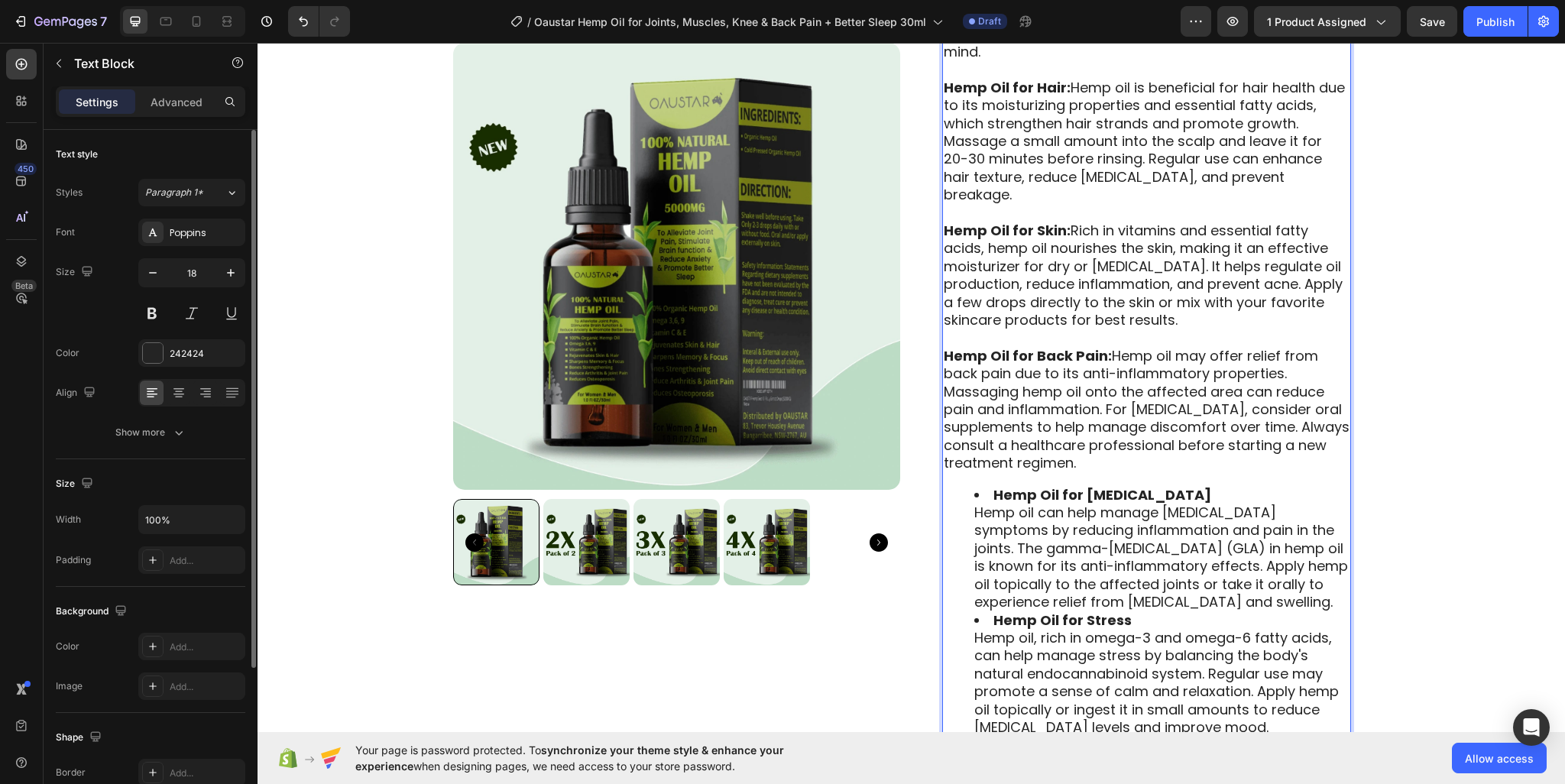
scroll to position [1464, 0]
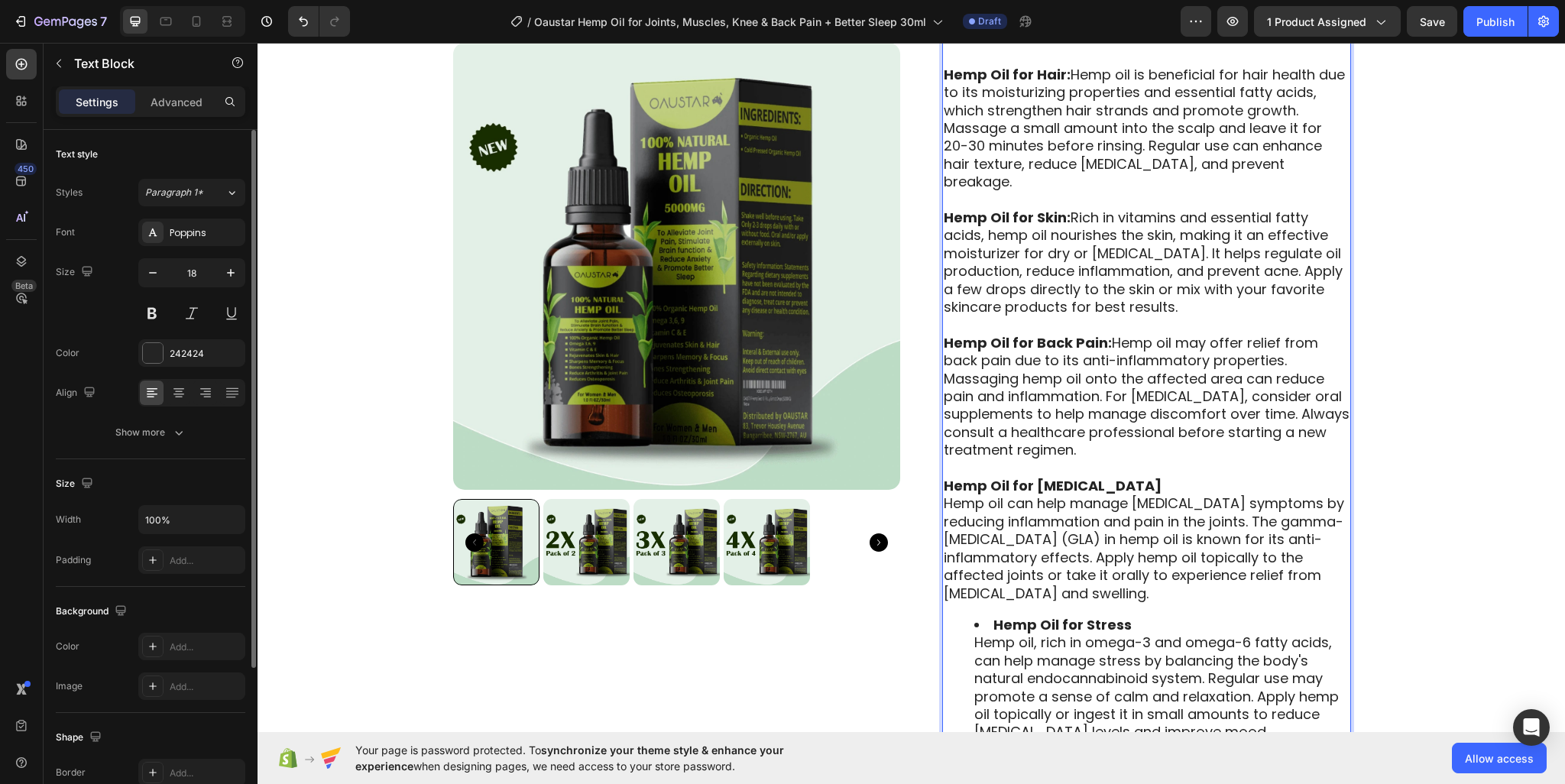
click at [944, 477] on p "Hemp Oil for Arthritis Hemp oil can help manage arthritis symptoms by reducing …" at bounding box center [1147, 539] width 405 height 125
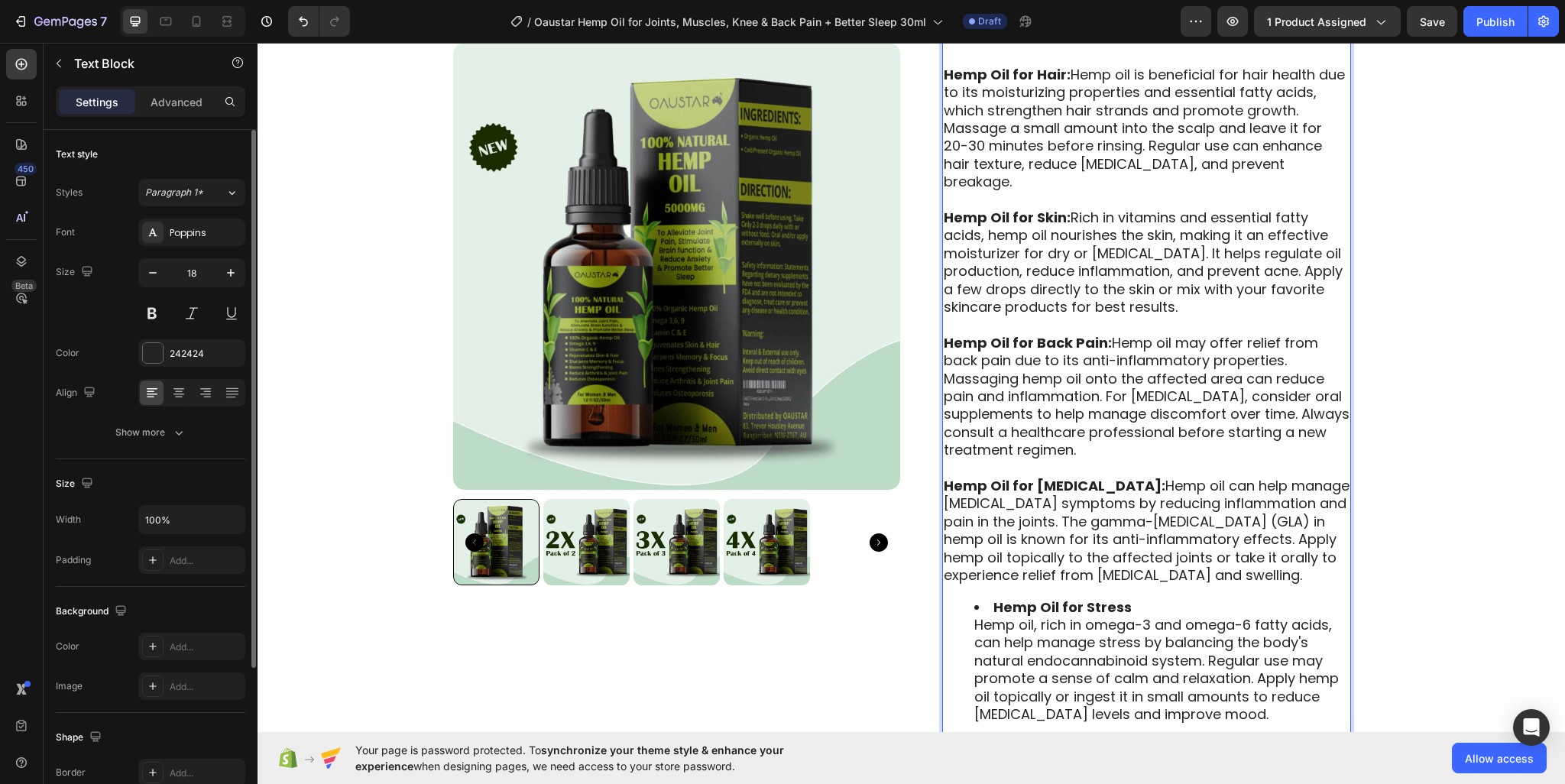
click at [983, 598] on li "Hemp Oil for Stress Hemp oil, rich in omega-3 and omega-6 fatty acids, can help…" at bounding box center [1162, 661] width 375 height 125
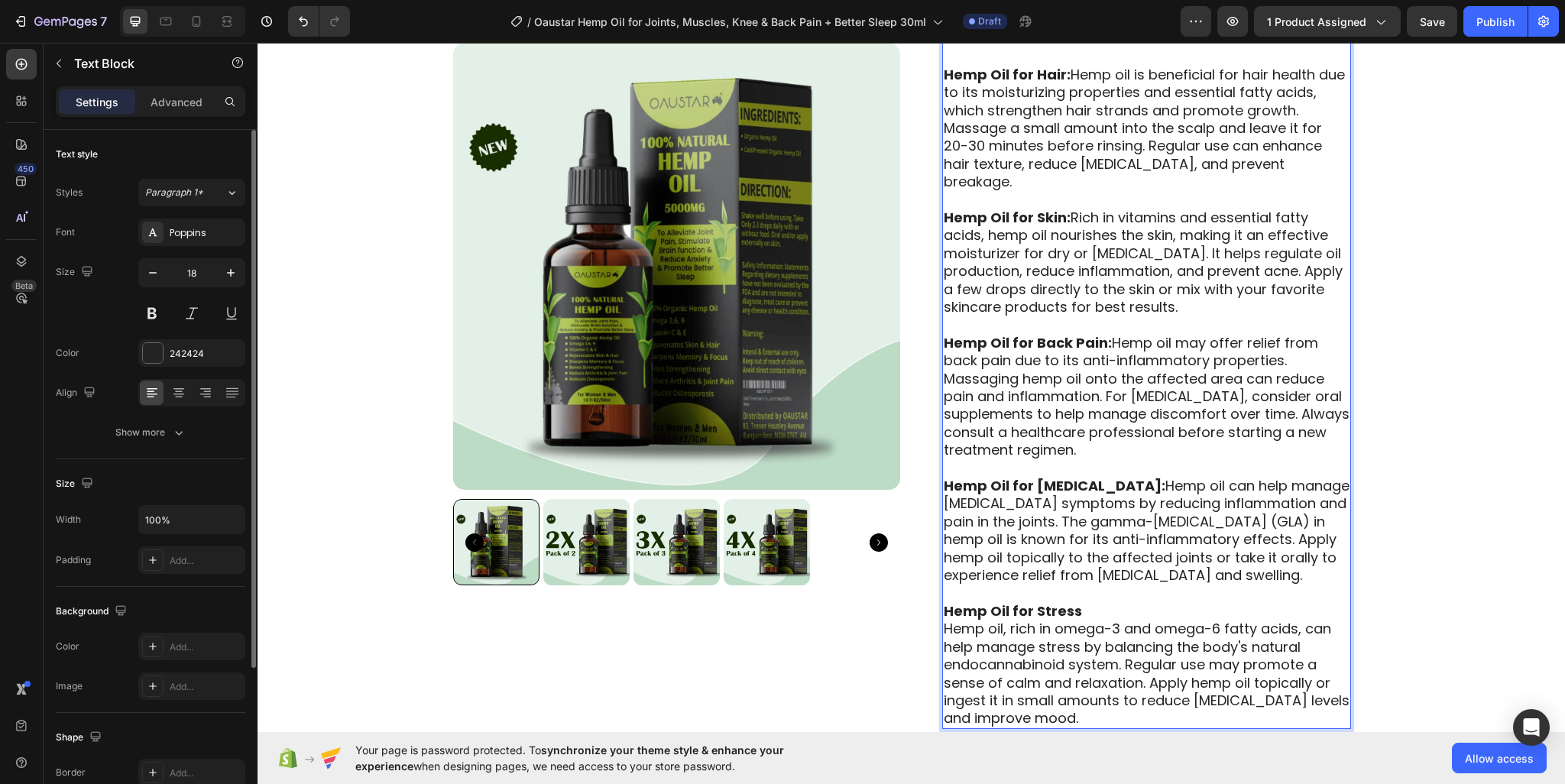
click at [944, 602] on p "Hemp Oil for Stress Hemp oil, rich in omega-3 and omega-6 fatty acids, can help…" at bounding box center [1147, 665] width 405 height 125
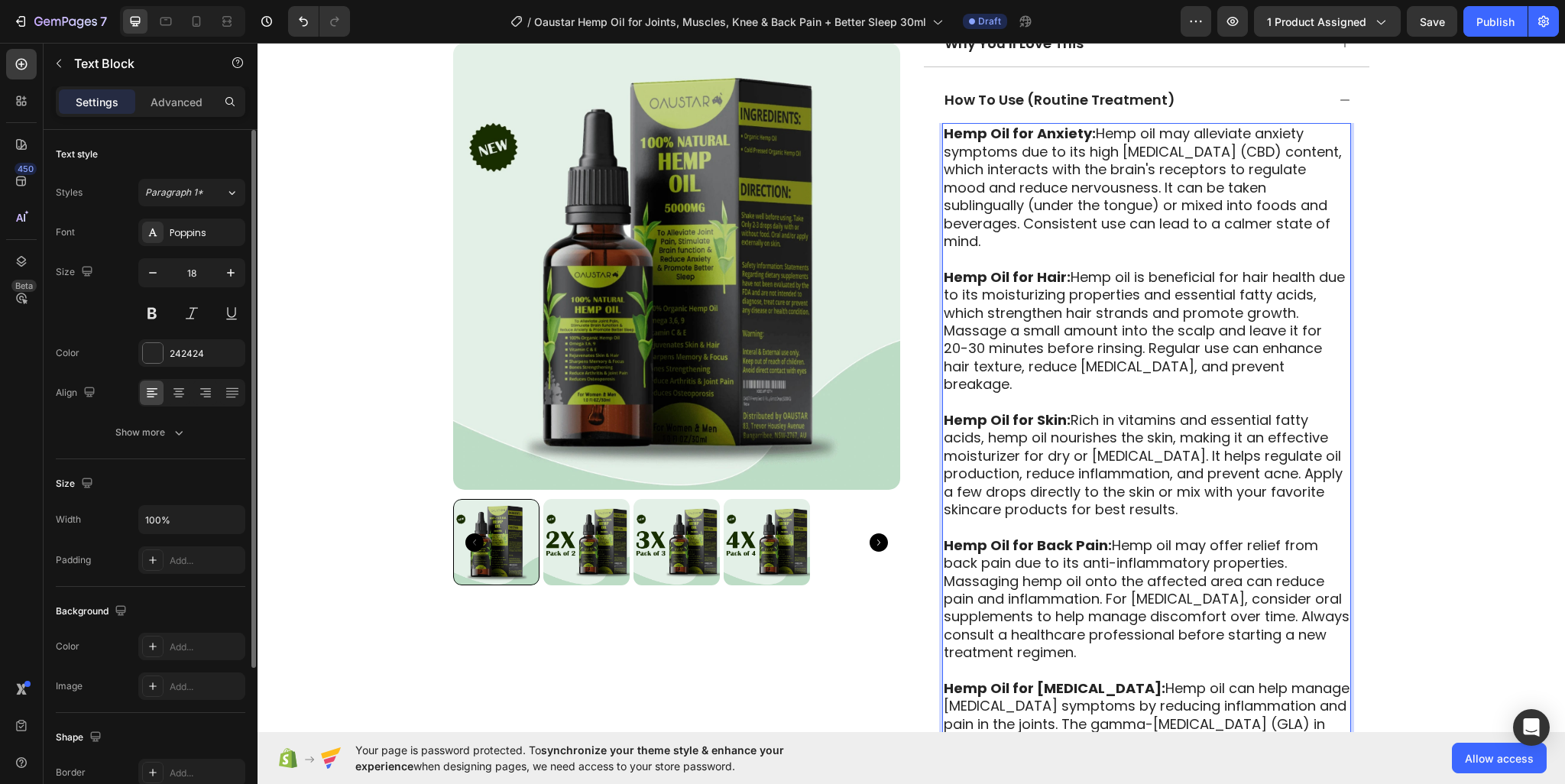
scroll to position [1083, 0]
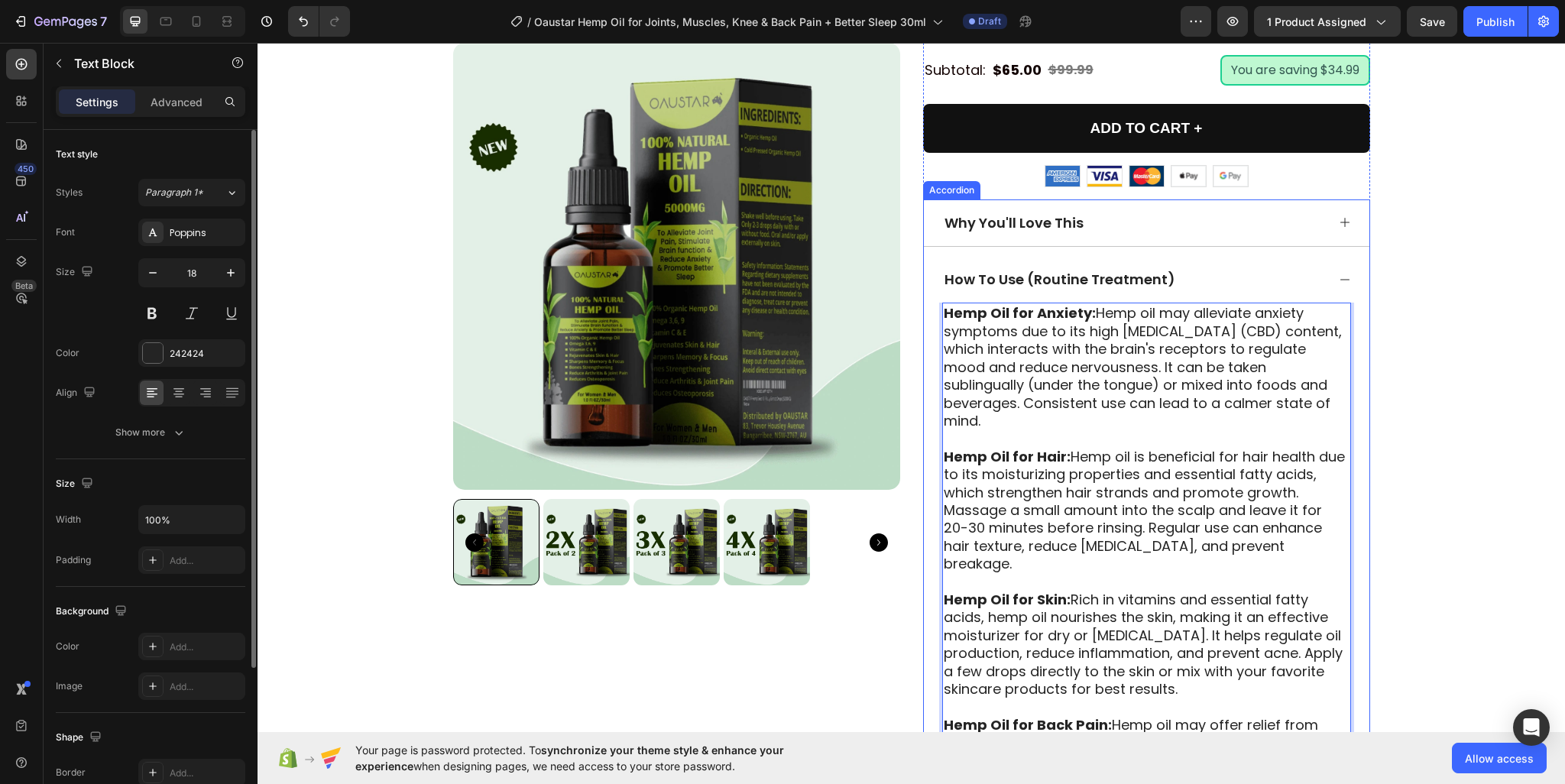
click at [1339, 273] on icon at bounding box center [1345, 279] width 12 height 12
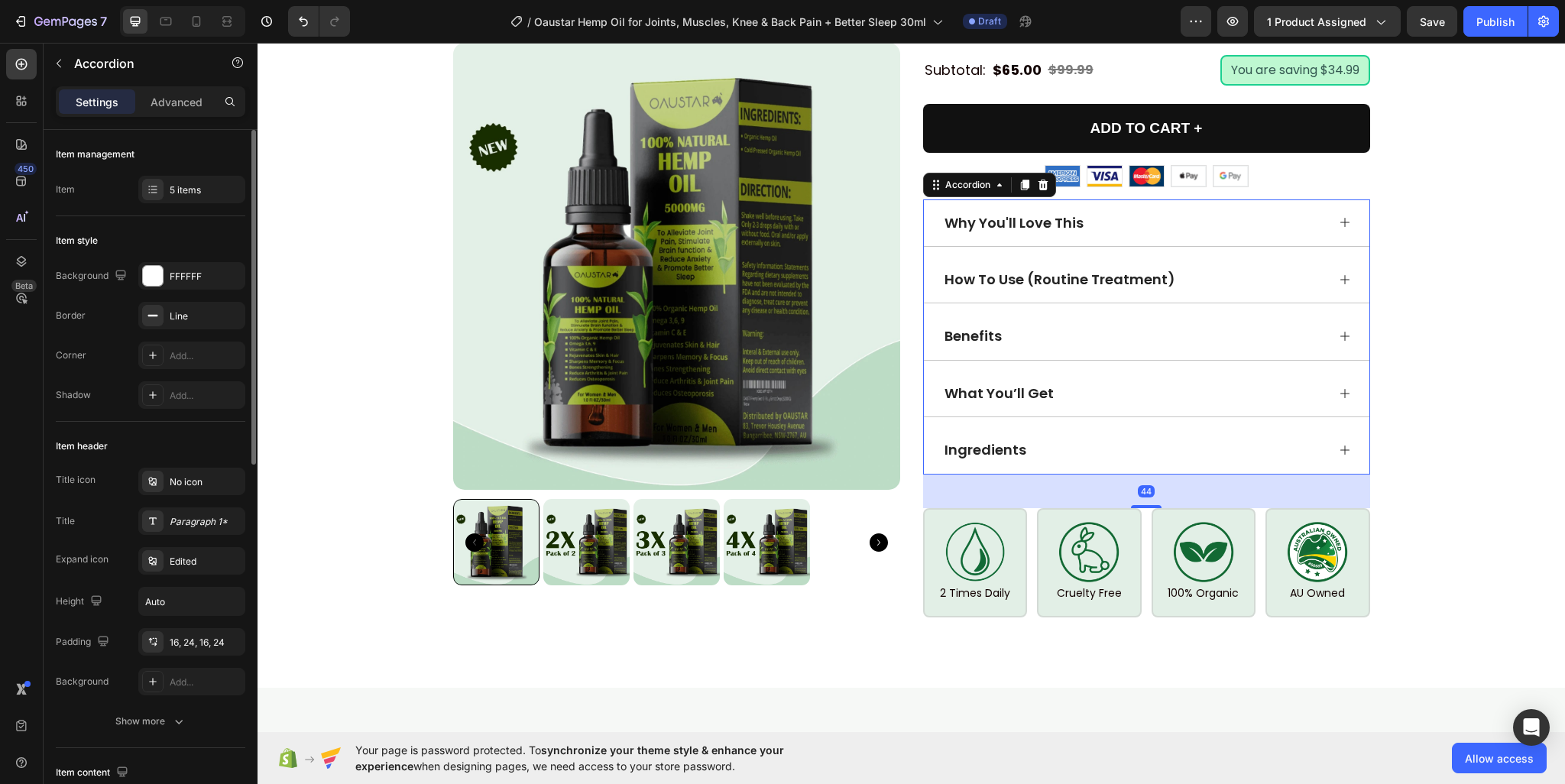
click at [1327, 312] on div "Benefits" at bounding box center [1146, 336] width 446 height 47
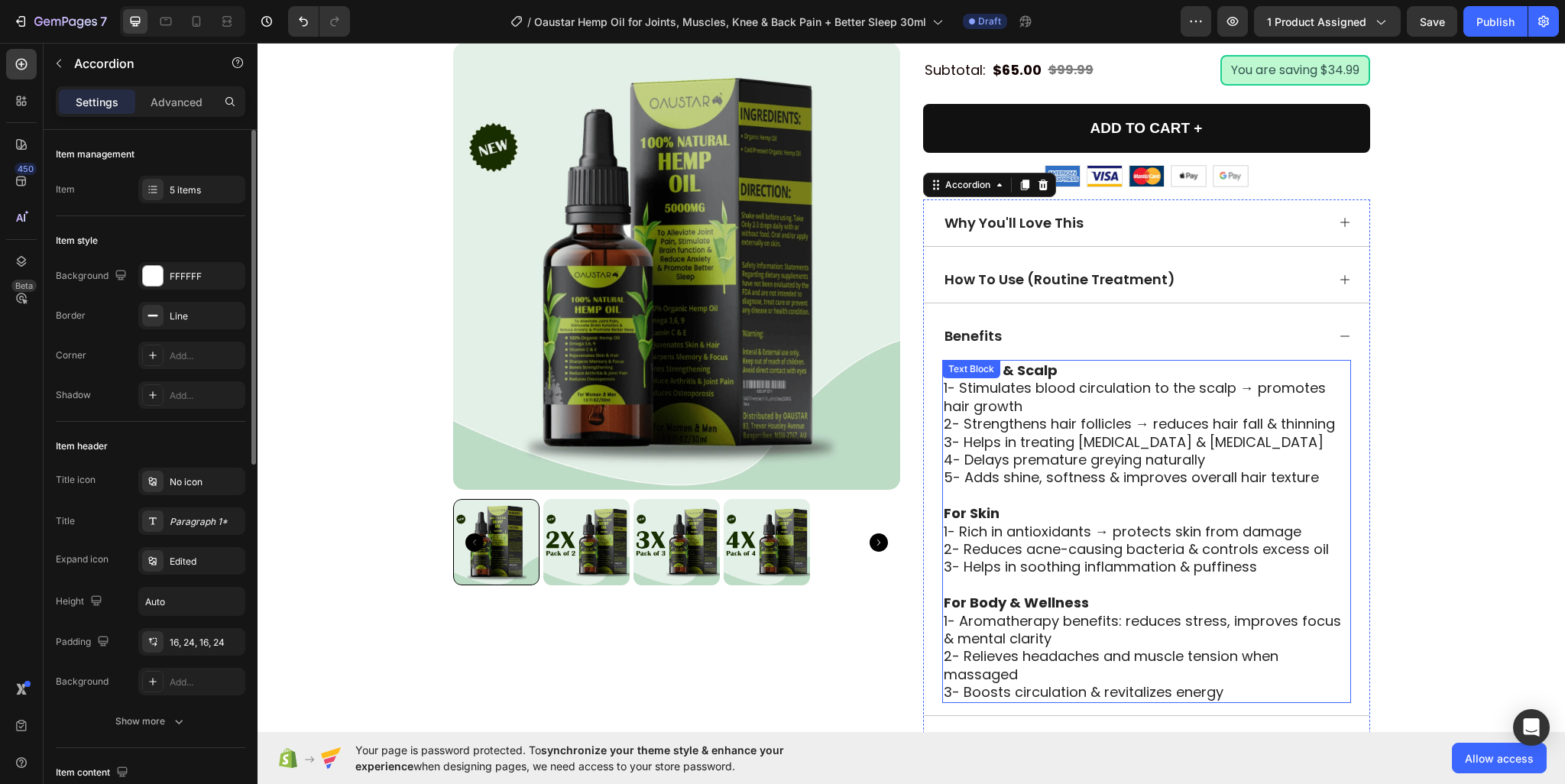
click at [1042, 379] on p "1- Stimulates blood circulation to the scalp → promotes hair growth" at bounding box center [1147, 396] width 405 height 36
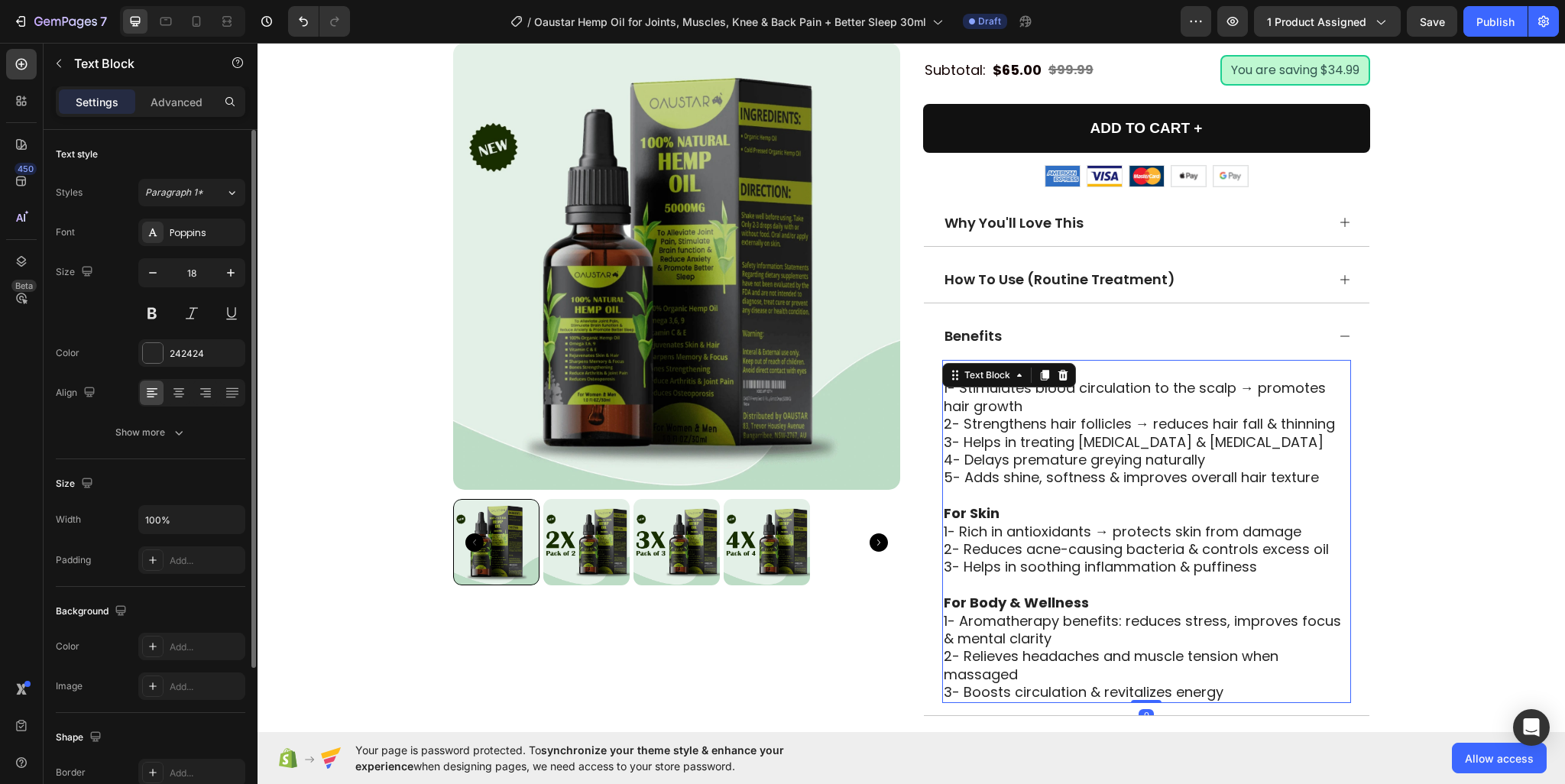
click at [1034, 415] on p "2- Strengthens hair follicles → reduces hair fall & thinning" at bounding box center [1147, 424] width 405 height 18
click at [1053, 523] on p "1- Rich in antioxidants → protects skin from damage" at bounding box center [1147, 531] width 405 height 18
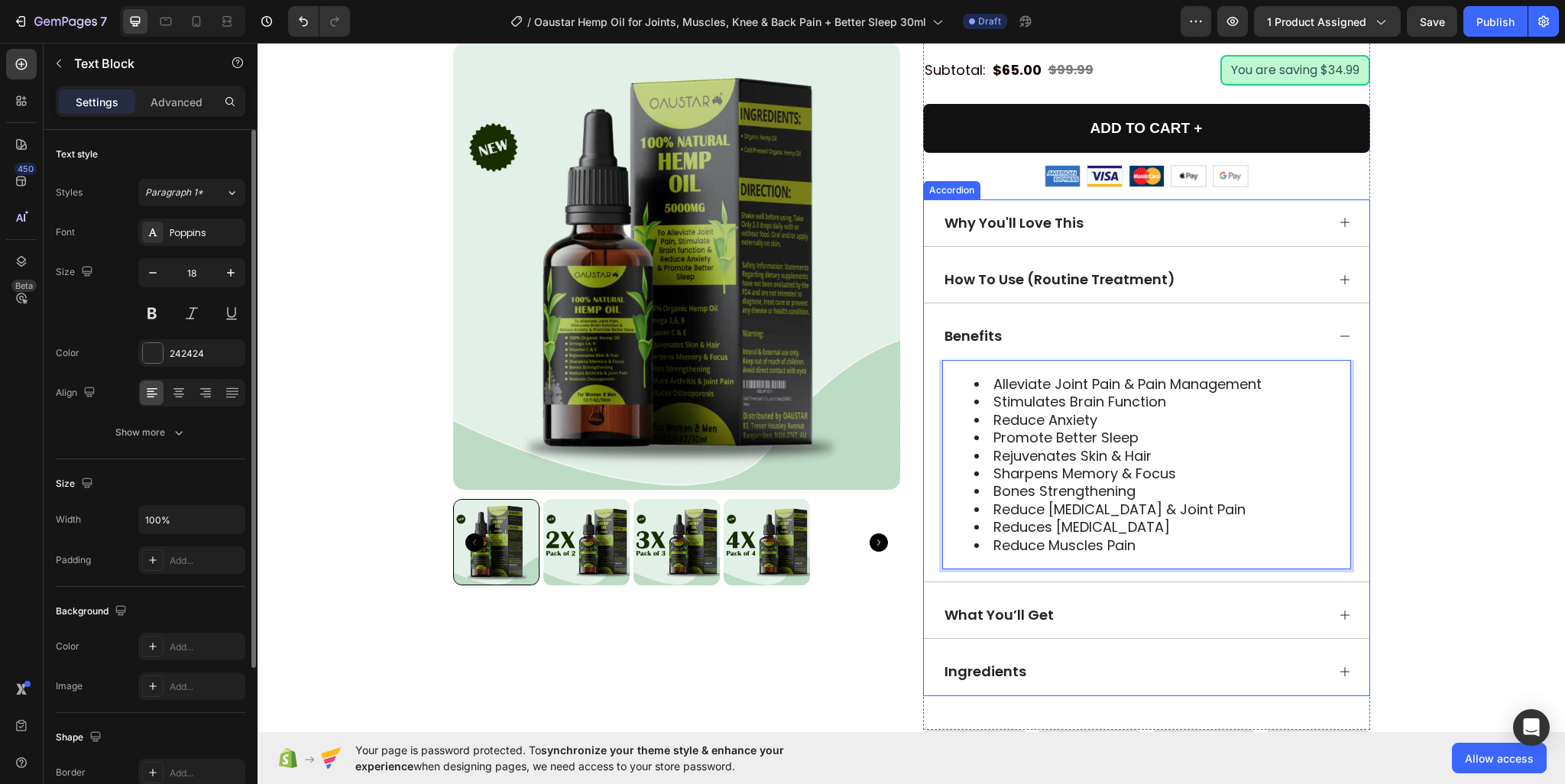
click at [1330, 312] on div "Benefits" at bounding box center [1146, 336] width 446 height 47
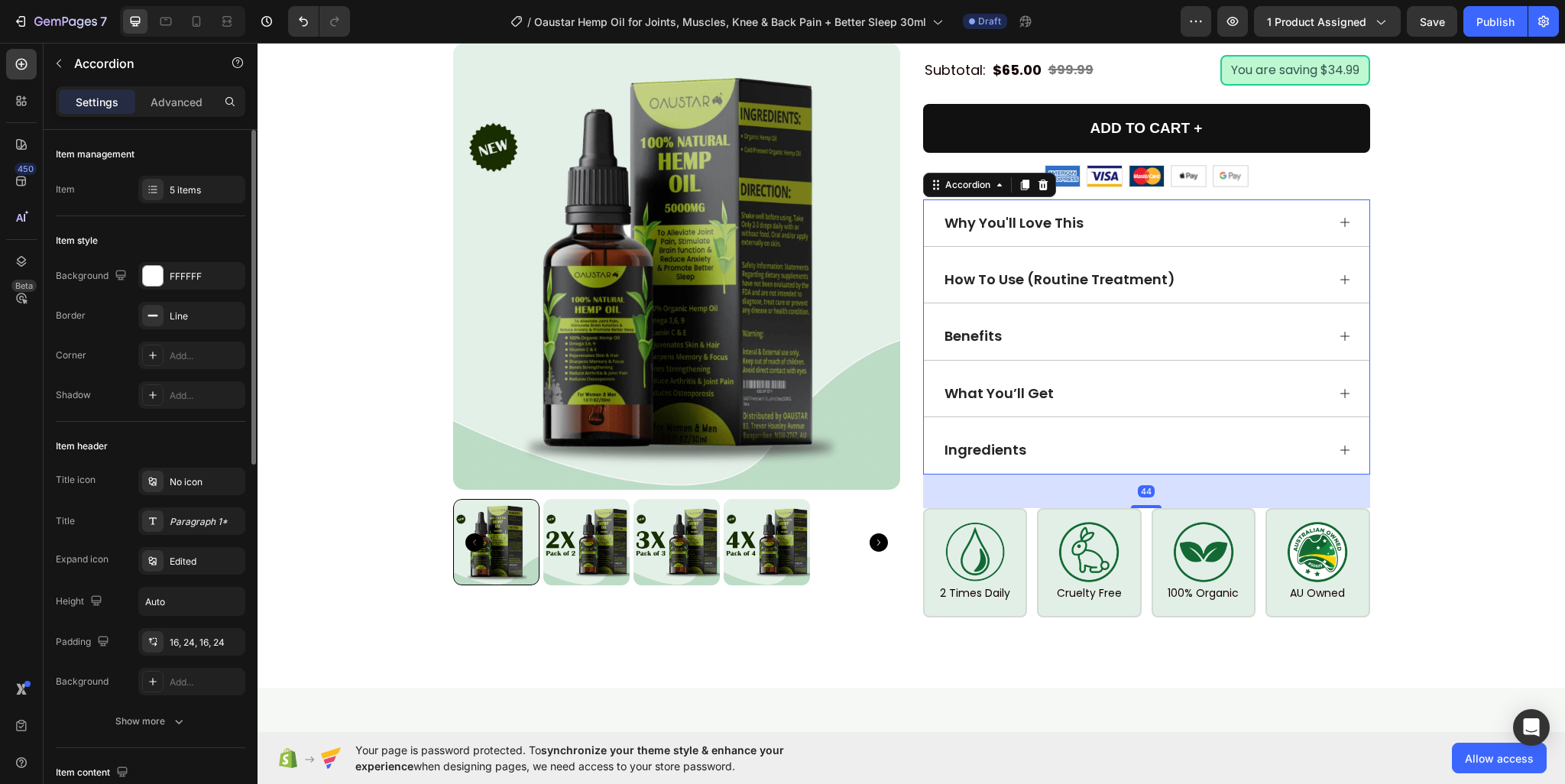
click at [1339, 388] on icon at bounding box center [1345, 393] width 12 height 12
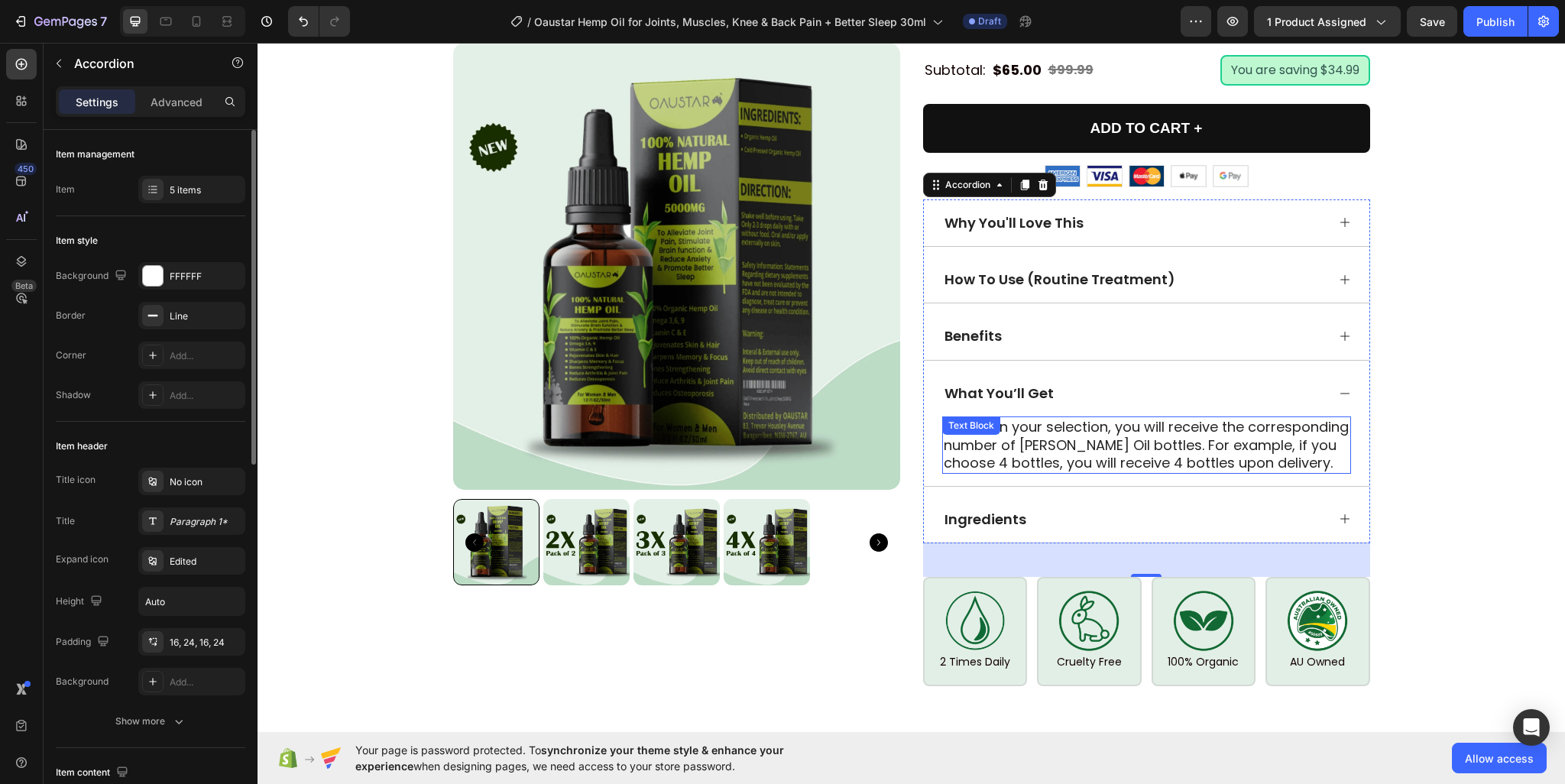
click at [1089, 418] on p "Based on your selection, you will receive the corresponding number of Rosemary …" at bounding box center [1147, 444] width 405 height 54
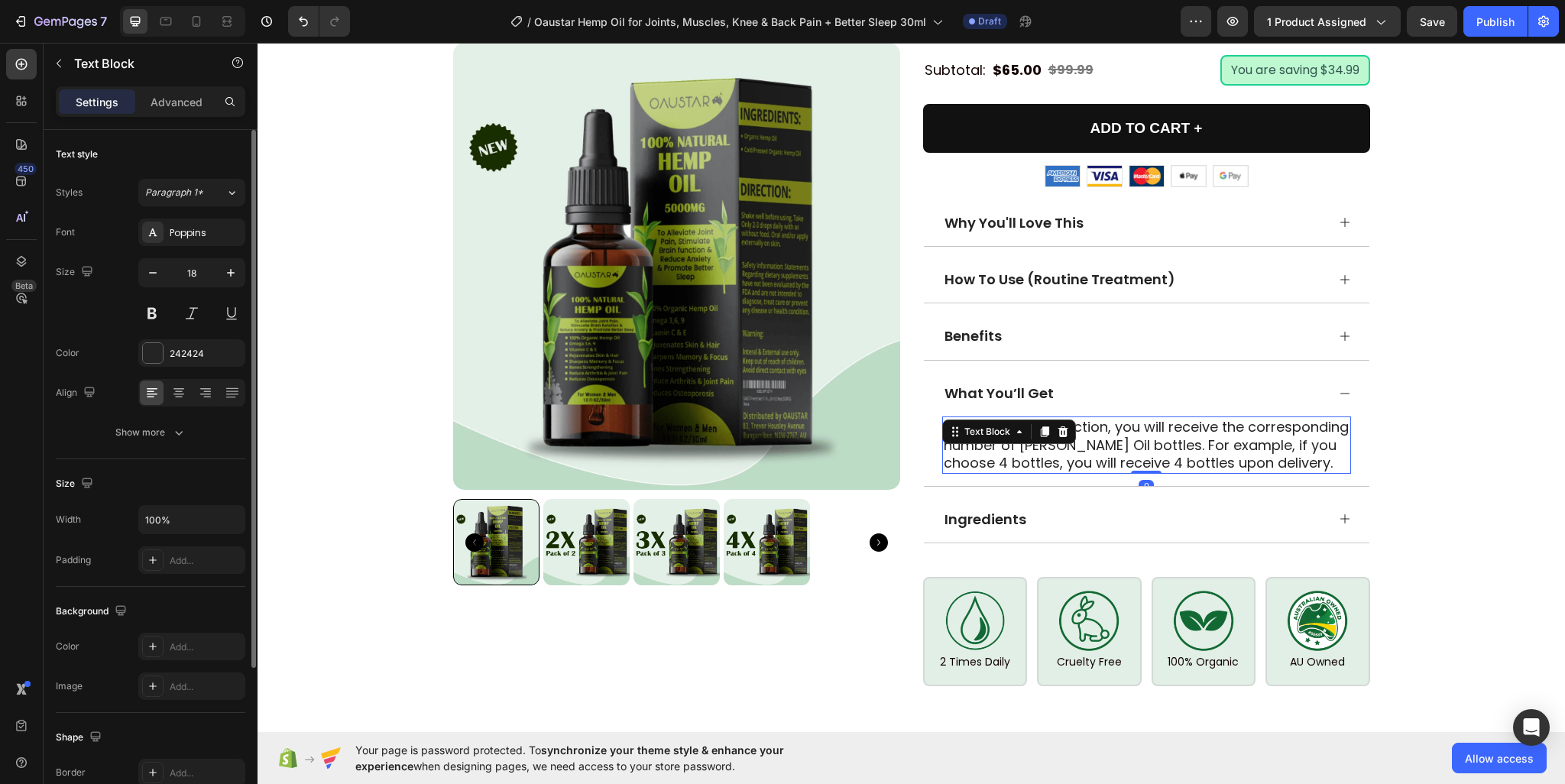
click at [1089, 418] on p "Based on your selection, you will receive the corresponding number of Rosemary …" at bounding box center [1147, 444] width 405 height 54
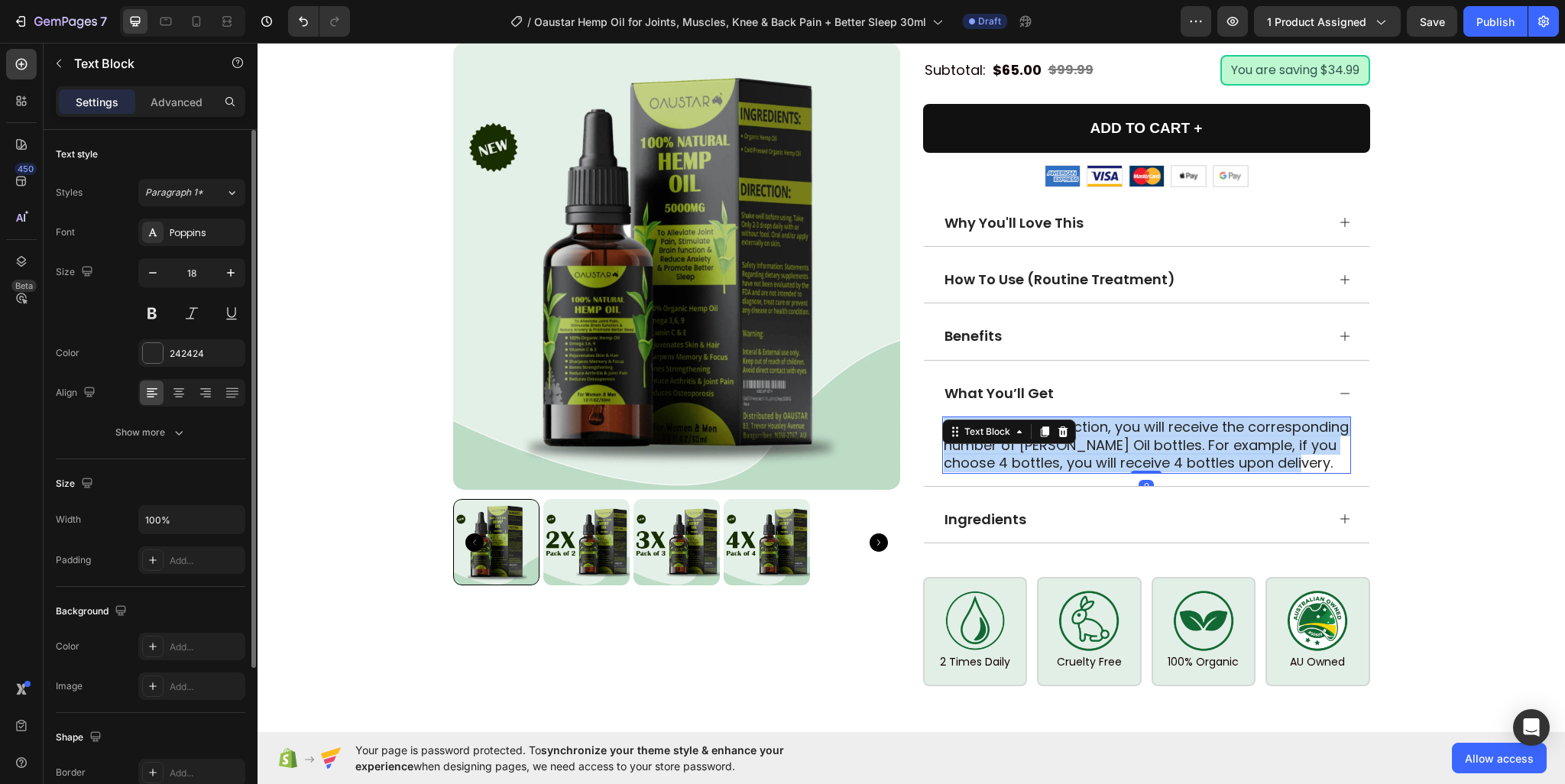
click at [1089, 418] on p "Based on your selection, you will receive the corresponding number of Rosemary …" at bounding box center [1147, 444] width 405 height 54
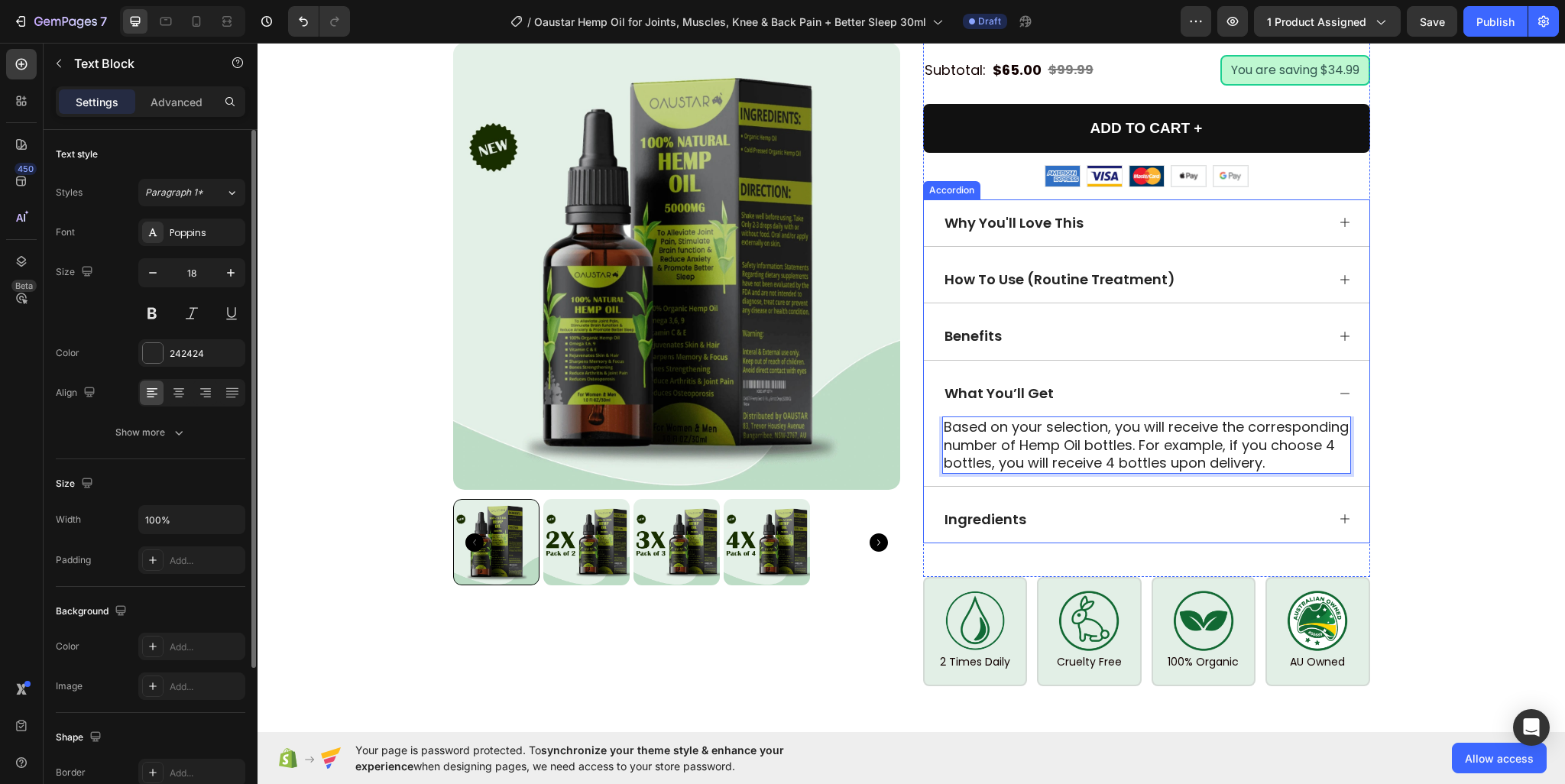
click at [1333, 370] on div "What You’ll Get" at bounding box center [1146, 393] width 446 height 47
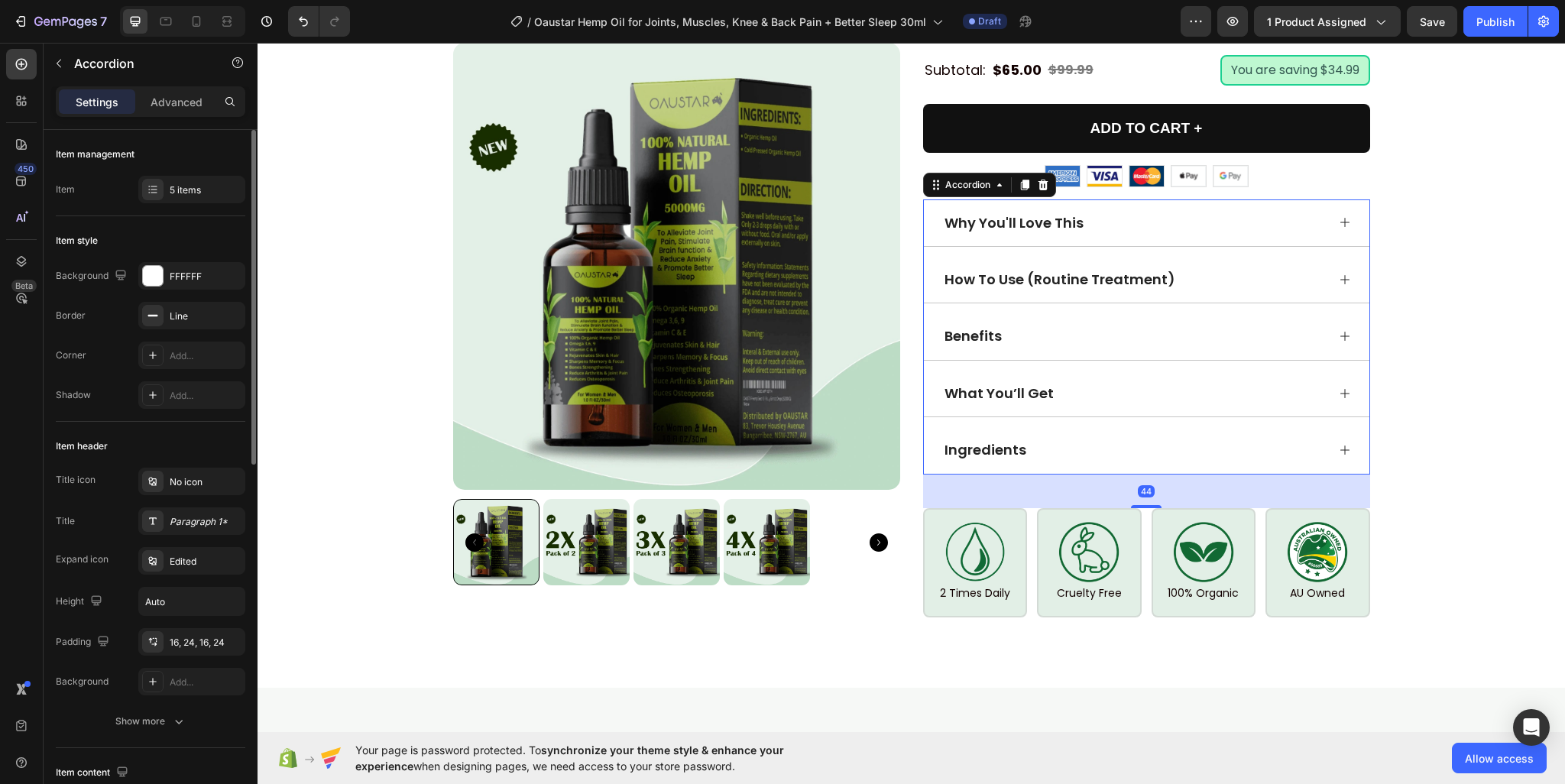
click at [1339, 443] on icon at bounding box center [1345, 449] width 12 height 12
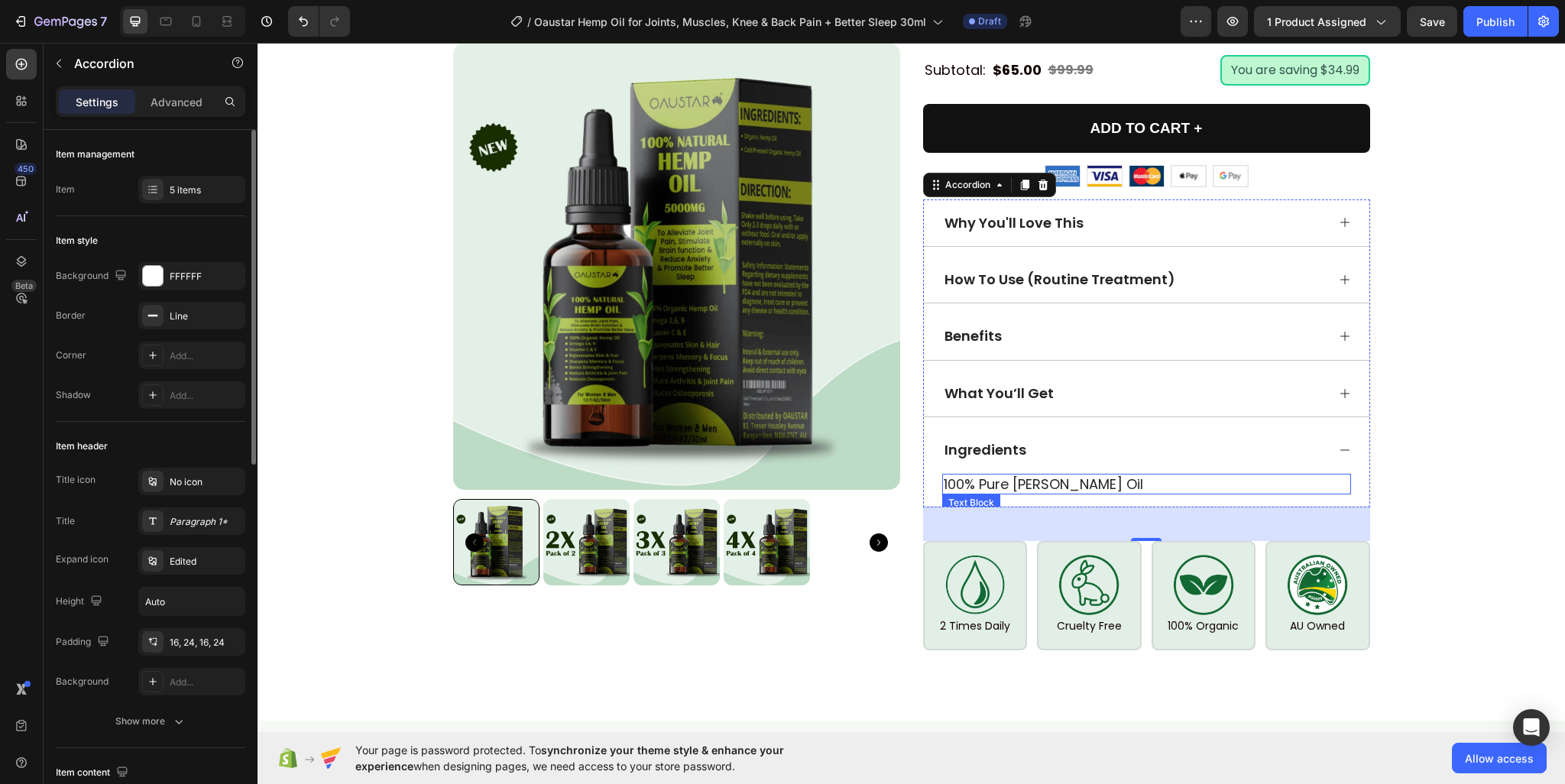
click at [1043, 475] on p "100% Pure Rosemary Oil" at bounding box center [1147, 484] width 405 height 18
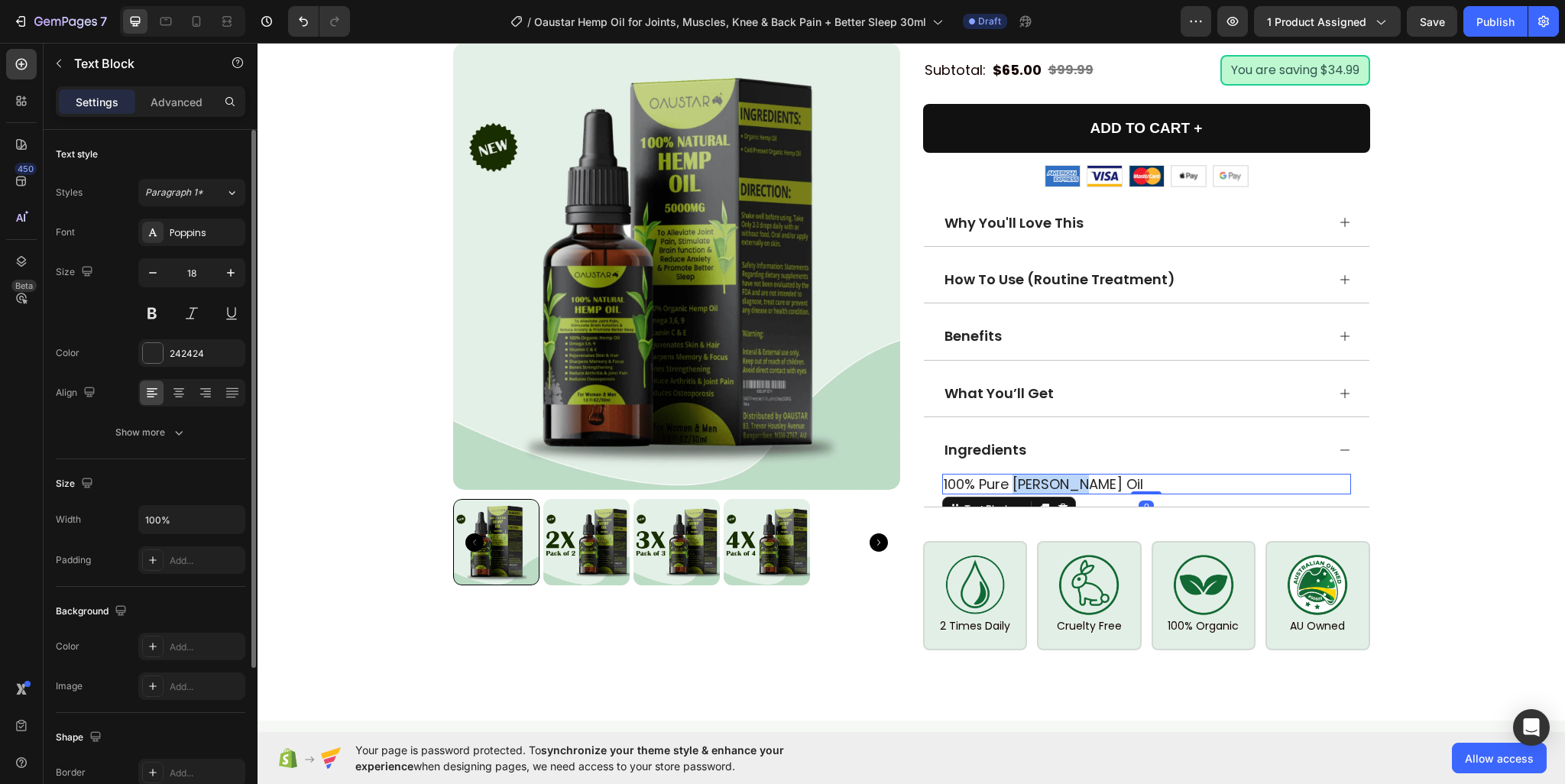
click at [1043, 475] on p "100% Pure Rosemary Oil" at bounding box center [1147, 484] width 405 height 18
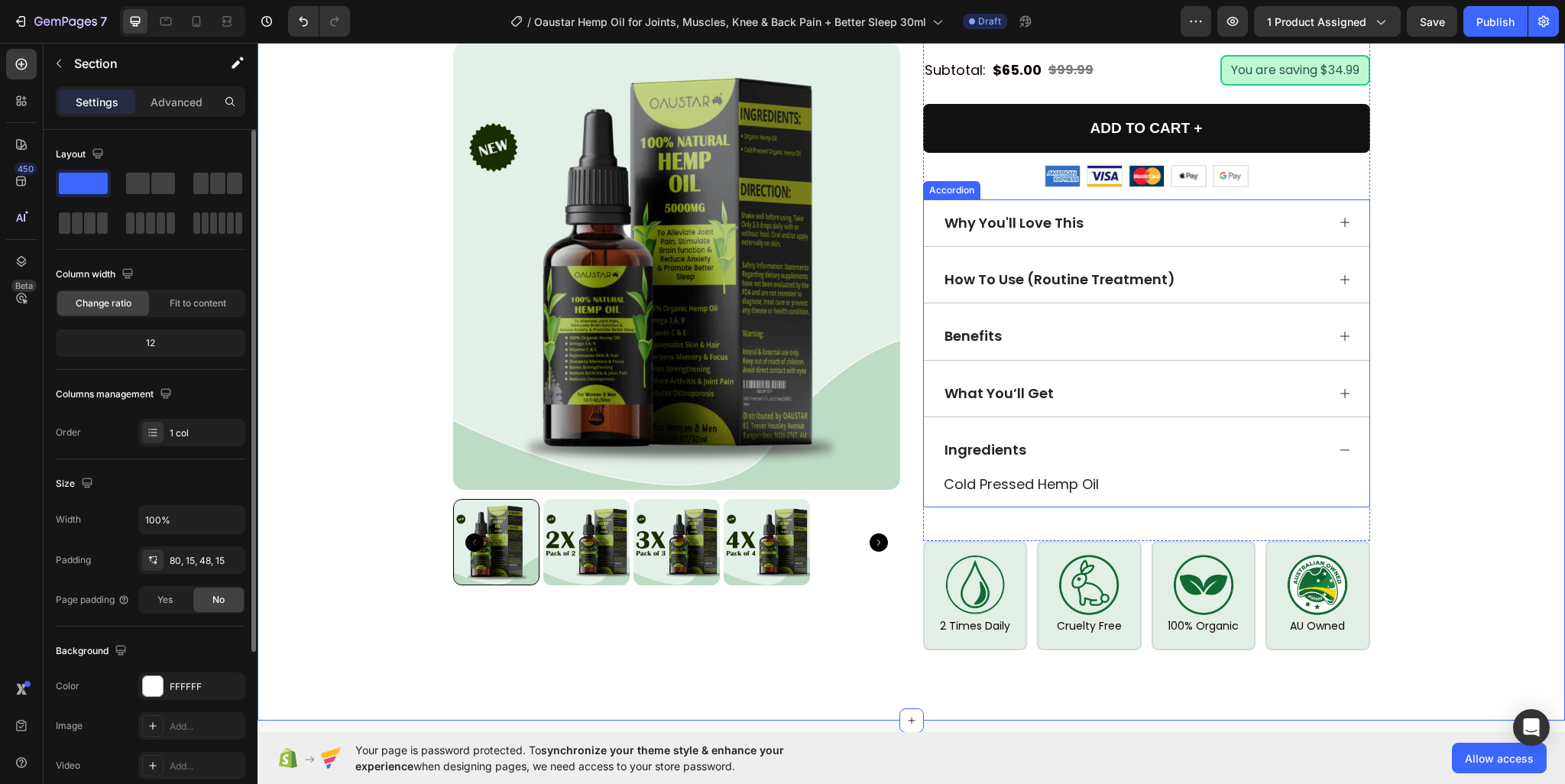
click at [1342, 443] on icon at bounding box center [1345, 449] width 12 height 12
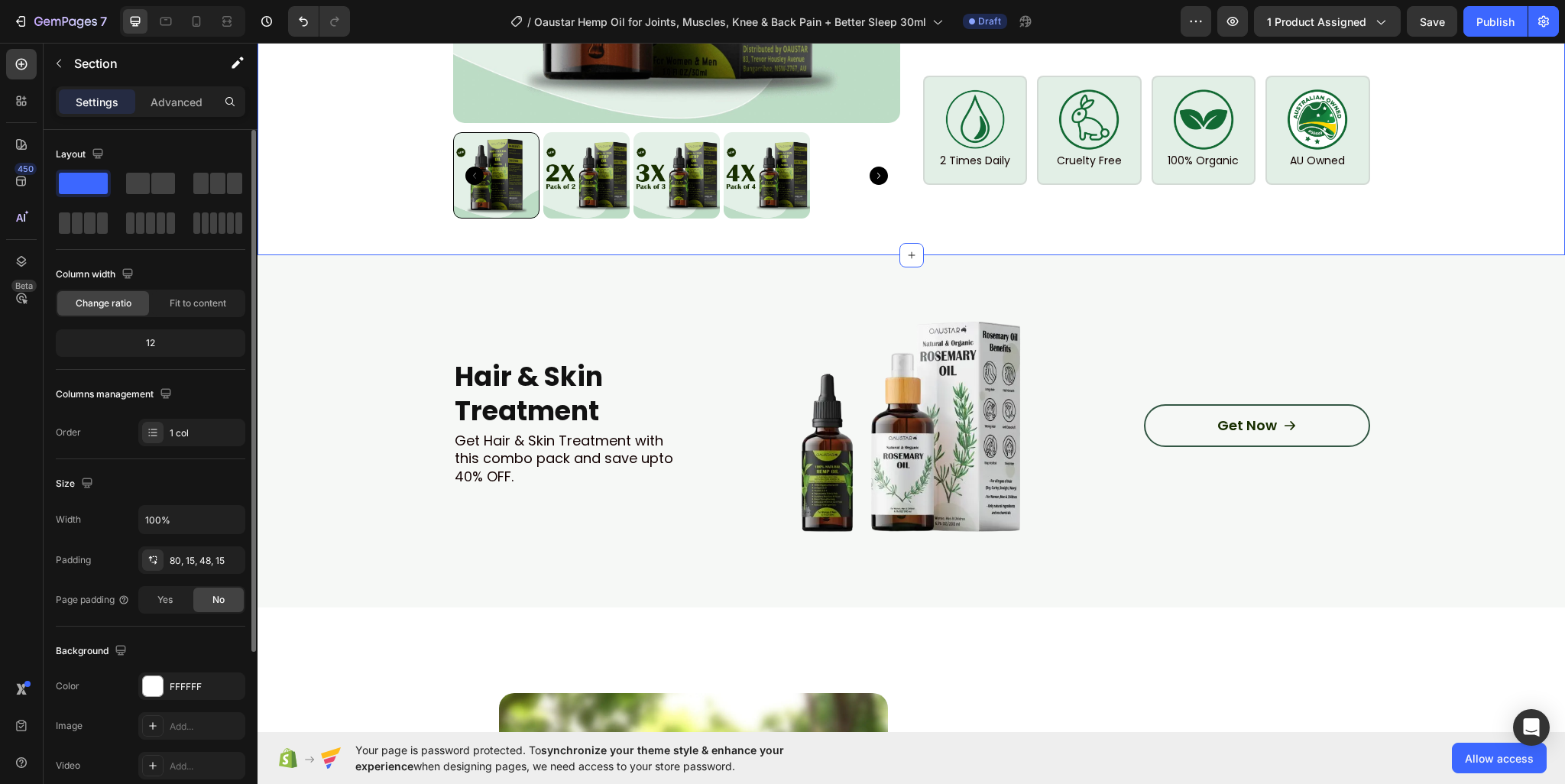
scroll to position [1541, 0]
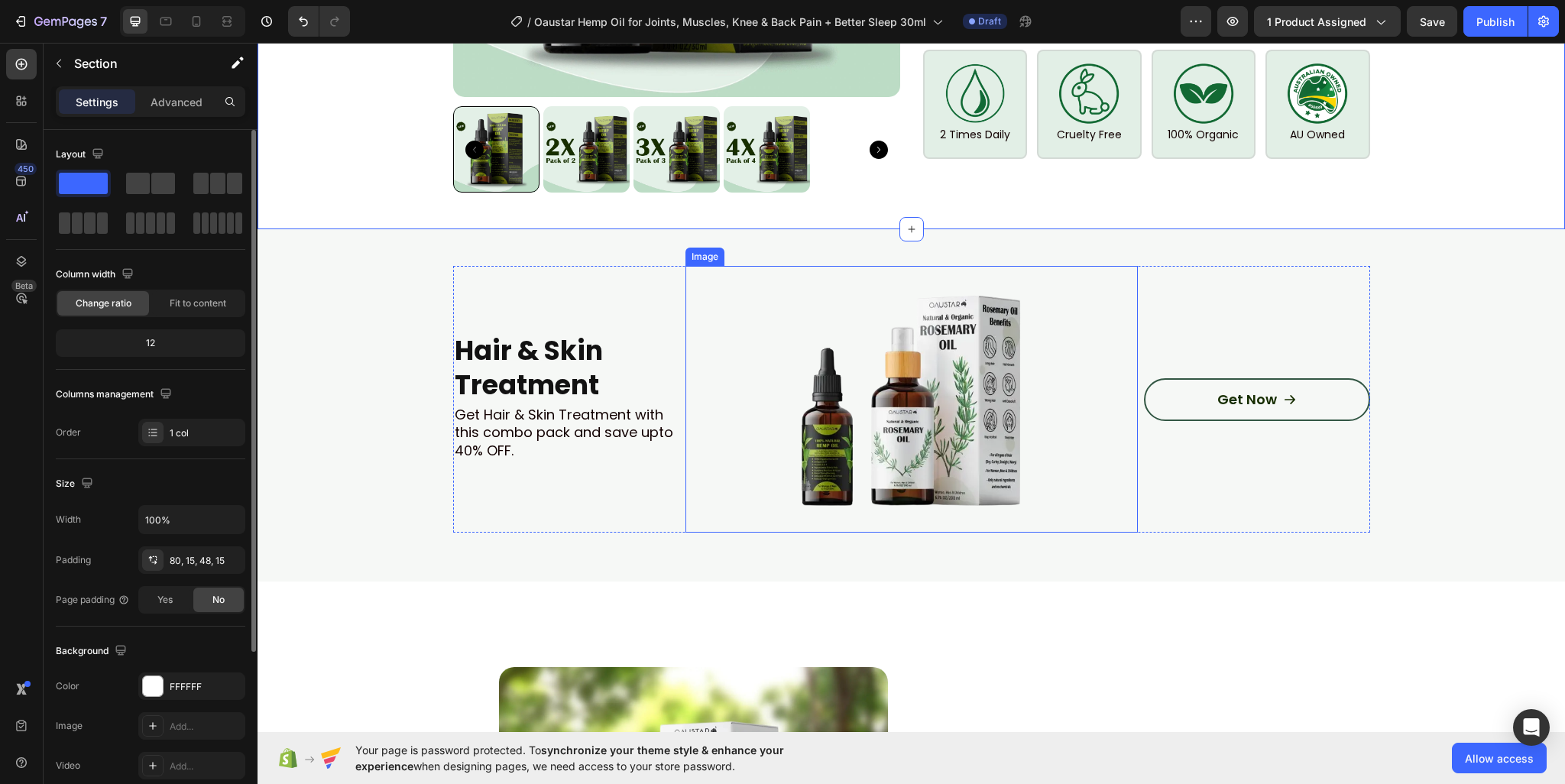
click at [909, 387] on img at bounding box center [911, 399] width 266 height 266
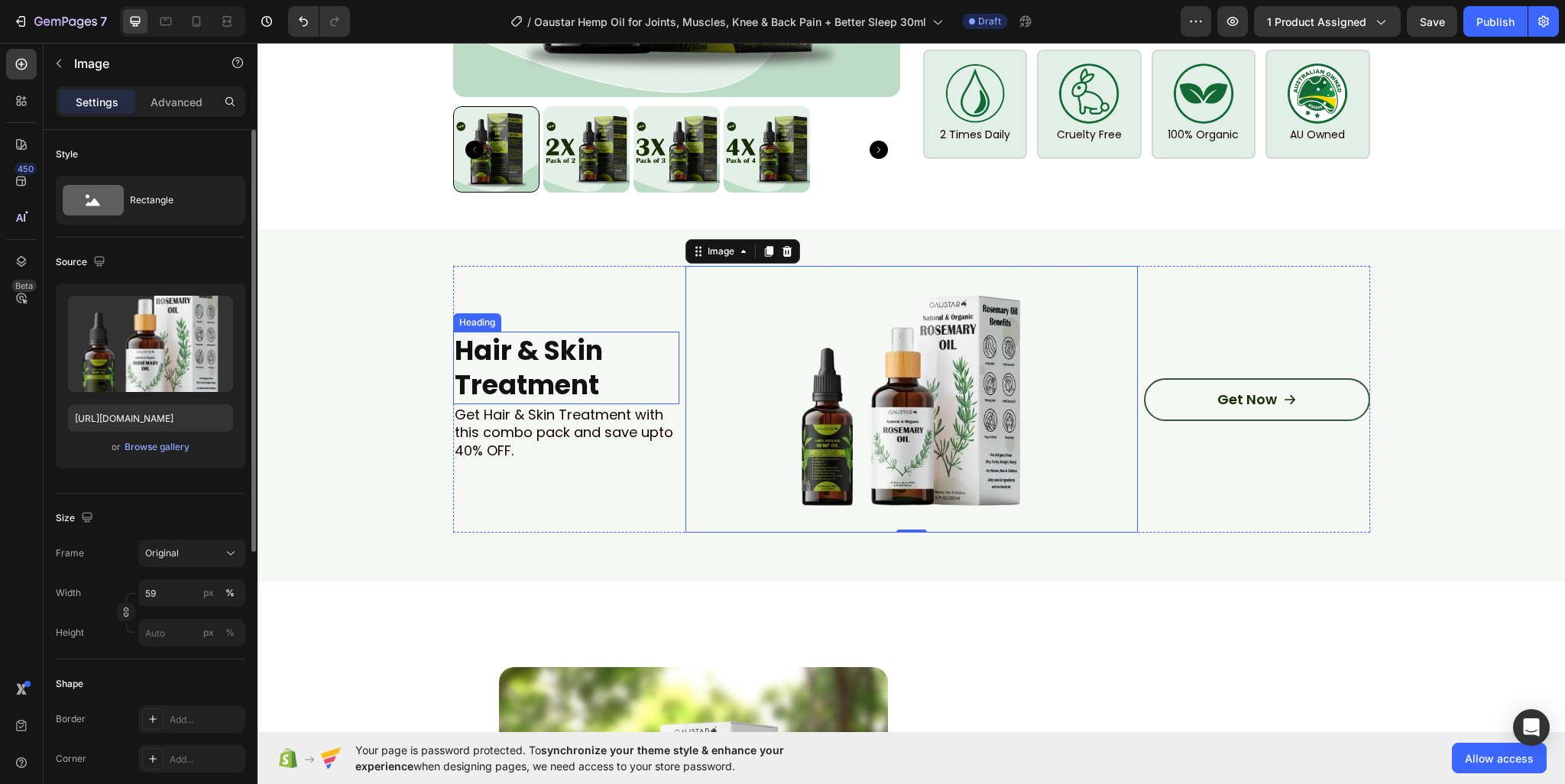
click at [500, 336] on strong "Hair & Skin Treatment" at bounding box center [528, 368] width 148 height 72
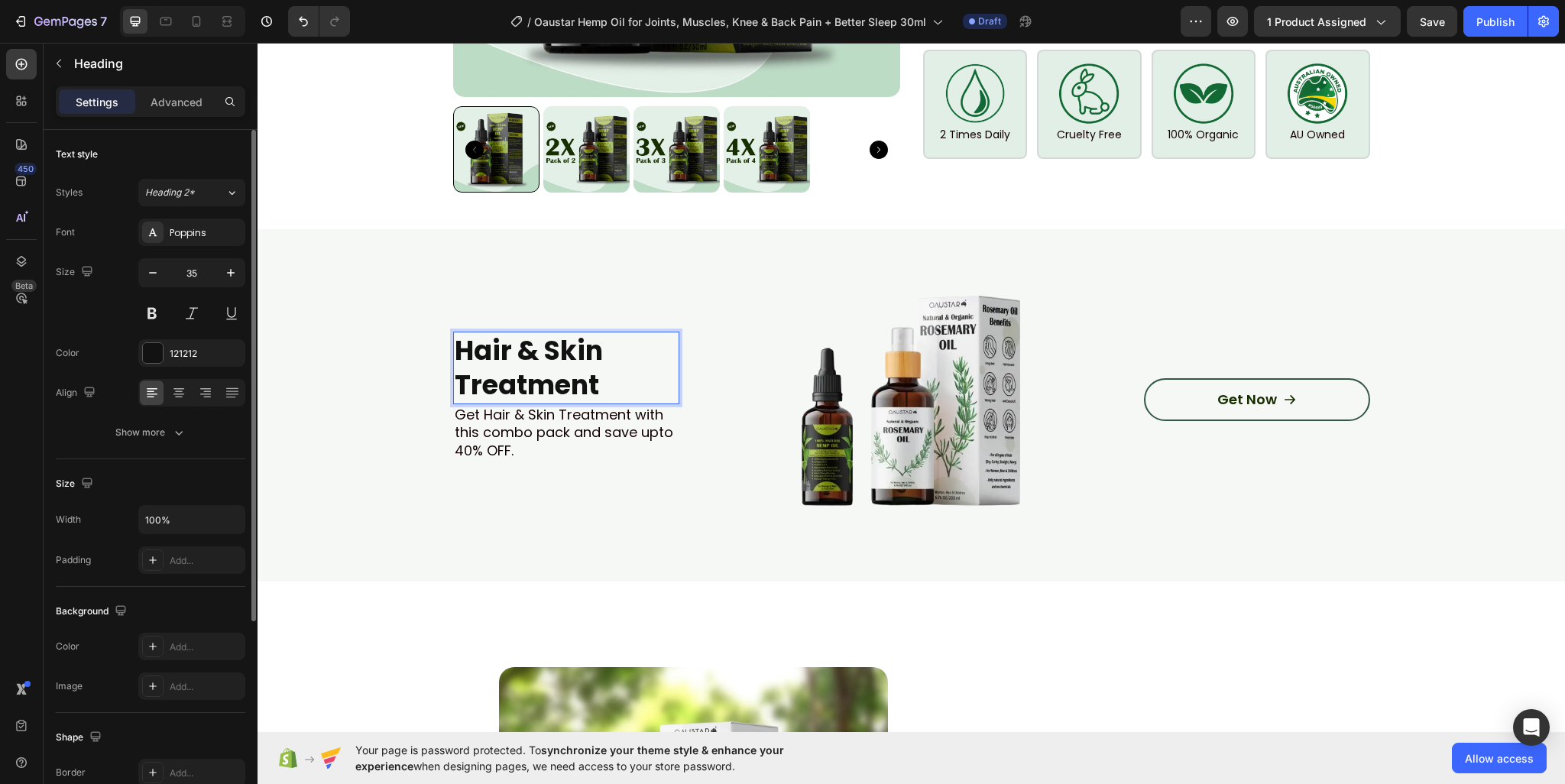
click at [500, 336] on strong "Hair & Skin Treatment" at bounding box center [528, 368] width 148 height 72
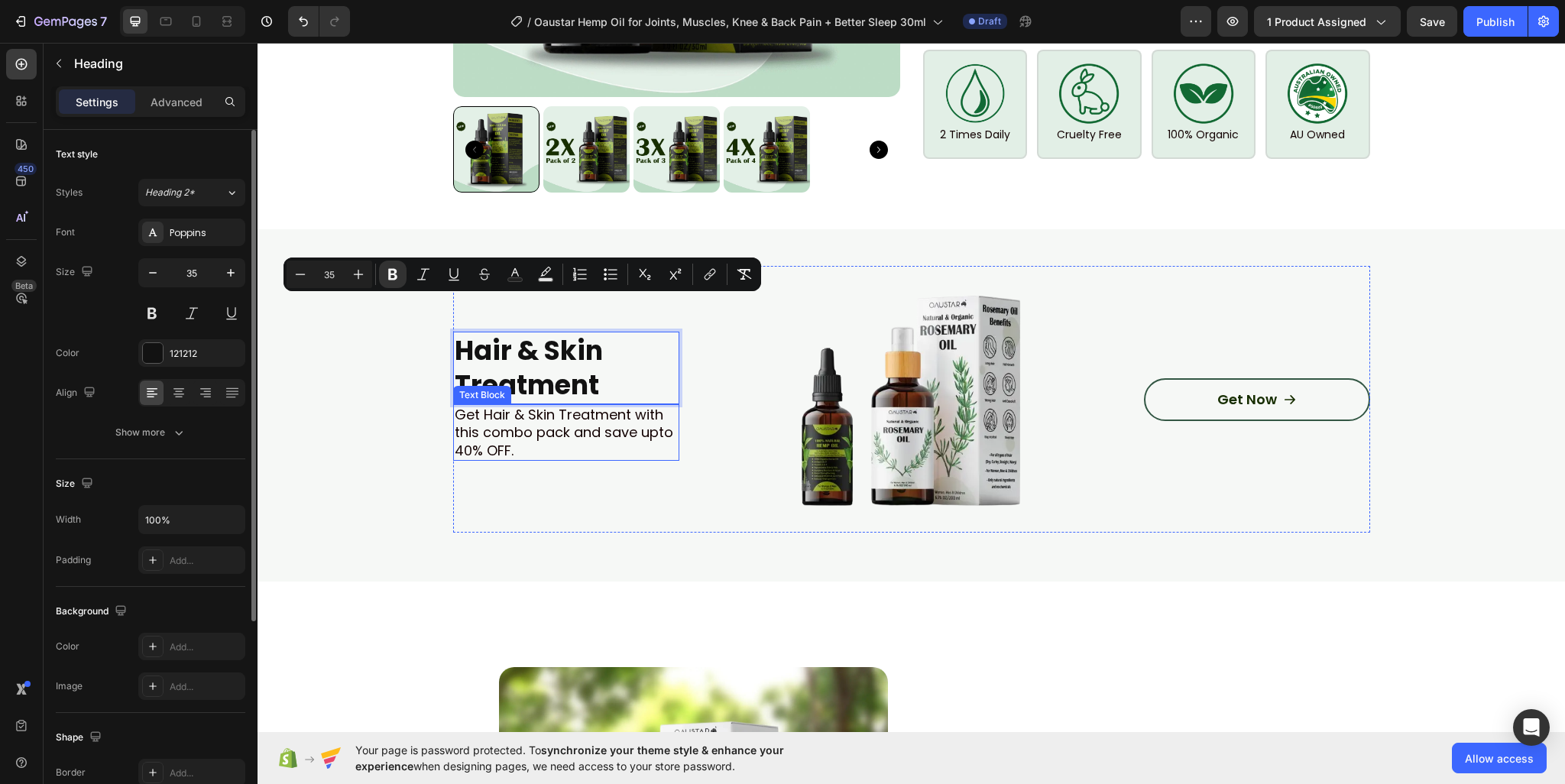
click at [617, 405] on p "Get Hair & Skin Treatment with this combo pack and save upto 40% OFF." at bounding box center [566, 432] width 223 height 54
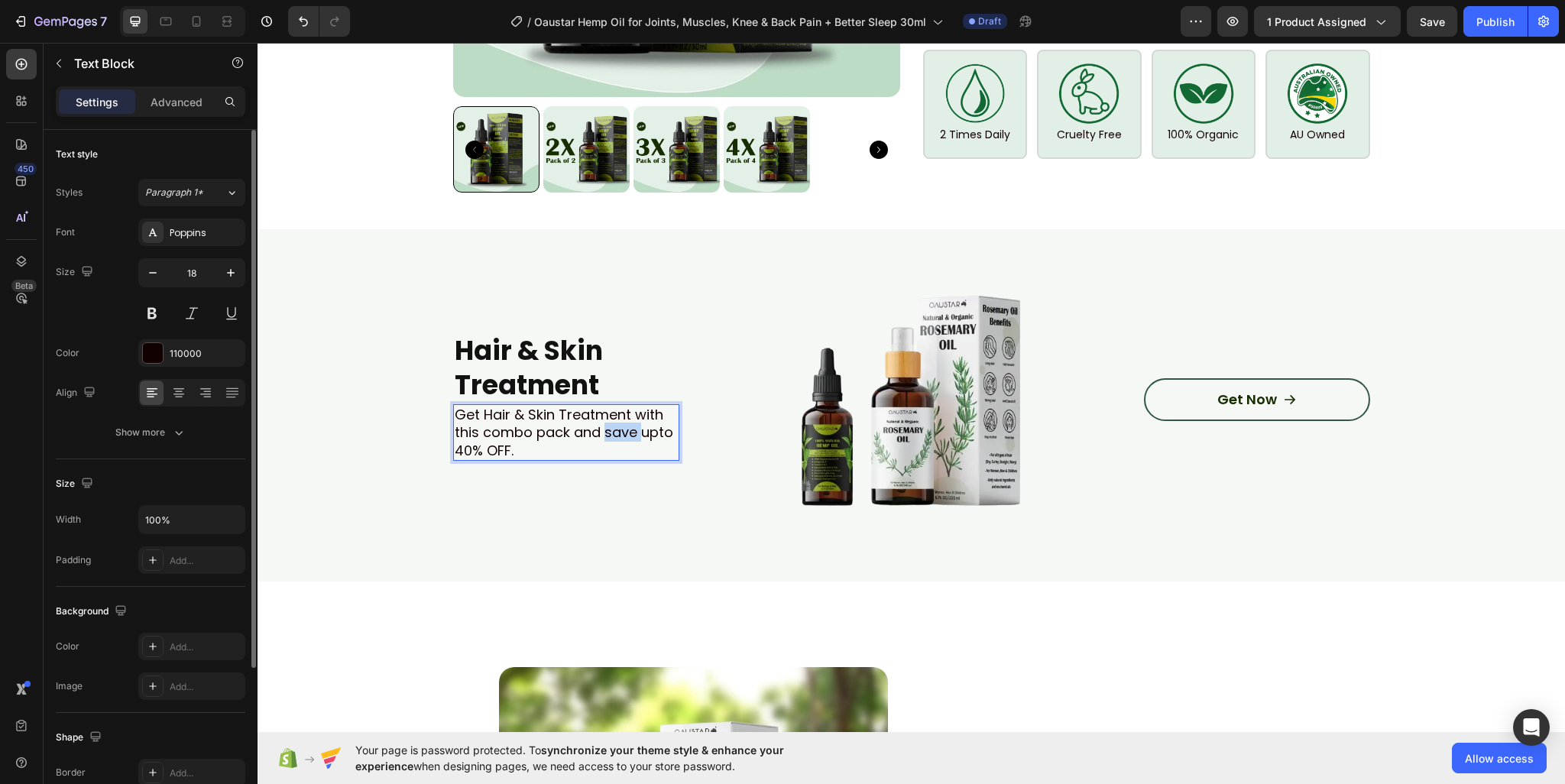
click at [617, 405] on p "Get Hair & Skin Treatment with this combo pack and save upto 40% OFF." at bounding box center [566, 432] width 223 height 54
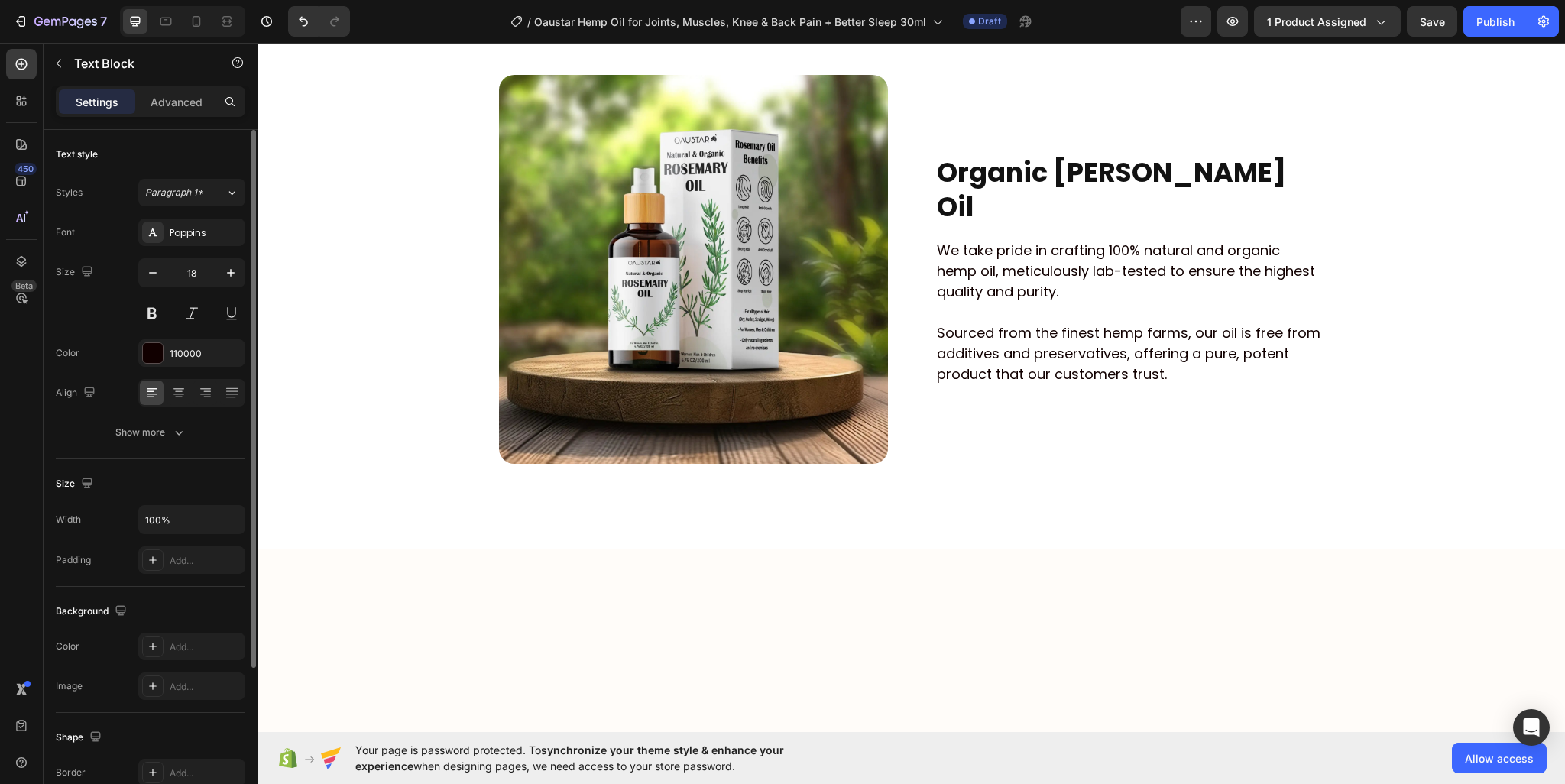
scroll to position [2151, 0]
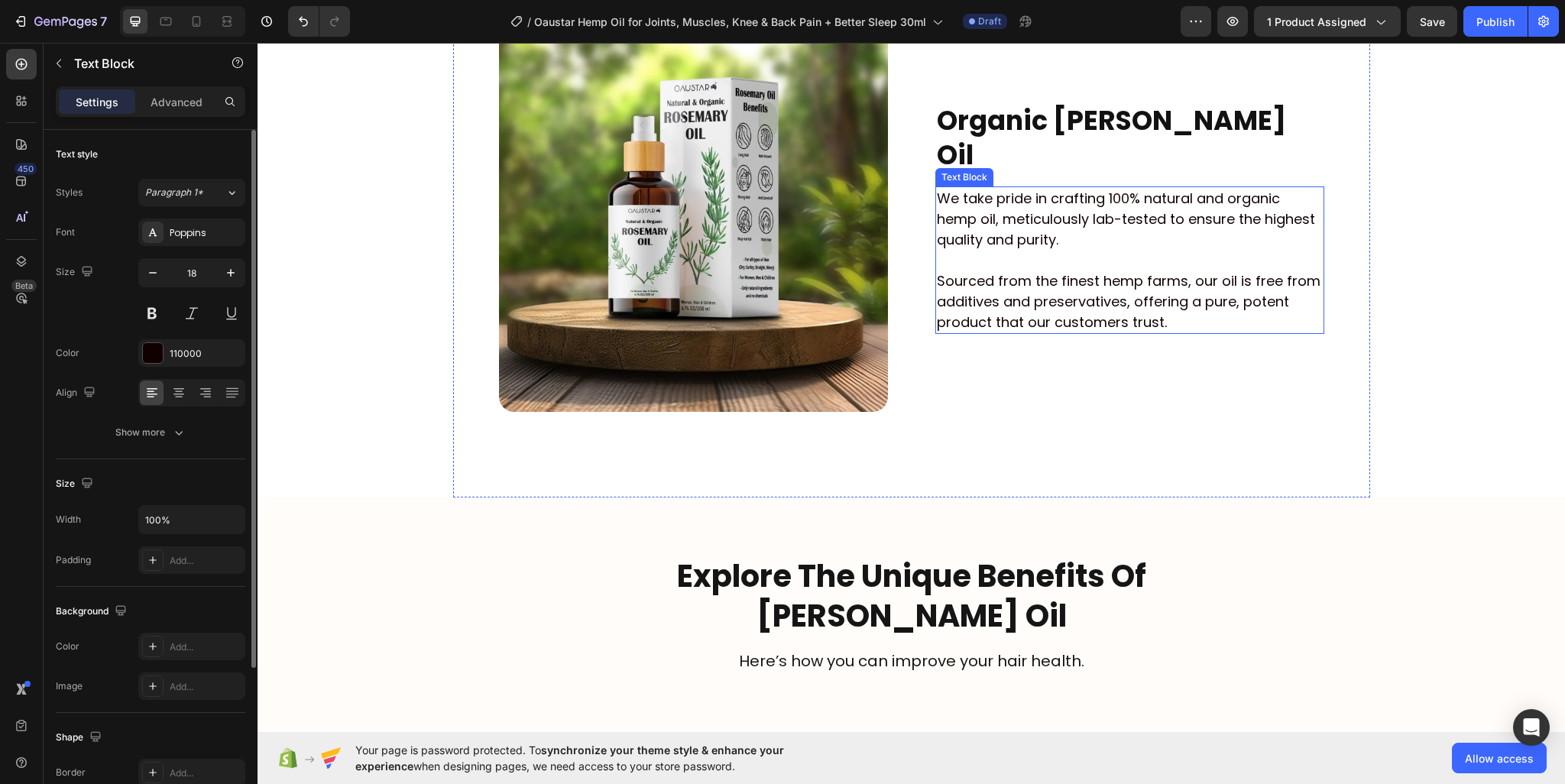
click at [1168, 210] on p "We take pride in crafting 100% natural and organic hemp oil, meticulously lab-t…" at bounding box center [1130, 218] width 386 height 62
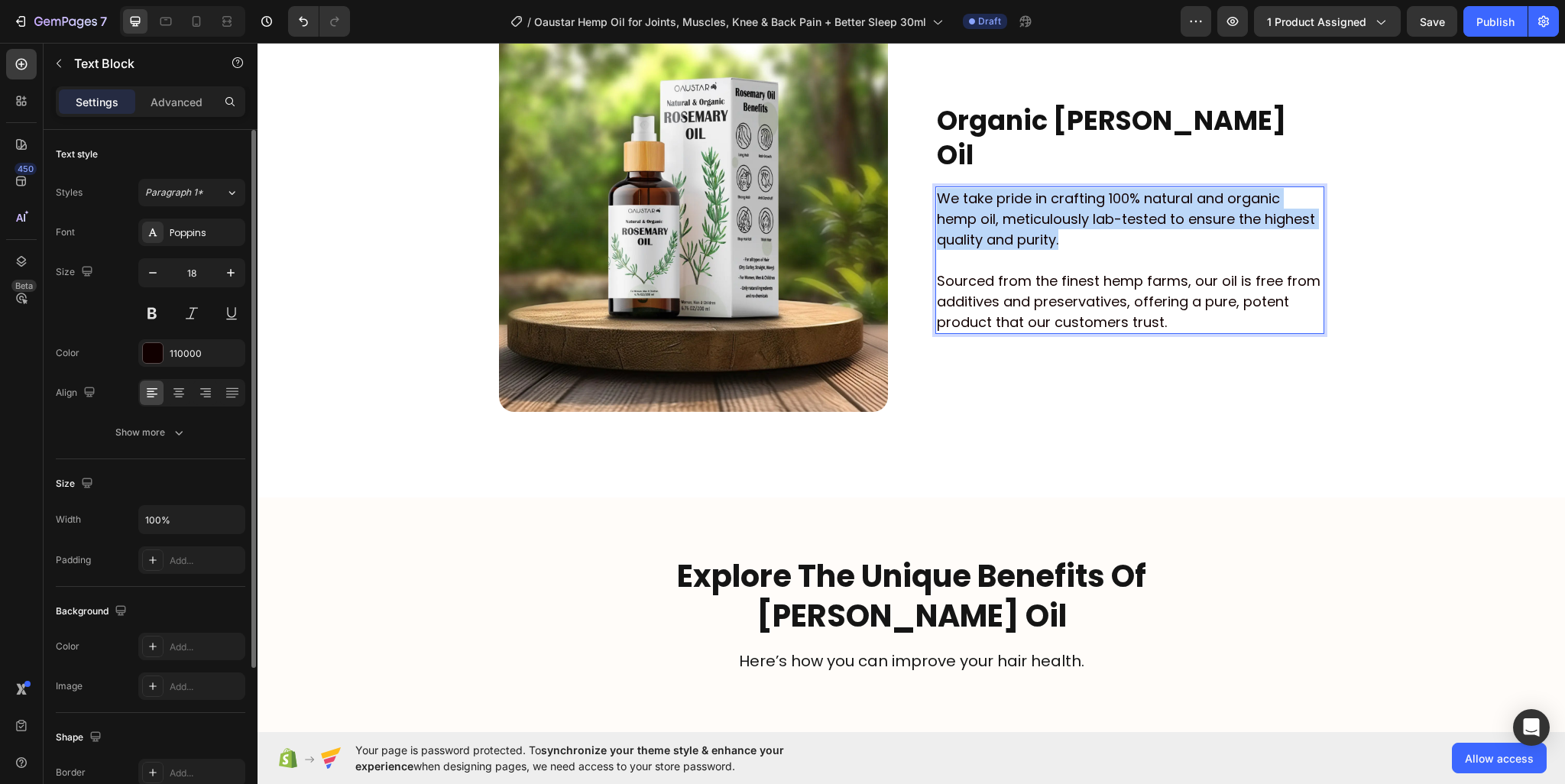
click at [1168, 210] on p "We take pride in crafting 100% natural and organic hemp oil, meticulously lab-t…" at bounding box center [1130, 218] width 386 height 62
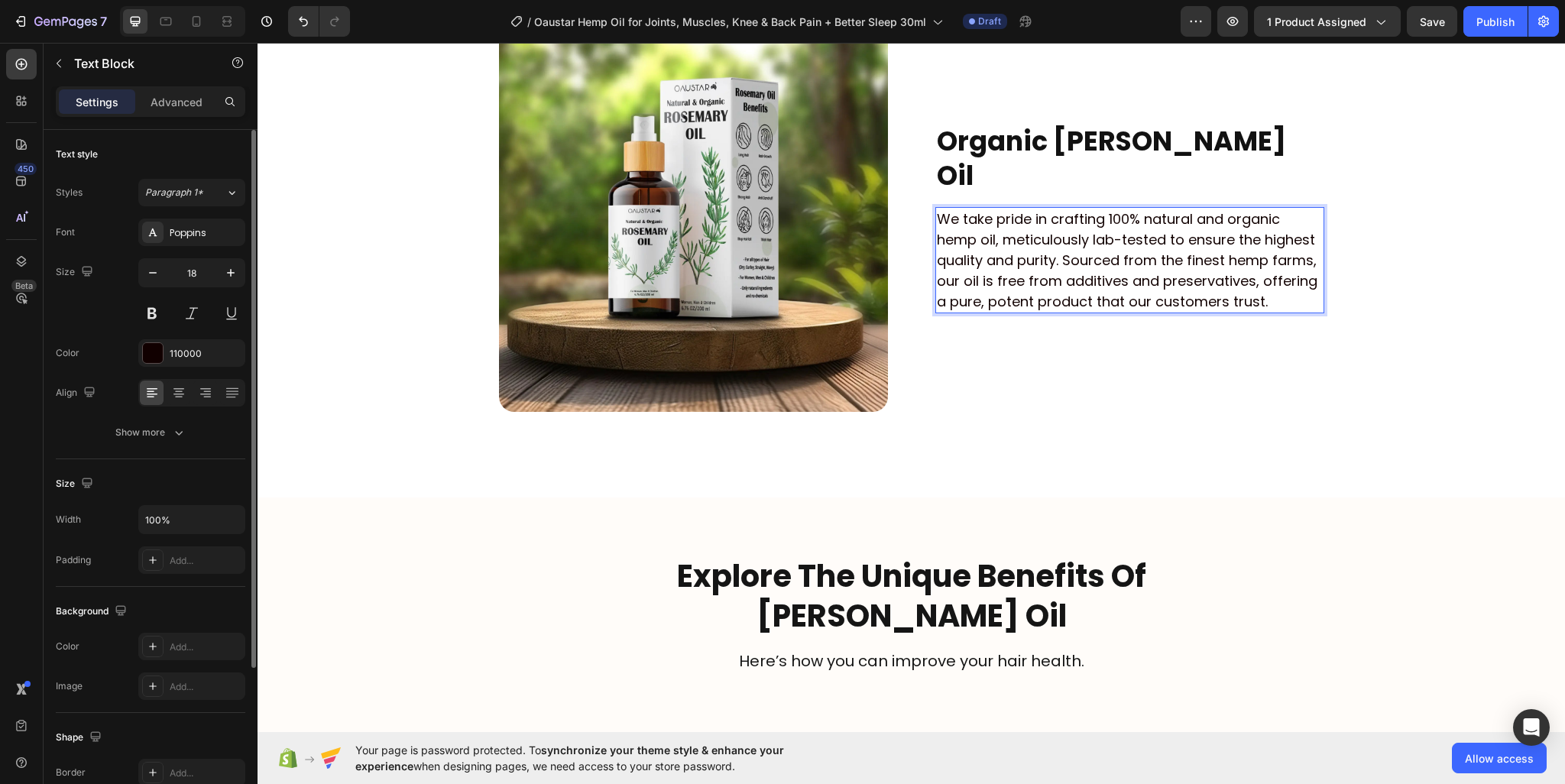
scroll to position [2172, 0]
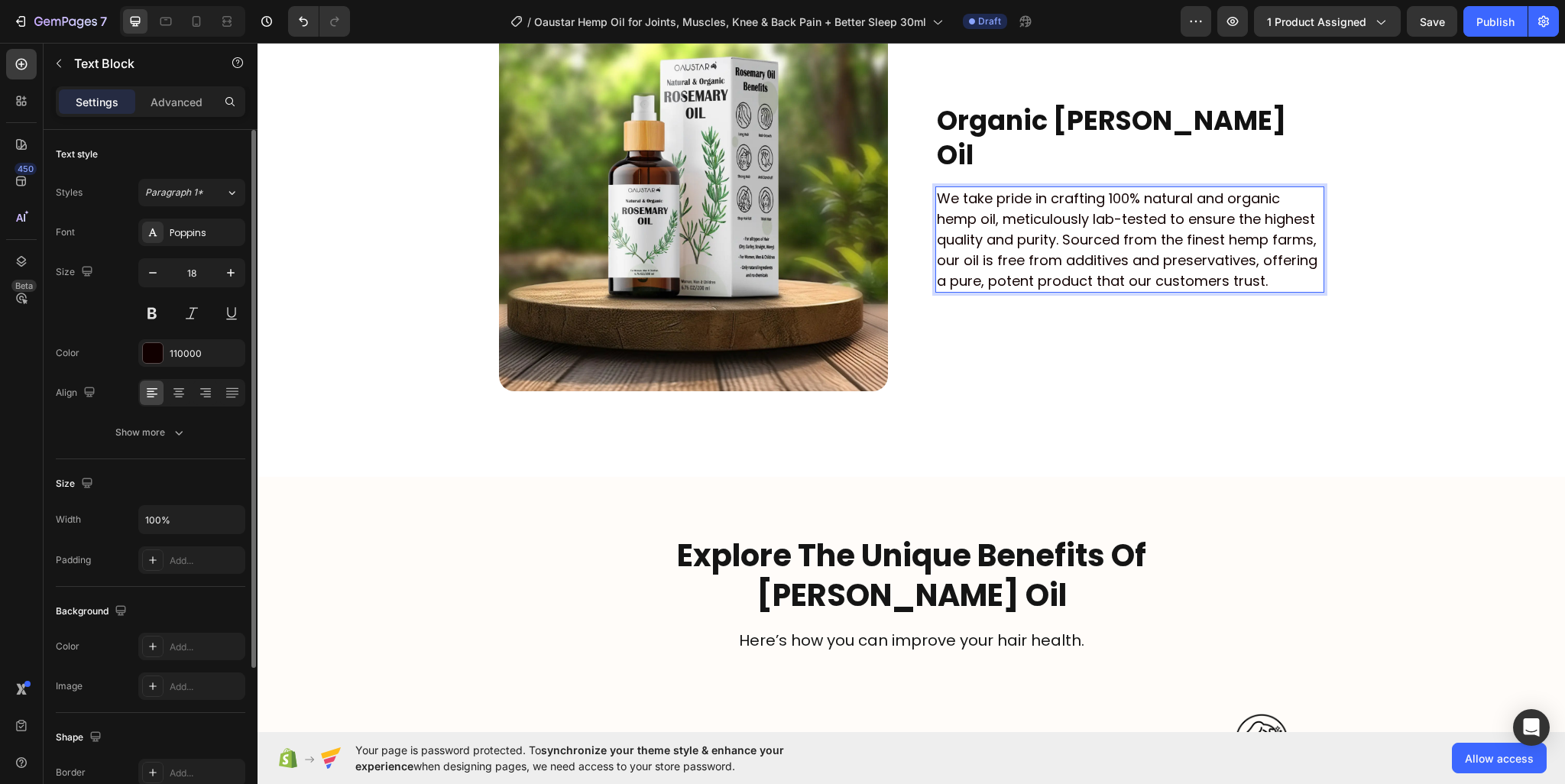
click at [1055, 219] on p "We take pride in crafting 100% natural and organic hemp oil, meticulously lab-t…" at bounding box center [1130, 239] width 386 height 103
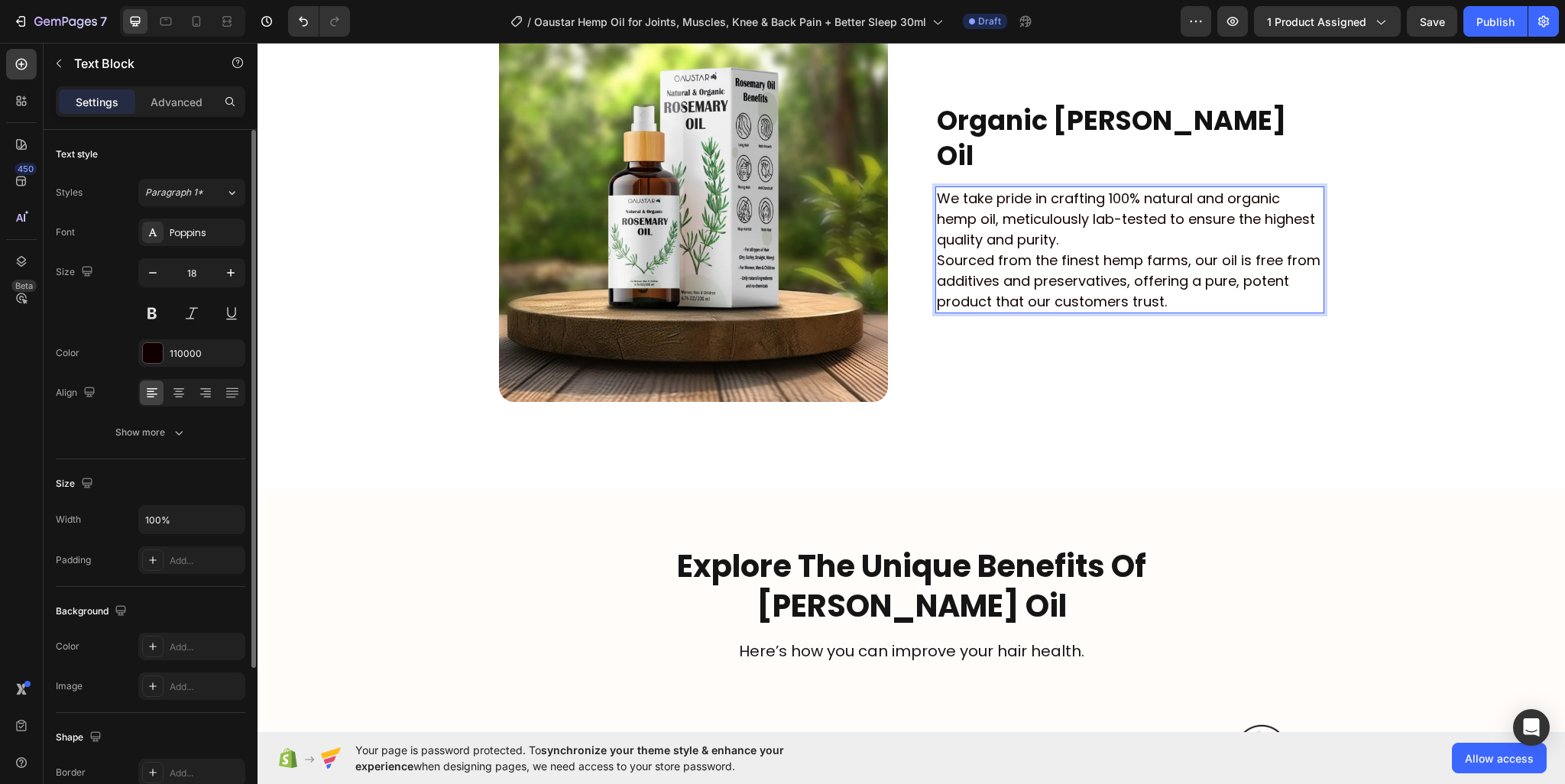
click at [935, 239] on div "We take pride in crafting 100% natural and organic hemp oil, meticulously lab-t…" at bounding box center [1129, 250] width 389 height 127
click at [937, 250] on p "Sourced from the finest hemp farms, our oil is free from additives and preserva…" at bounding box center [1130, 280] width 386 height 62
click at [688, 123] on img at bounding box center [693, 207] width 389 height 389
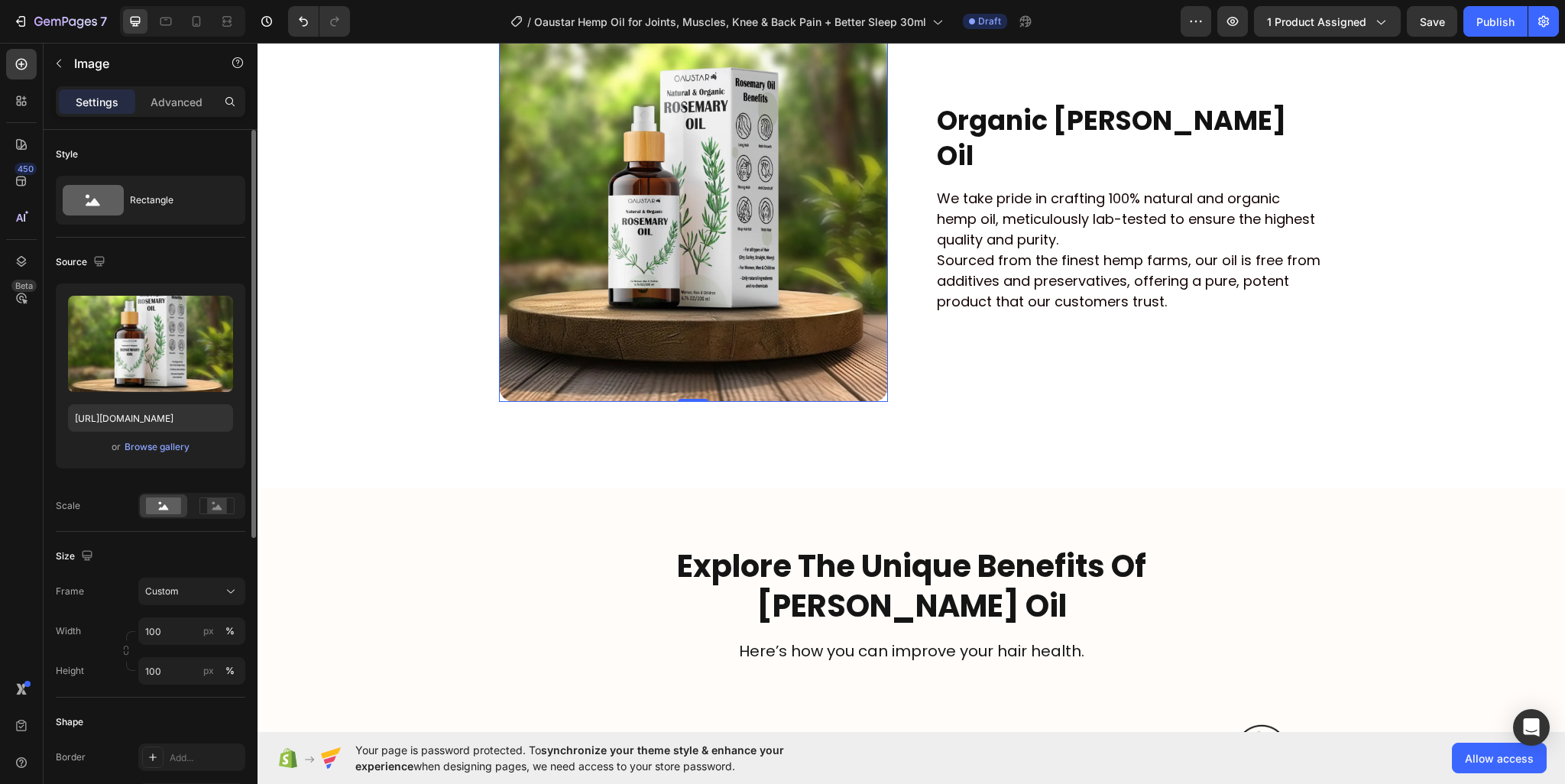
click at [697, 239] on img at bounding box center [693, 207] width 389 height 389
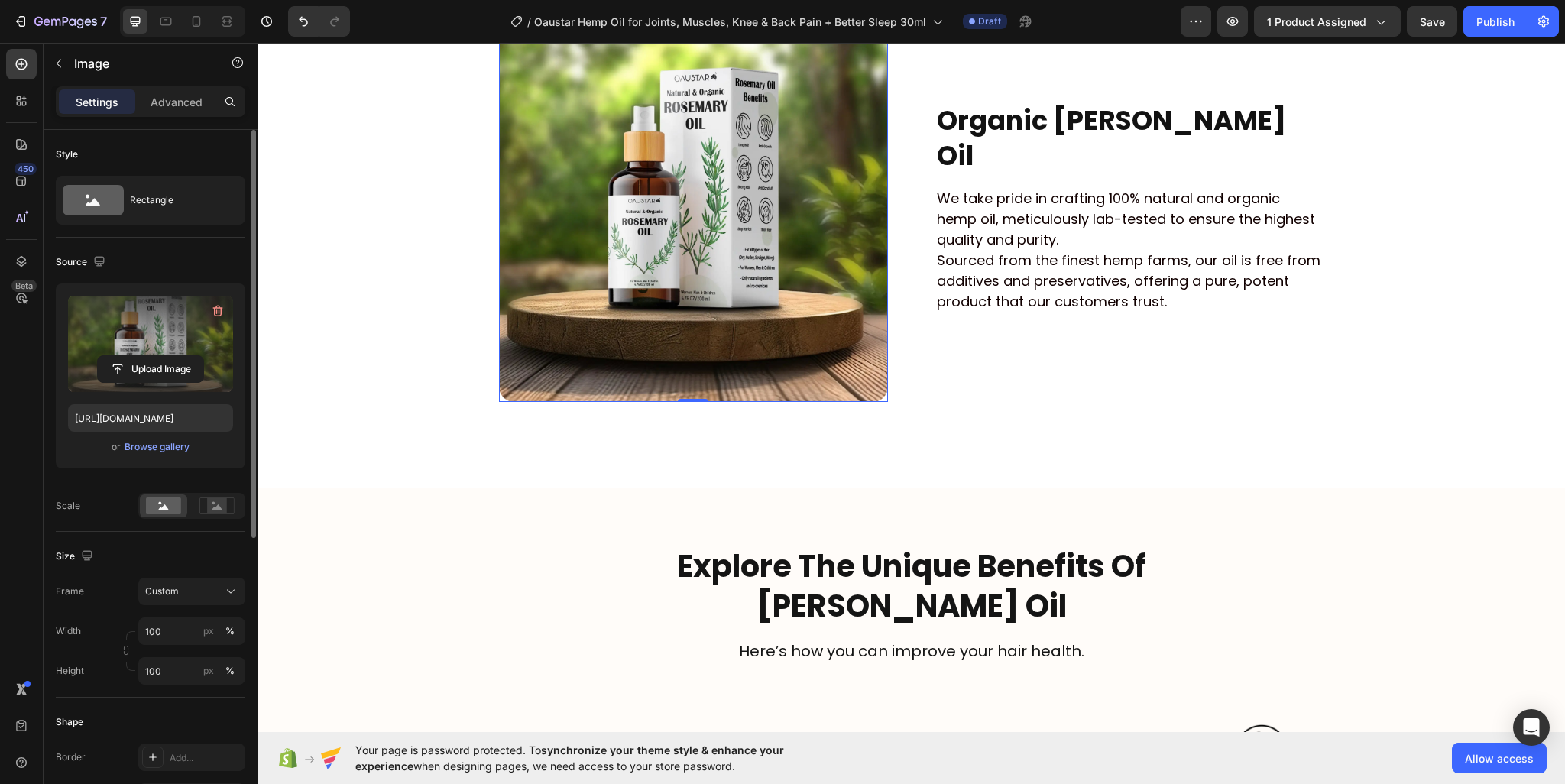
click at [166, 326] on label at bounding box center [150, 344] width 166 height 96
click at [166, 356] on input "file" at bounding box center [151, 369] width 106 height 26
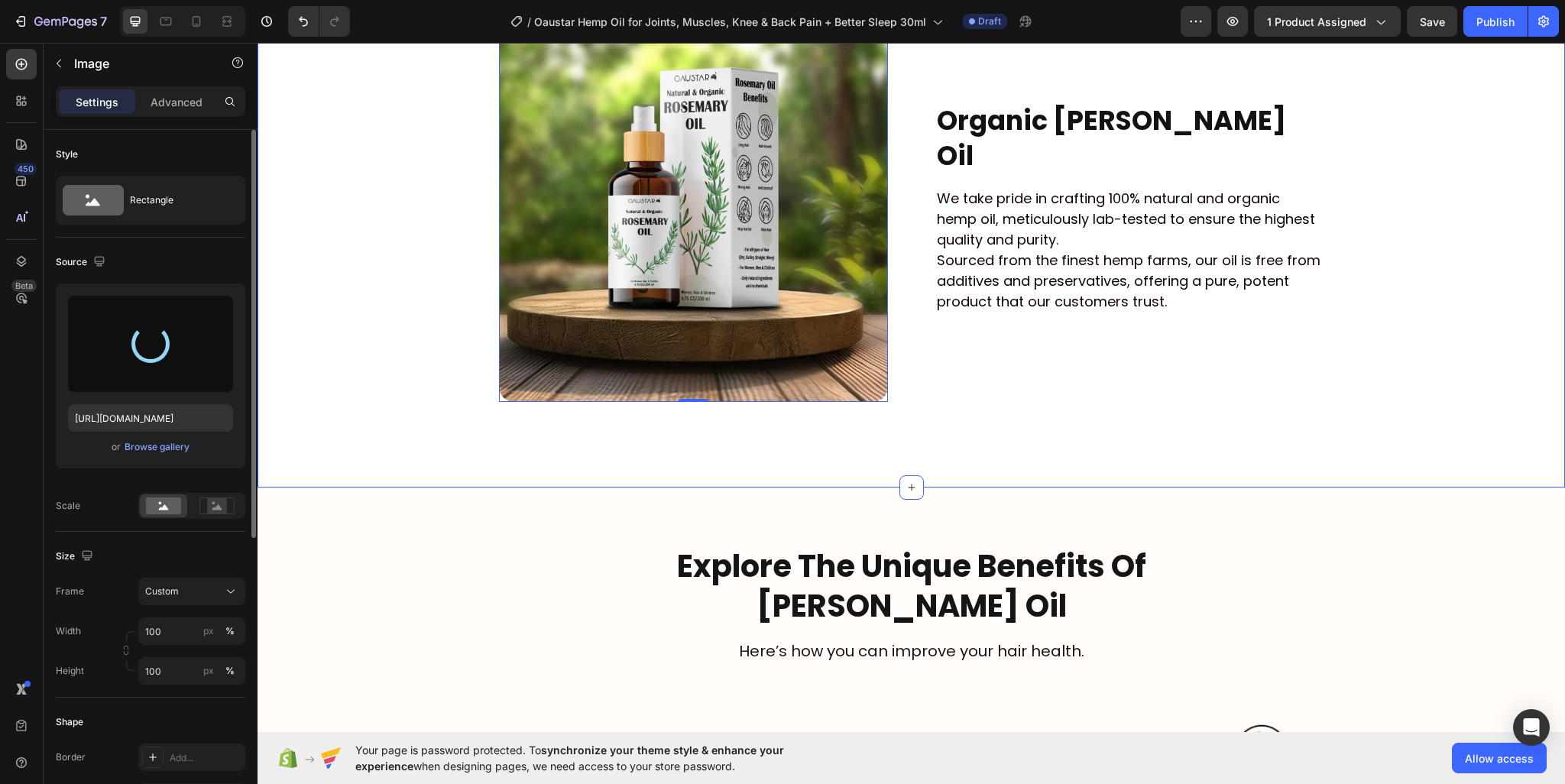
type input "https://cdn.shopify.com/s/files/1/0950/2798/6710/files/gempages_578838273980367…"
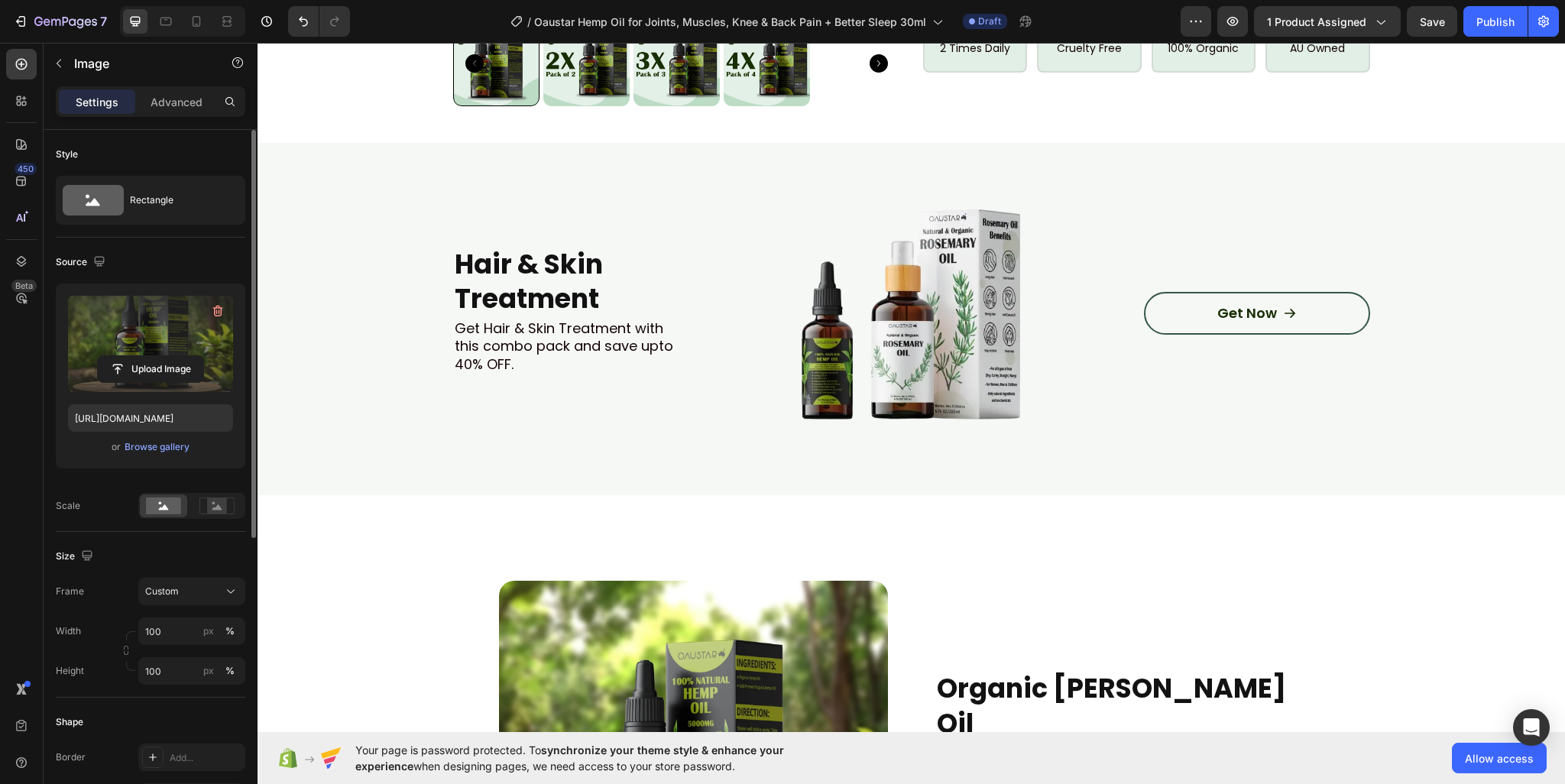
scroll to position [2085, 0]
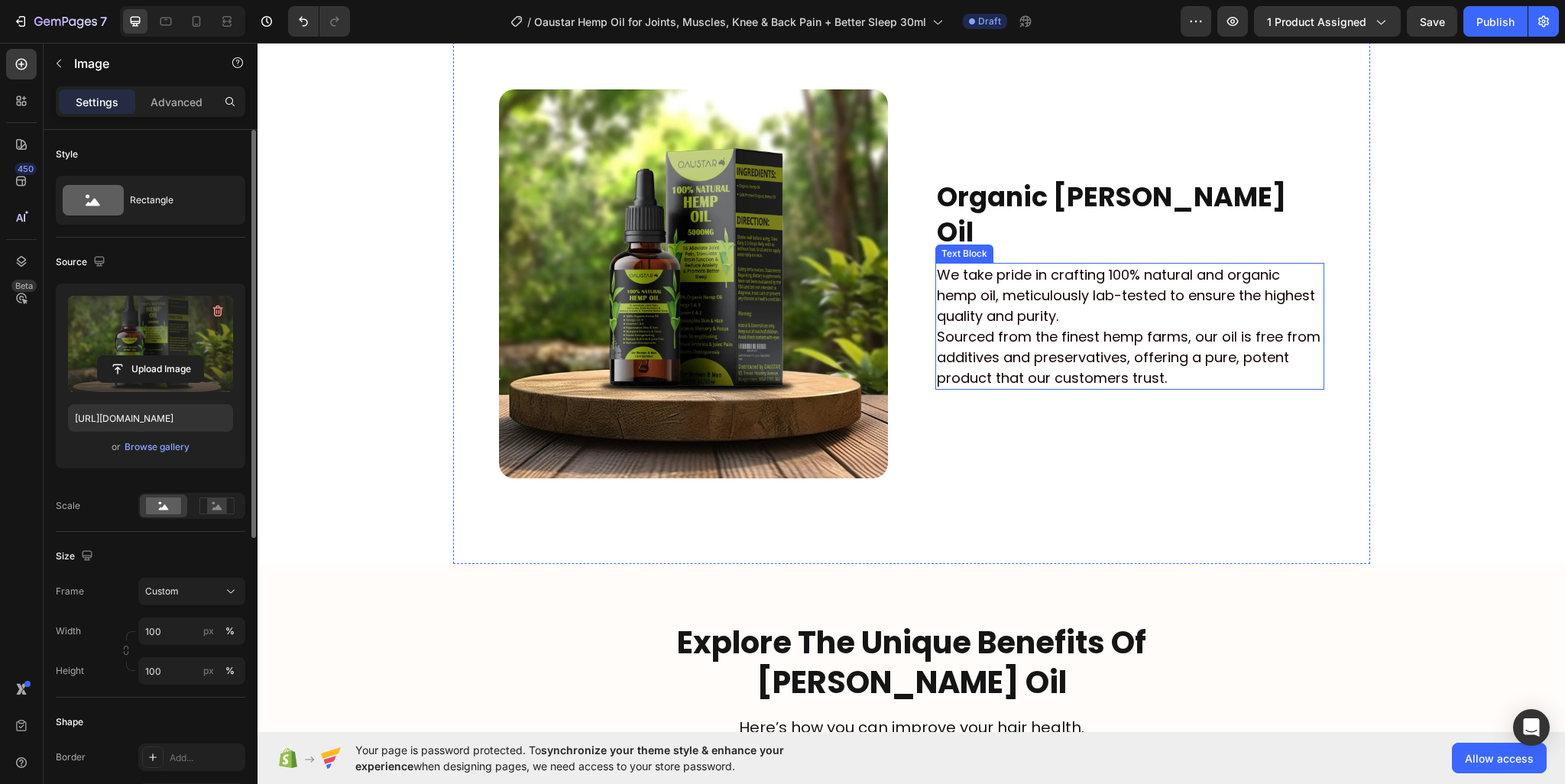
click at [1058, 298] on p "We take pride in crafting 100% natural and organic hemp oil, meticulously lab-t…" at bounding box center [1130, 295] width 386 height 62
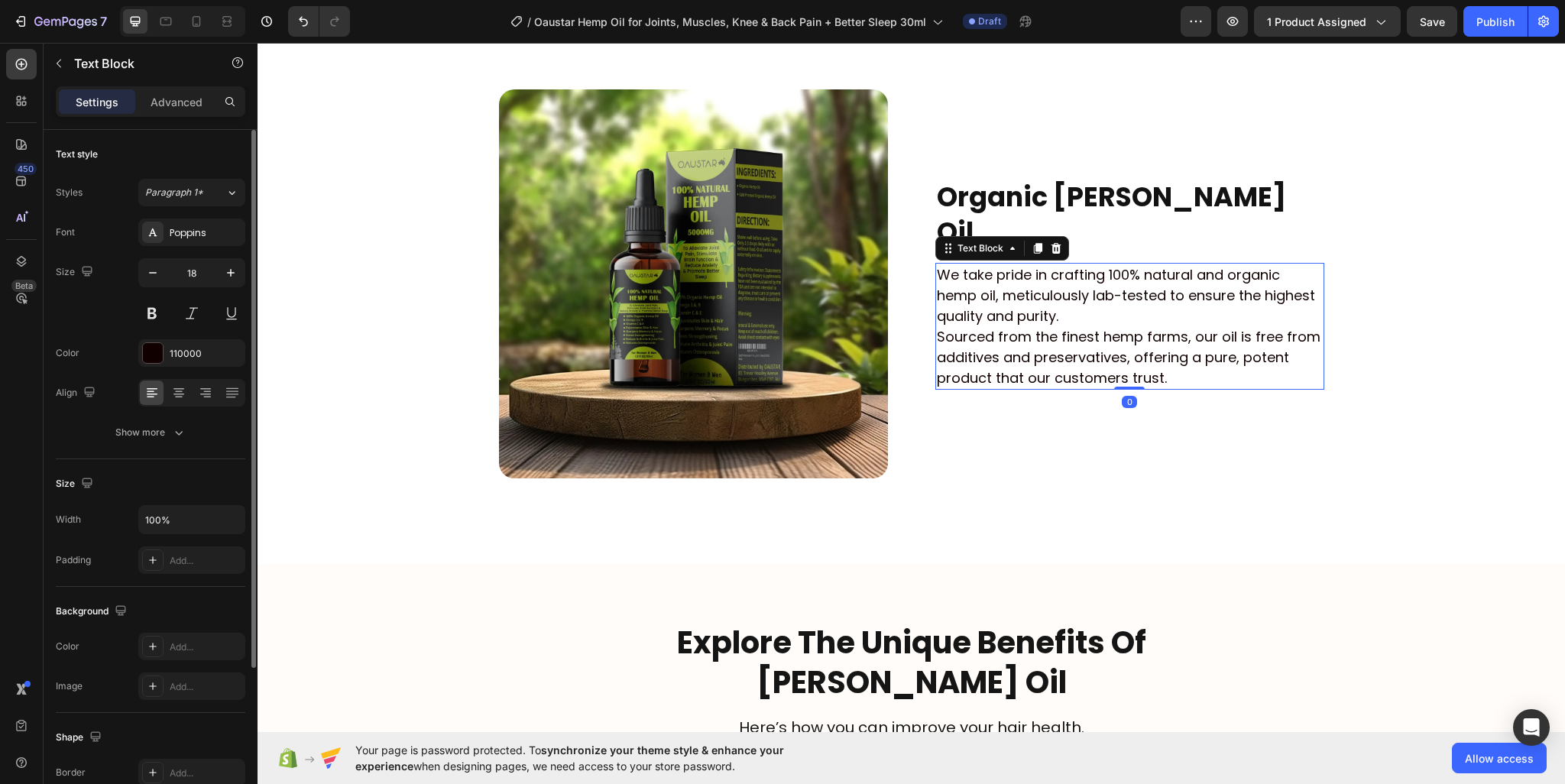
click at [1072, 303] on p "We take pride in crafting 100% natural and organic hemp oil, meticulously lab-t…" at bounding box center [1130, 295] width 386 height 62
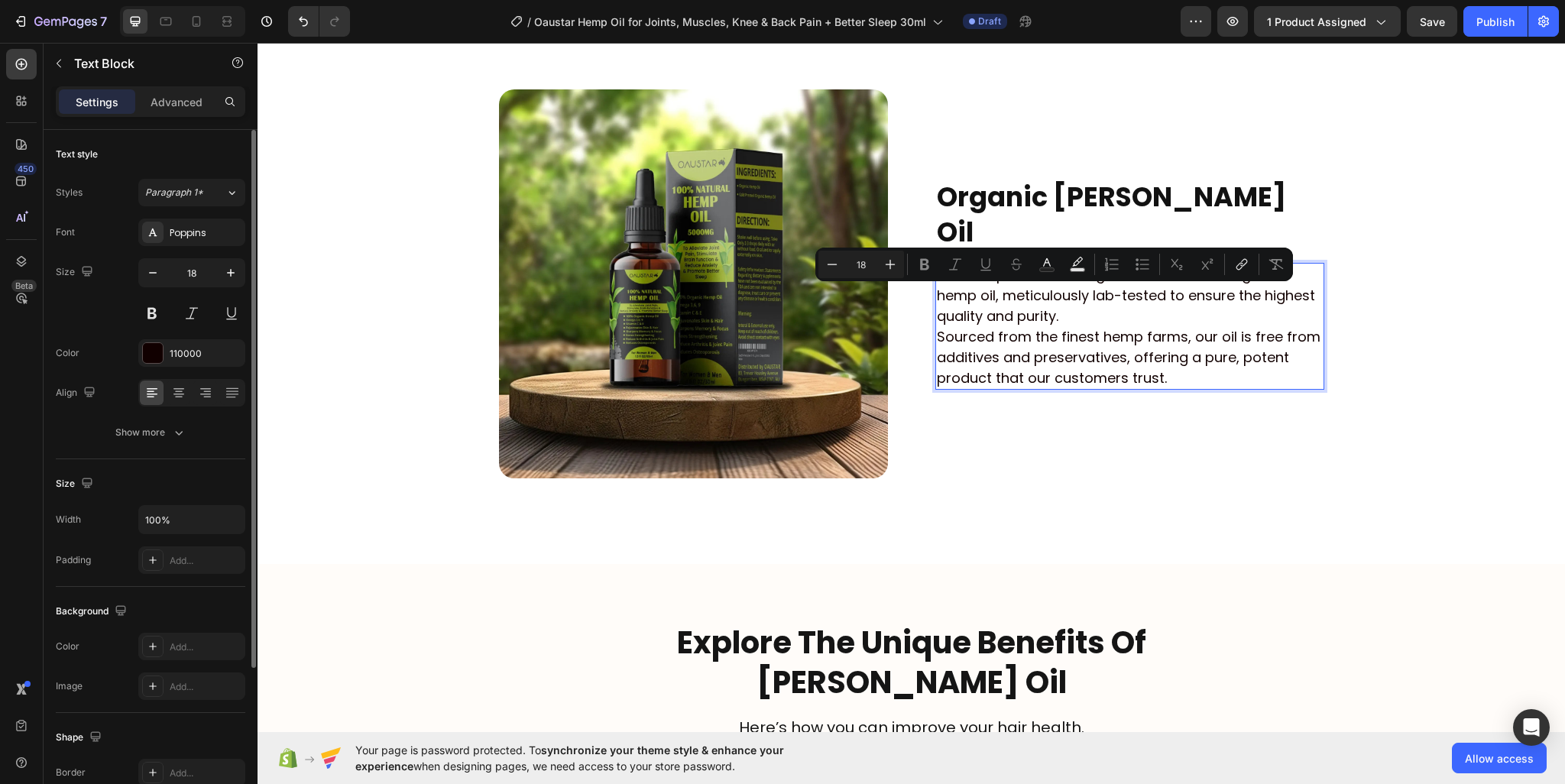
click at [1083, 300] on p "We take pride in crafting 100% natural and organic hemp oil, meticulously lab-t…" at bounding box center [1130, 295] width 386 height 62
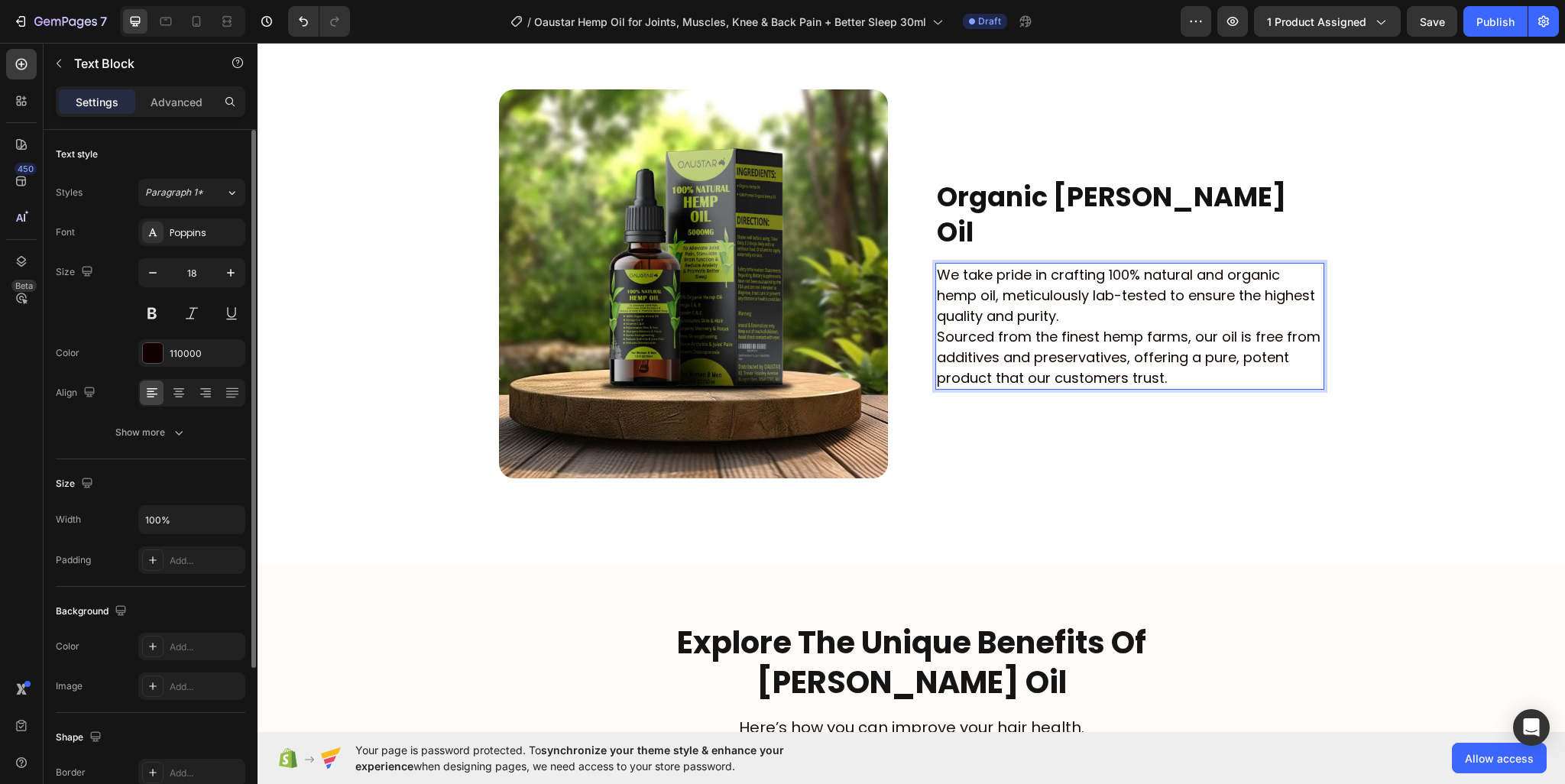
scroll to position [2075, 0]
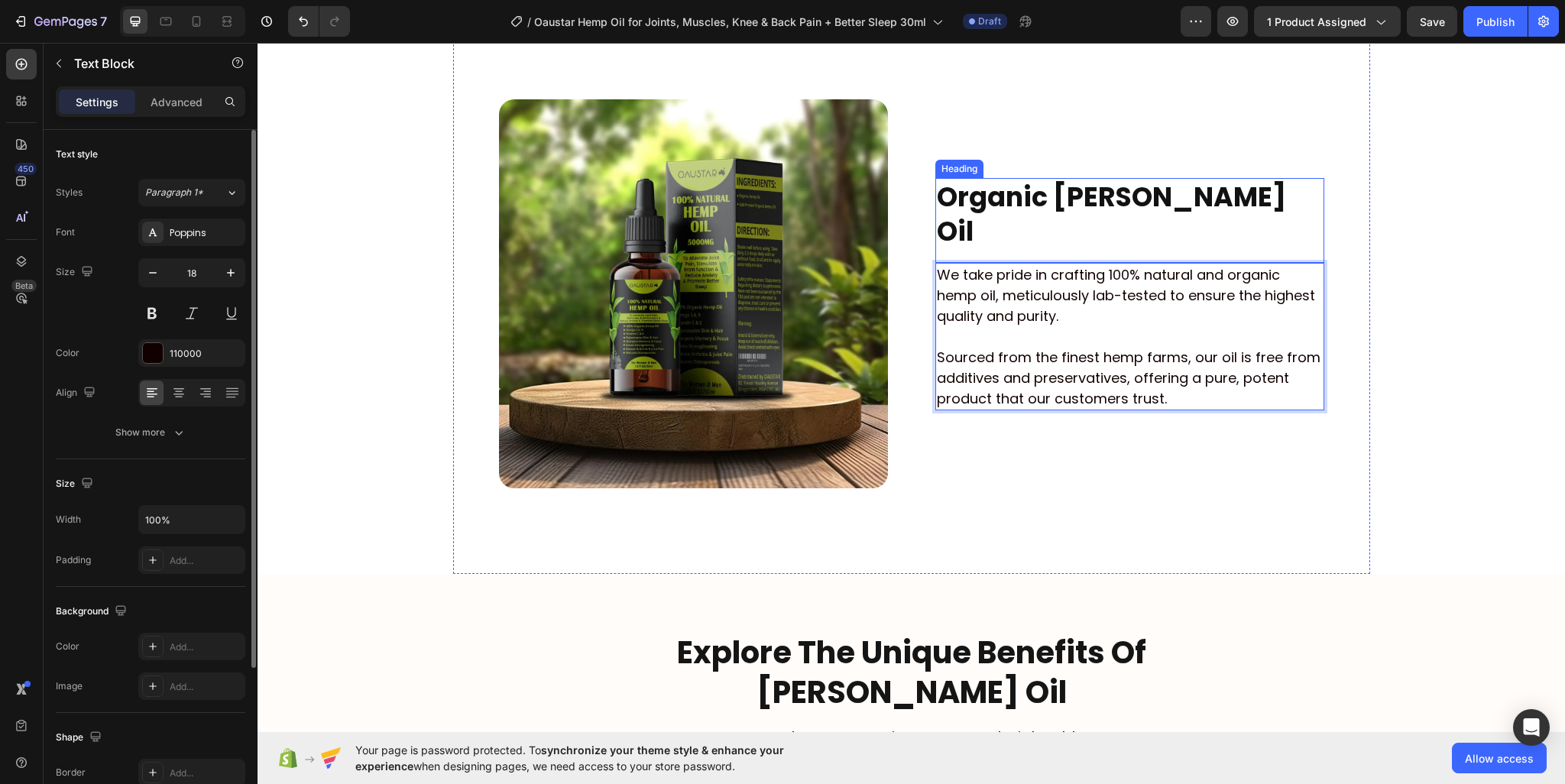
click at [1054, 200] on strong "Organic Rosemary Oil" at bounding box center [1112, 214] width 350 height 72
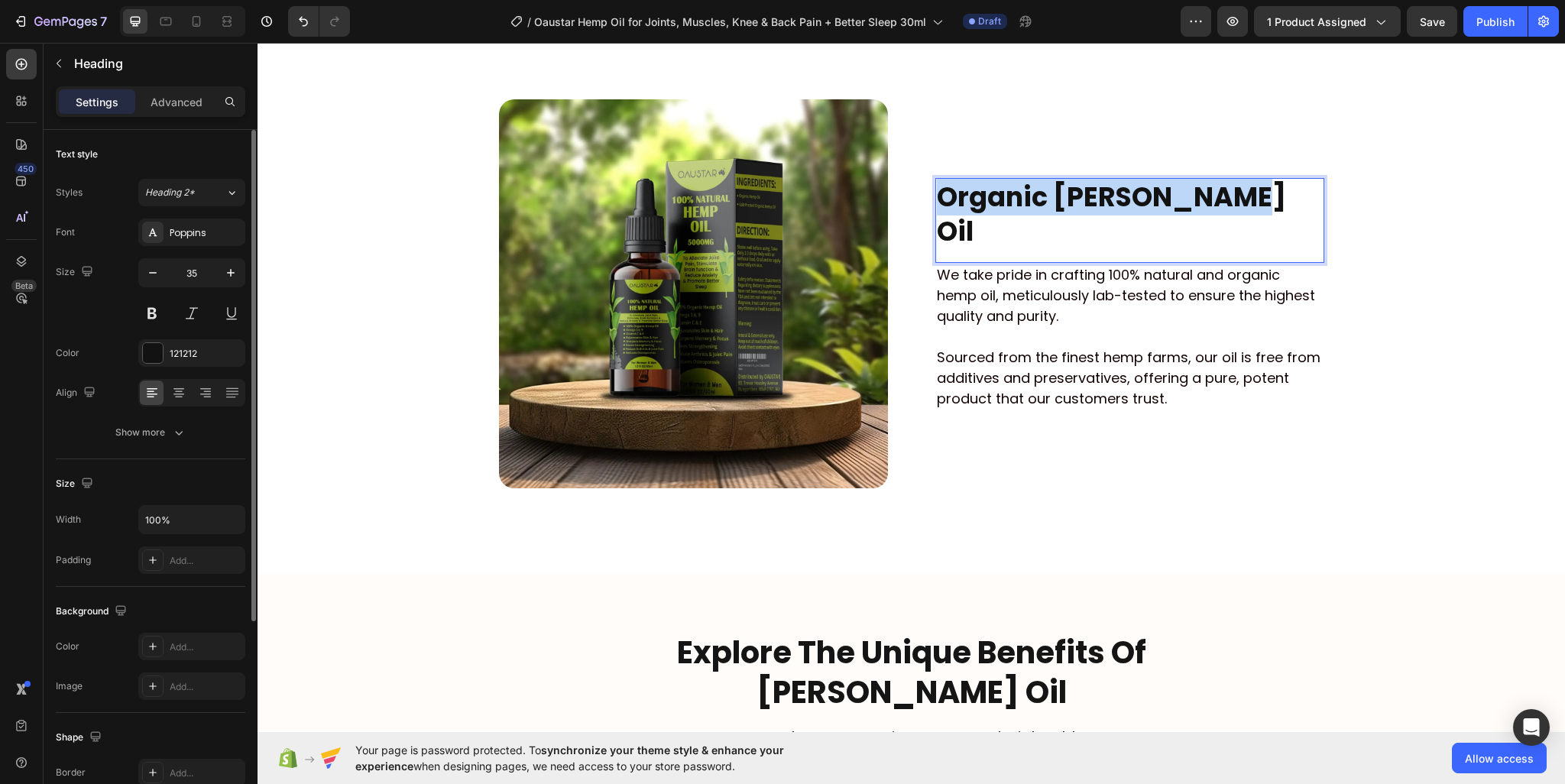
click at [1054, 200] on strong "Organic Rosemary Oil" at bounding box center [1112, 214] width 350 height 72
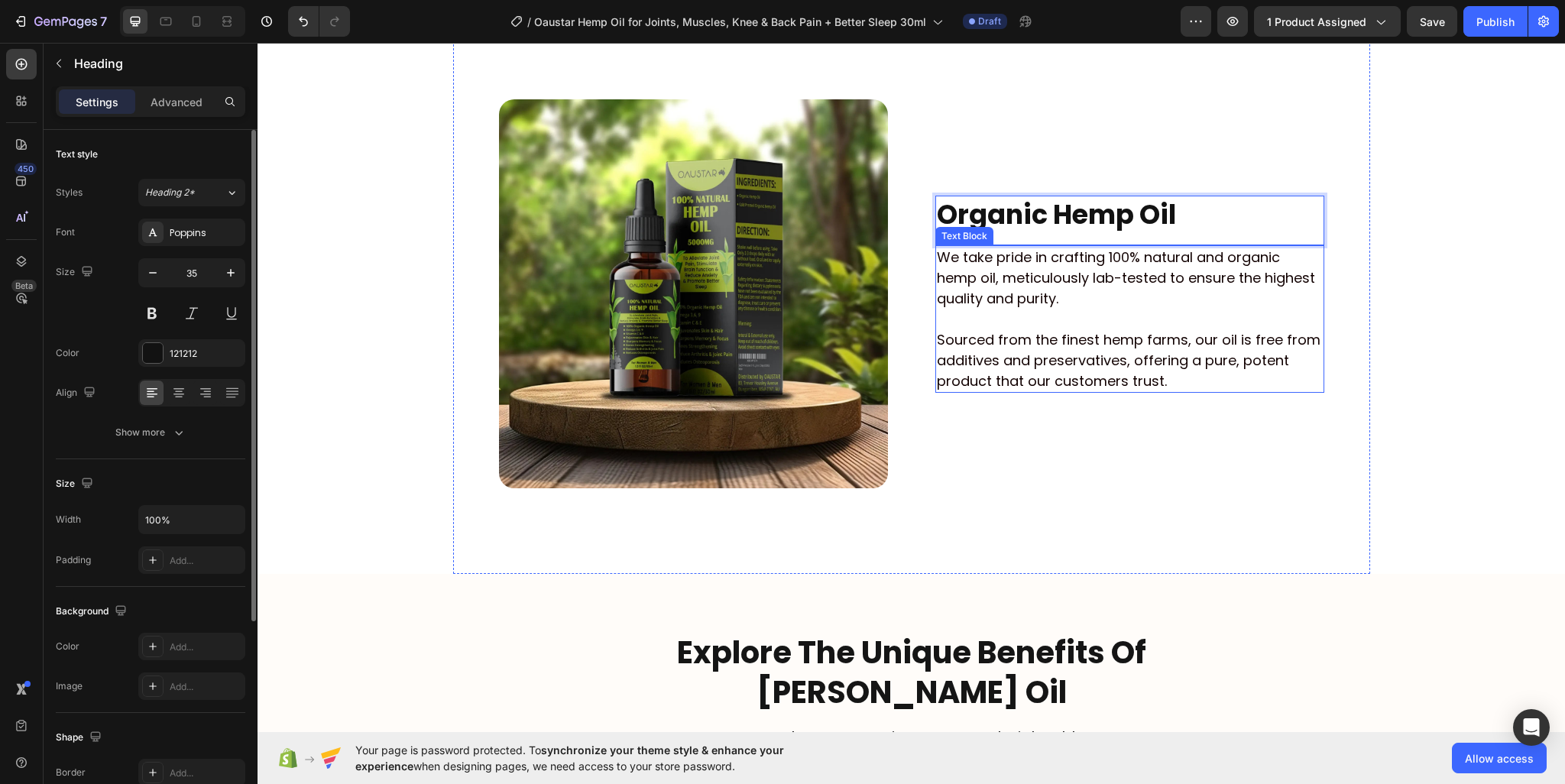
scroll to position [2228, 0]
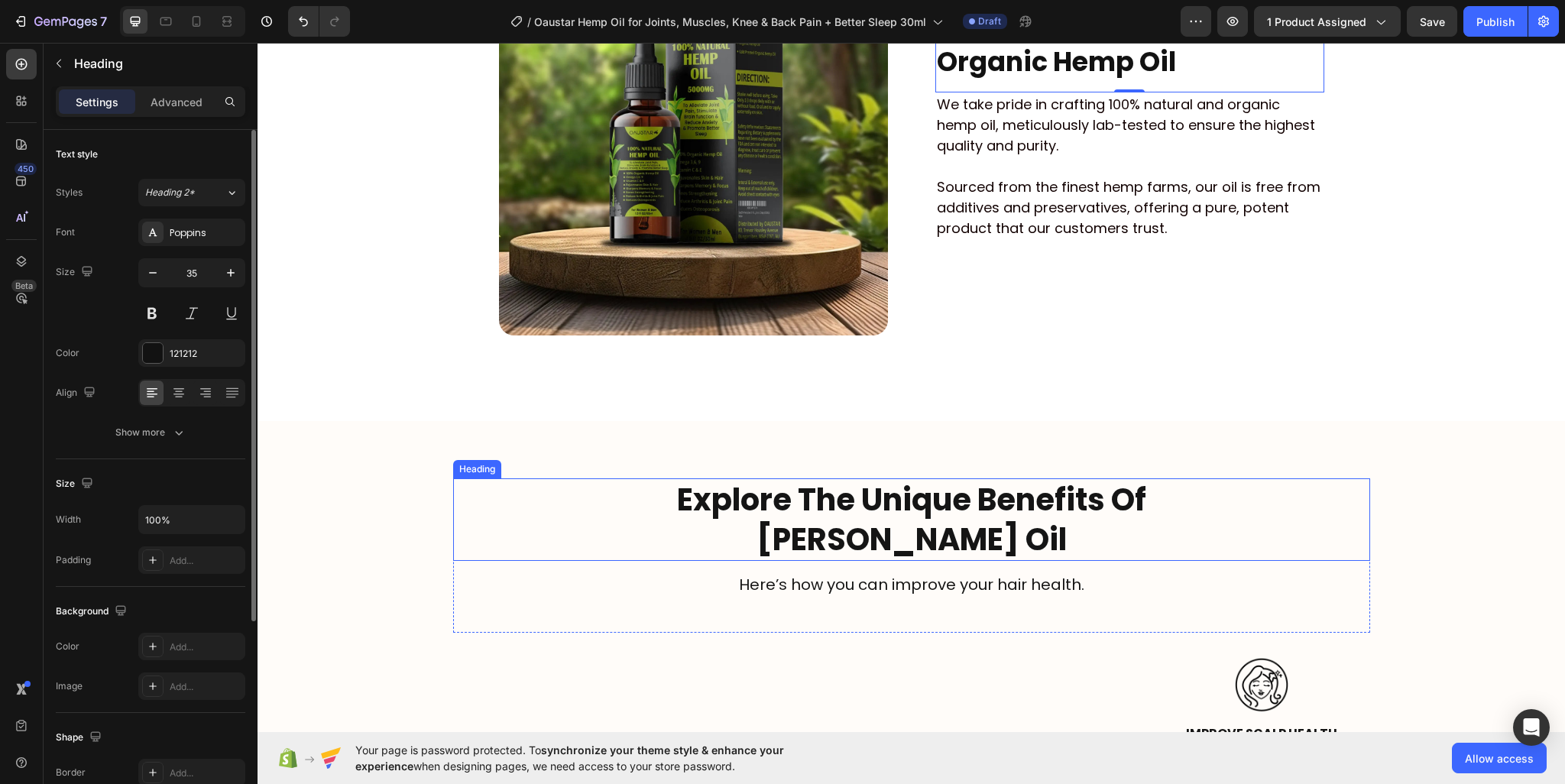
click at [839, 535] on strong "Rosemary Oil" at bounding box center [911, 539] width 310 height 43
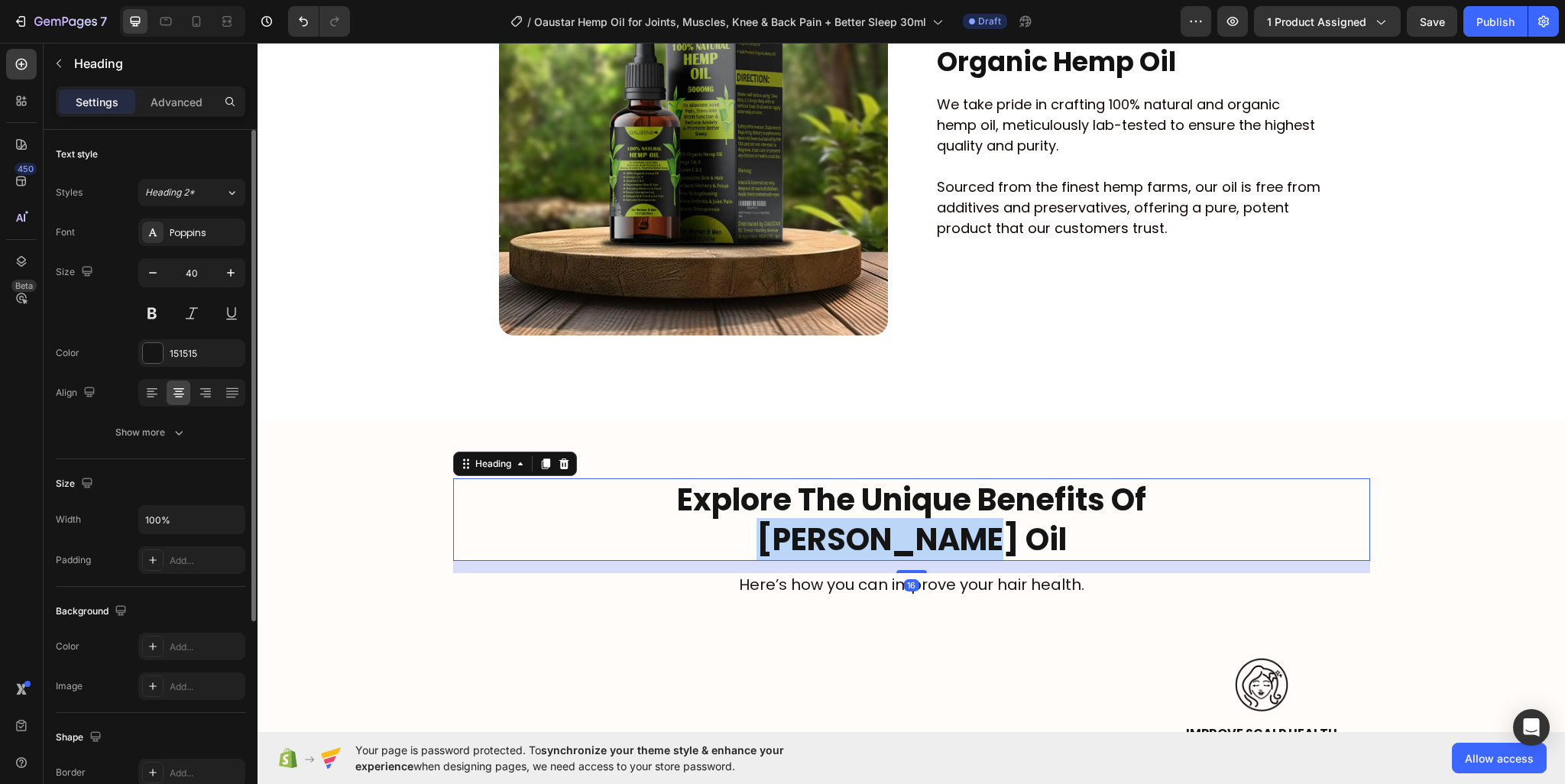
click at [839, 535] on strong "Rosemary Oil" at bounding box center [911, 539] width 310 height 43
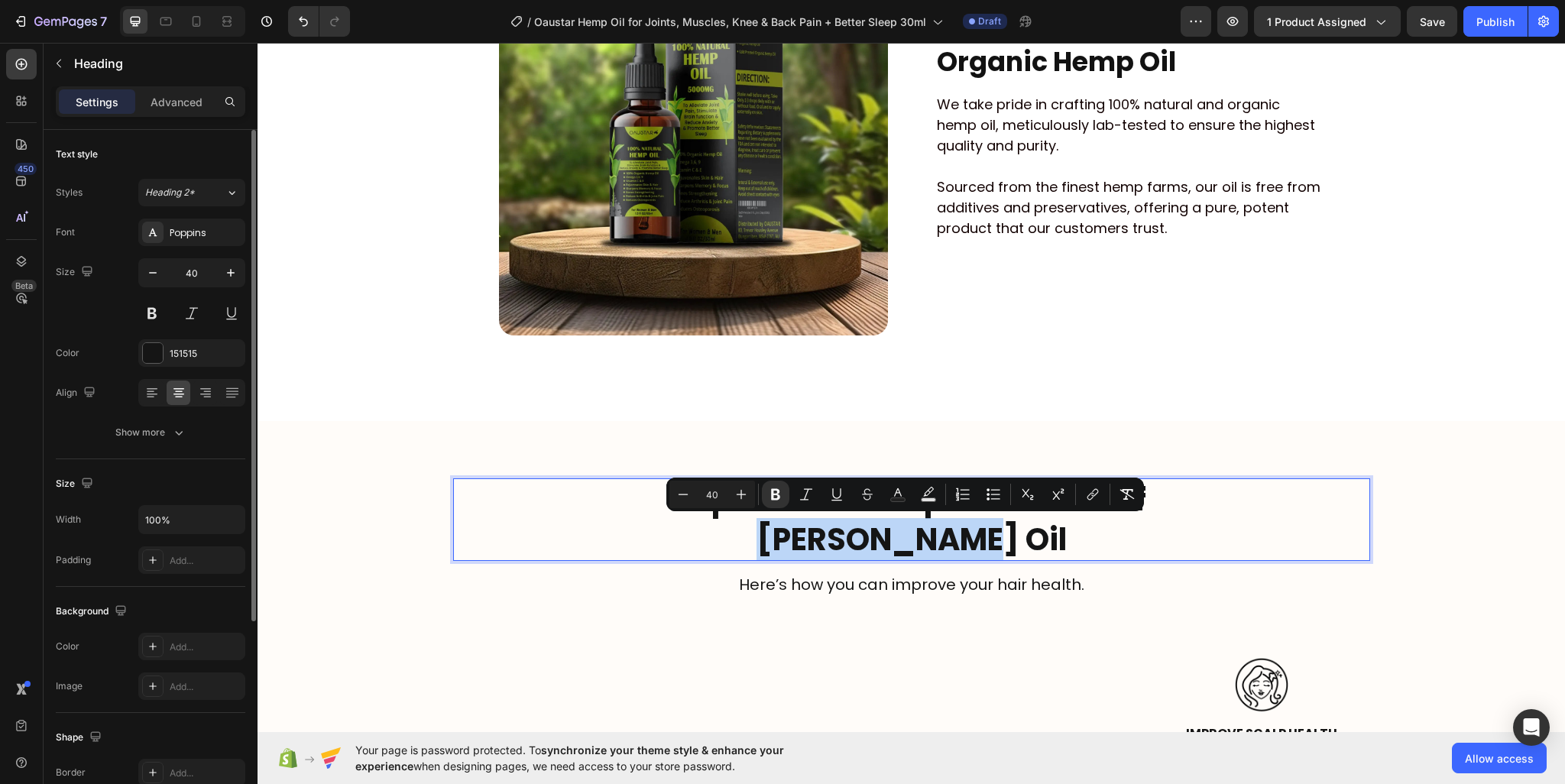
click at [951, 521] on strong "Rosemary Oil" at bounding box center [911, 539] width 310 height 43
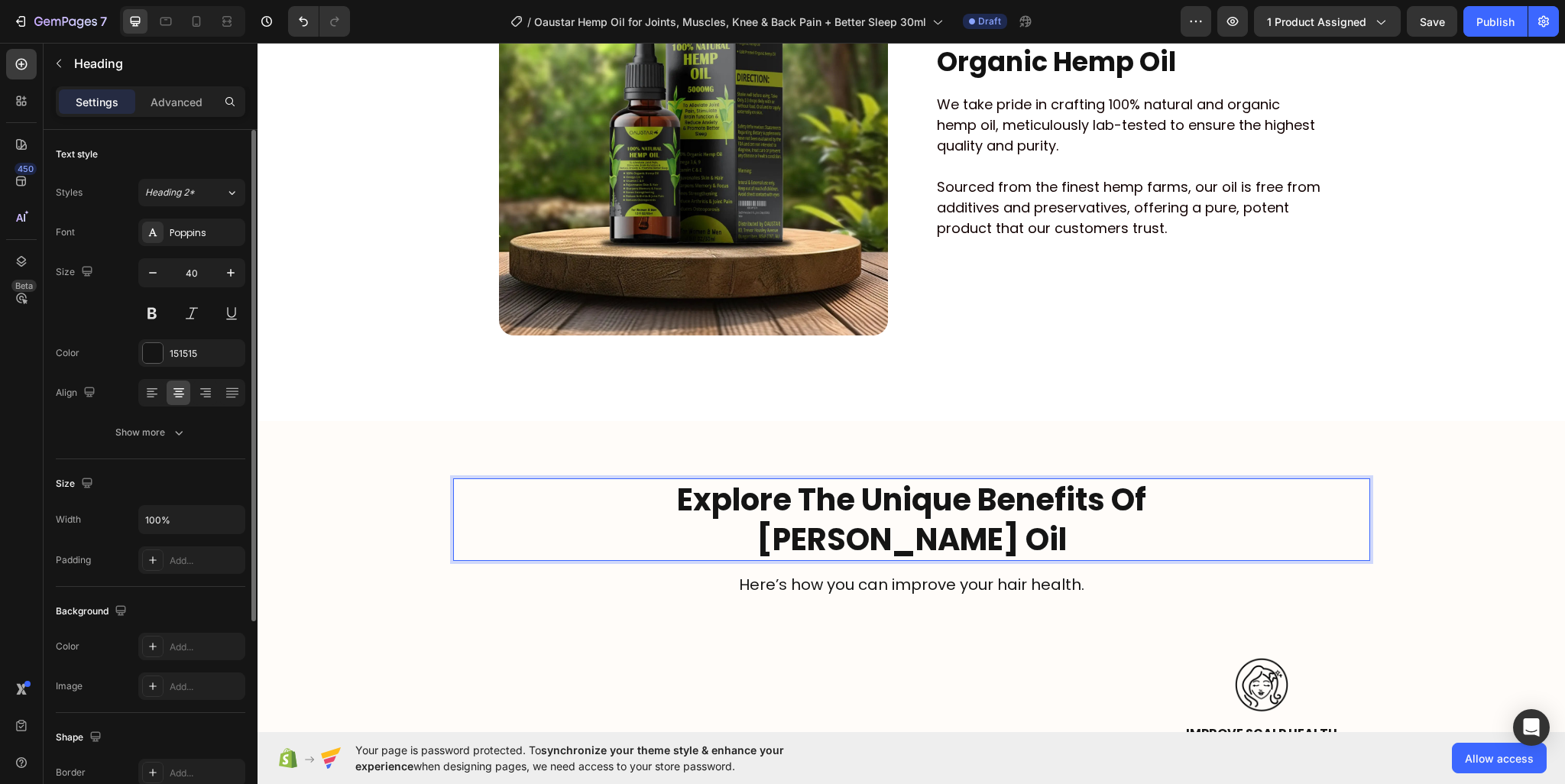
click at [963, 494] on strong "Explore The Unique Benefits Of" at bounding box center [911, 499] width 469 height 43
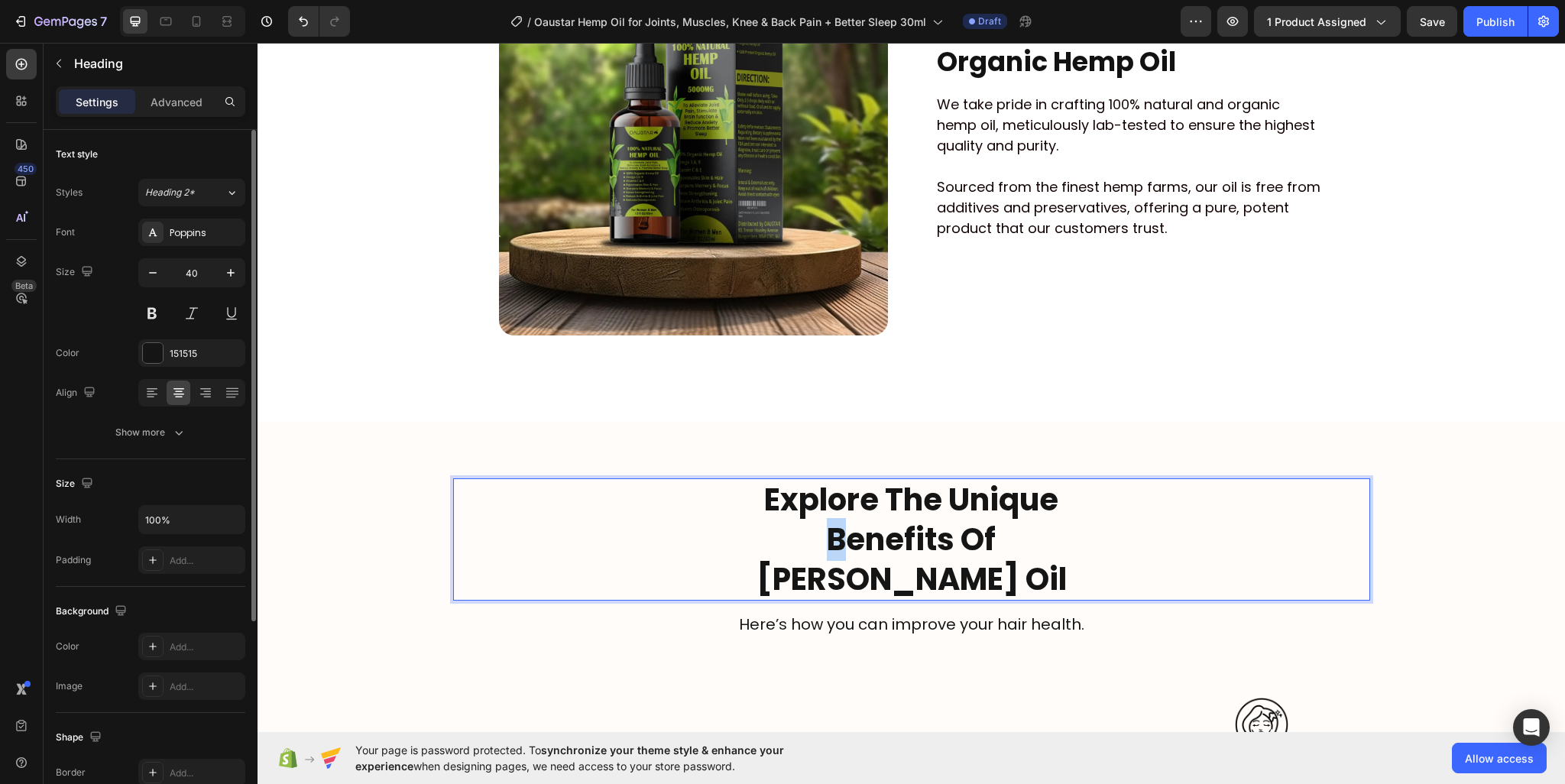
drag, startPoint x: 828, startPoint y: 543, endPoint x: 817, endPoint y: 547, distance: 11.7
click at [814, 543] on p "Explore The Unique Benefits Of Rosemary Oil" at bounding box center [911, 539] width 914 height 119
click at [993, 540] on p "Explore The Unique Benefits Of Rosemary Oil" at bounding box center [911, 539] width 914 height 119
click at [816, 578] on strong "Rosemary Oil" at bounding box center [911, 579] width 310 height 43
click at [807, 578] on strong "Rosemary Oil" at bounding box center [911, 579] width 310 height 43
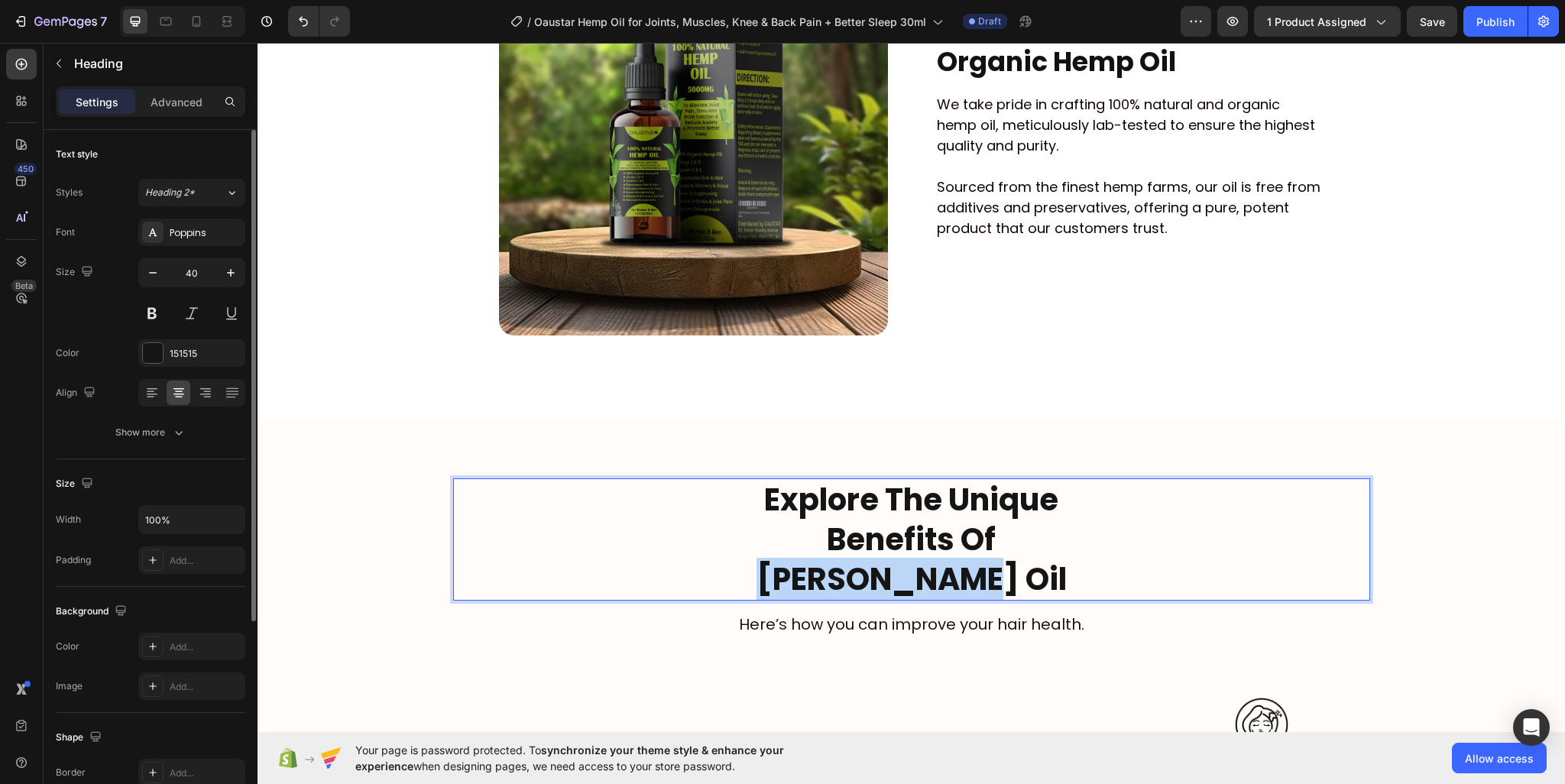
click at [807, 578] on strong "Rosemary Oil" at bounding box center [911, 579] width 310 height 43
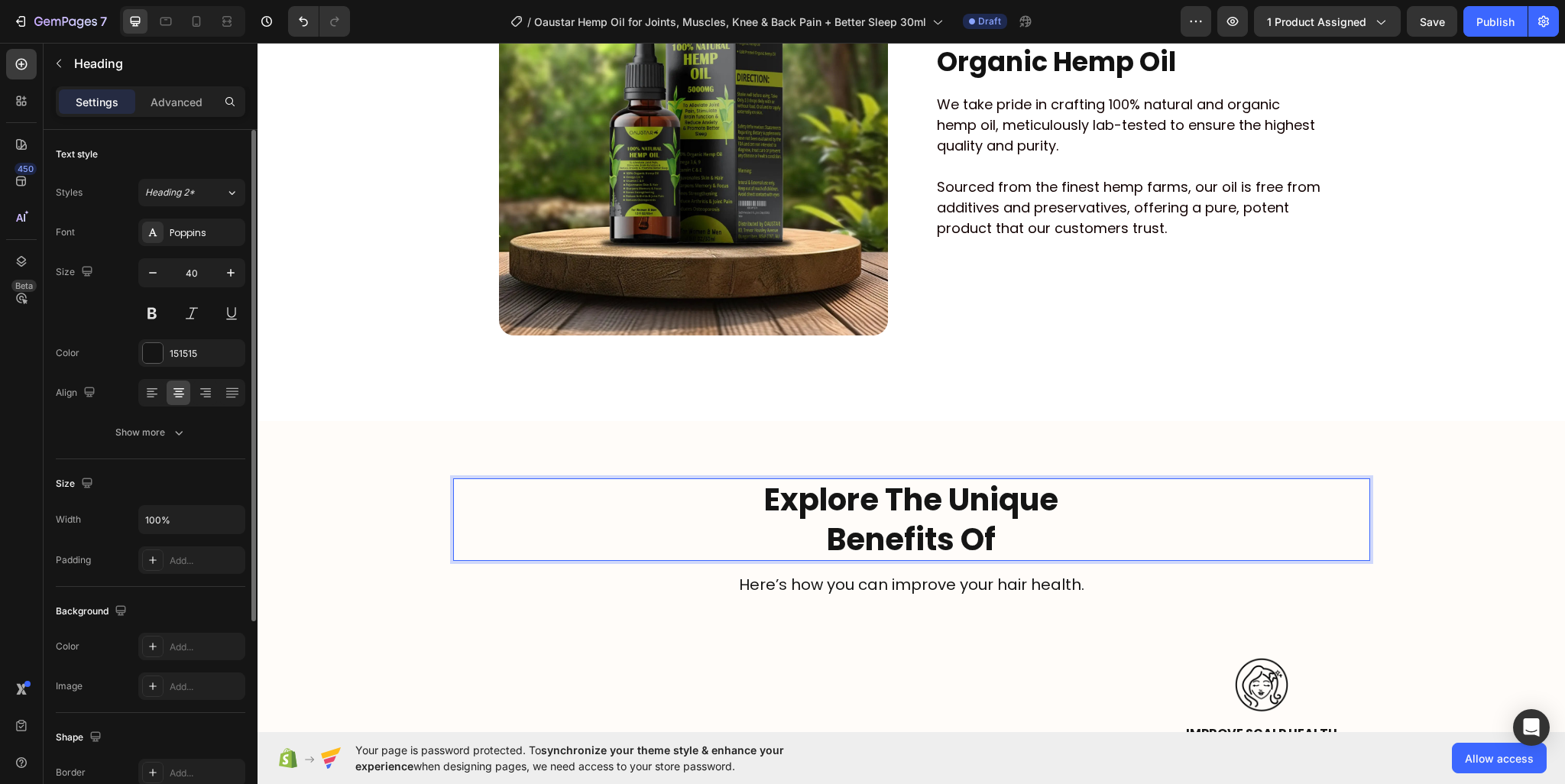
scroll to position [0, 0]
click at [902, 548] on strong "Benefits Of Organic Hemp Oil" at bounding box center [912, 539] width 447 height 43
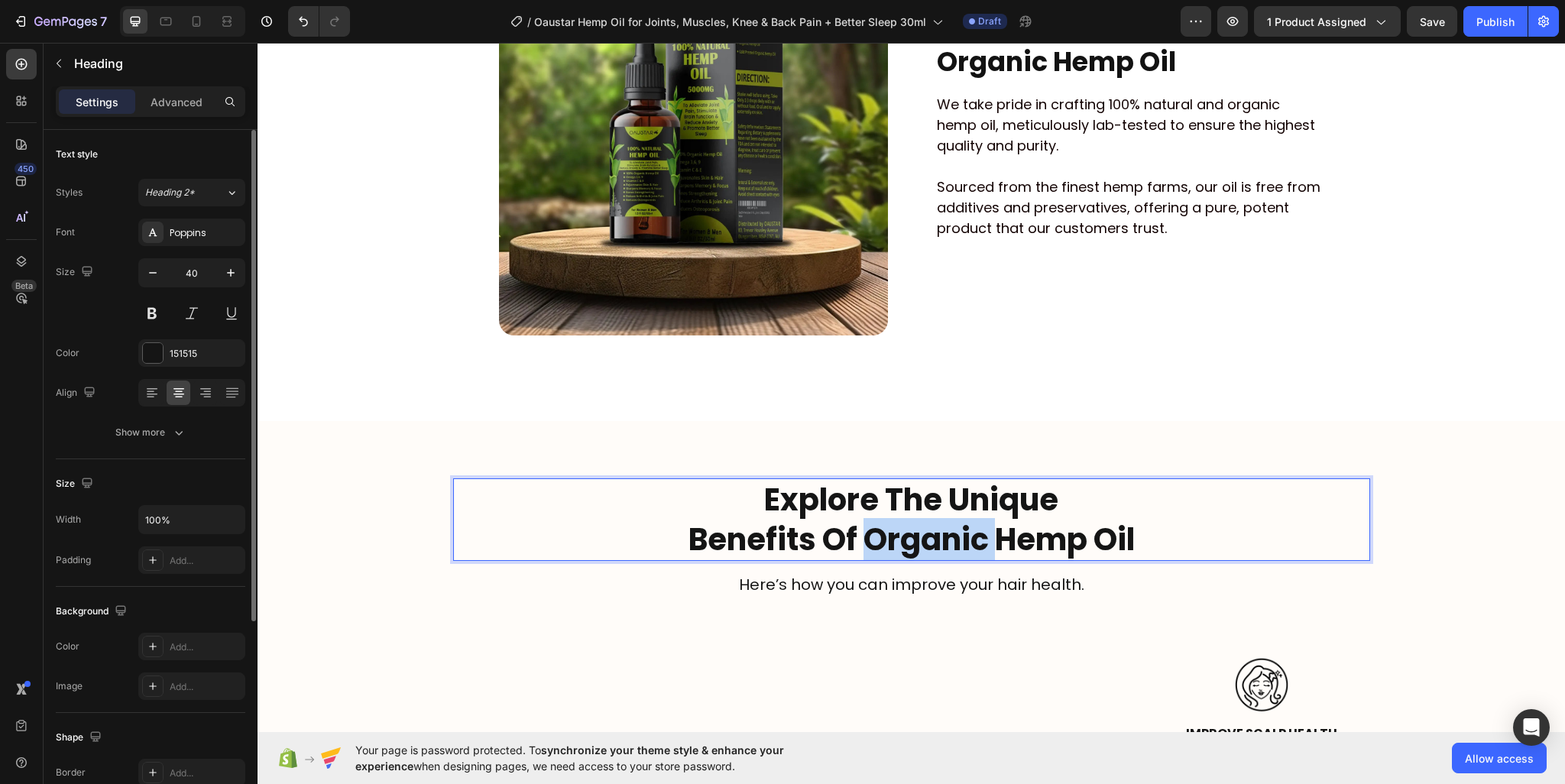
click at [902, 548] on strong "Benefits Of Organic Hemp Oil" at bounding box center [912, 539] width 447 height 43
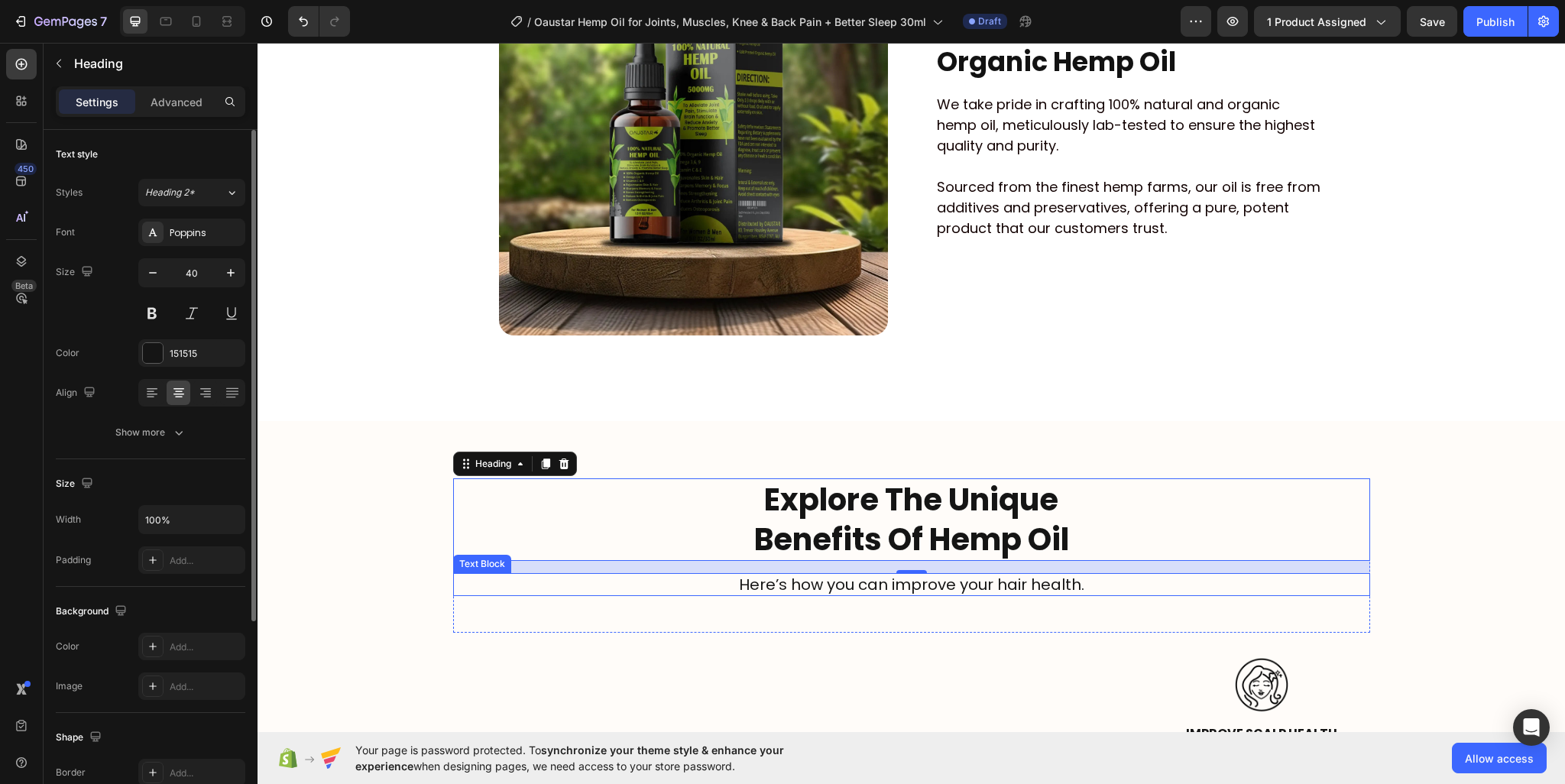
click at [922, 584] on p "Here’s how you can improve your hair health." at bounding box center [911, 584] width 914 height 20
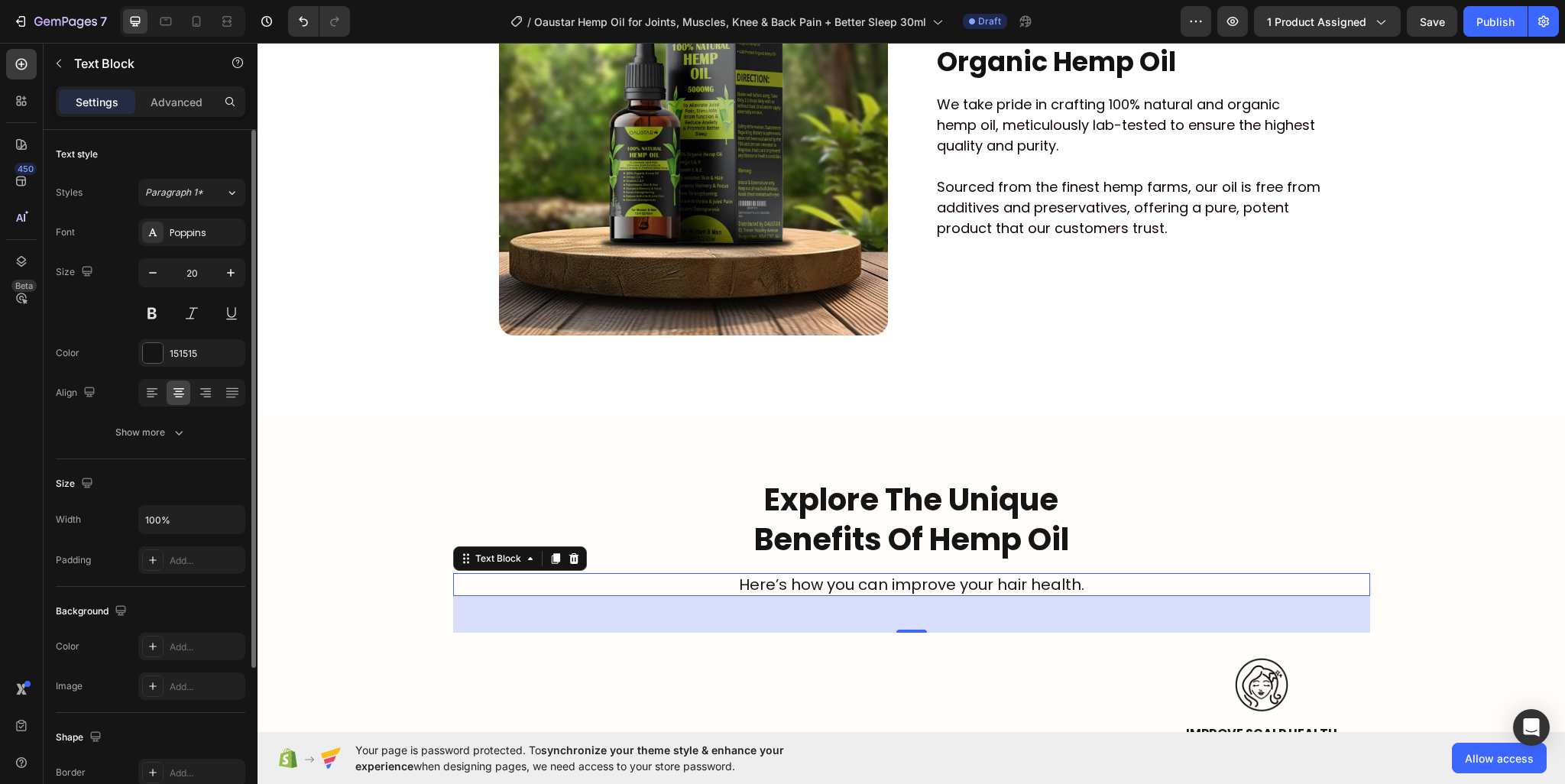
click at [936, 590] on p "Here’s how you can improve your hair health." at bounding box center [911, 584] width 914 height 20
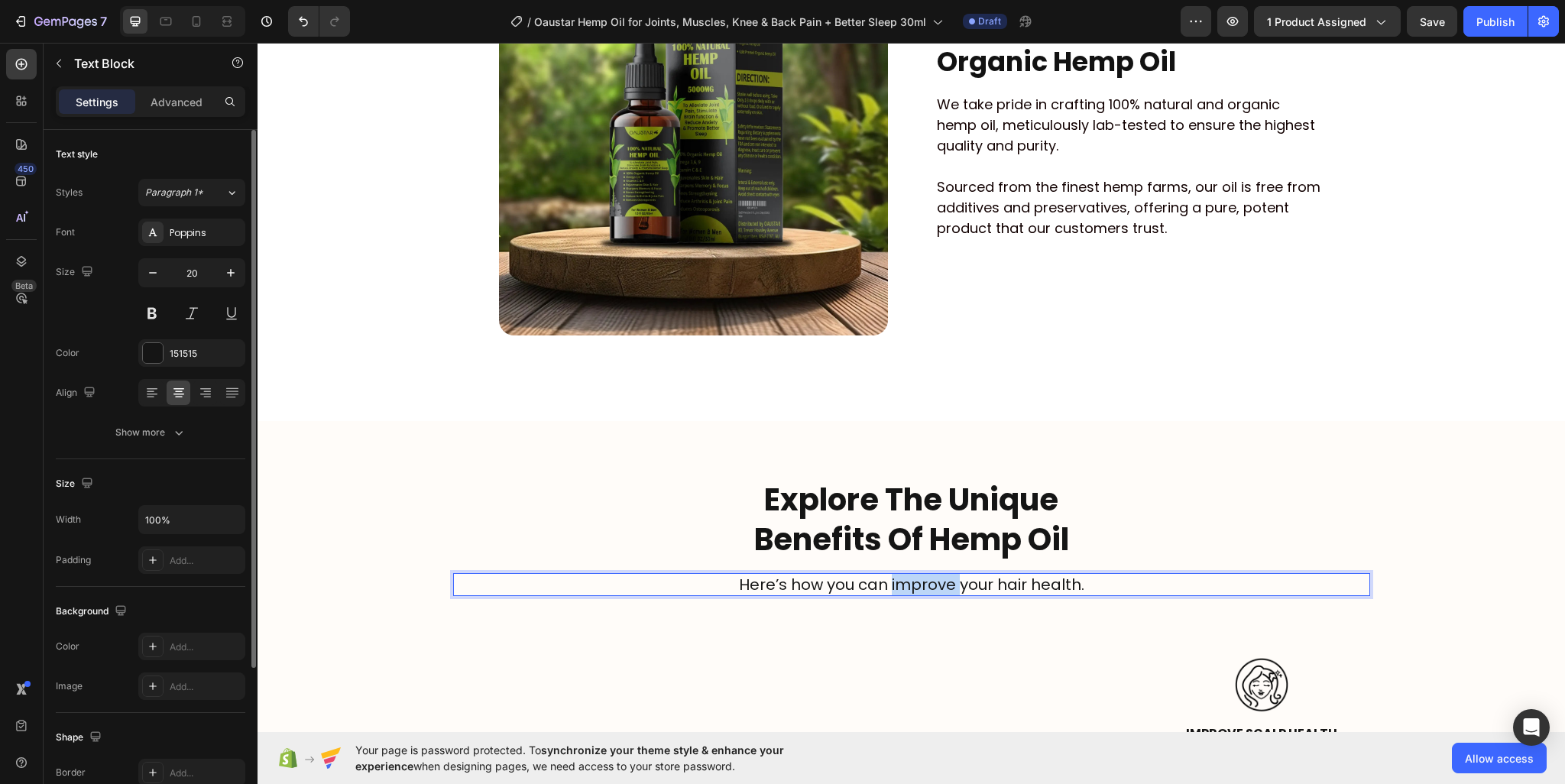
click at [936, 590] on p "Here’s how you can improve your hair health." at bounding box center [911, 584] width 914 height 20
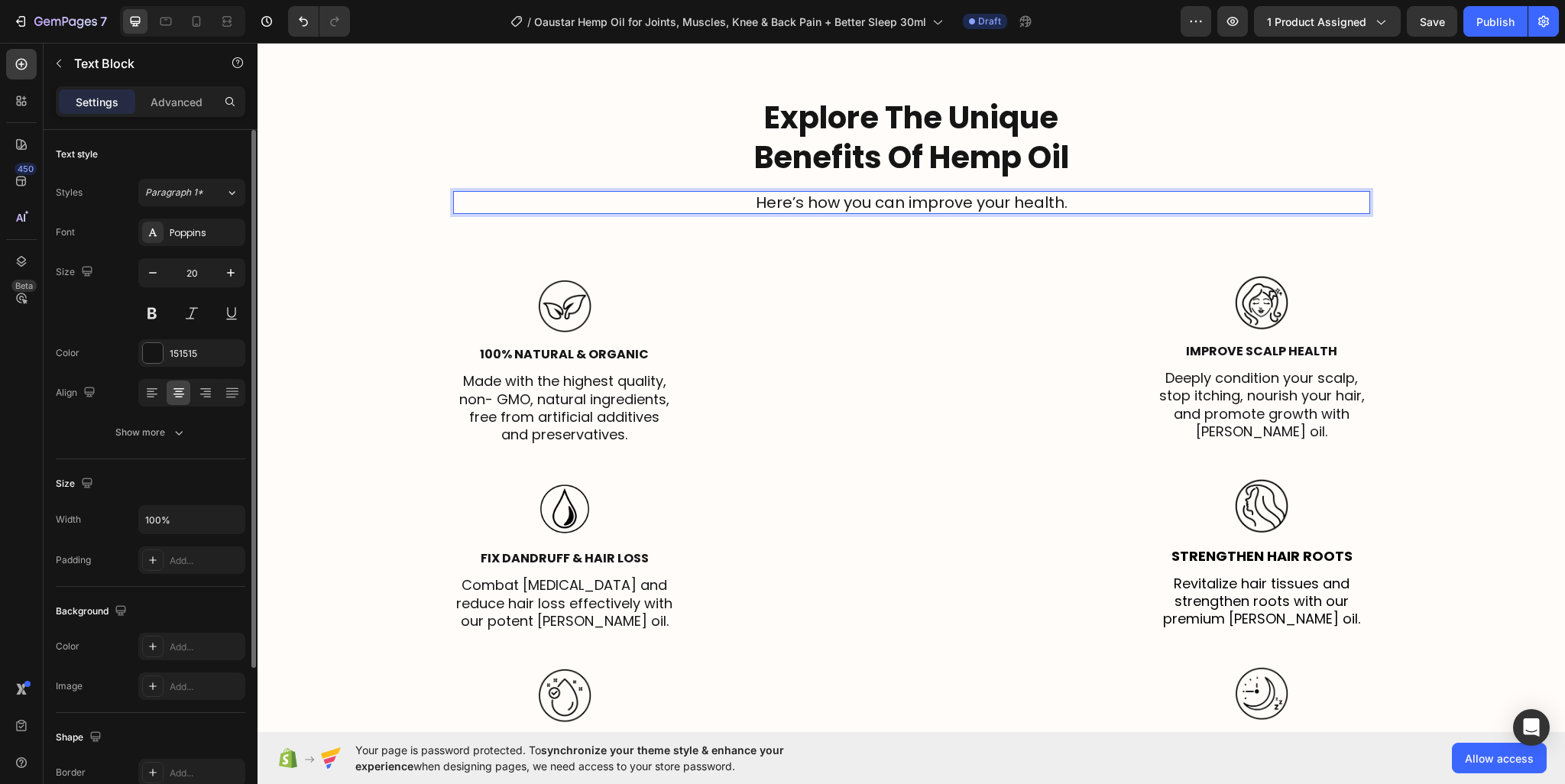
scroll to position [2762, 0]
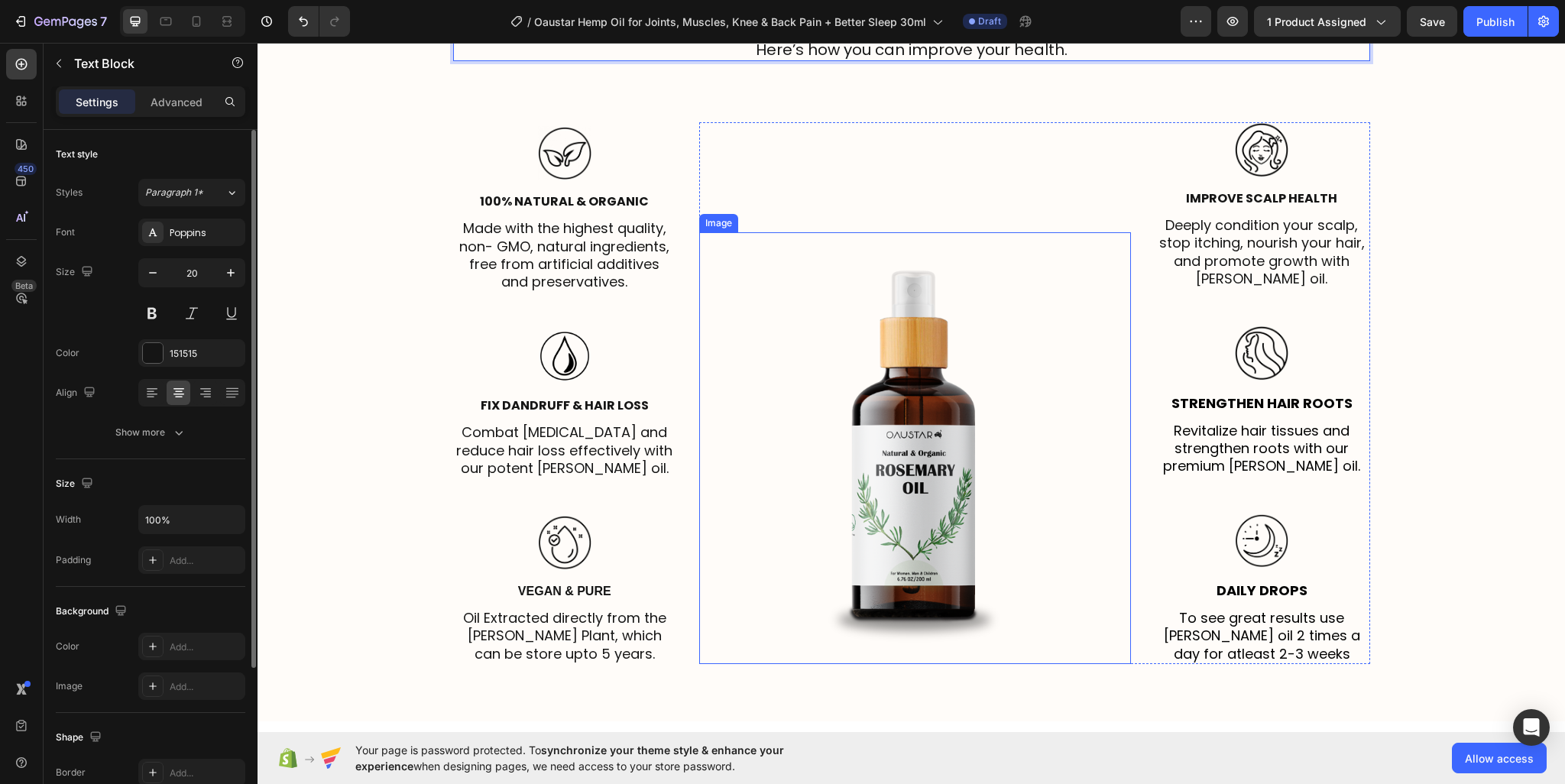
click at [872, 392] on img at bounding box center [915, 447] width 432 height 432
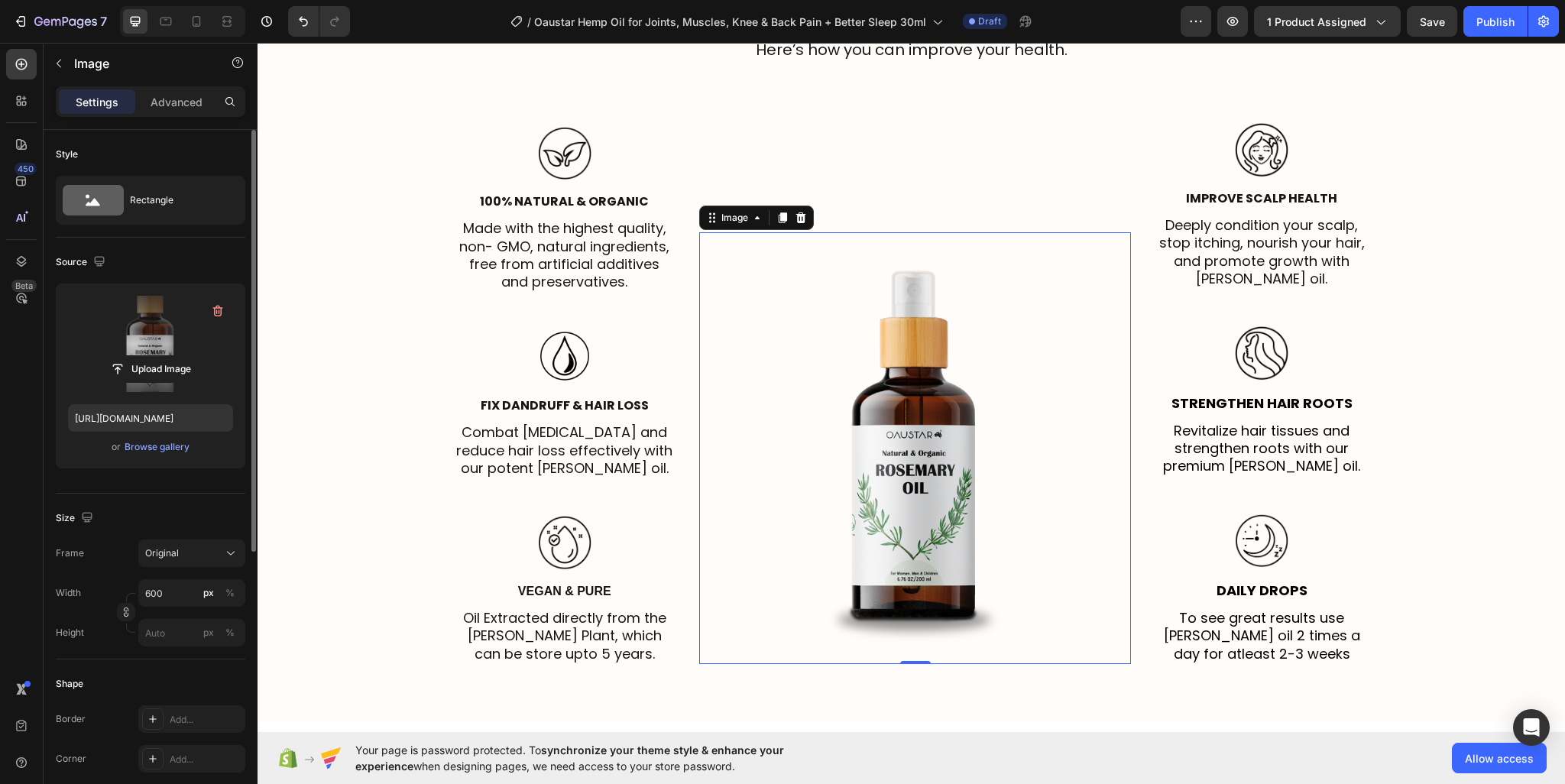
click at [172, 338] on label at bounding box center [150, 344] width 166 height 96
click at [172, 356] on input "file" at bounding box center [151, 369] width 106 height 26
type input "https://cdn.shopify.com/s/files/1/0950/2798/6710/files/gempages_578838273980367…"
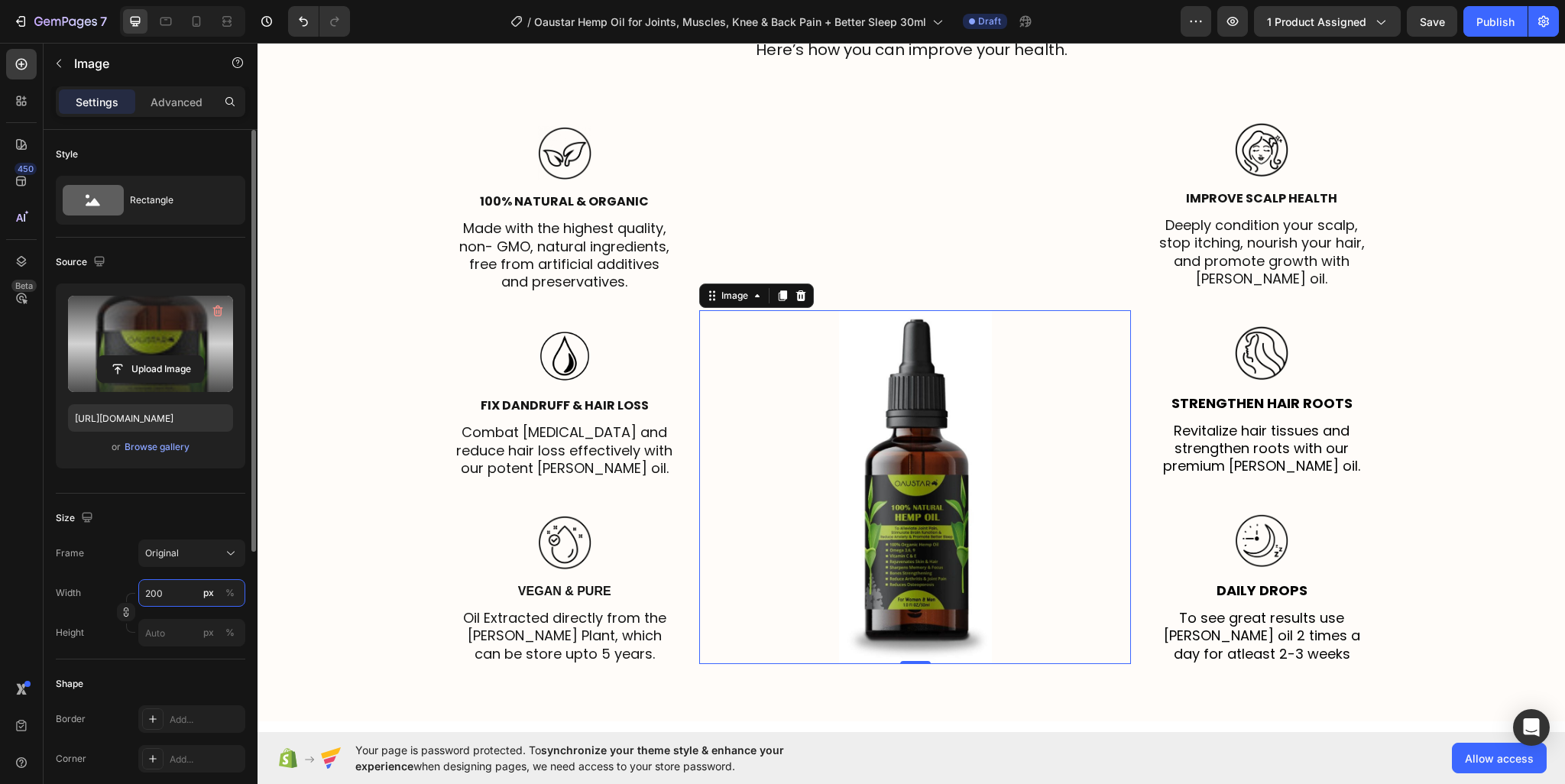
click at [142, 592] on input "200" at bounding box center [191, 592] width 107 height 27
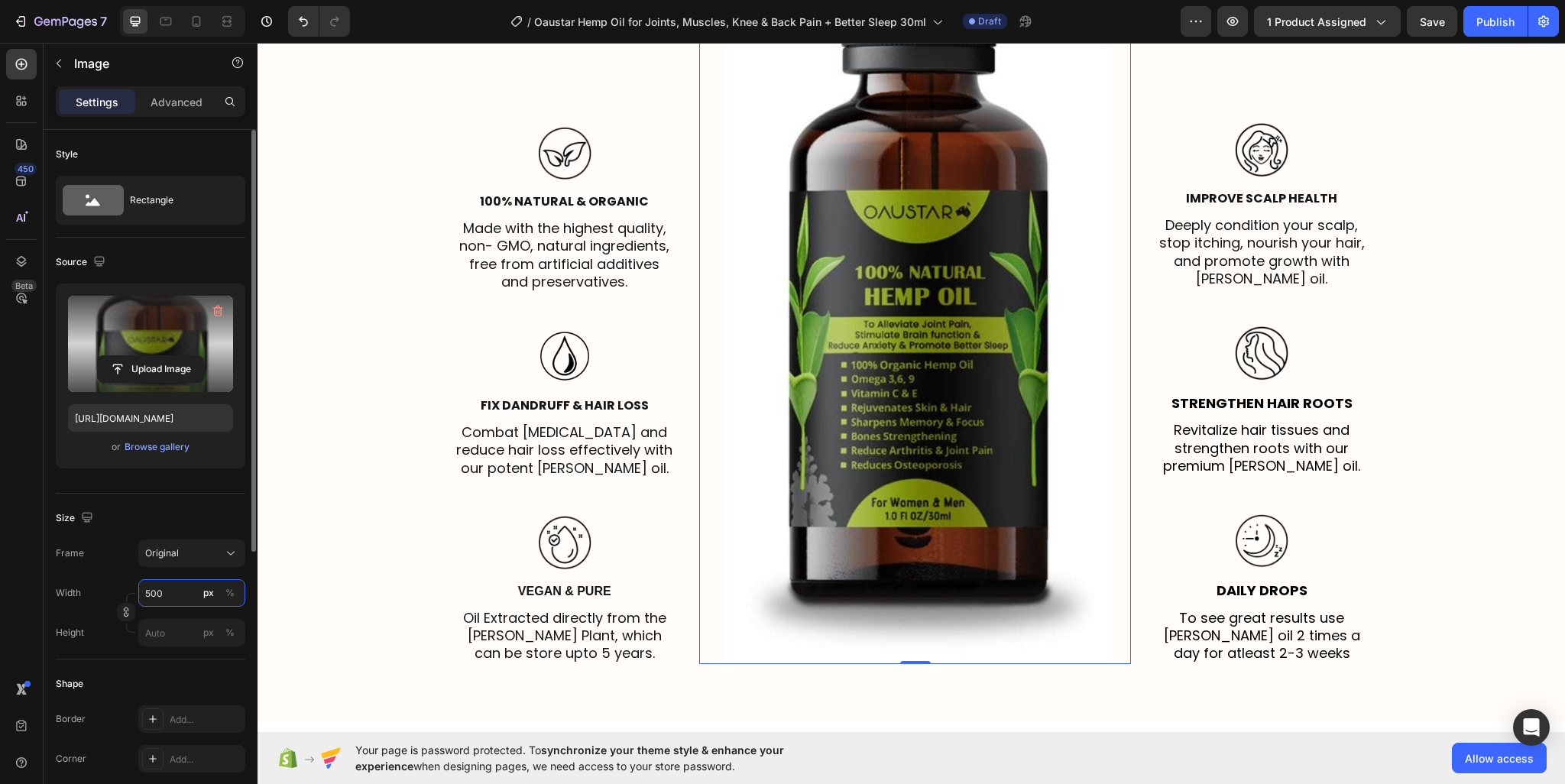
click at [144, 596] on input "500" at bounding box center [191, 592] width 107 height 27
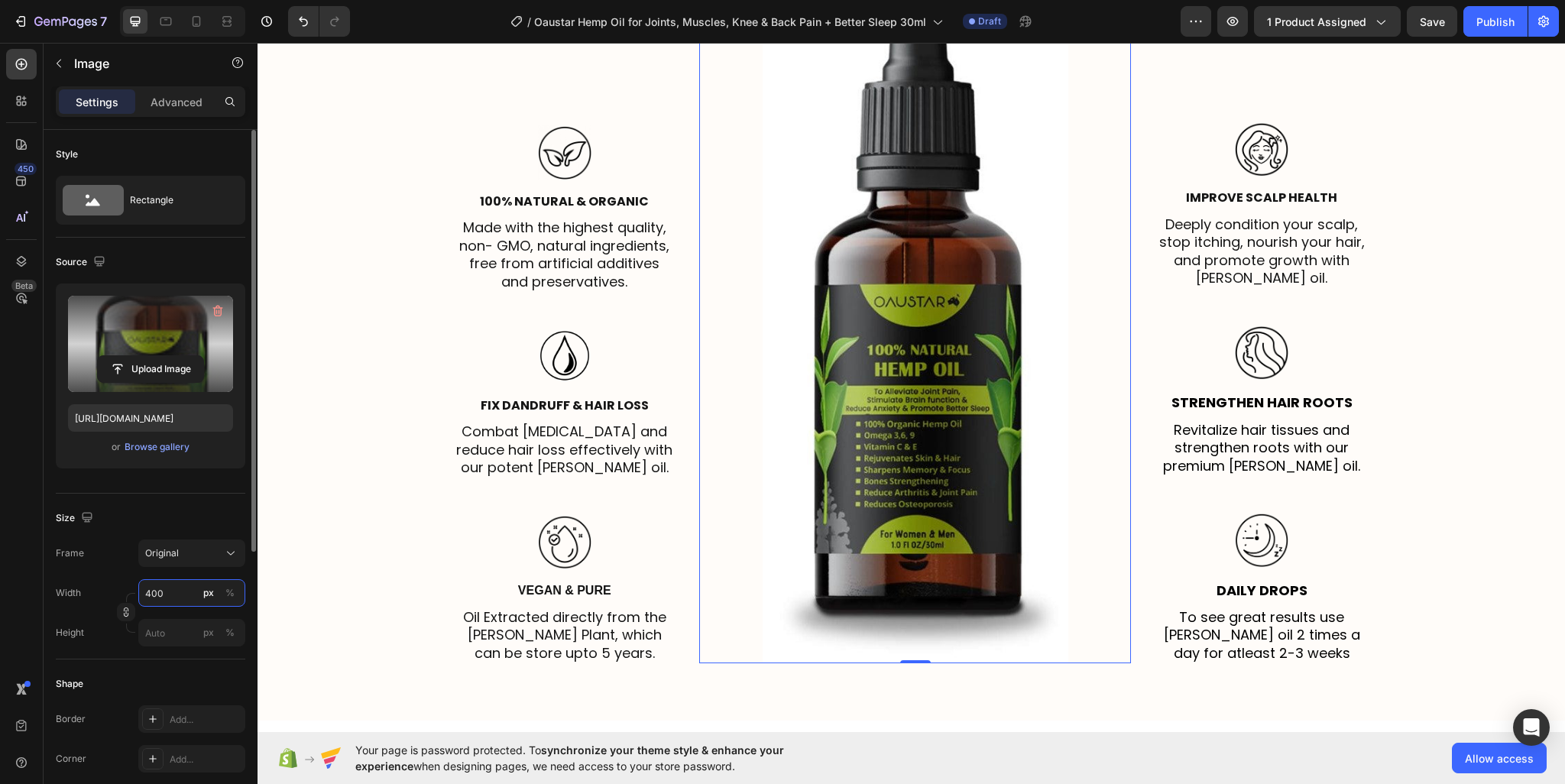
click at [147, 593] on input "400" at bounding box center [191, 592] width 107 height 27
type input "300"
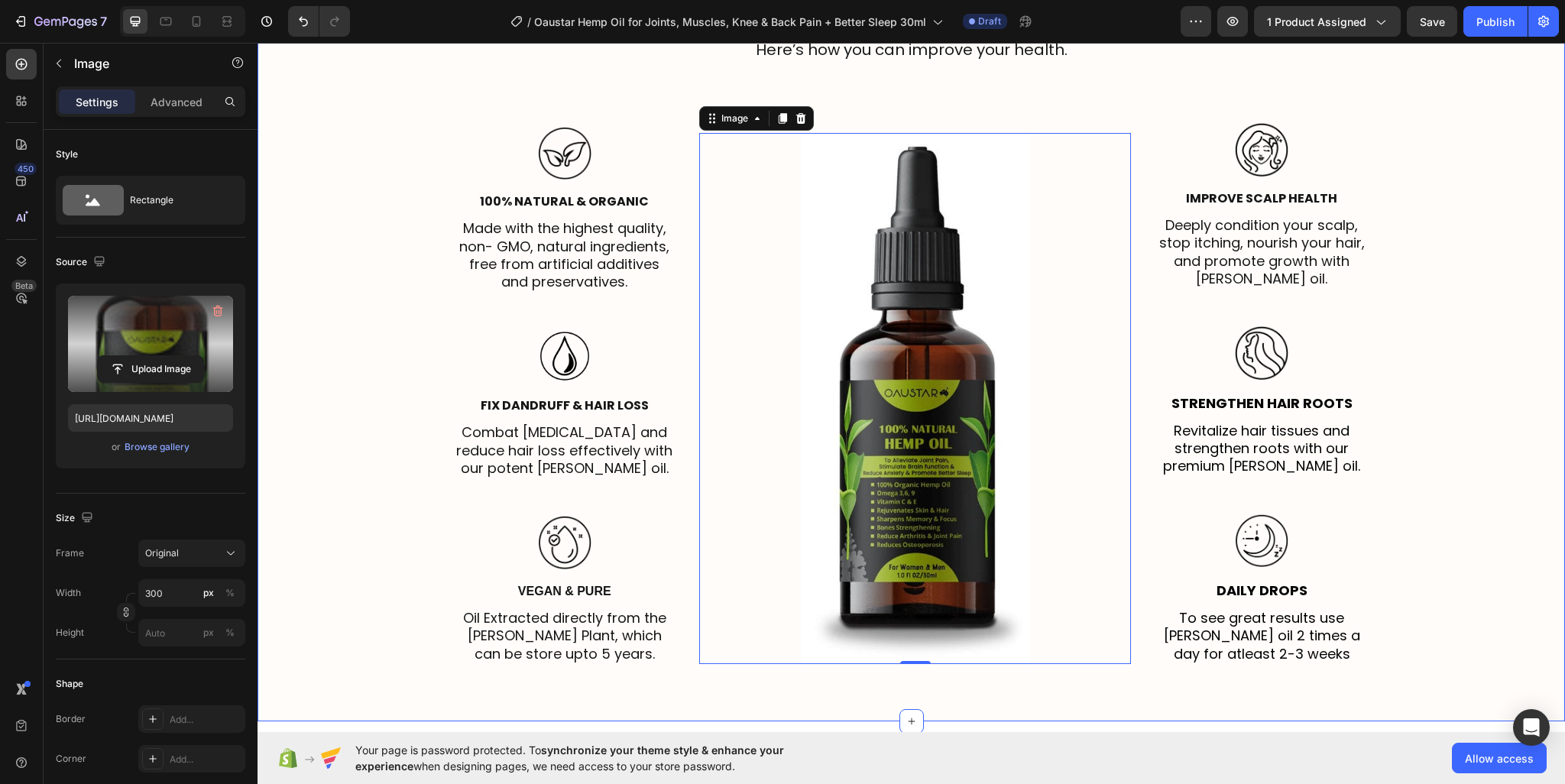
click at [1497, 242] on div "⁠⁠⁠⁠⁠⁠⁠ Explore The Unique Benefits Of Hemp Oil Heading Here’s how you can impr…" at bounding box center [912, 309] width 1285 height 732
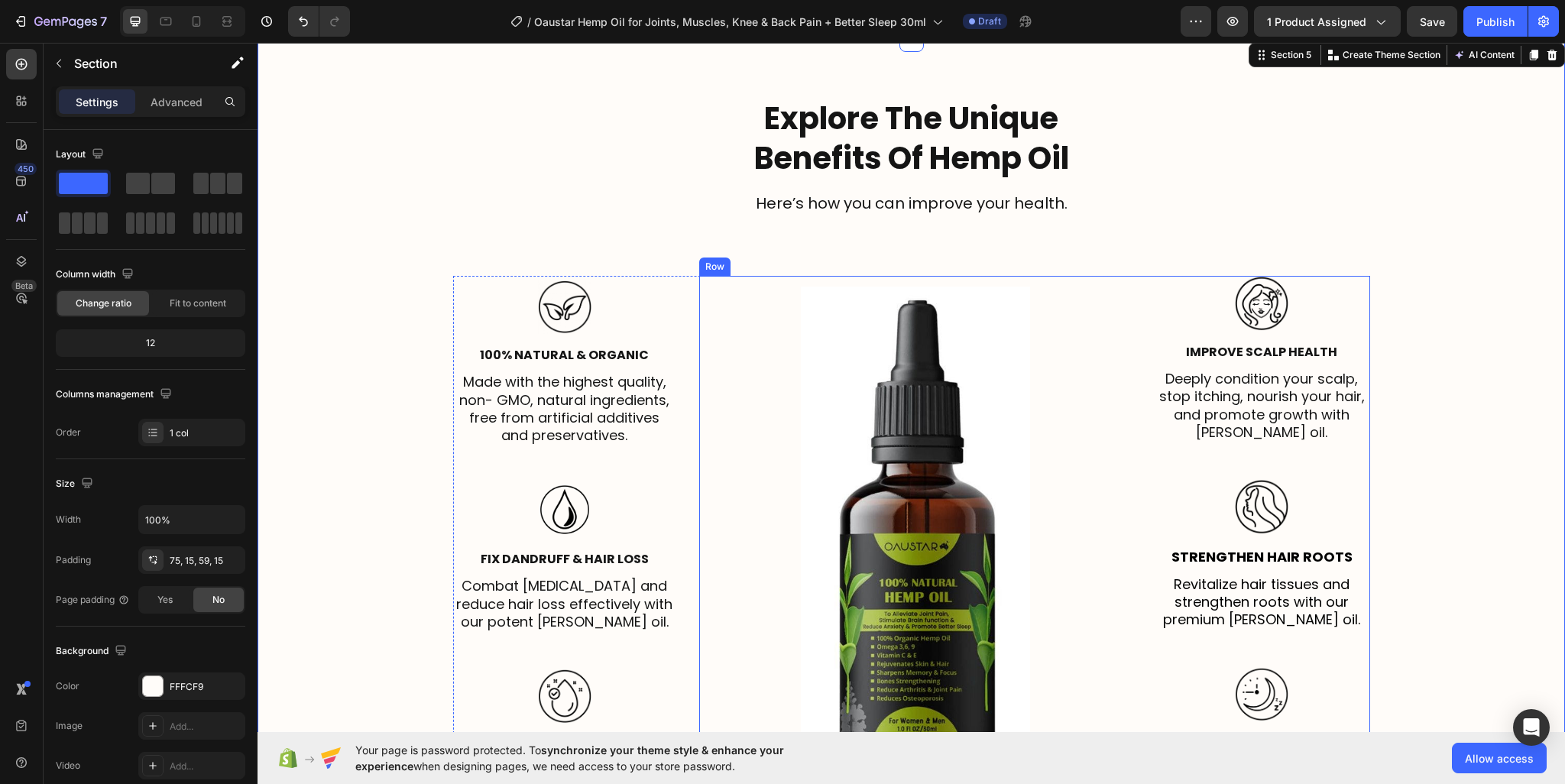
scroll to position [2686, 0]
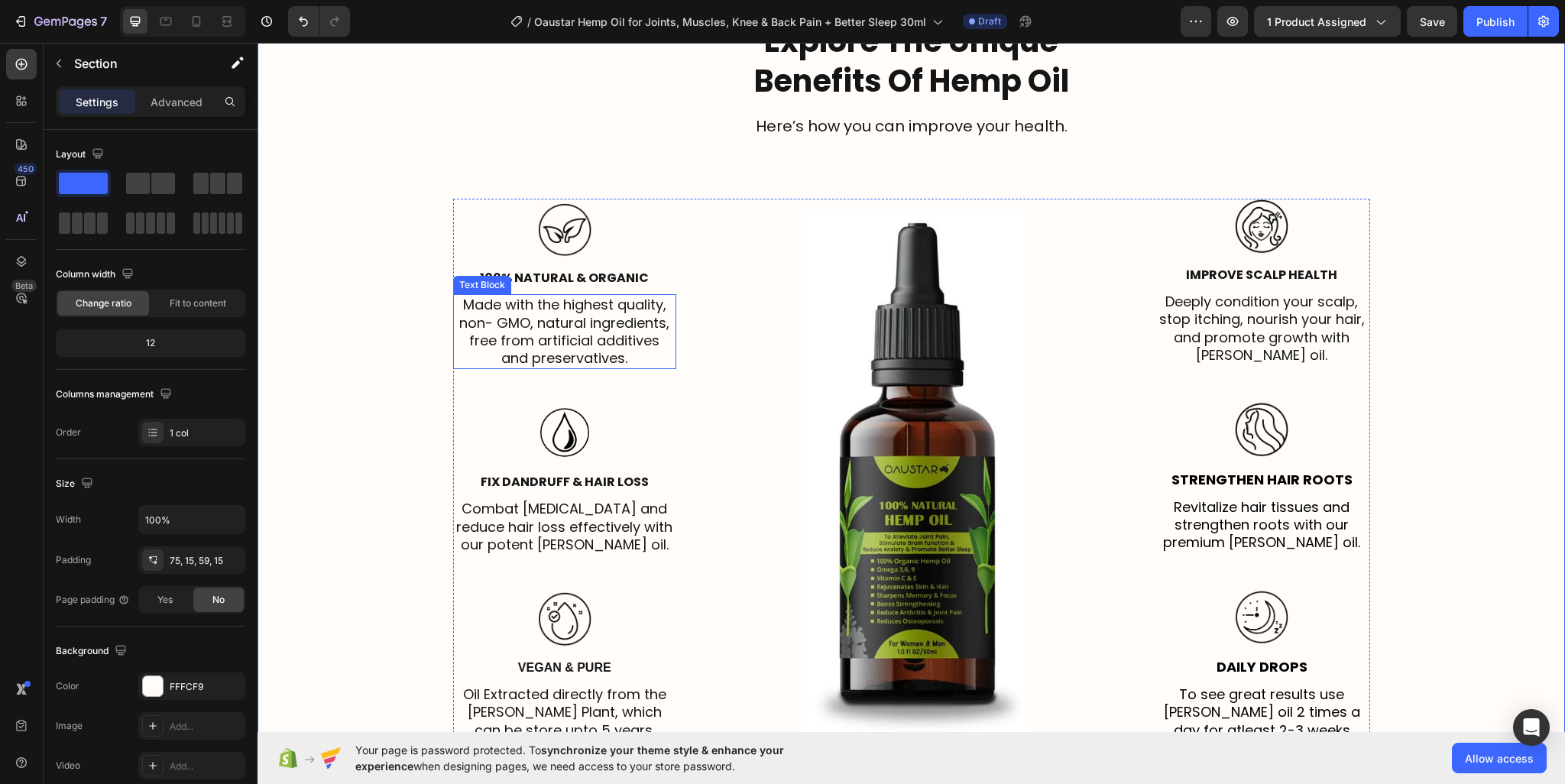
click at [591, 307] on p "Made with the highest quality, non- GMO, natural ingredients, free from artific…" at bounding box center [565, 331] width 221 height 71
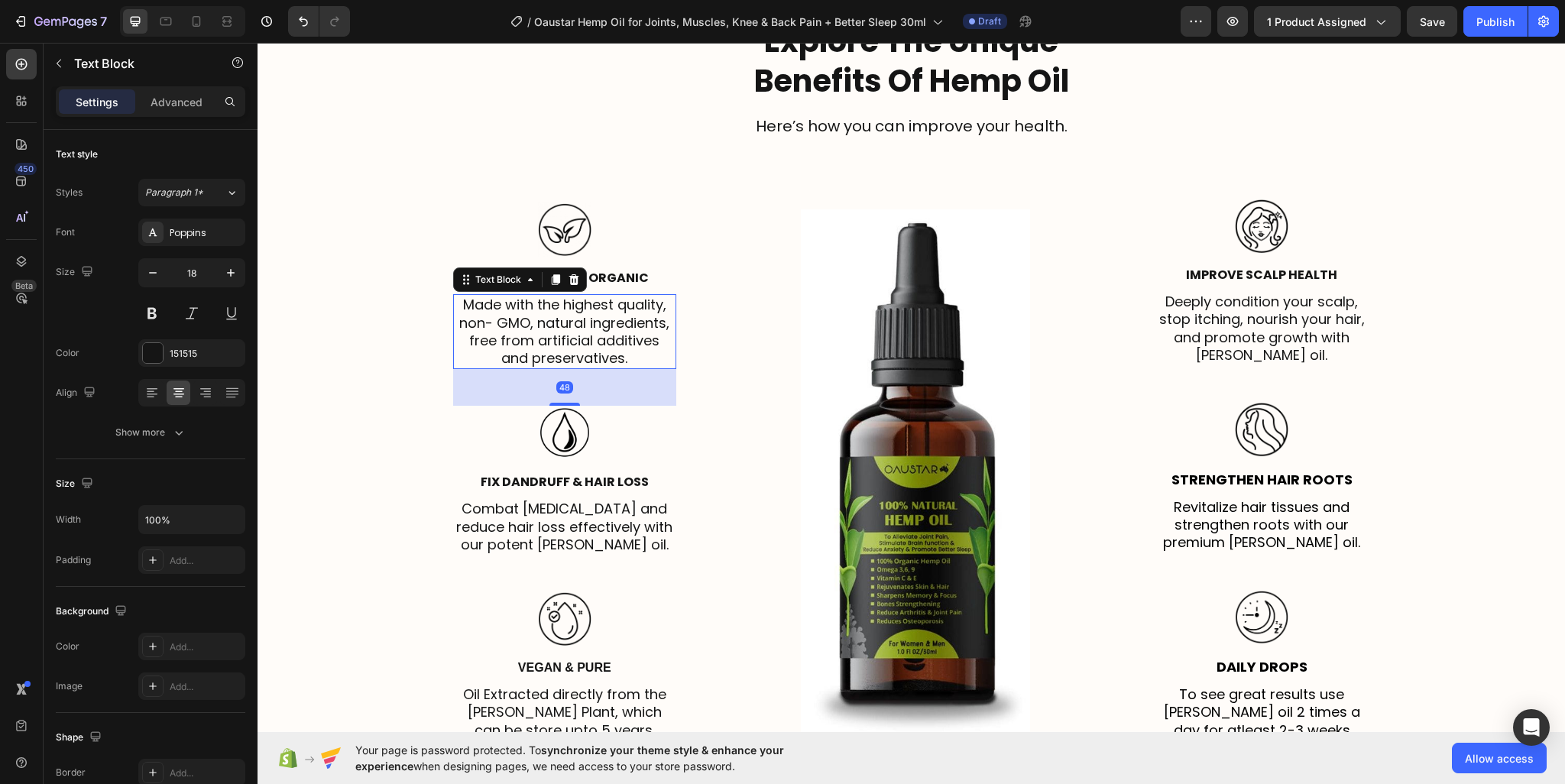
click at [591, 307] on p "Made with the highest quality, non- GMO, natural ingredients, free from artific…" at bounding box center [565, 331] width 221 height 71
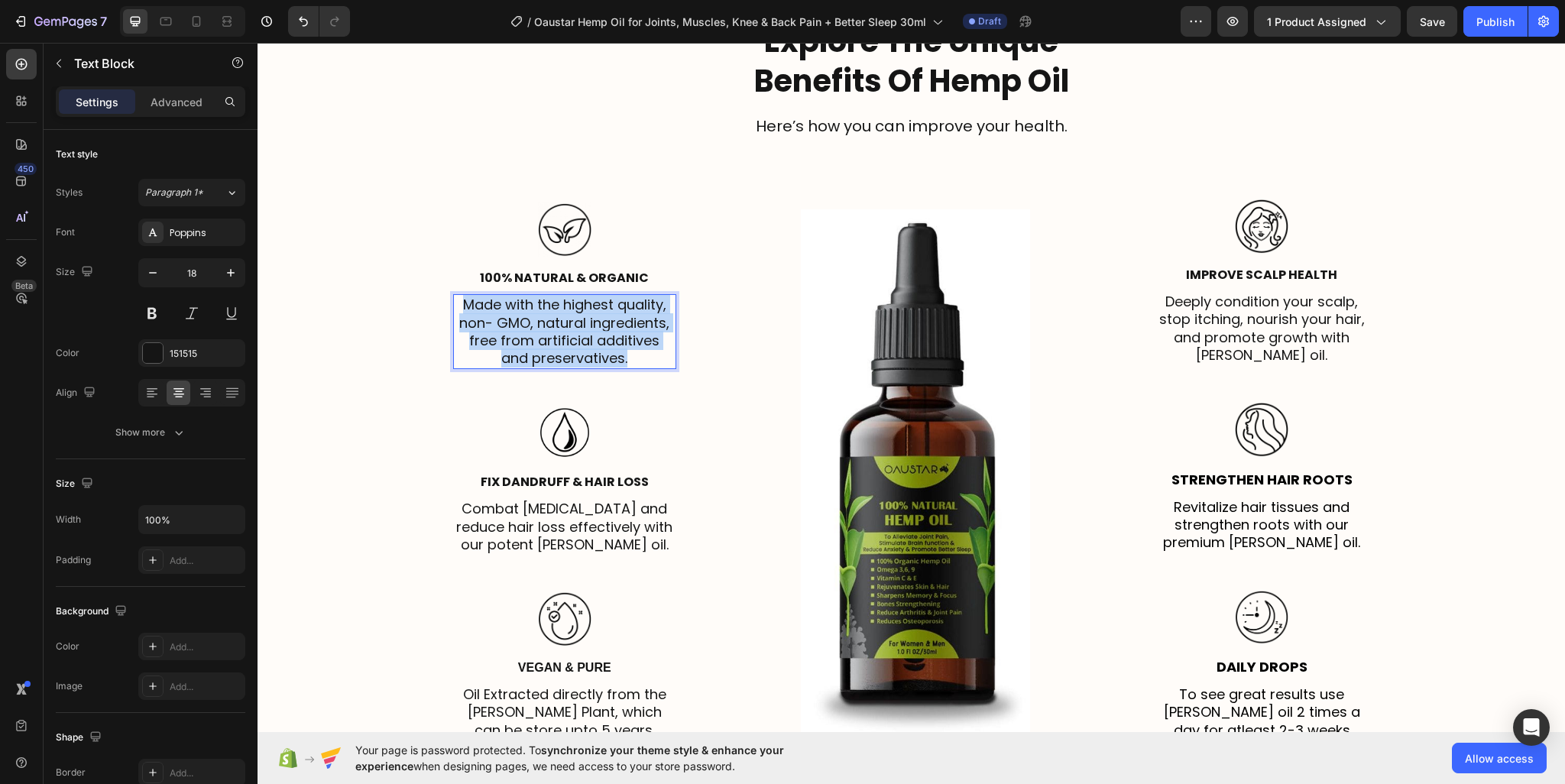
click at [591, 307] on p "Made with the highest quality, non- GMO, natural ingredients, free from artific…" at bounding box center [565, 331] width 221 height 71
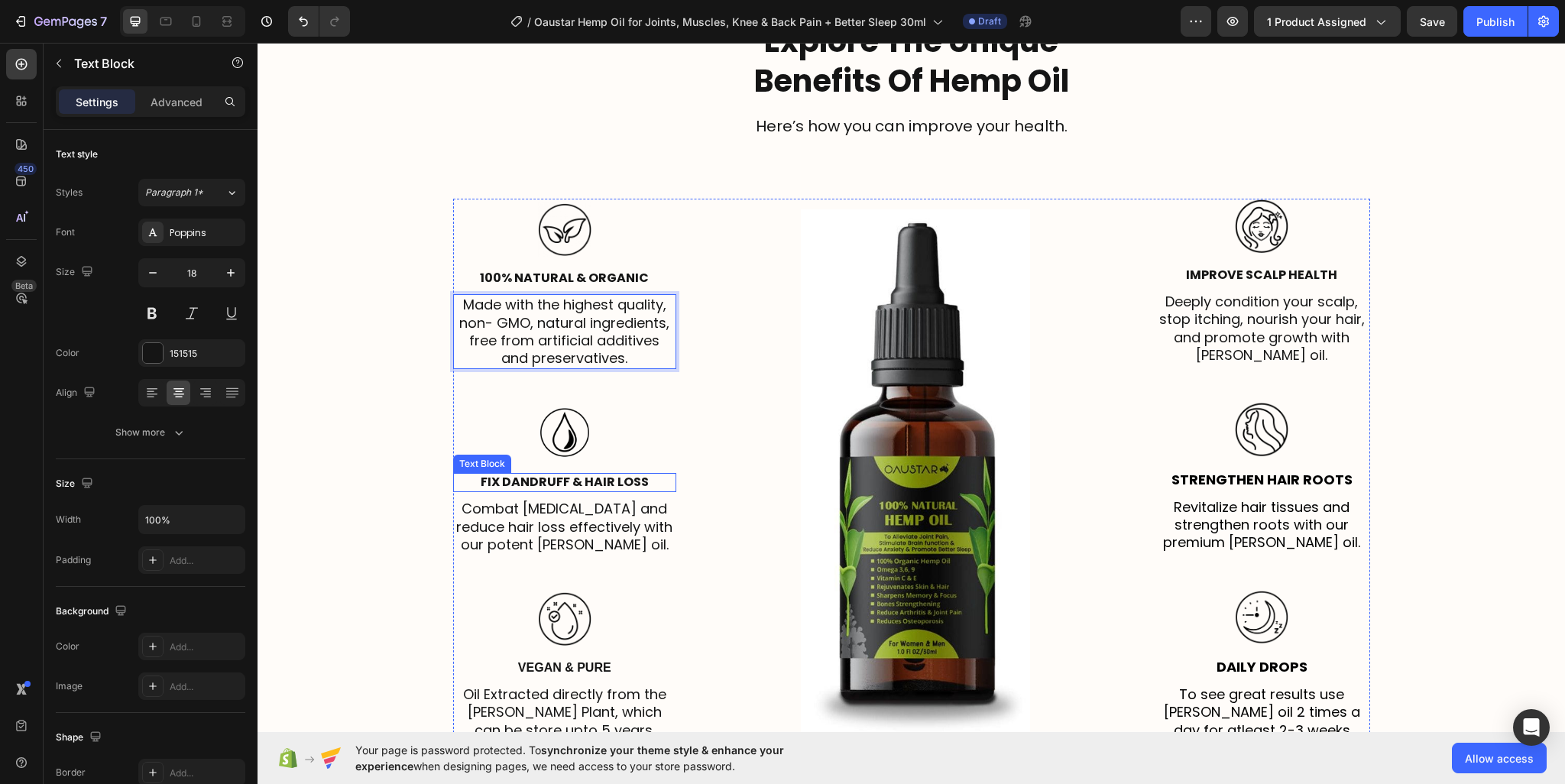
click at [551, 477] on p "Fix Dandruff & Hair Loss" at bounding box center [565, 483] width 221 height 16
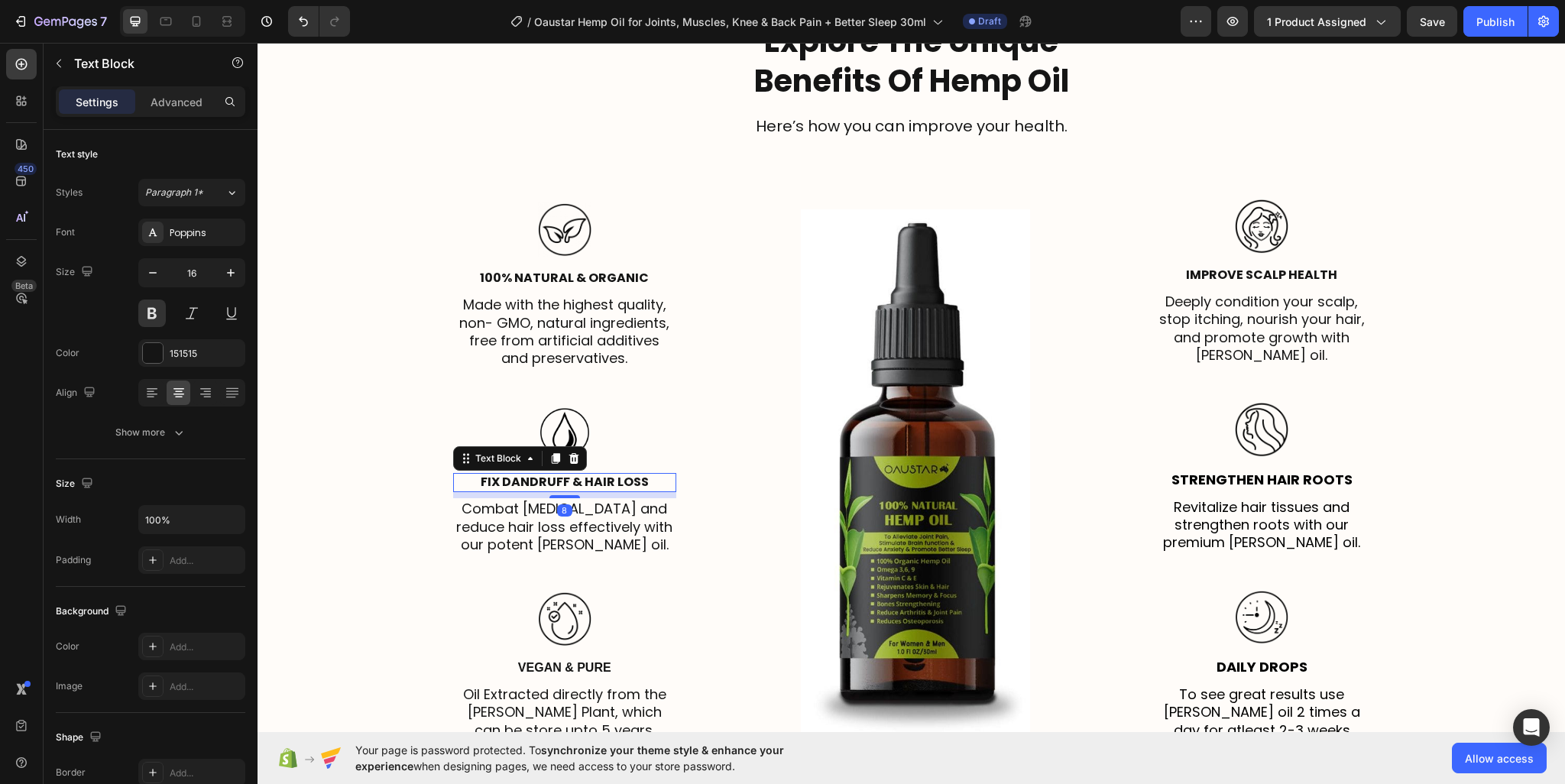
click at [551, 477] on p "Fix Dandruff & Hair Loss" at bounding box center [565, 483] width 221 height 16
click at [513, 523] on p "Combat dandruff and reduce hair loss effectively with our potent rosemary oil." at bounding box center [565, 526] width 221 height 54
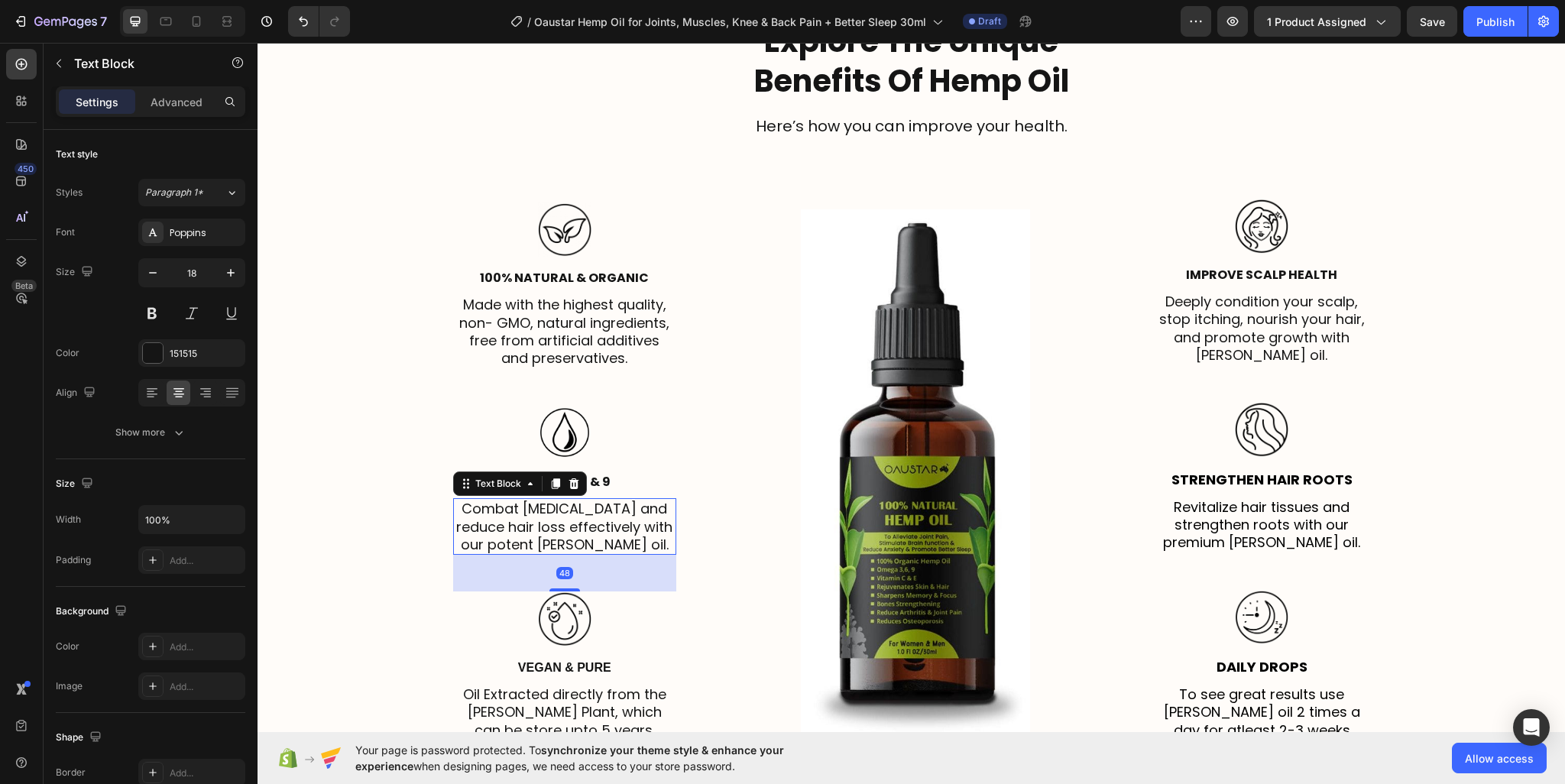
click at [513, 523] on p "Combat dandruff and reduce hair loss effectively with our potent rosemary oil." at bounding box center [565, 526] width 221 height 54
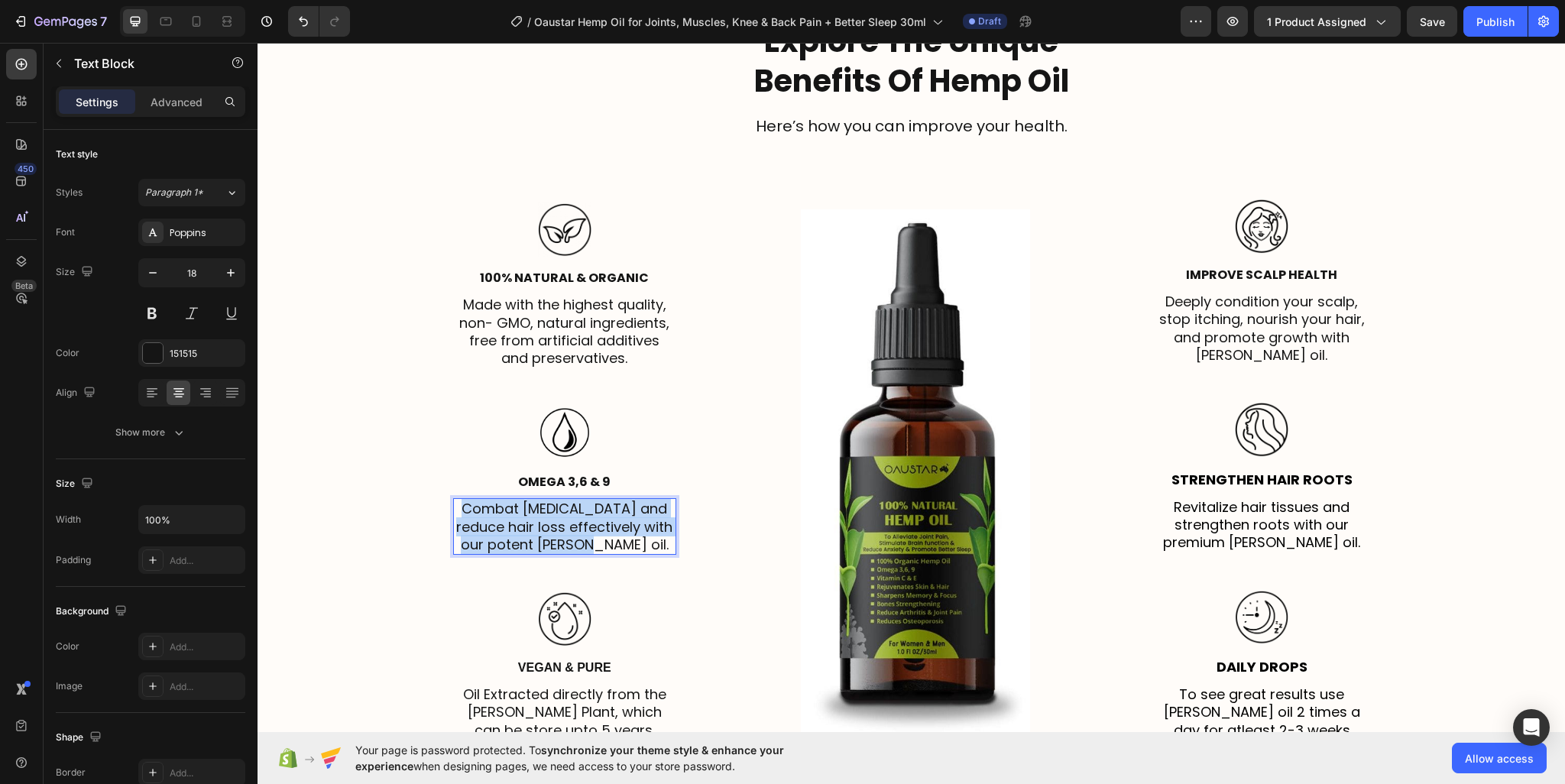
click at [513, 523] on p "Combat dandruff and reduce hair loss effectively with our potent rosemary oil." at bounding box center [565, 526] width 221 height 54
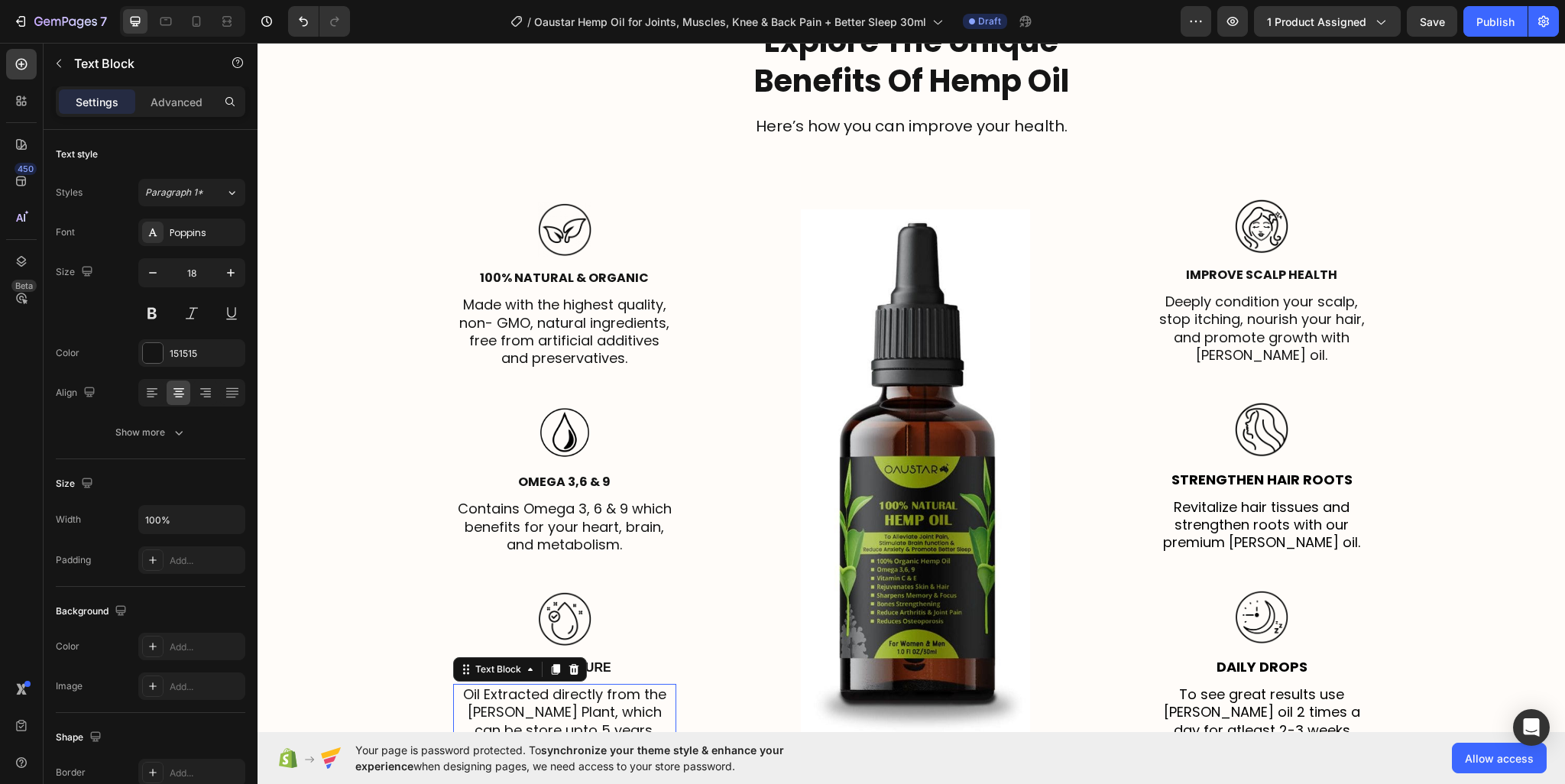
click at [558, 697] on p "Oil Extracted directly from the Rosemary Plant, which can be store upto 5 years." at bounding box center [565, 712] width 221 height 54
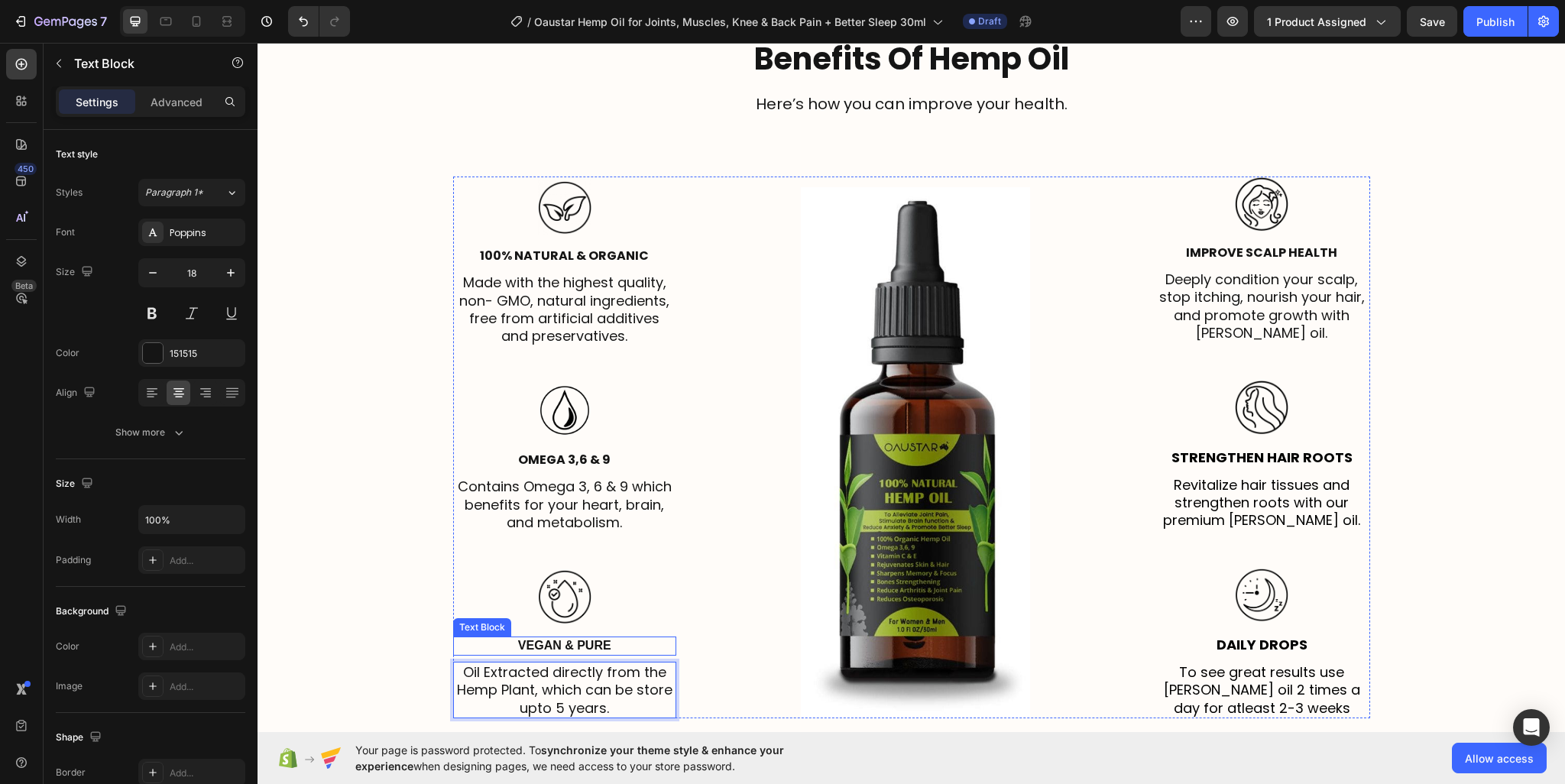
click at [569, 644] on p "Vegan & Pure" at bounding box center [565, 646] width 221 height 16
click at [1220, 298] on p "Deeply condition your scalp, stop itching, nourish your hair, and promote growt…" at bounding box center [1262, 305] width 213 height 71
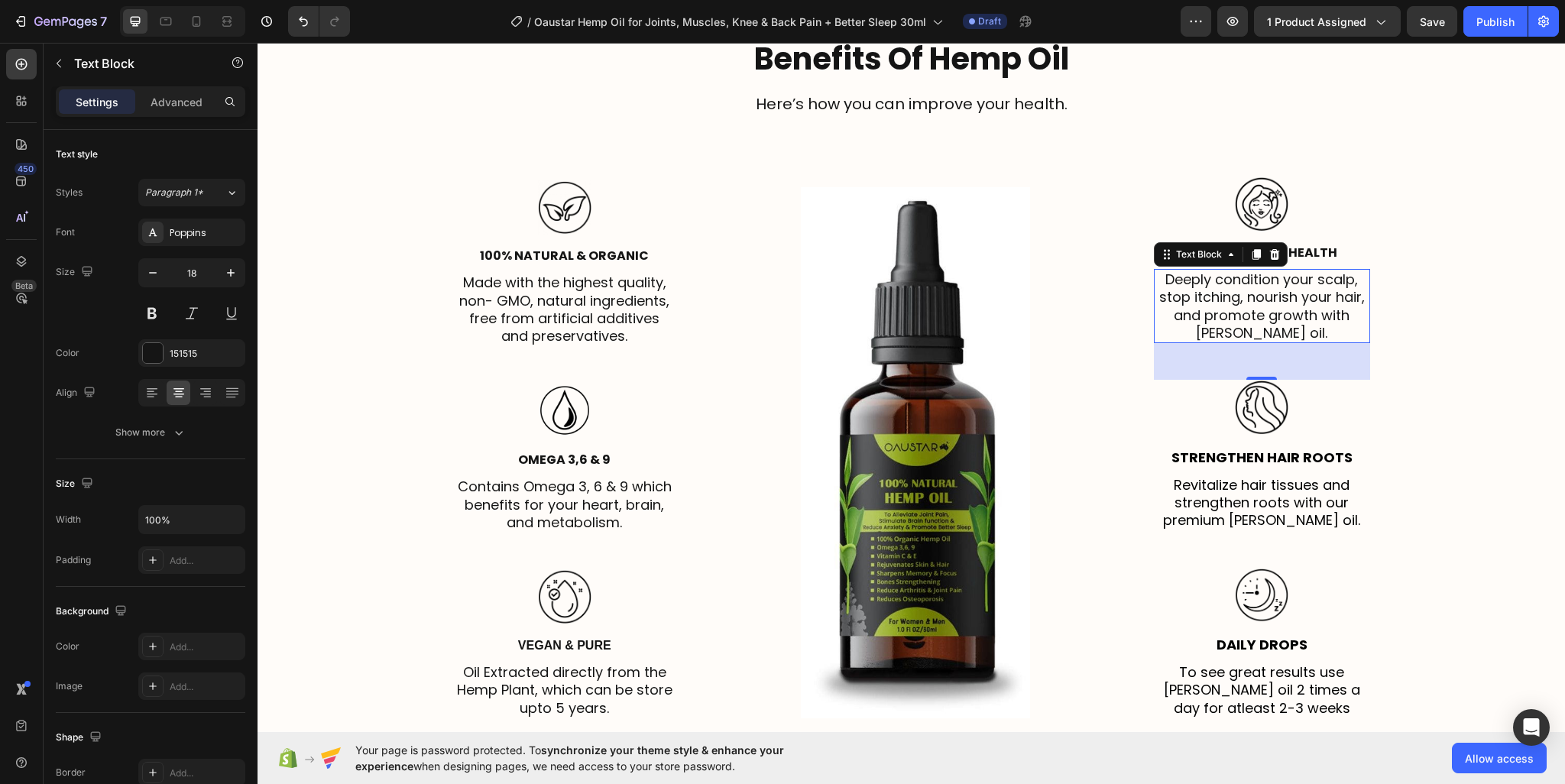
click at [1220, 298] on p "Deeply condition your scalp, stop itching, nourish your hair, and promote growt…" at bounding box center [1262, 305] width 213 height 71
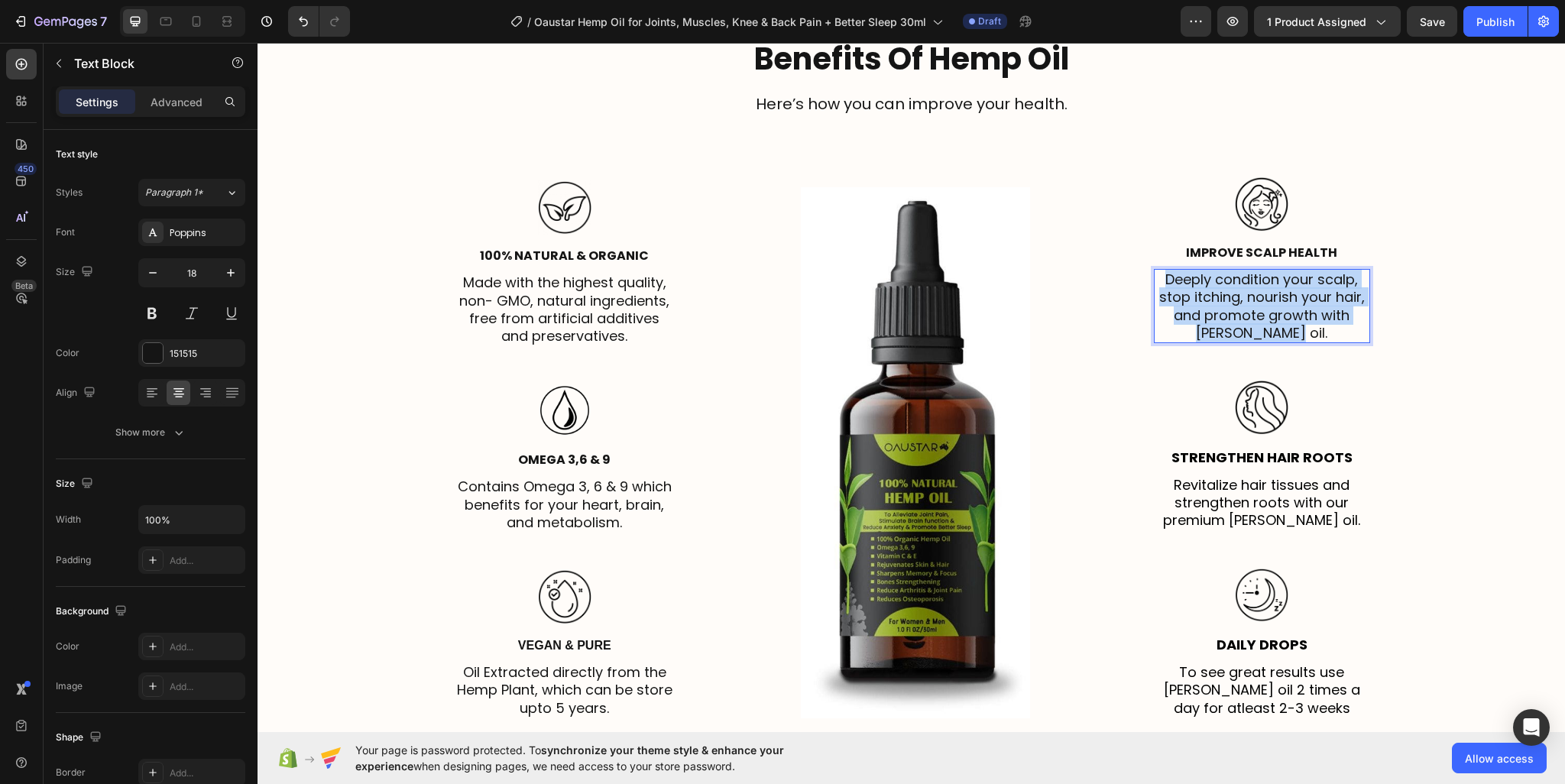
click at [1220, 298] on p "Deeply condition your scalp, stop itching, nourish your hair, and promote growt…" at bounding box center [1262, 305] width 213 height 71
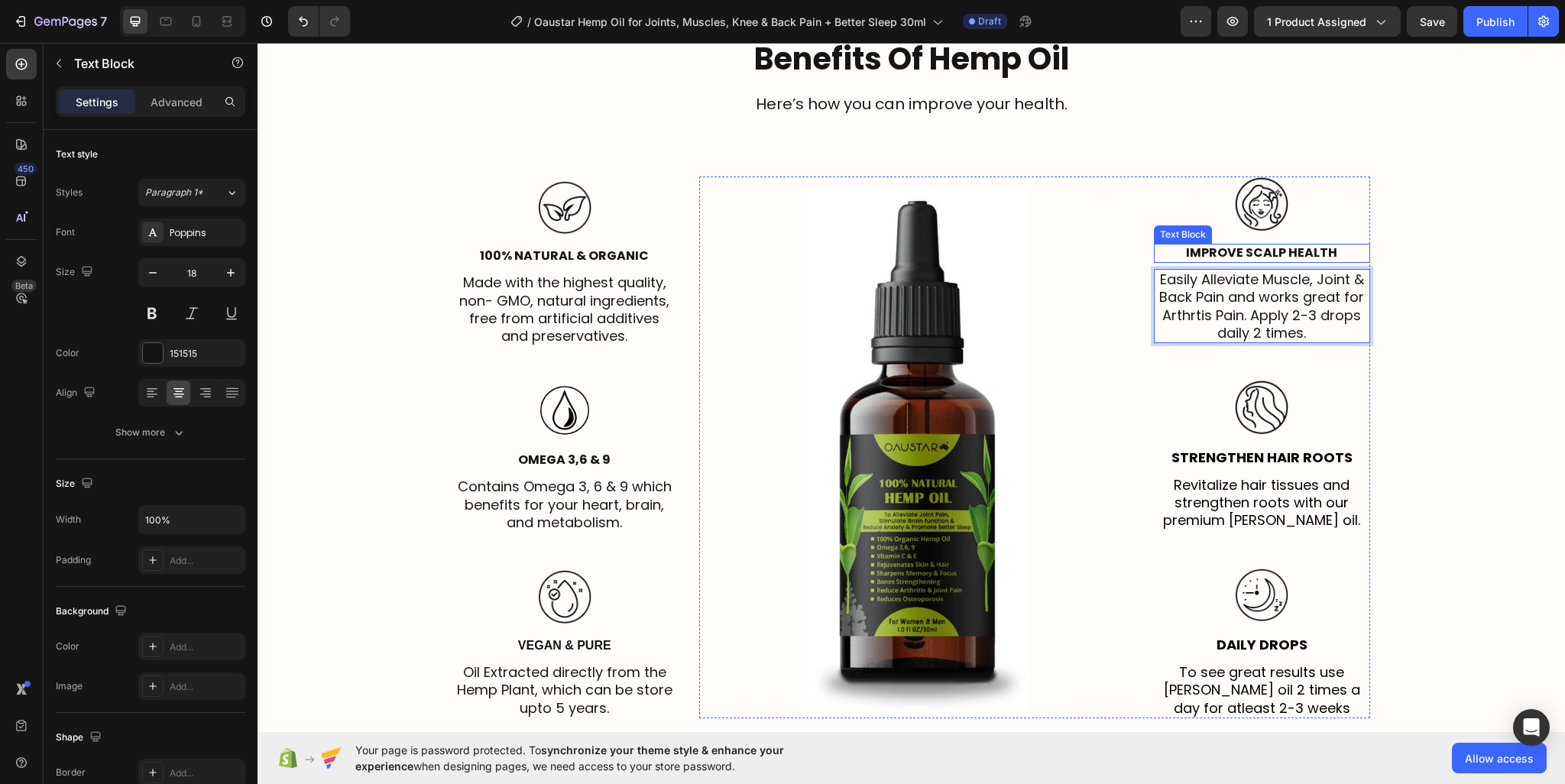
click at [1277, 259] on strong "Improve Scalp Health" at bounding box center [1261, 253] width 151 height 18
click at [1272, 248] on strong "Improve Scalp Health" at bounding box center [1261, 253] width 151 height 18
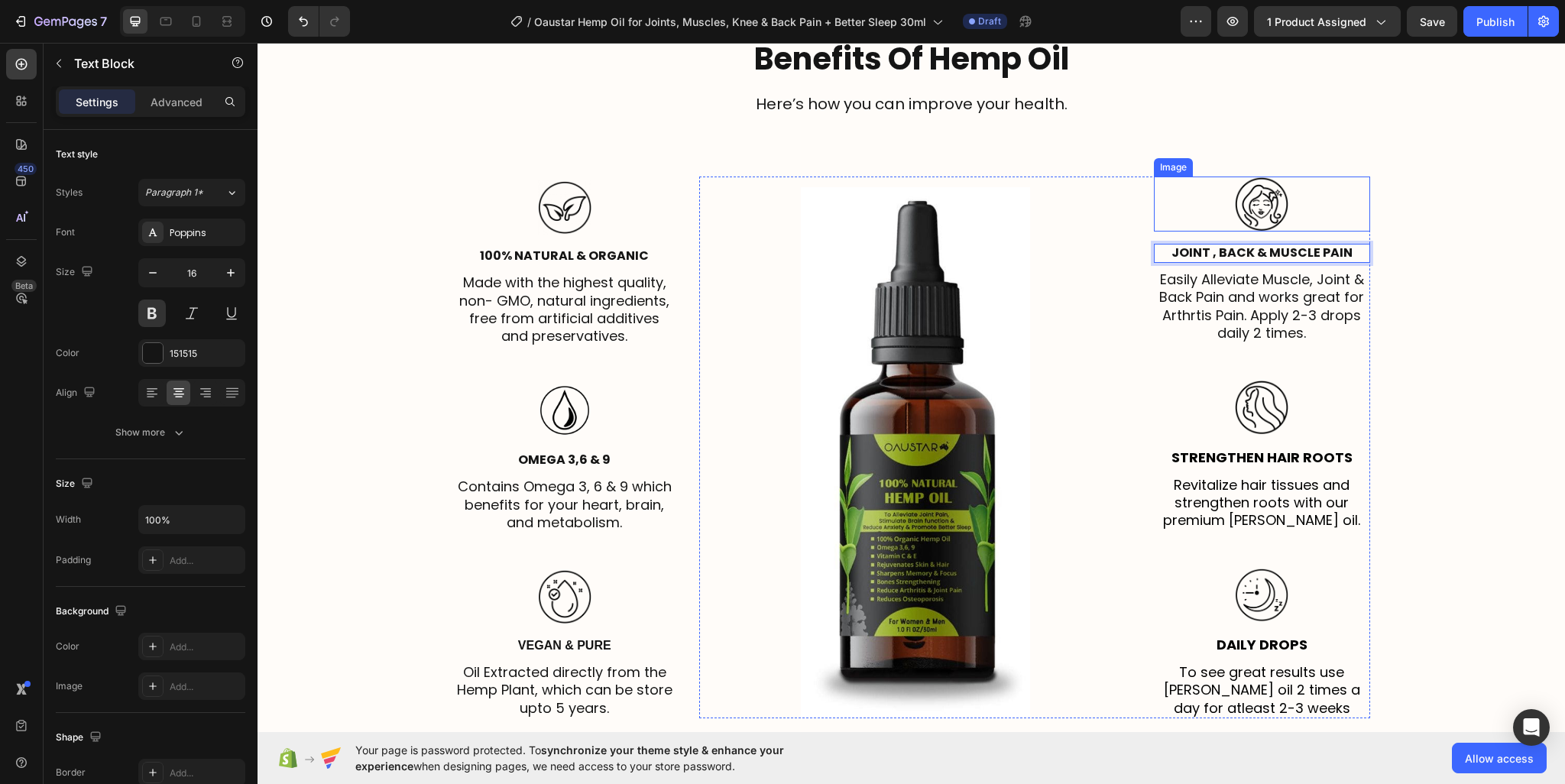
click at [1259, 203] on img at bounding box center [1261, 204] width 54 height 55
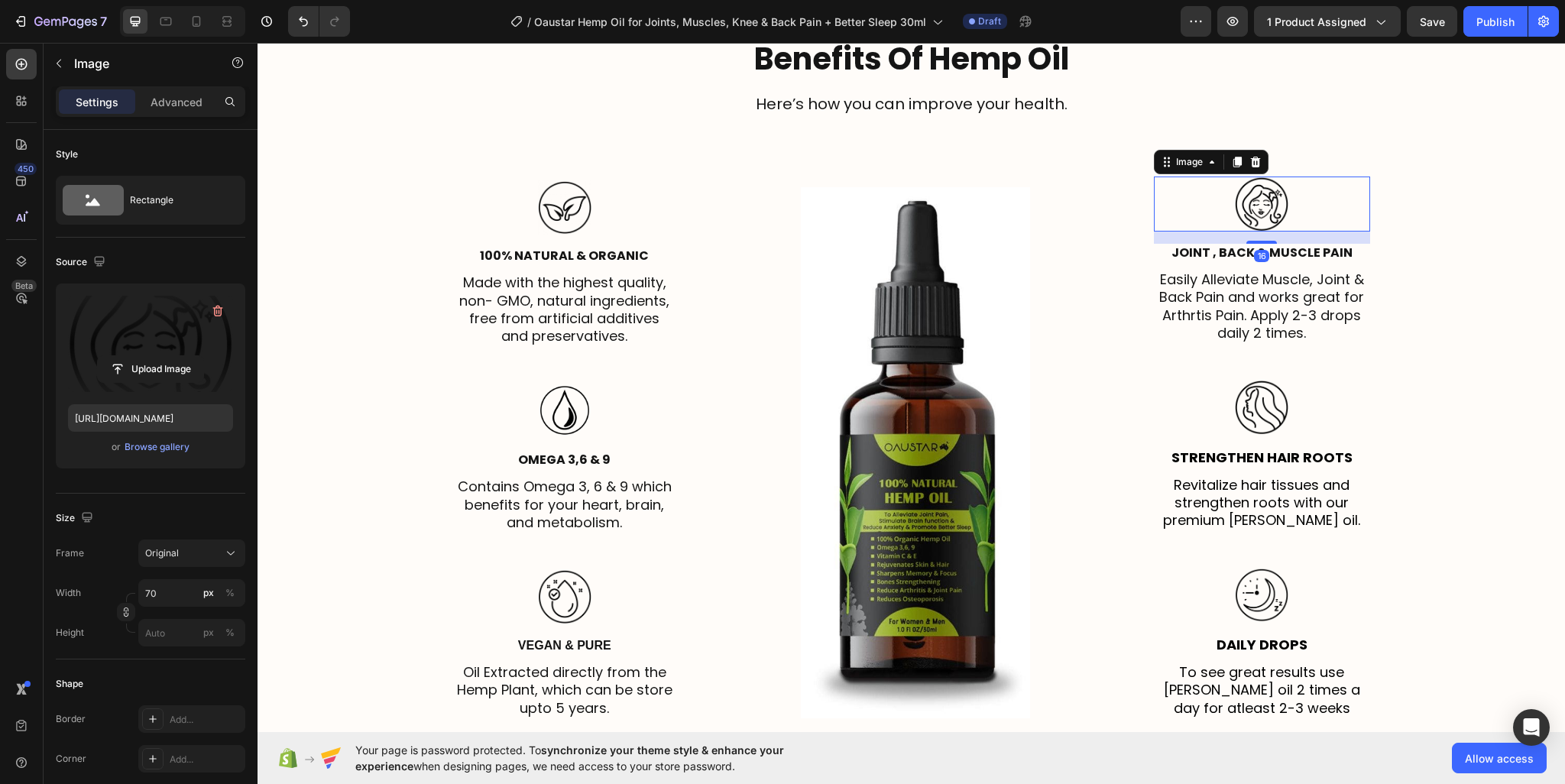
click at [128, 352] on label at bounding box center [150, 344] width 166 height 96
click at [128, 356] on input "file" at bounding box center [151, 369] width 106 height 26
type input "https://cdn.shopify.com/s/files/1/0950/2798/6710/files/gempages_578838273980367…"
click at [1237, 294] on p "Easily Alleviate Muscle, Joint & Back Pain and works great for Arthrtis Pain. A…" at bounding box center [1262, 305] width 213 height 71
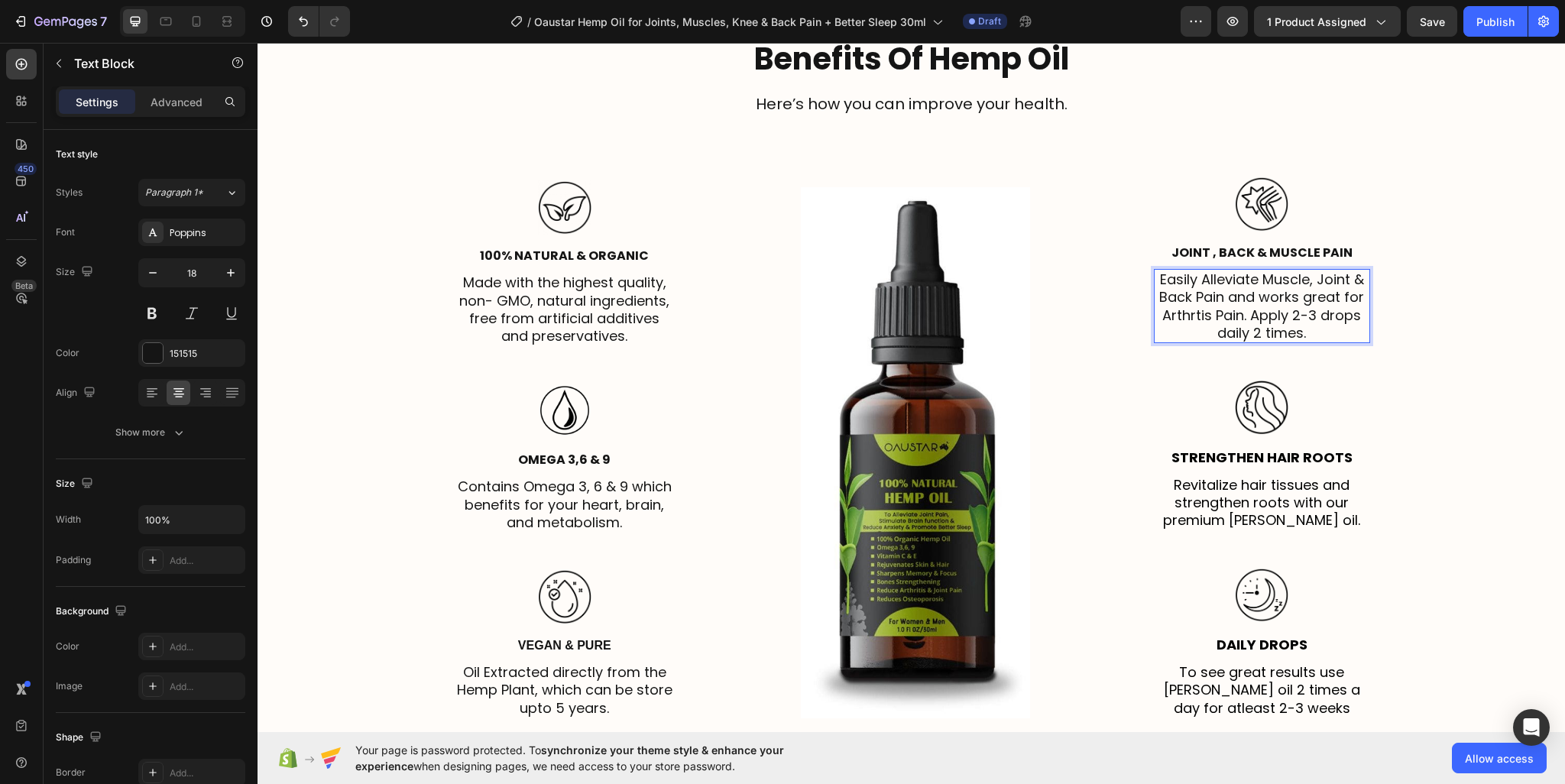
click at [1237, 294] on p "Easily Alleviate Muscle, Joint & Back Pain and works great for Arthrtis Pain. A…" at bounding box center [1262, 305] width 213 height 71
click at [1232, 456] on p "Strengthen Hair Roots" at bounding box center [1262, 457] width 213 height 18
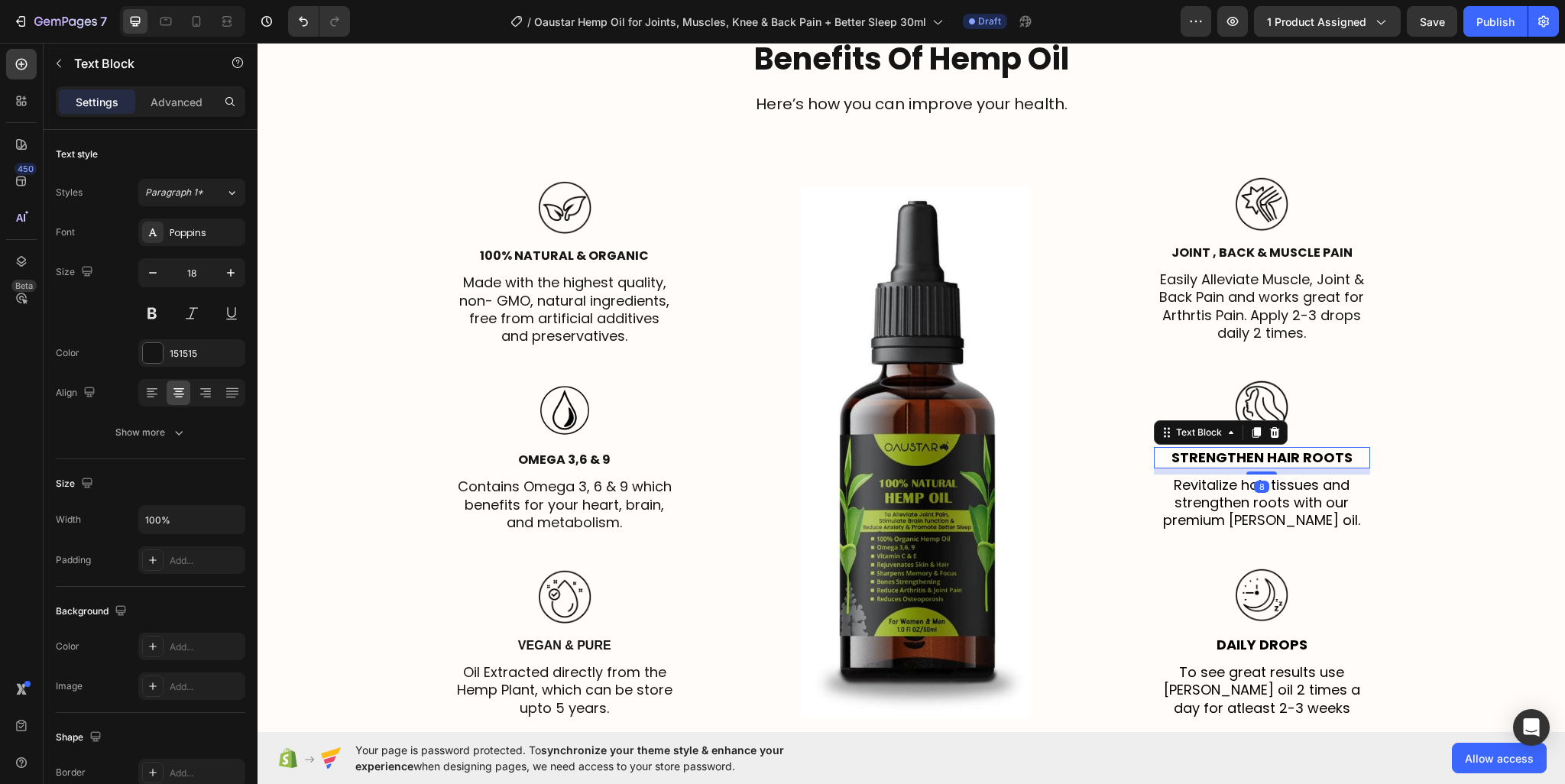
click at [1232, 456] on p "Strengthen Hair Roots" at bounding box center [1262, 457] width 213 height 18
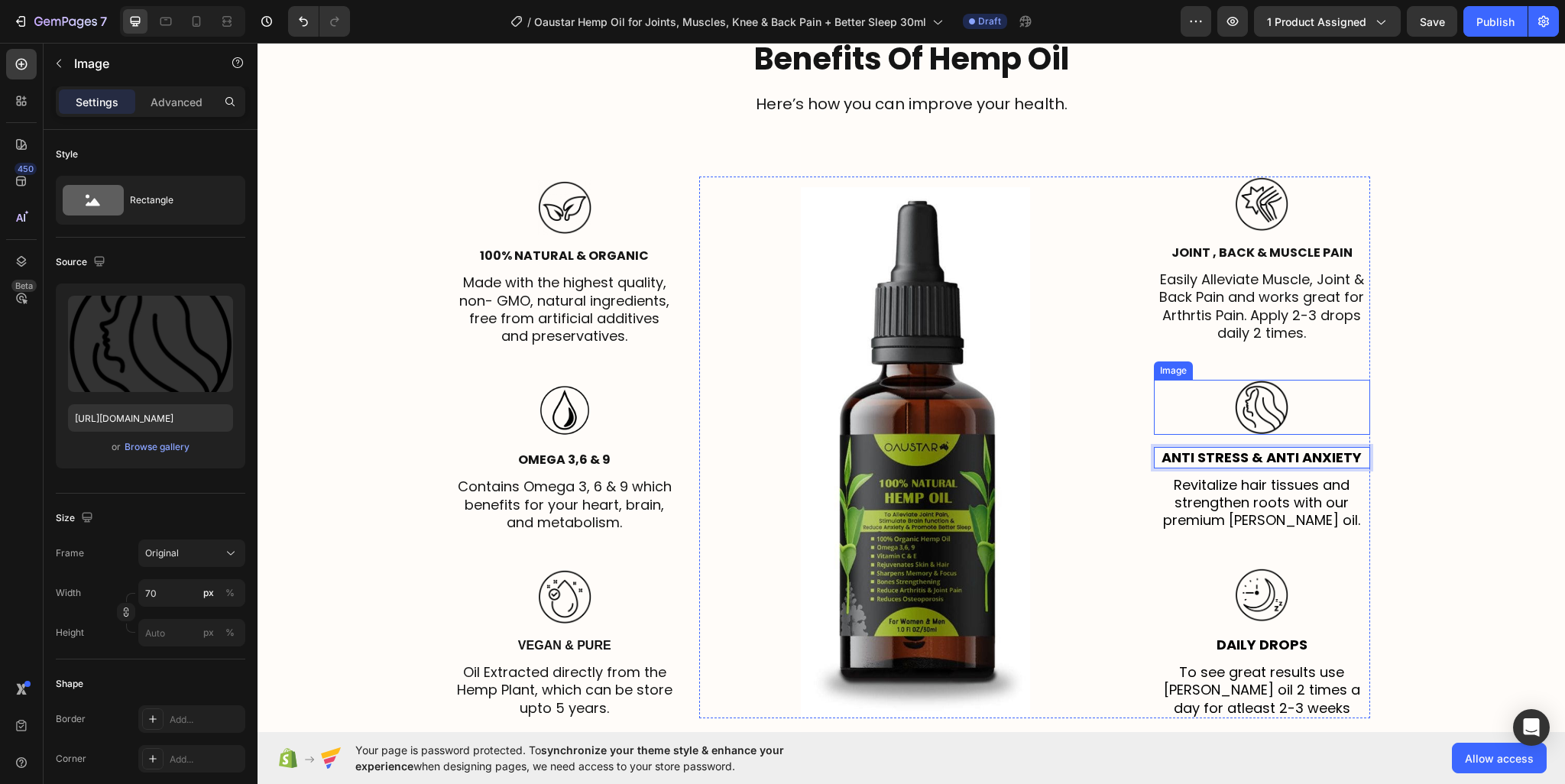
click at [1256, 402] on img at bounding box center [1261, 407] width 54 height 55
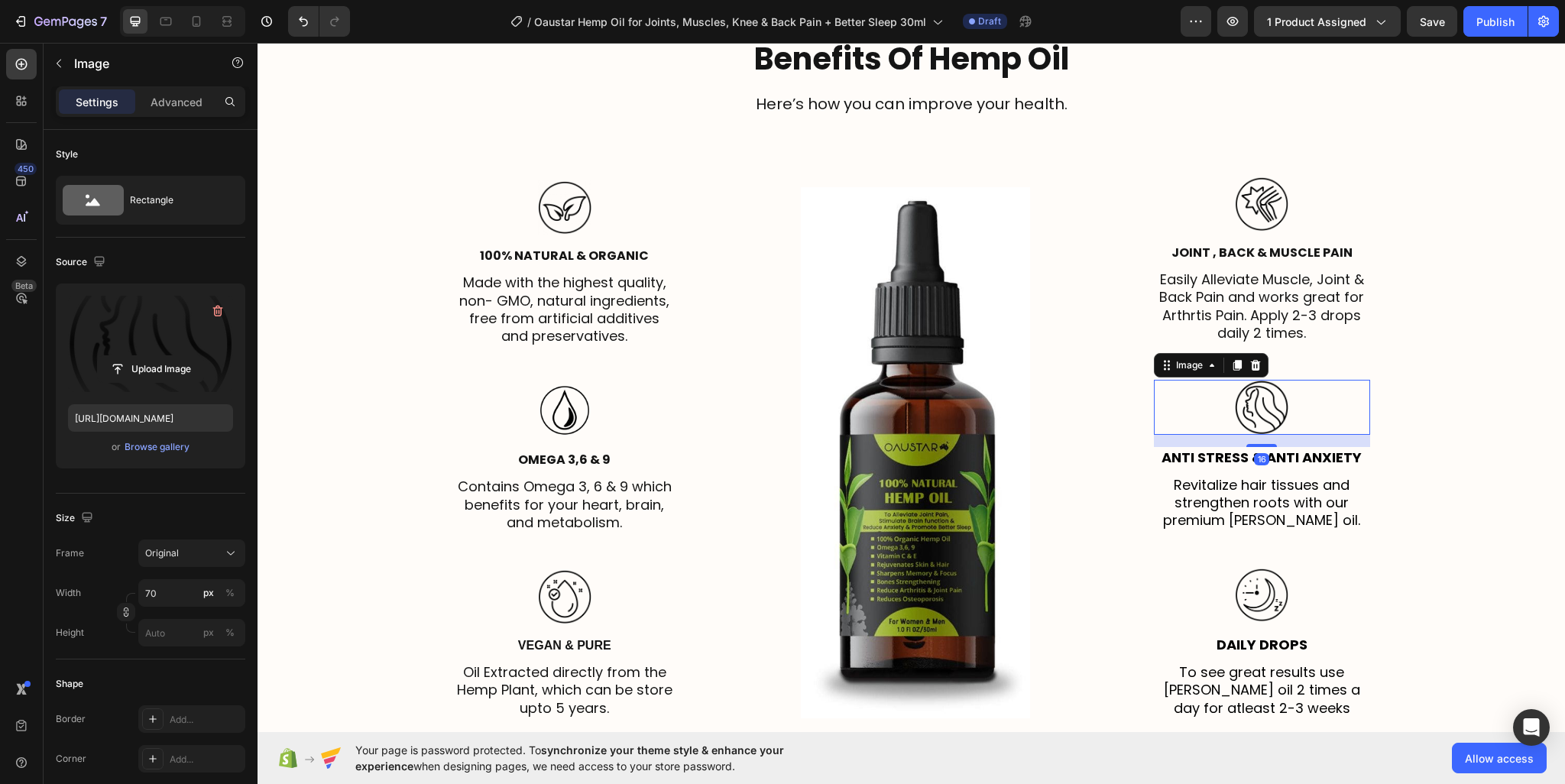
click at [185, 325] on label at bounding box center [150, 344] width 166 height 96
click at [185, 356] on input "file" at bounding box center [151, 369] width 106 height 26
type input "https://cdn.shopify.com/s/files/1/0950/2798/6710/files/gempages_578838273980367…"
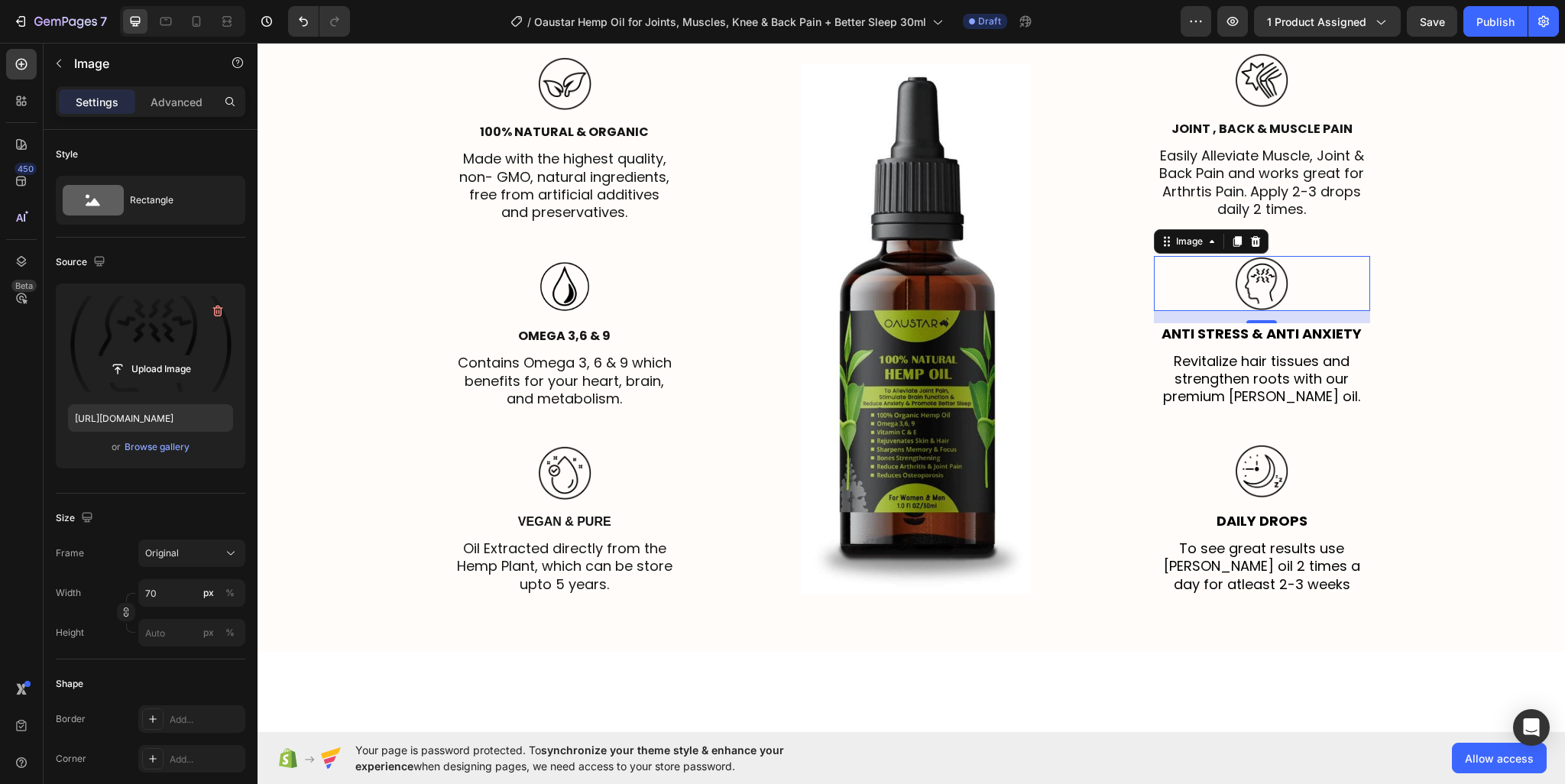
scroll to position [2861, 0]
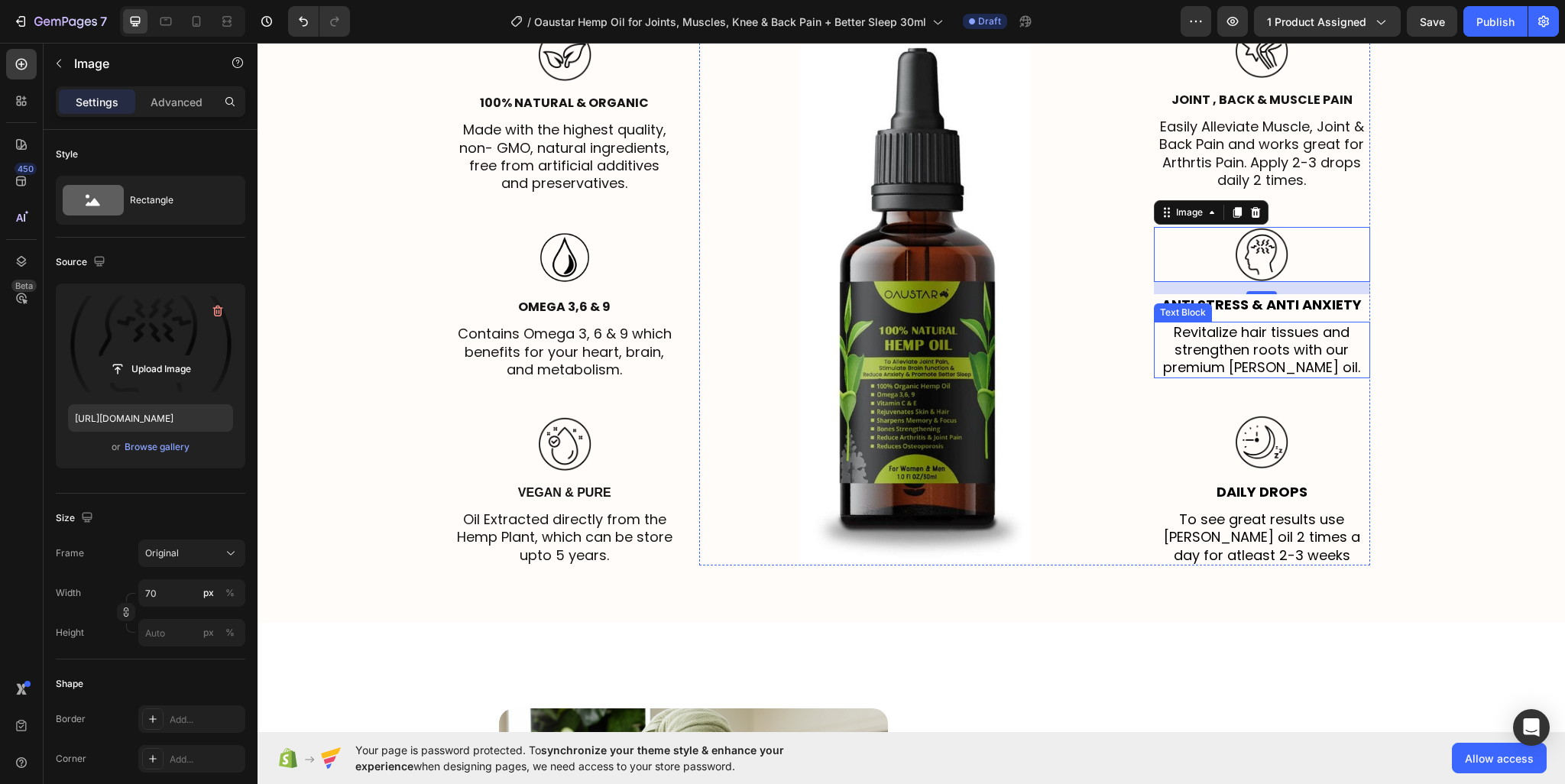
click at [1285, 334] on p "Revitalize hair tissues and strengthen roots with our premium rosemary oil." at bounding box center [1262, 349] width 213 height 54
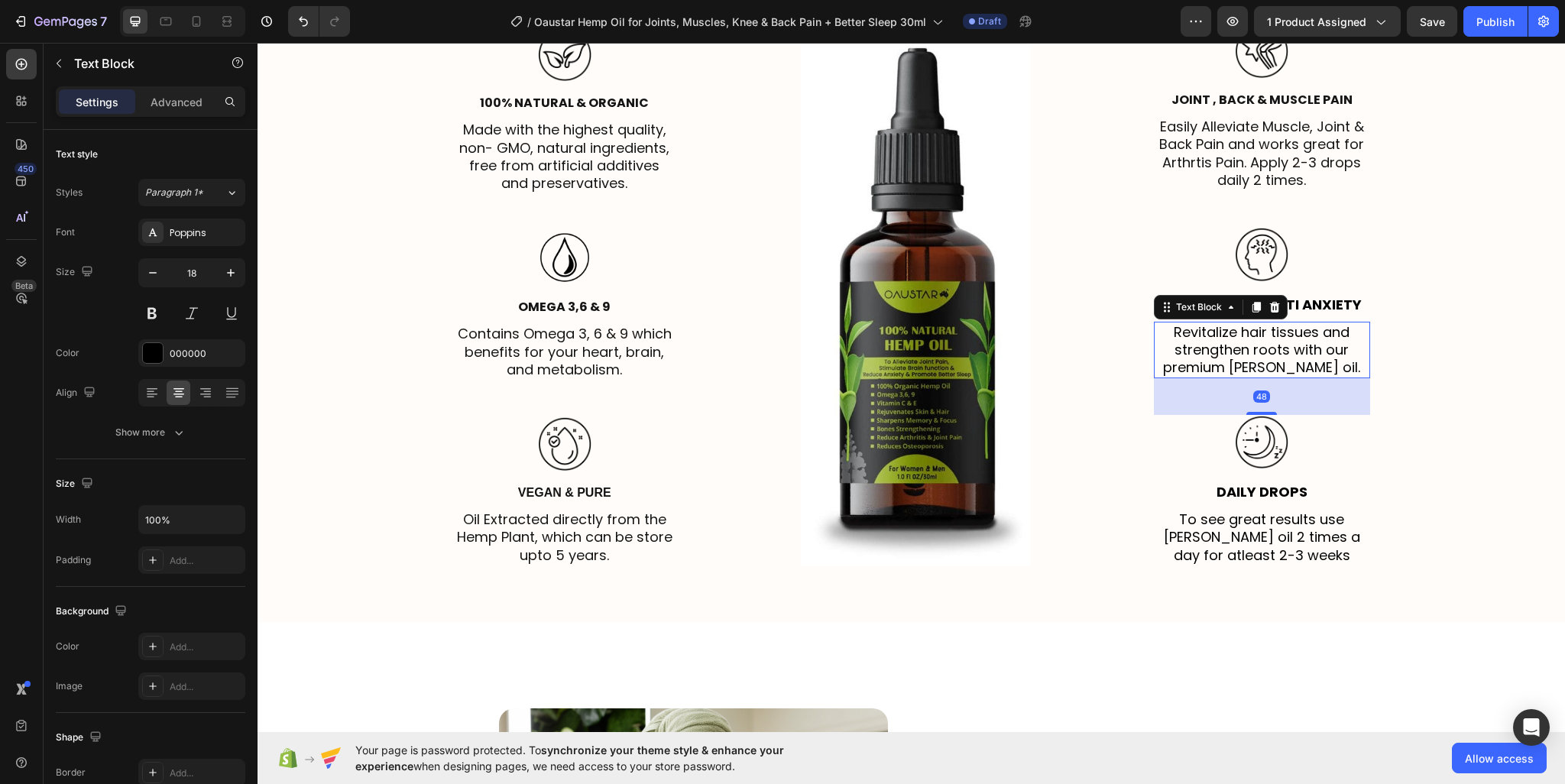
click at [1285, 334] on p "Revitalize hair tissues and strengthen roots with our premium rosemary oil." at bounding box center [1262, 349] width 213 height 54
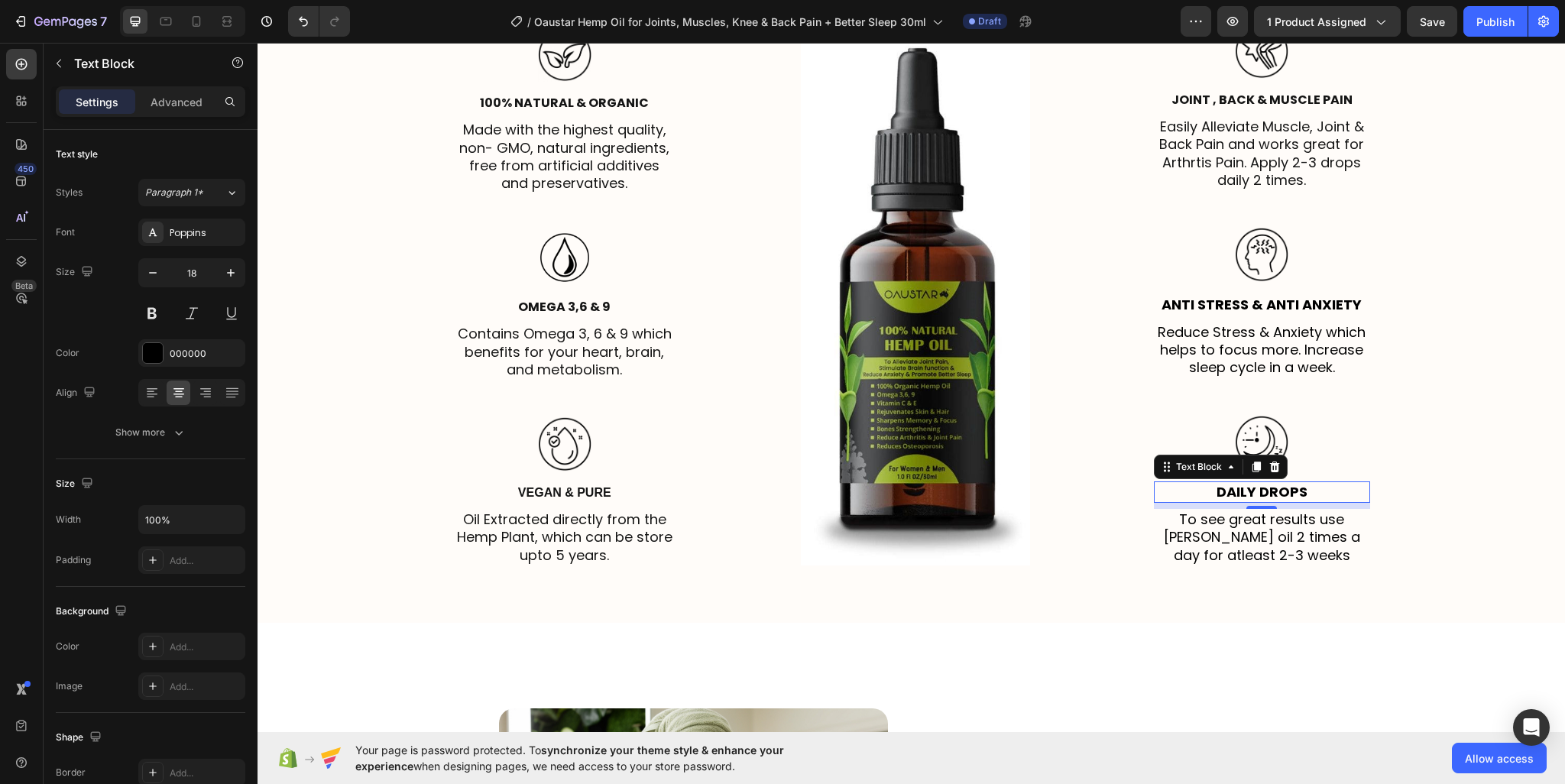
click at [1248, 495] on p "Daily Drops" at bounding box center [1262, 491] width 213 height 18
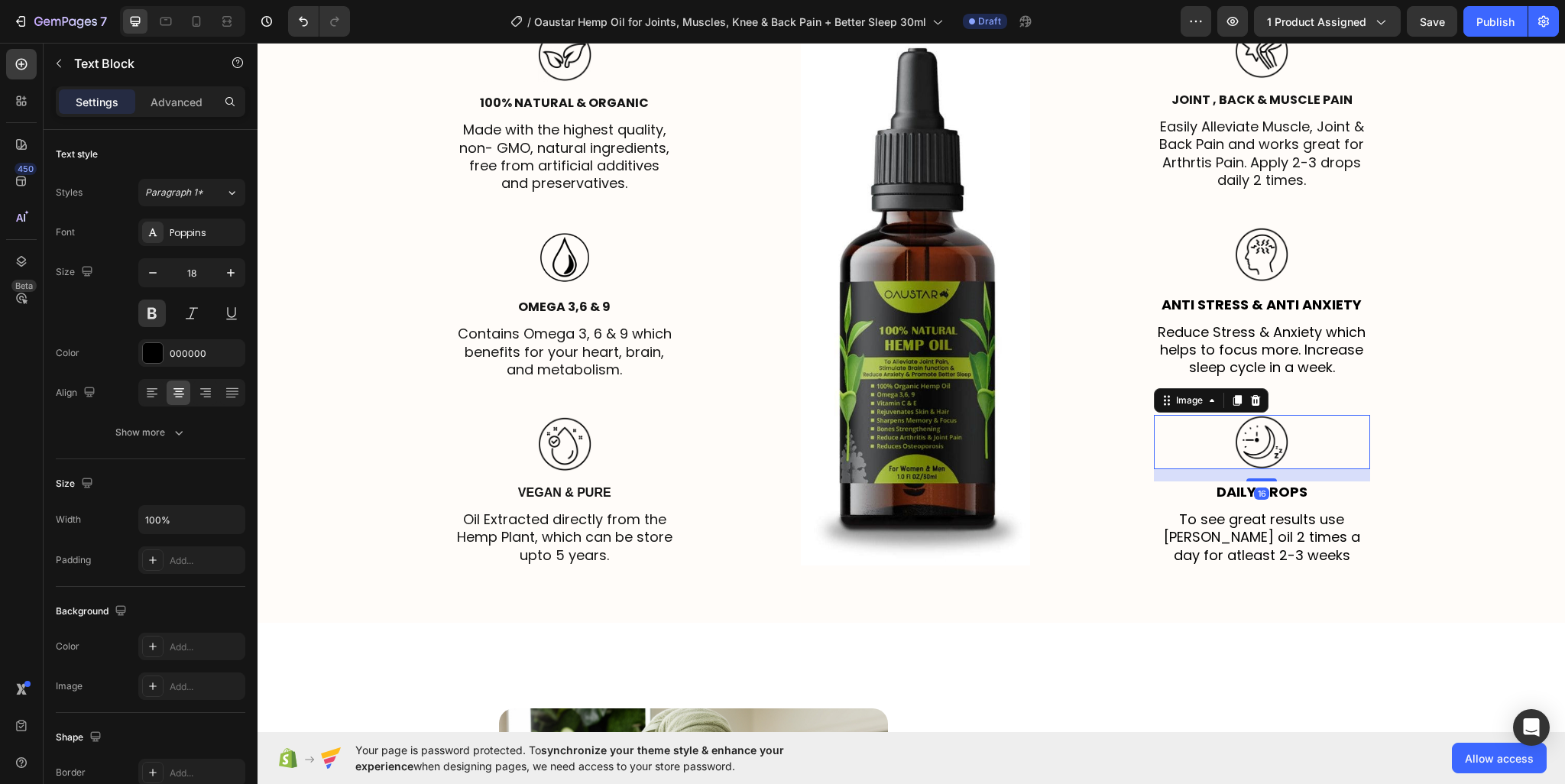
click at [1245, 431] on img at bounding box center [1261, 442] width 54 height 55
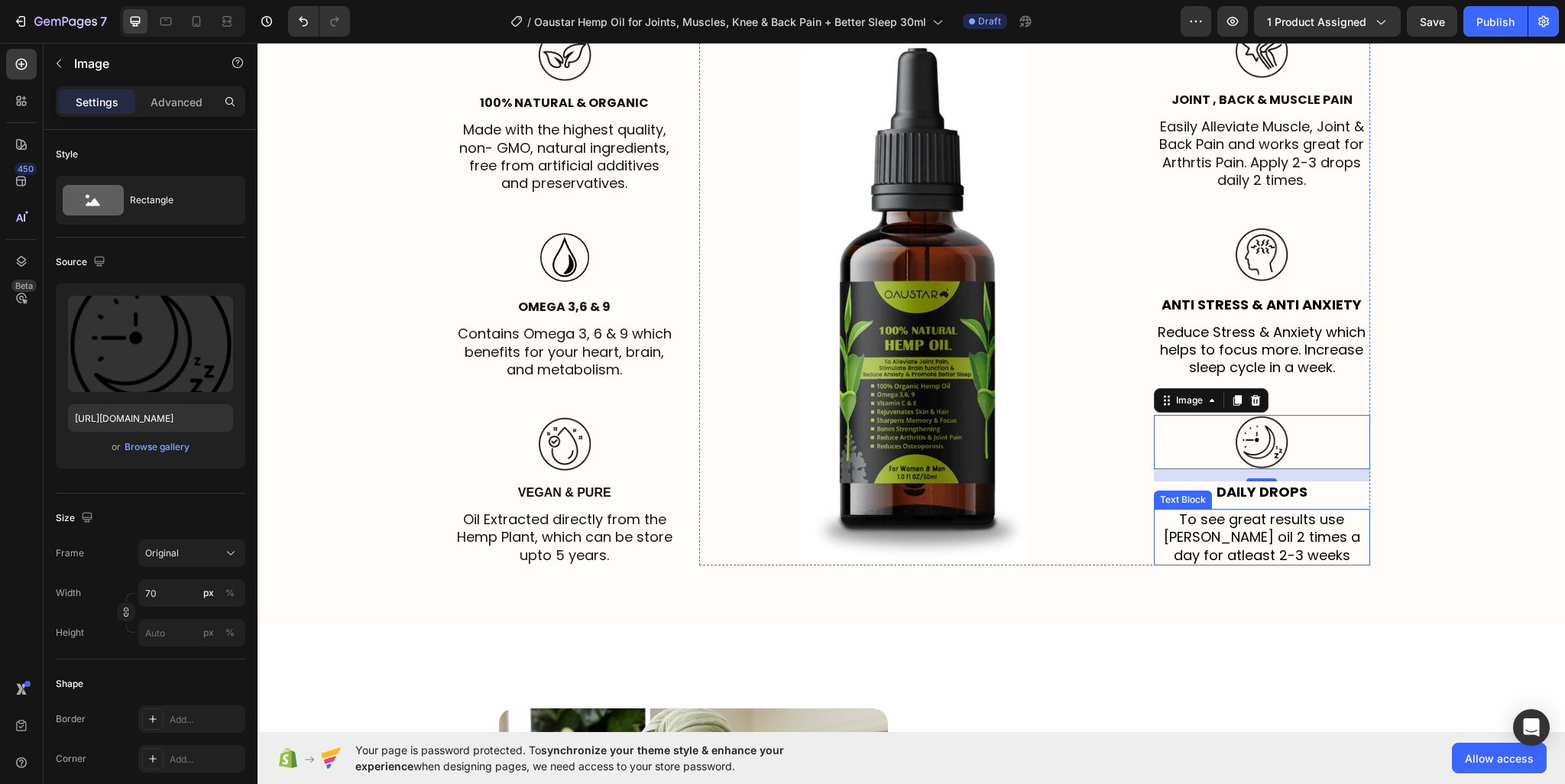
click at [1297, 528] on p "To see great results use rosemary oil 2 times a day for atleast 2-3 weeks" at bounding box center [1262, 536] width 213 height 54
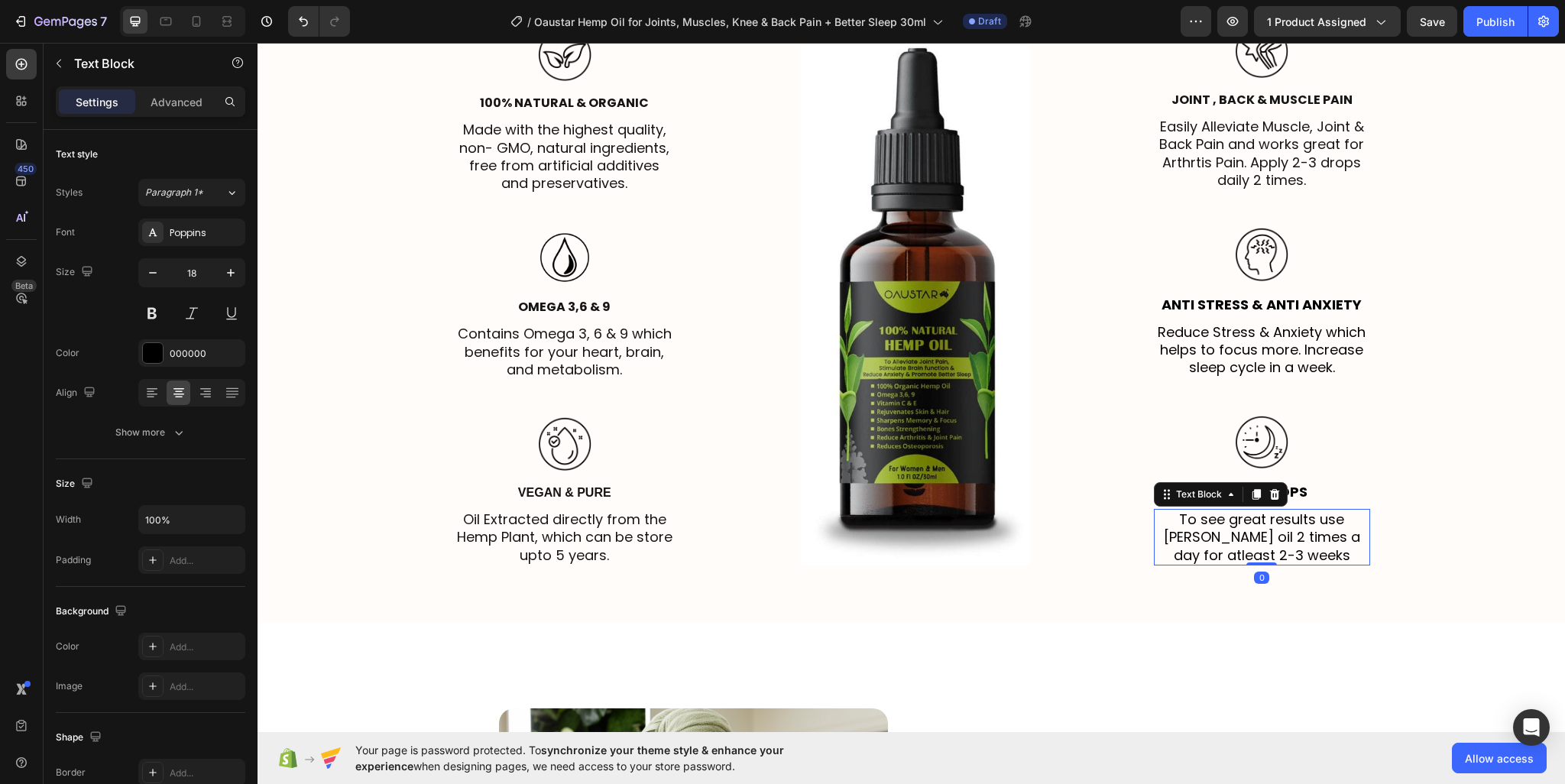
click at [1297, 528] on p "To see great results use rosemary oil 2 times a day for atleast 2-3 weeks" at bounding box center [1262, 536] width 213 height 54
click at [1427, 526] on div "⁠⁠⁠⁠⁠⁠⁠ Explore The Unique Benefits Of Hemp Oil Heading Here’s how you can impr…" at bounding box center [912, 211] width 1285 height 732
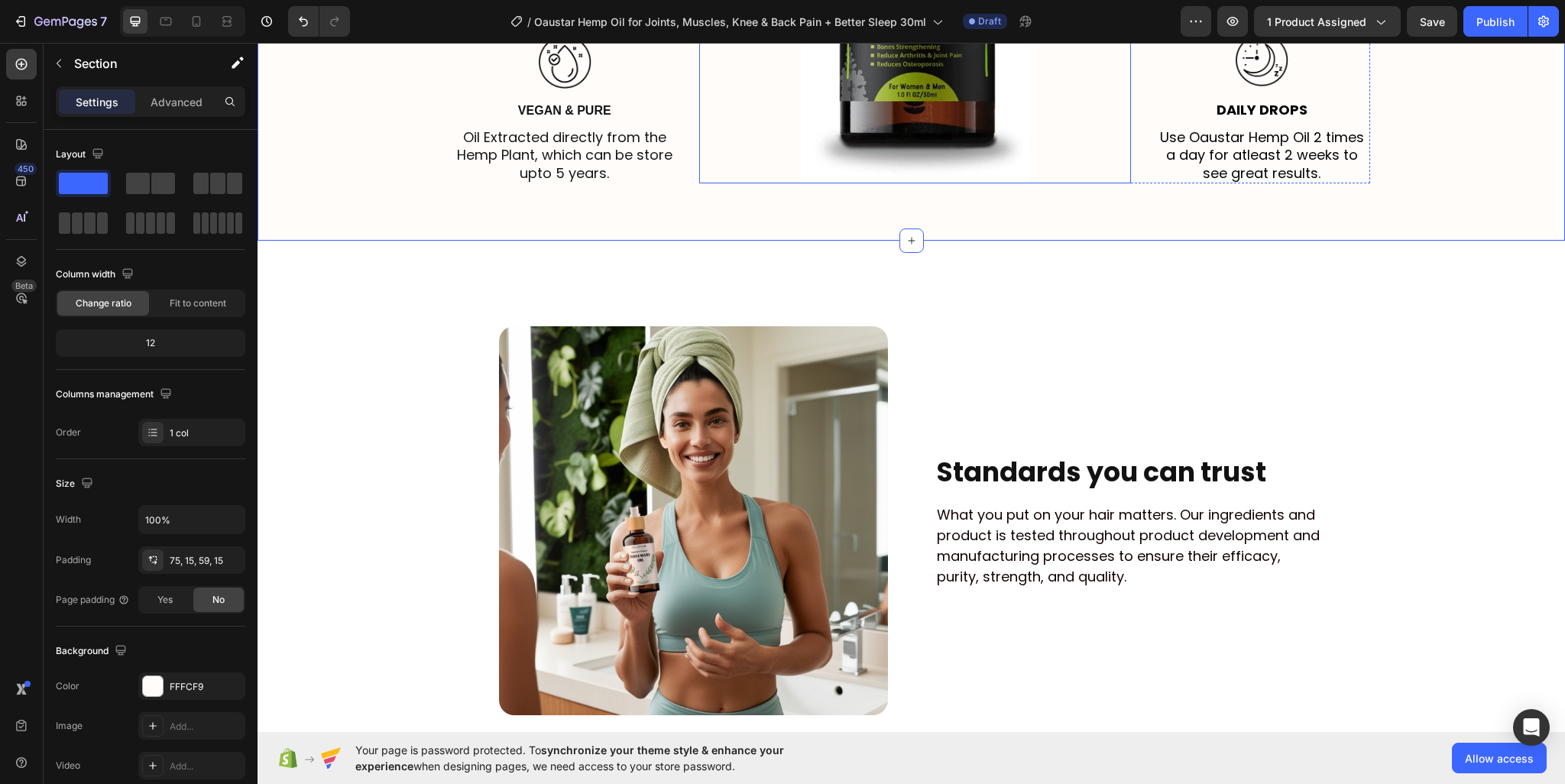
scroll to position [3472, 0]
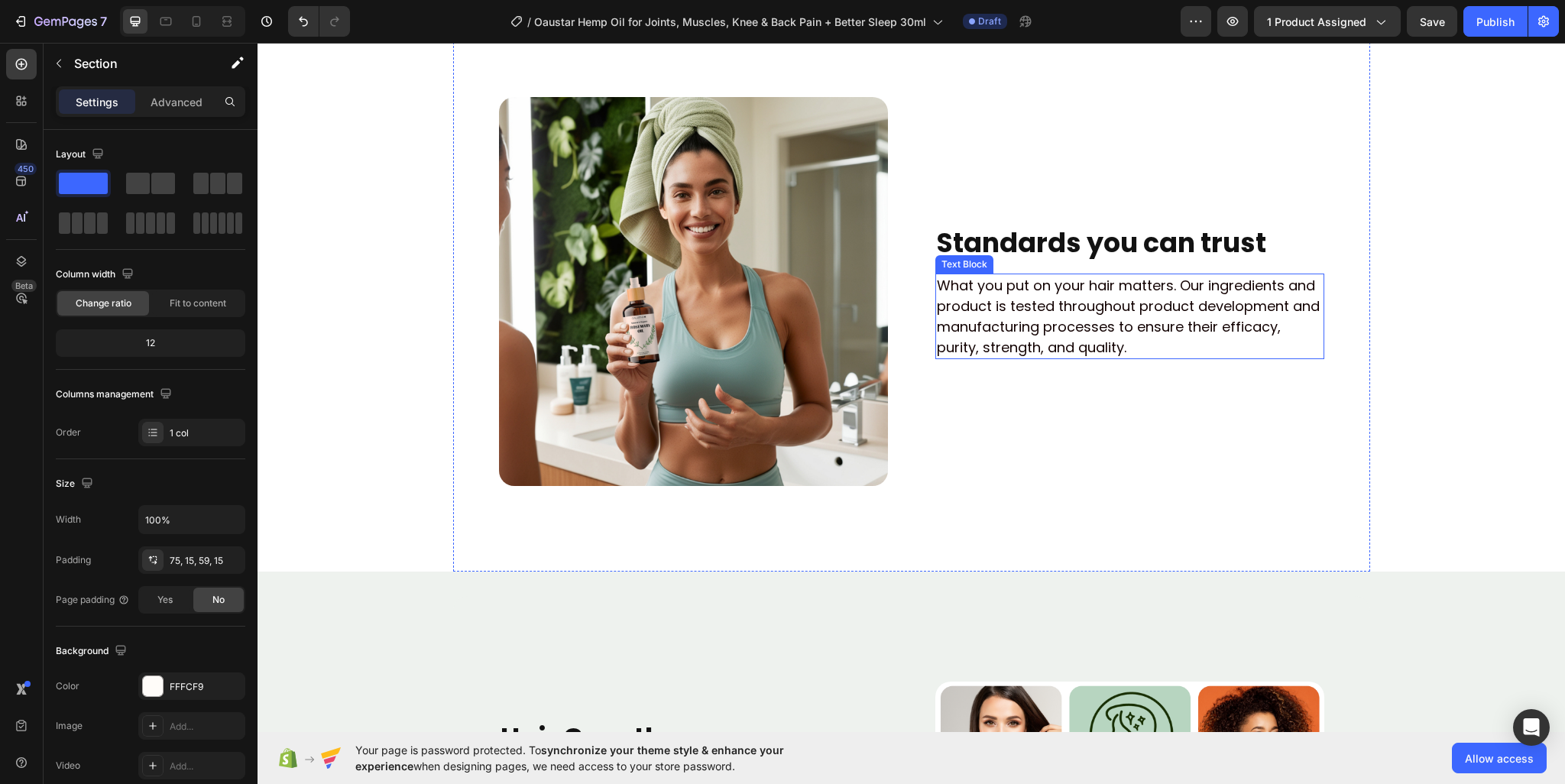
click at [973, 306] on p "What you put on your hair matters. Our ingredients and product is tested throug…" at bounding box center [1130, 316] width 386 height 82
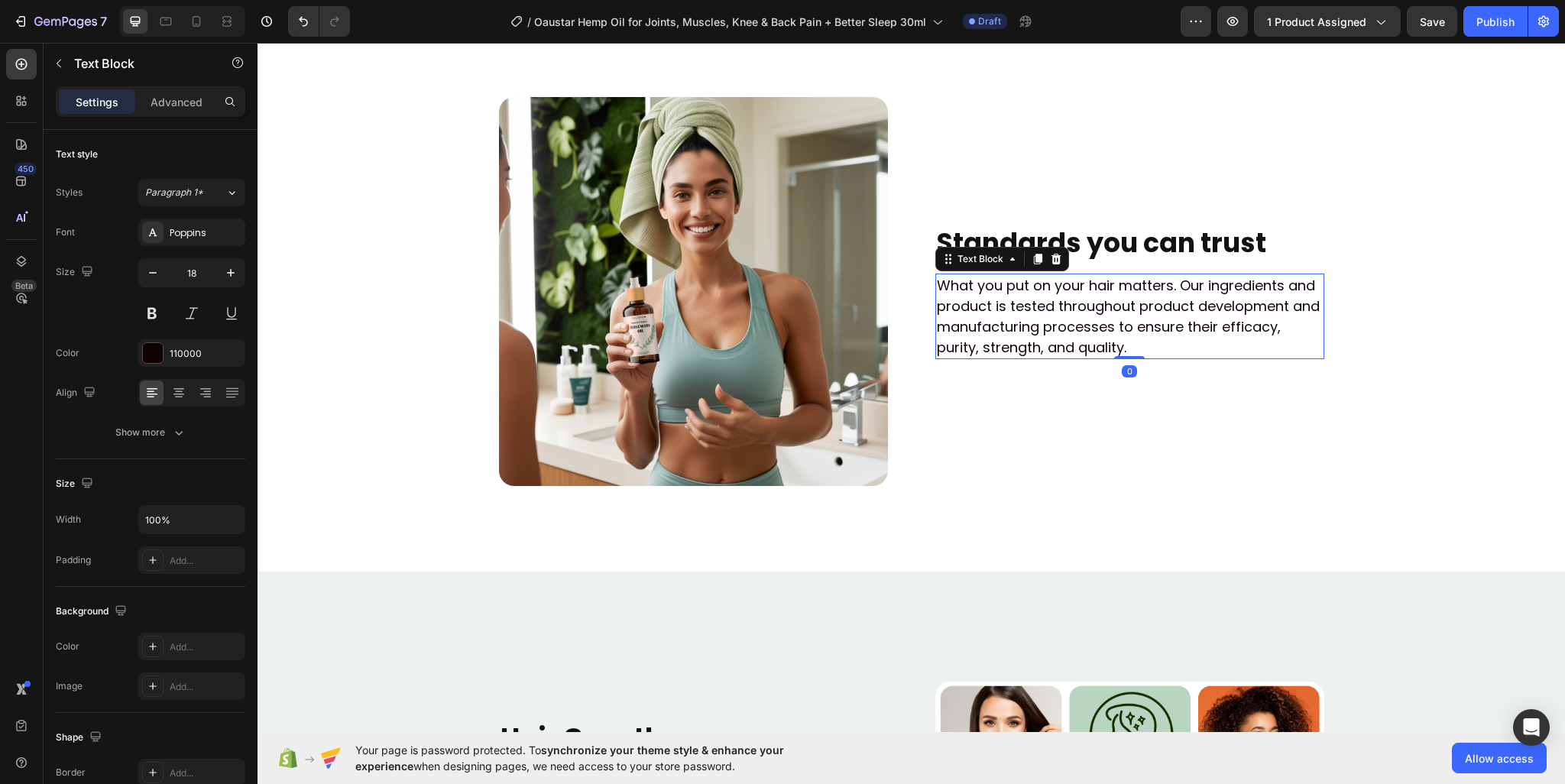
click at [973, 306] on p "What you put on your hair matters. Our ingredients and product is tested throug…" at bounding box center [1130, 316] width 386 height 82
click at [682, 219] on img at bounding box center [693, 291] width 389 height 389
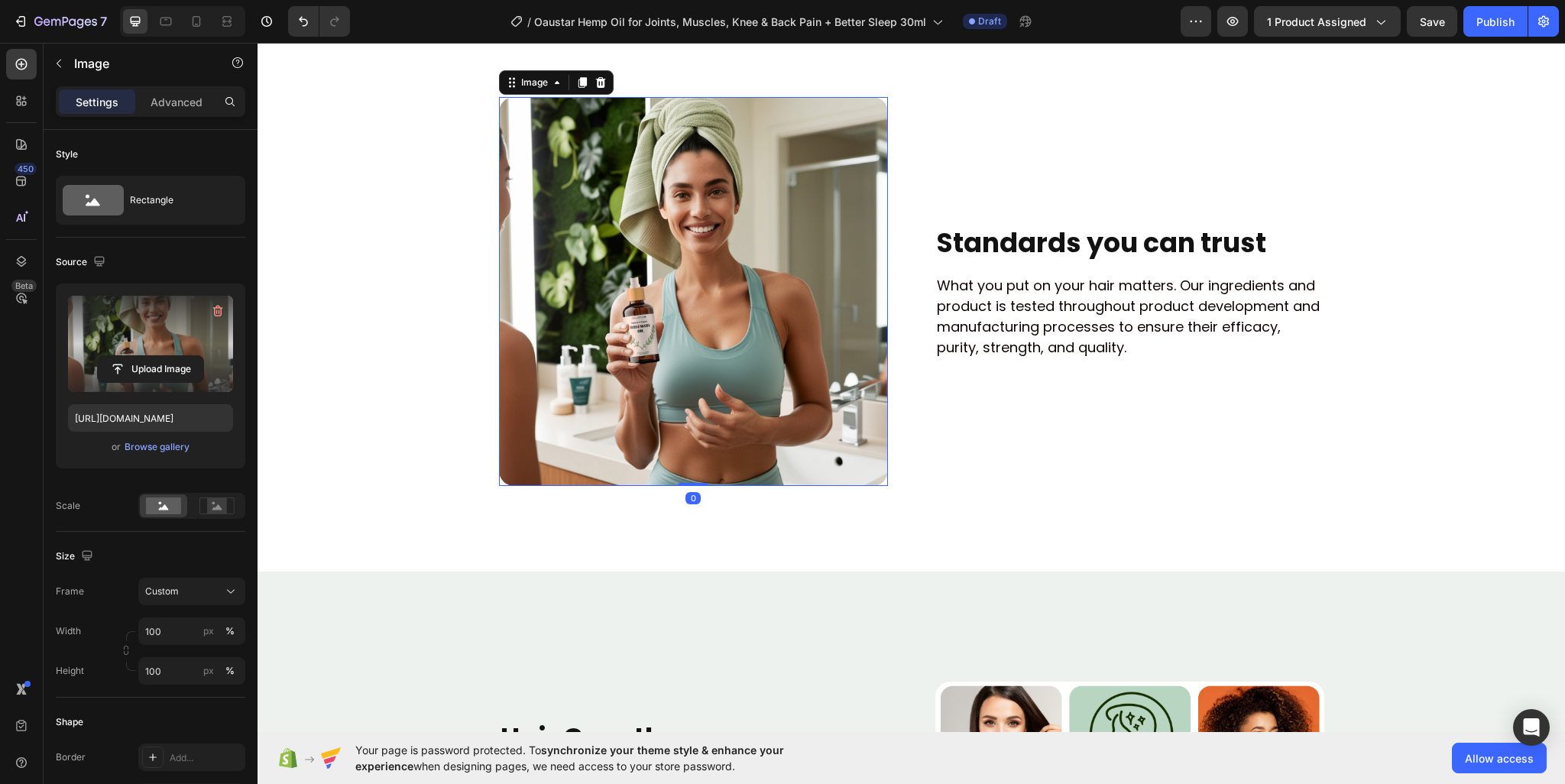
click at [135, 339] on label at bounding box center [150, 344] width 166 height 96
click at [135, 356] on input "file" at bounding box center [151, 369] width 106 height 26
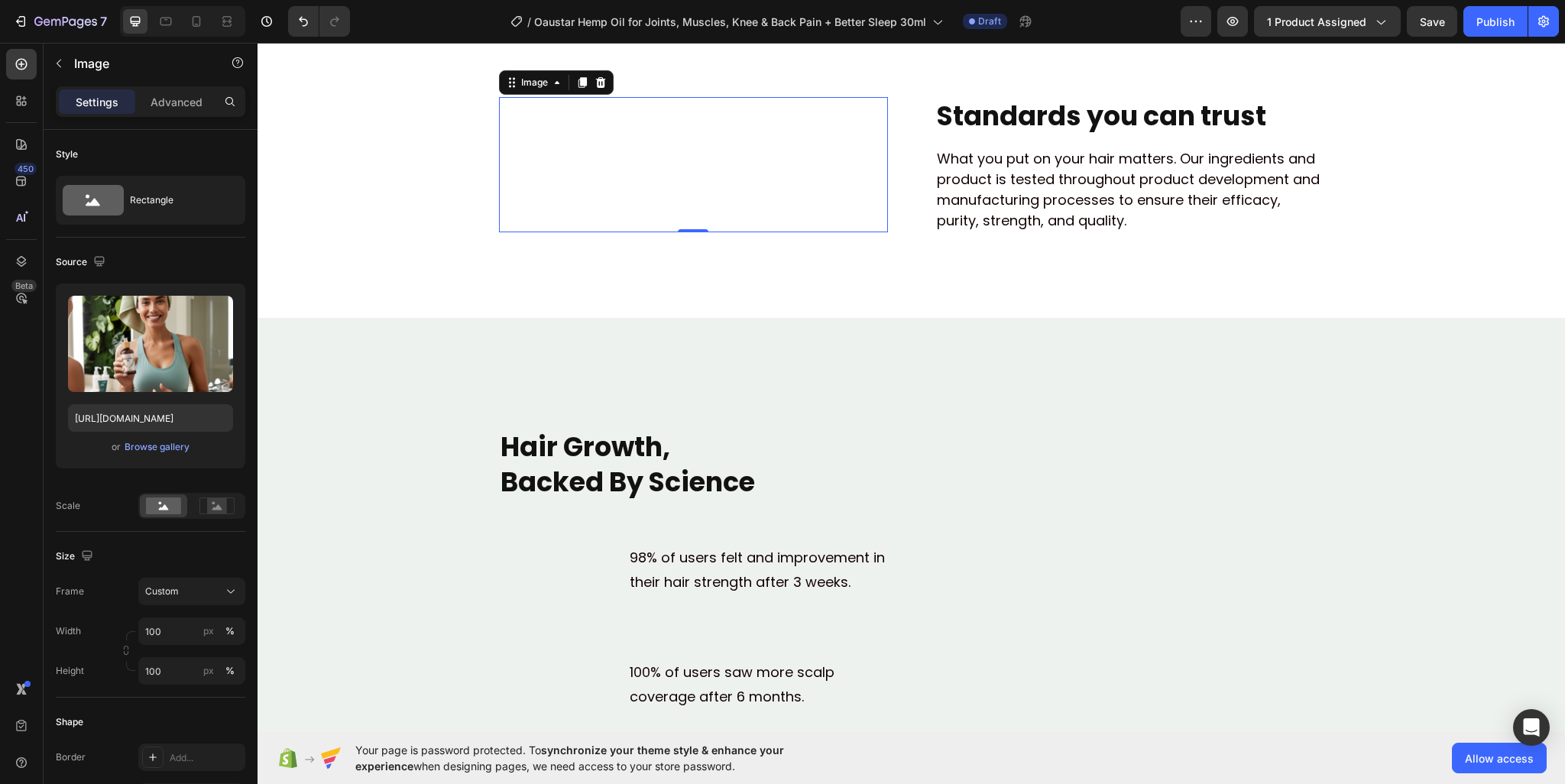
scroll to position [3472, 0]
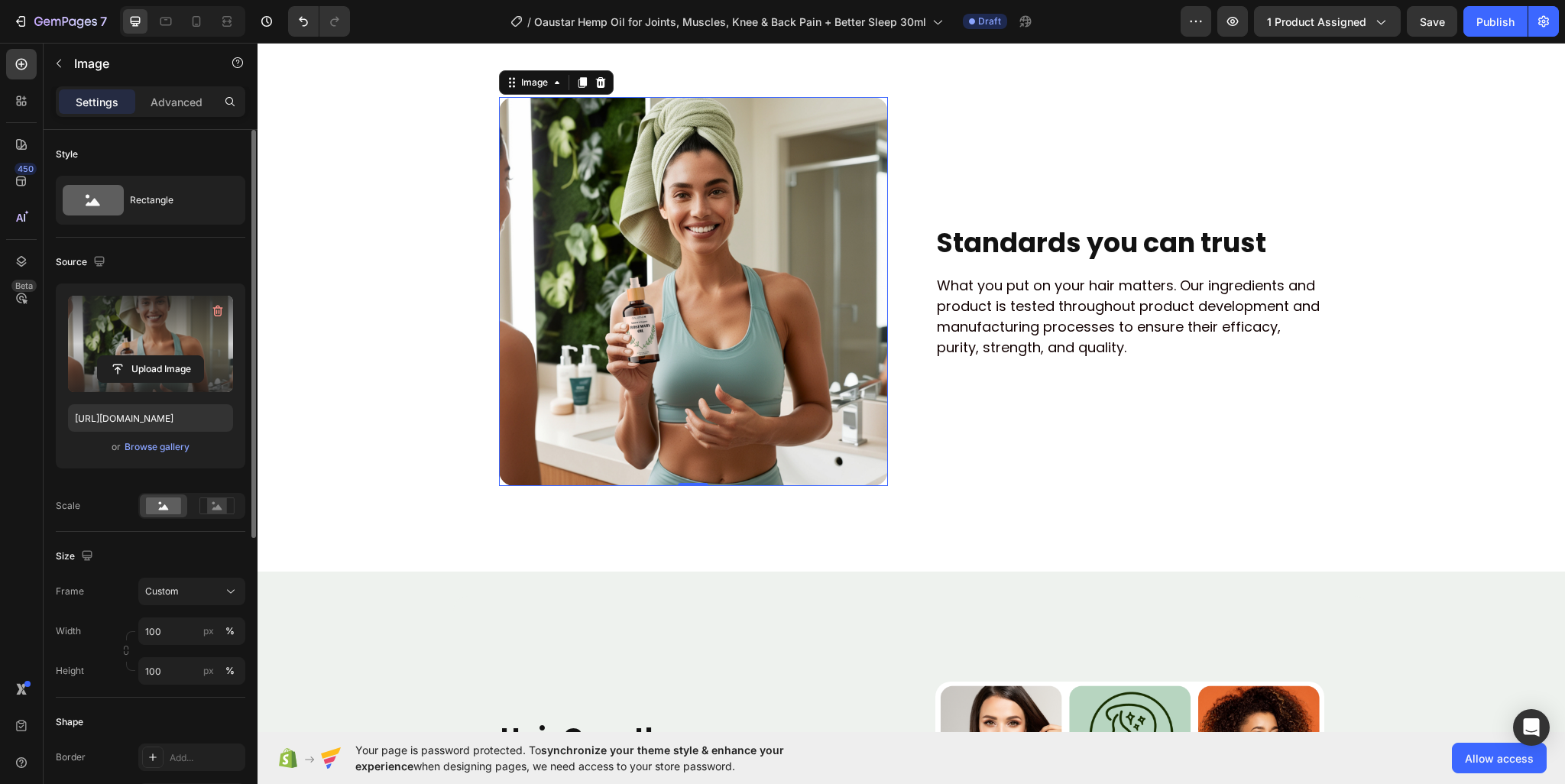
click at [153, 334] on label at bounding box center [150, 344] width 166 height 96
click at [153, 356] on input "file" at bounding box center [151, 369] width 106 height 26
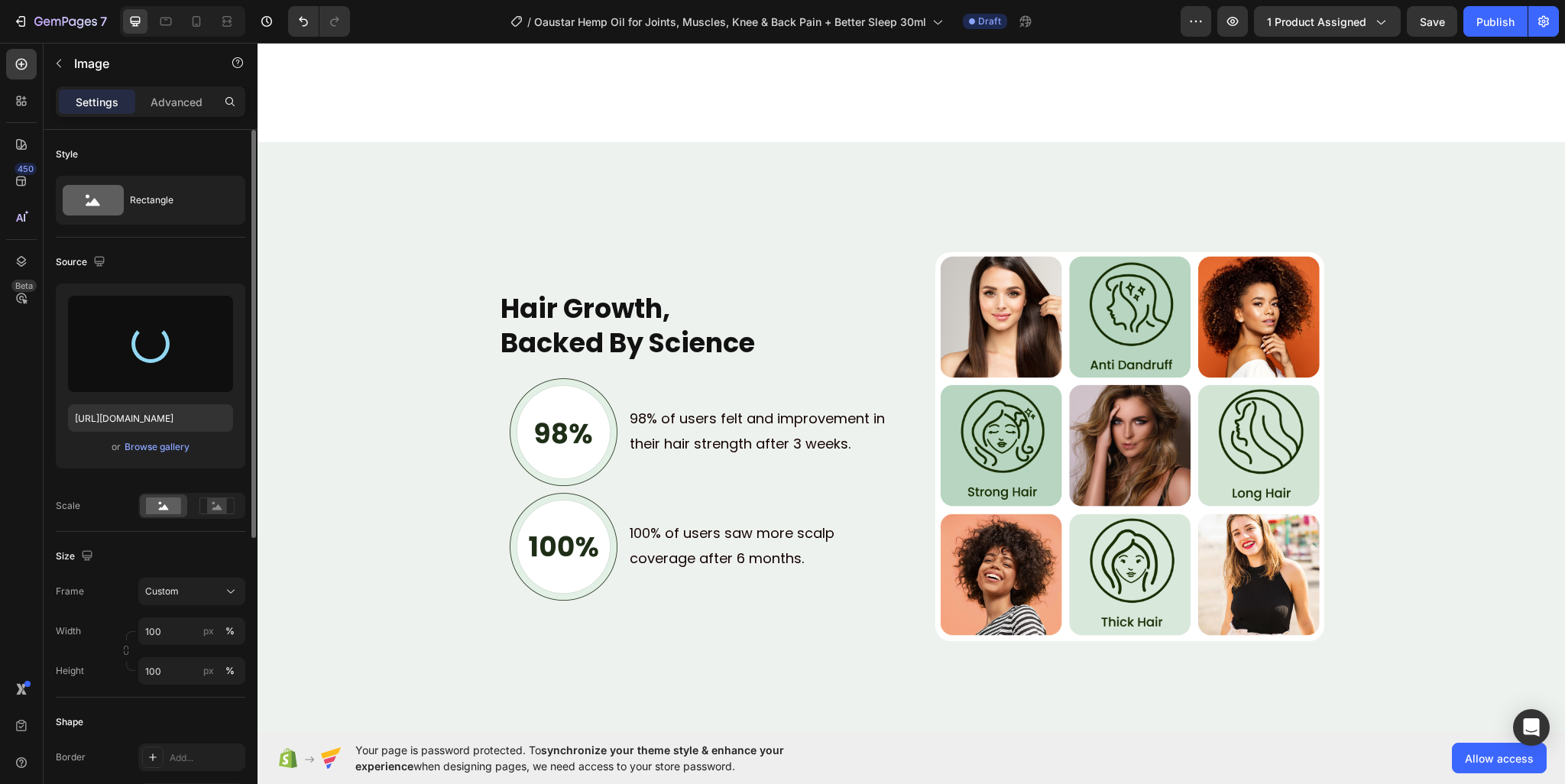
scroll to position [4006, 0]
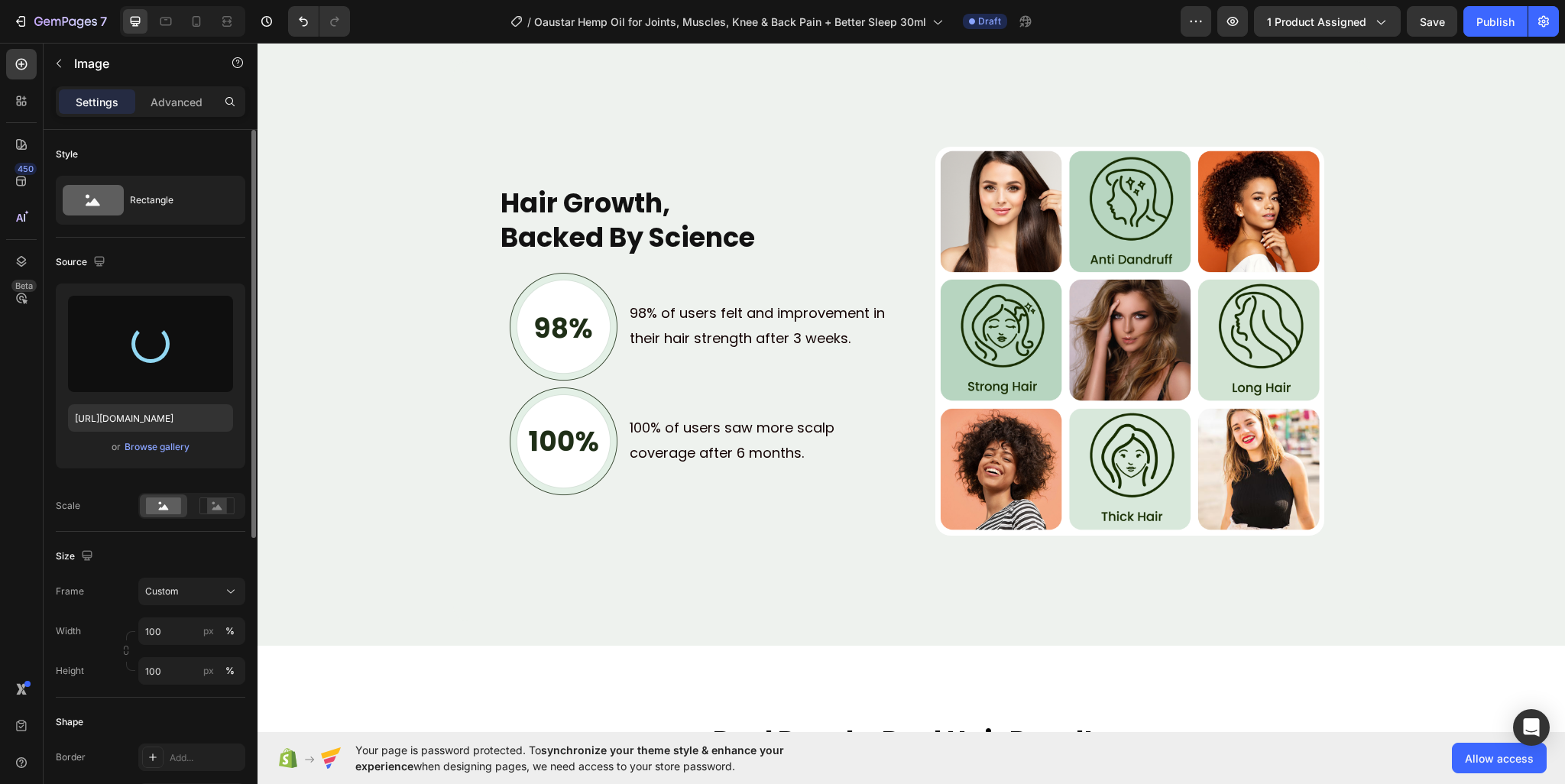
type input "https://cdn.shopify.com/s/files/1/0950/2798/6710/files/gempages_578838273980367…"
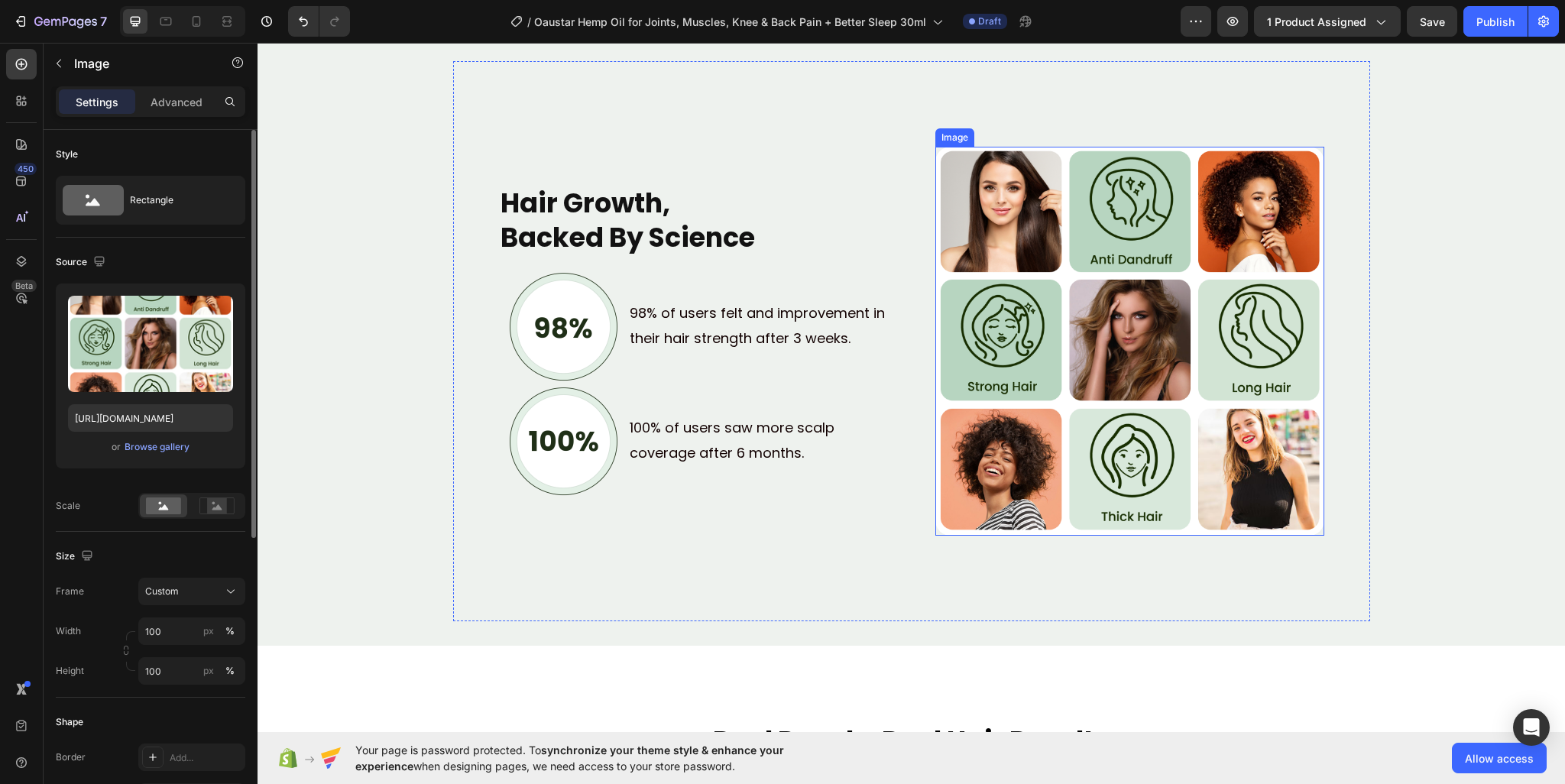
click at [1069, 229] on img at bounding box center [1129, 341] width 389 height 389
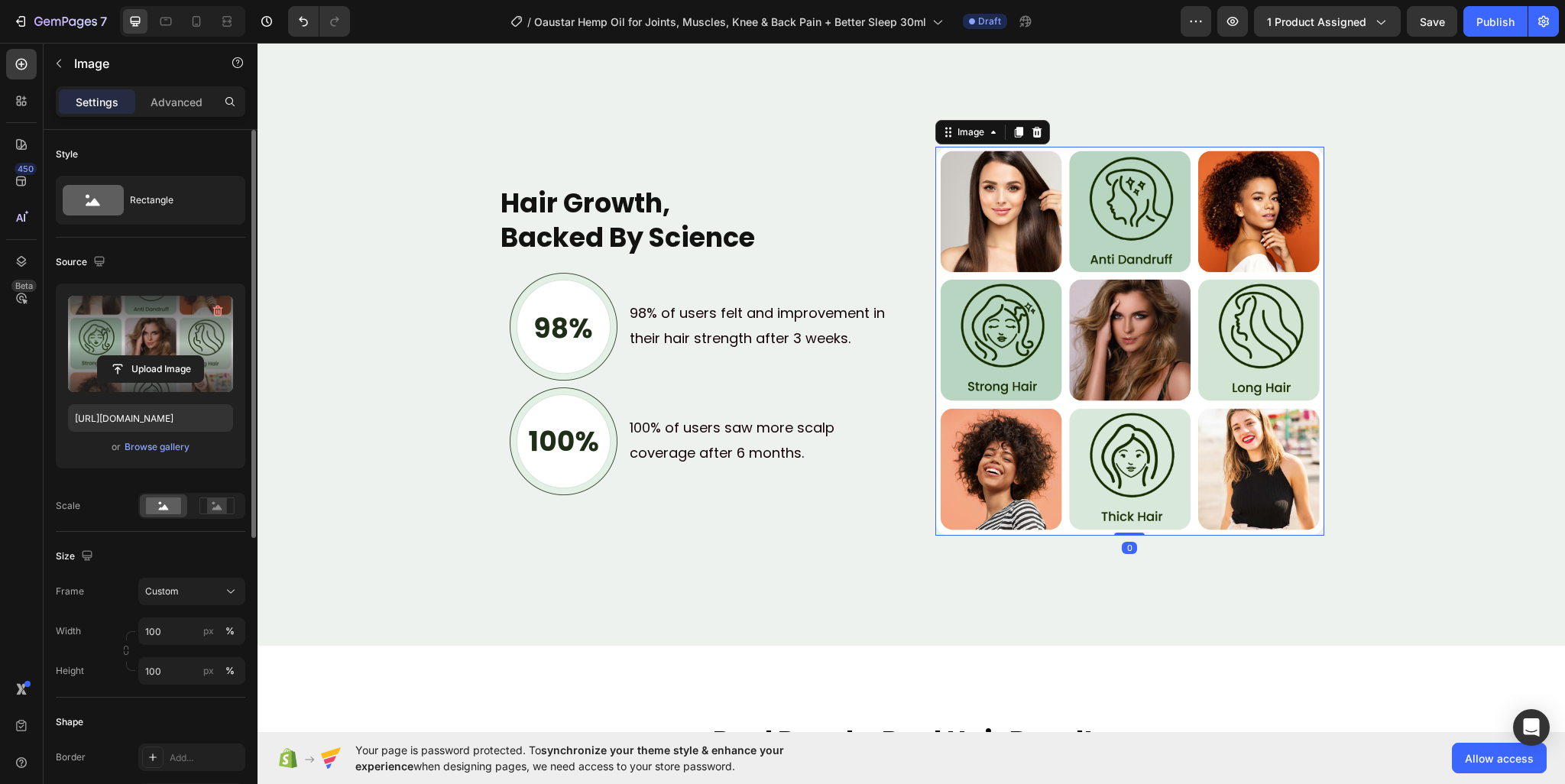
click at [125, 320] on label at bounding box center [150, 344] width 166 height 96
click at [125, 356] on input "file" at bounding box center [151, 369] width 106 height 26
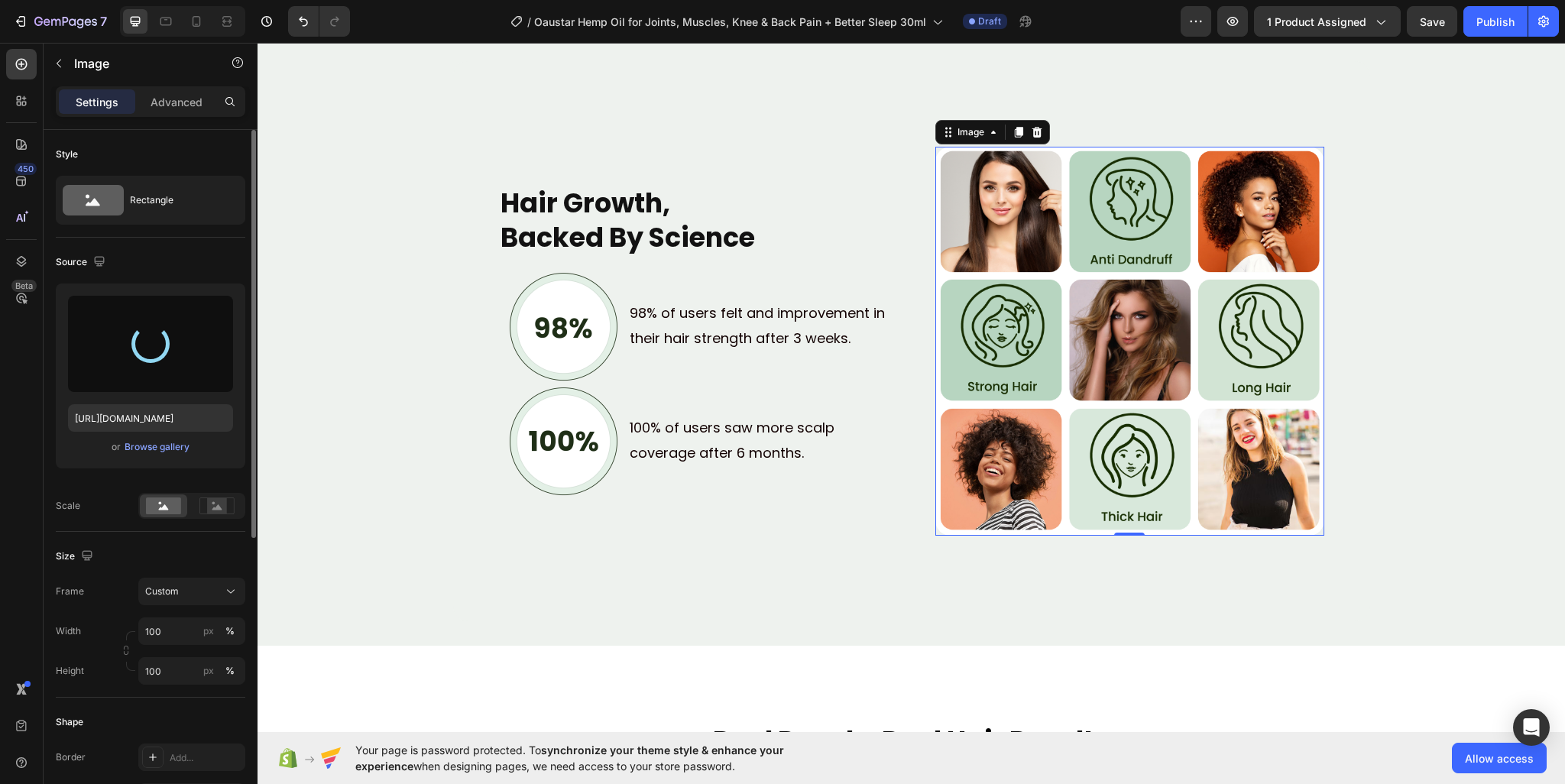
type input "https://cdn.shopify.com/s/files/1/0950/2798/6710/files/gempages_578838273980367…"
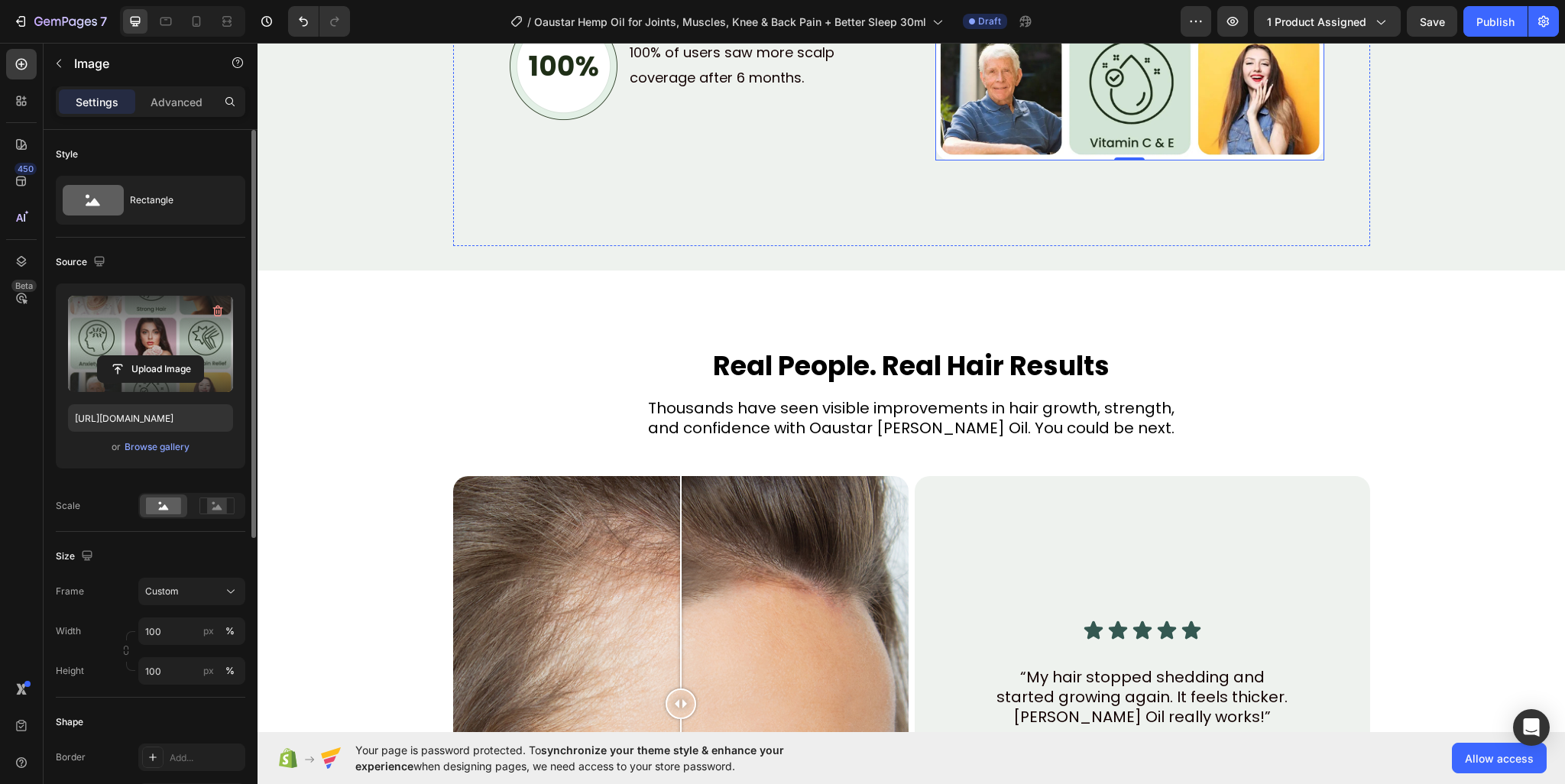
scroll to position [4465, 0]
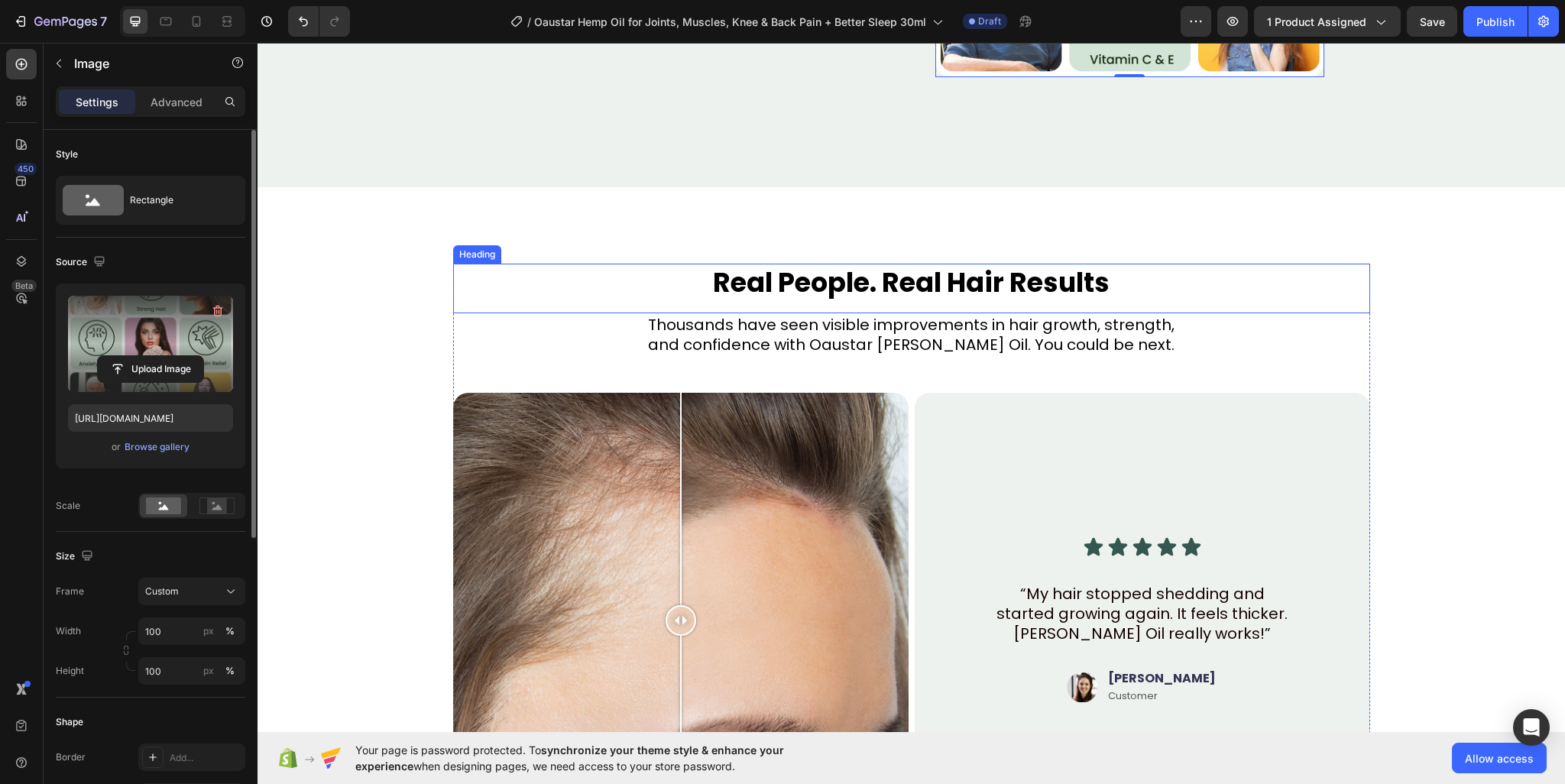
click at [821, 277] on h2 "Real People. Real Hair Results" at bounding box center [912, 282] width 917 height 38
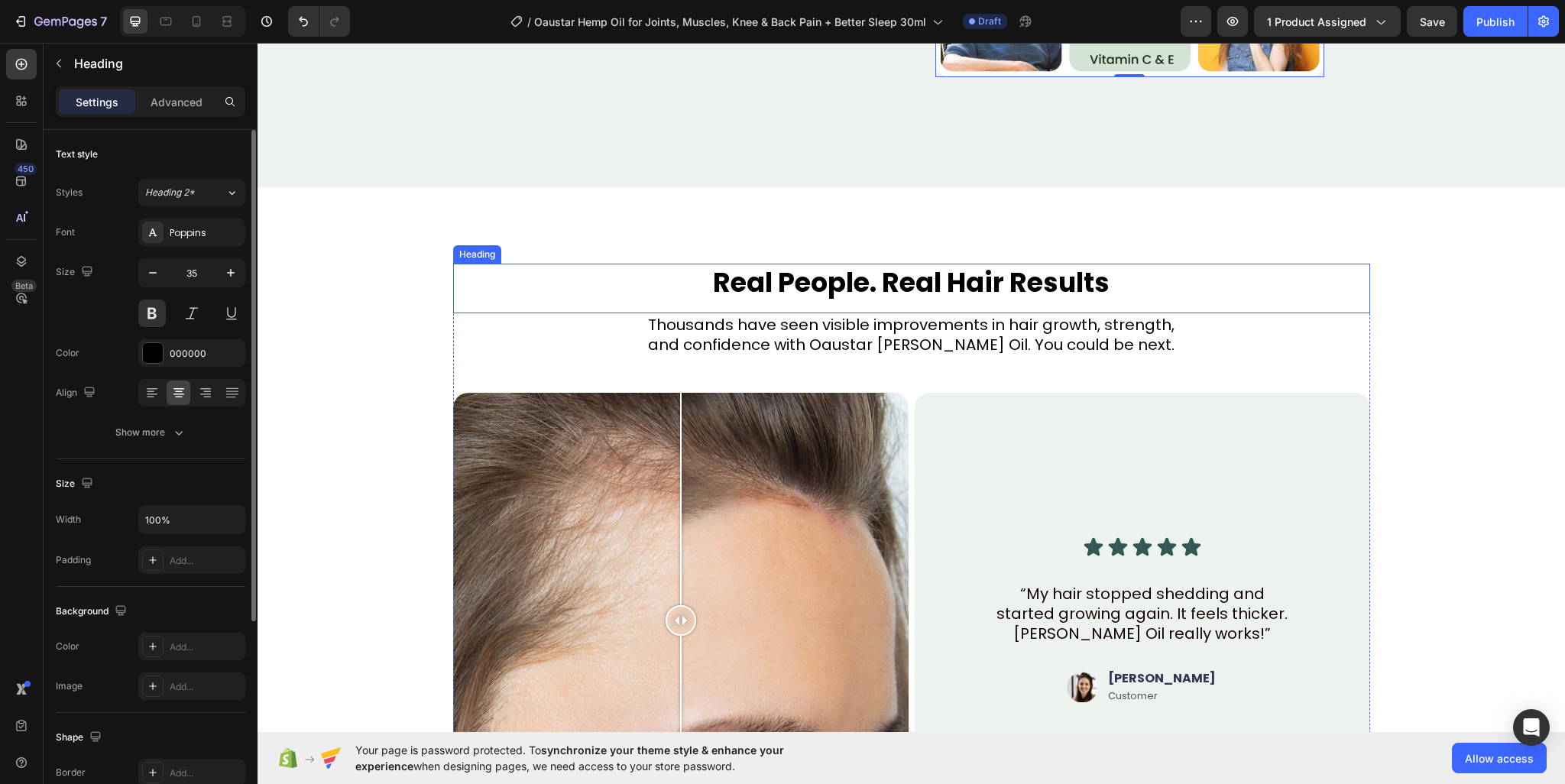
click at [821, 277] on h2 "Real People. Real Hair Results" at bounding box center [912, 282] width 917 height 38
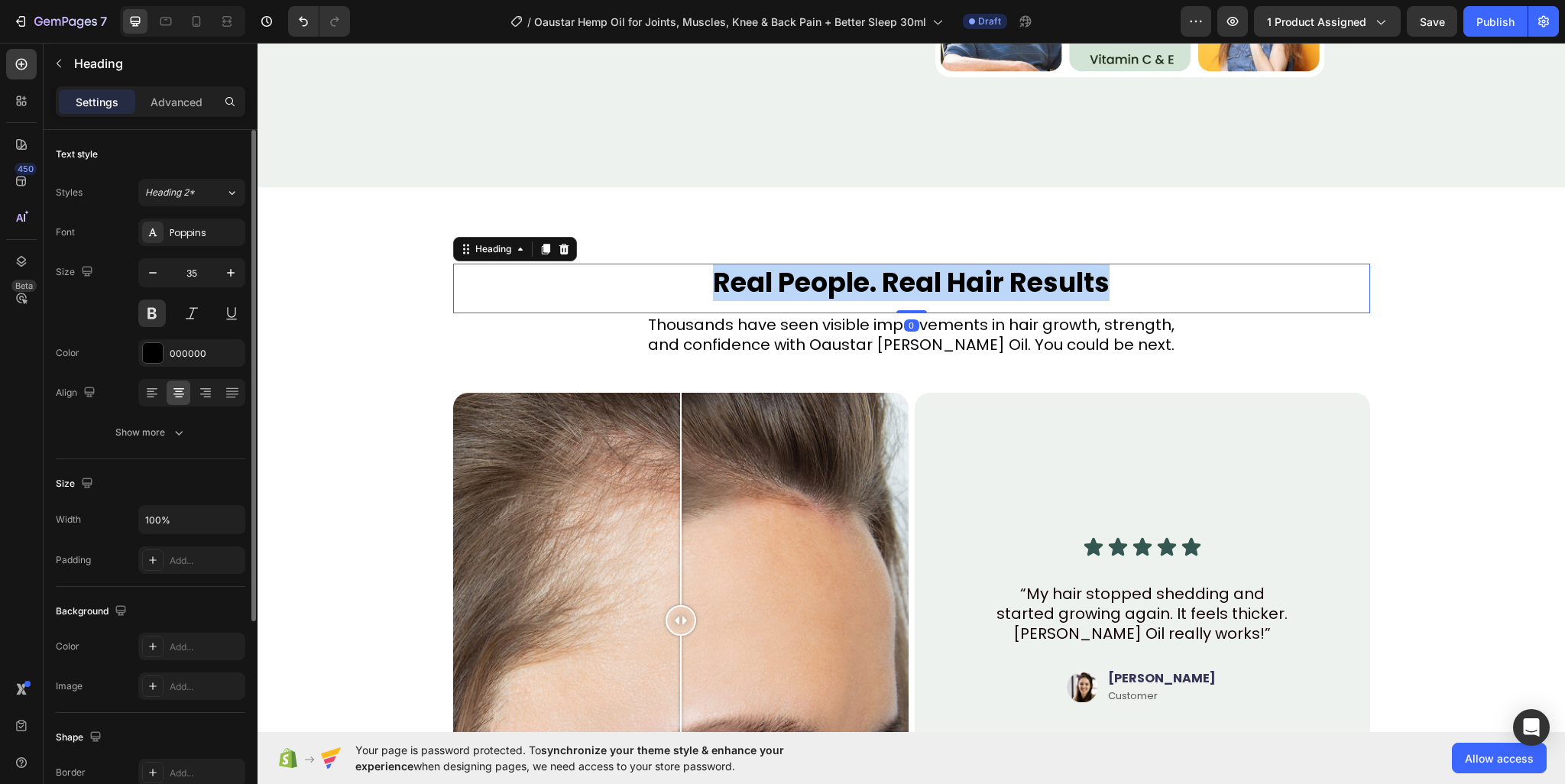
click at [821, 277] on p "Real People. Real Hair Results" at bounding box center [911, 283] width 914 height 35
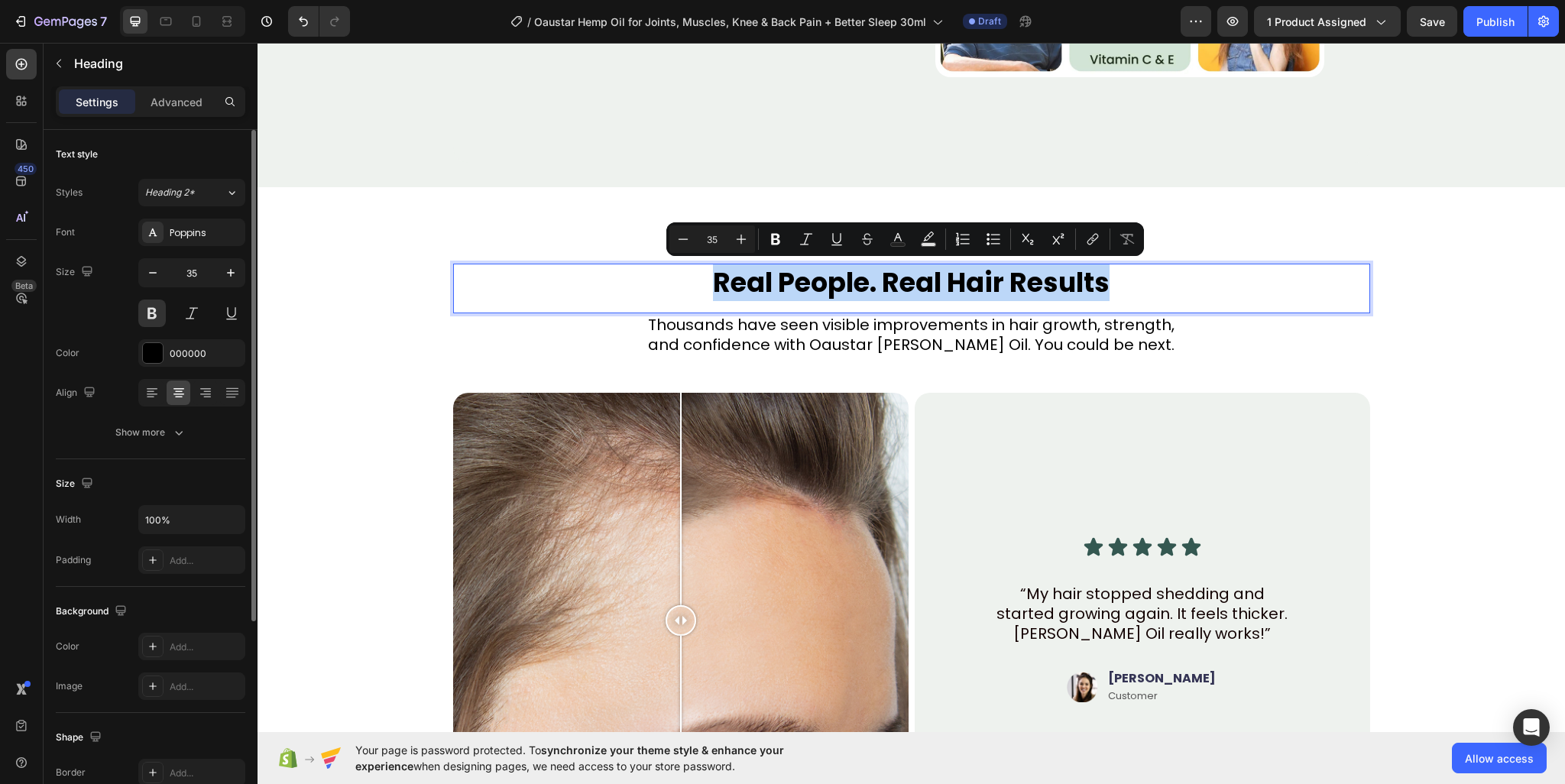
click at [821, 277] on p "Real People. Real Hair Results" at bounding box center [911, 283] width 914 height 35
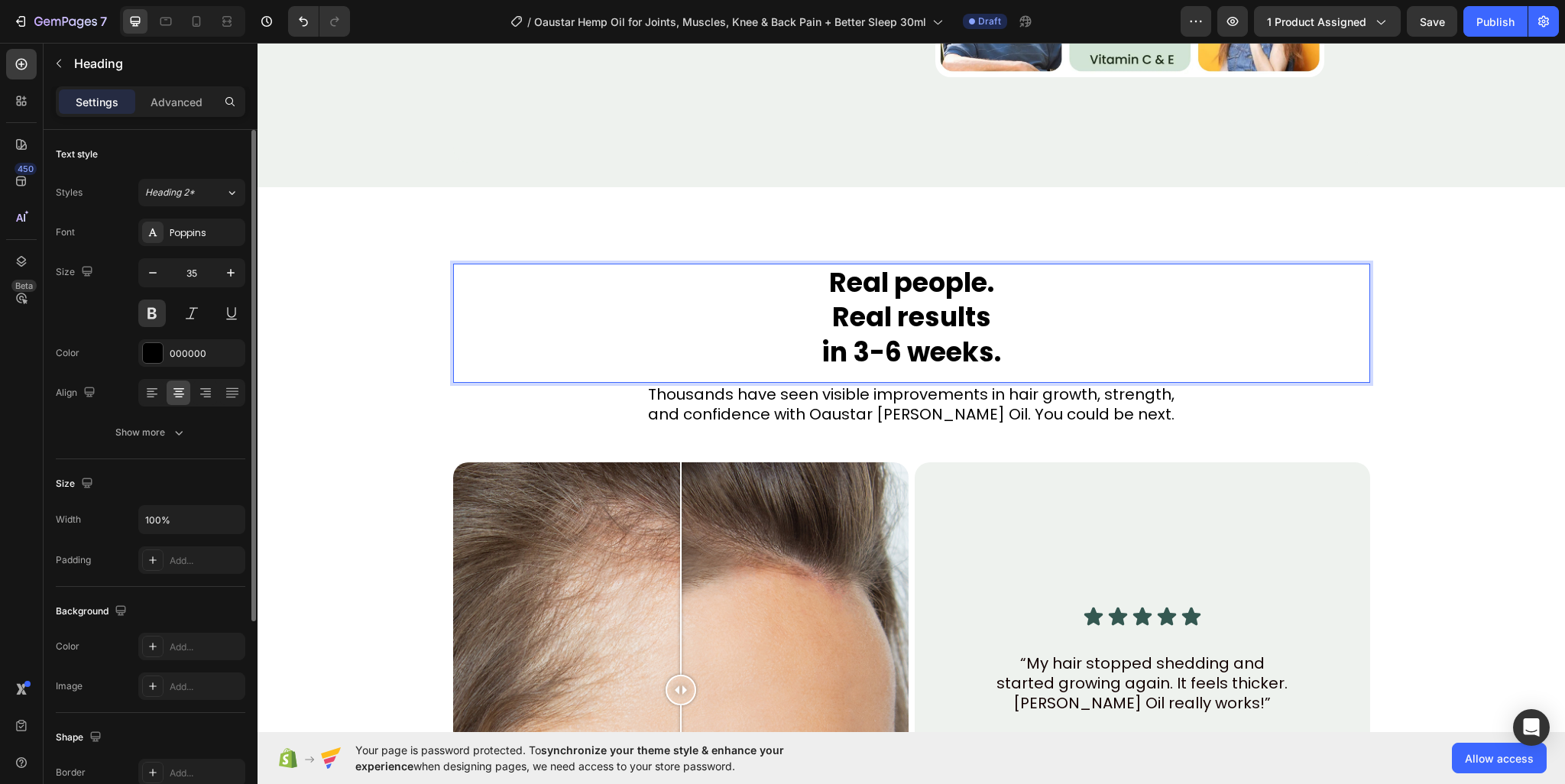
click at [805, 317] on p "Real people. Real results in 3-6 weeks." at bounding box center [911, 317] width 914 height 105
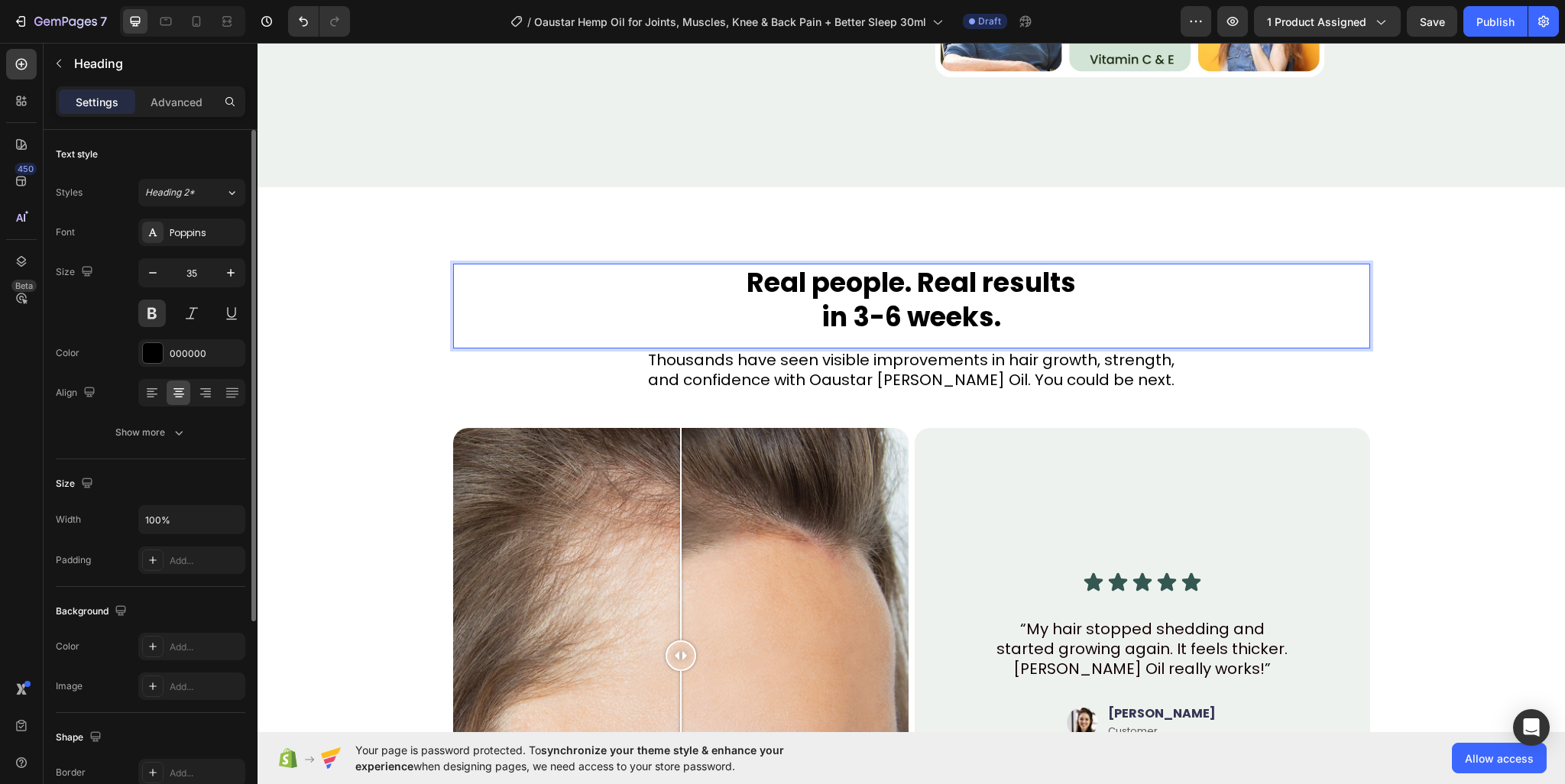
click at [797, 332] on p "Real people. Real results in 3-6 weeks." at bounding box center [911, 300] width 914 height 69
click at [798, 311] on p "Real people. Real results in 3-6 weeks." at bounding box center [911, 300] width 914 height 69
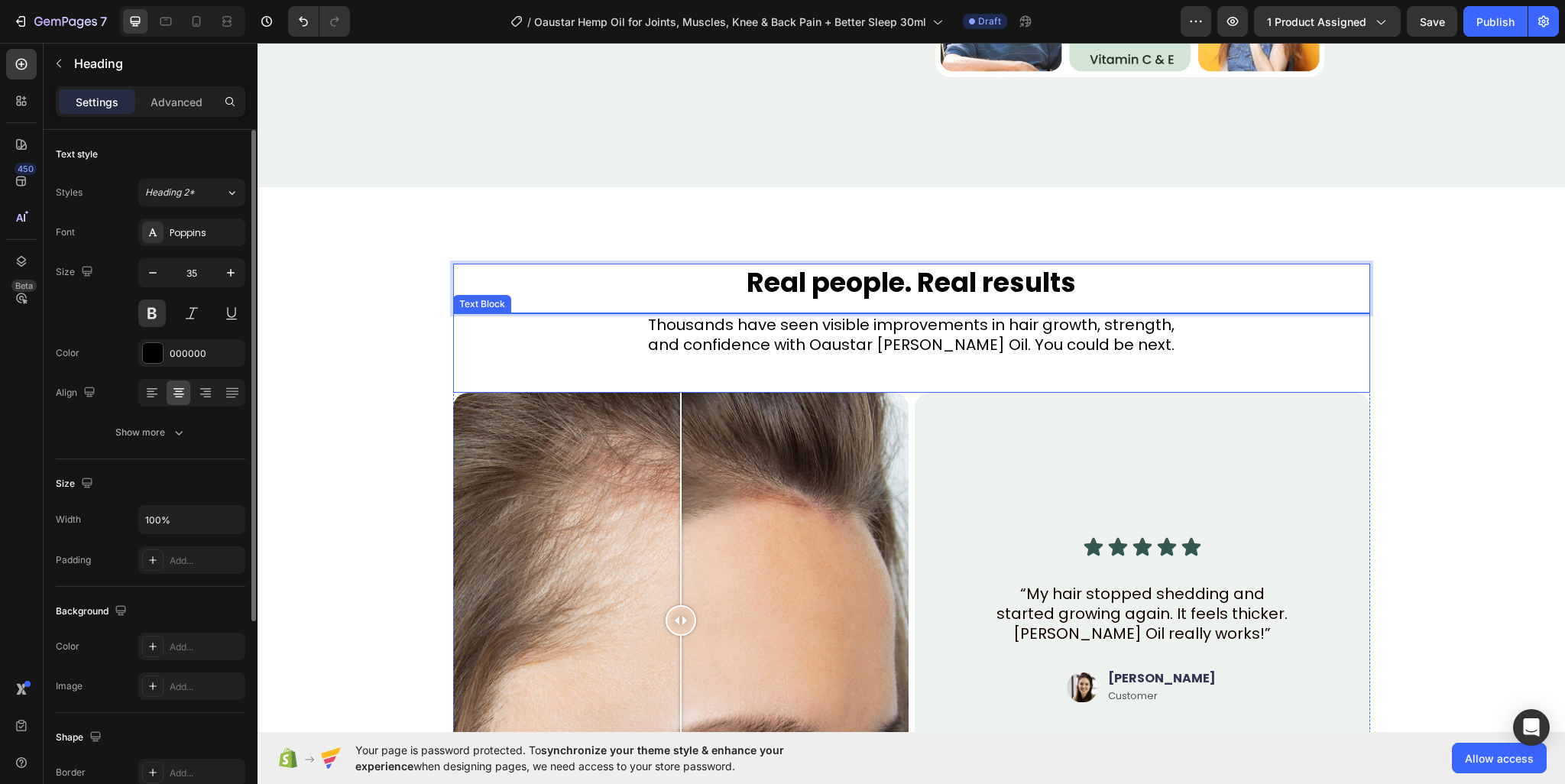
click at [905, 343] on p "and confidence with Oaustar Rosemary Oil. You could be next." at bounding box center [911, 345] width 914 height 20
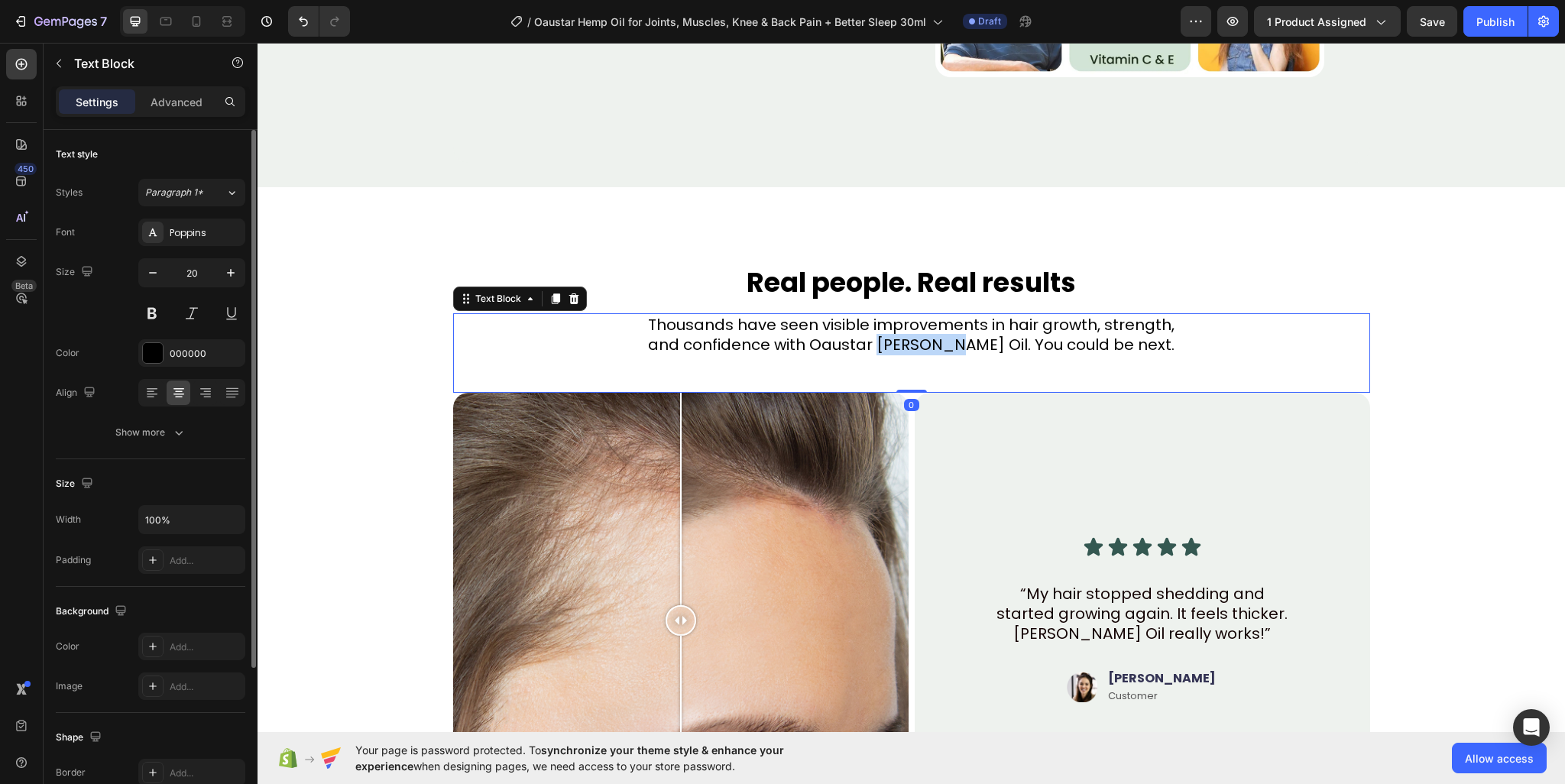
click at [905, 343] on p "and confidence with Oaustar Rosemary Oil. You could be next." at bounding box center [911, 345] width 914 height 20
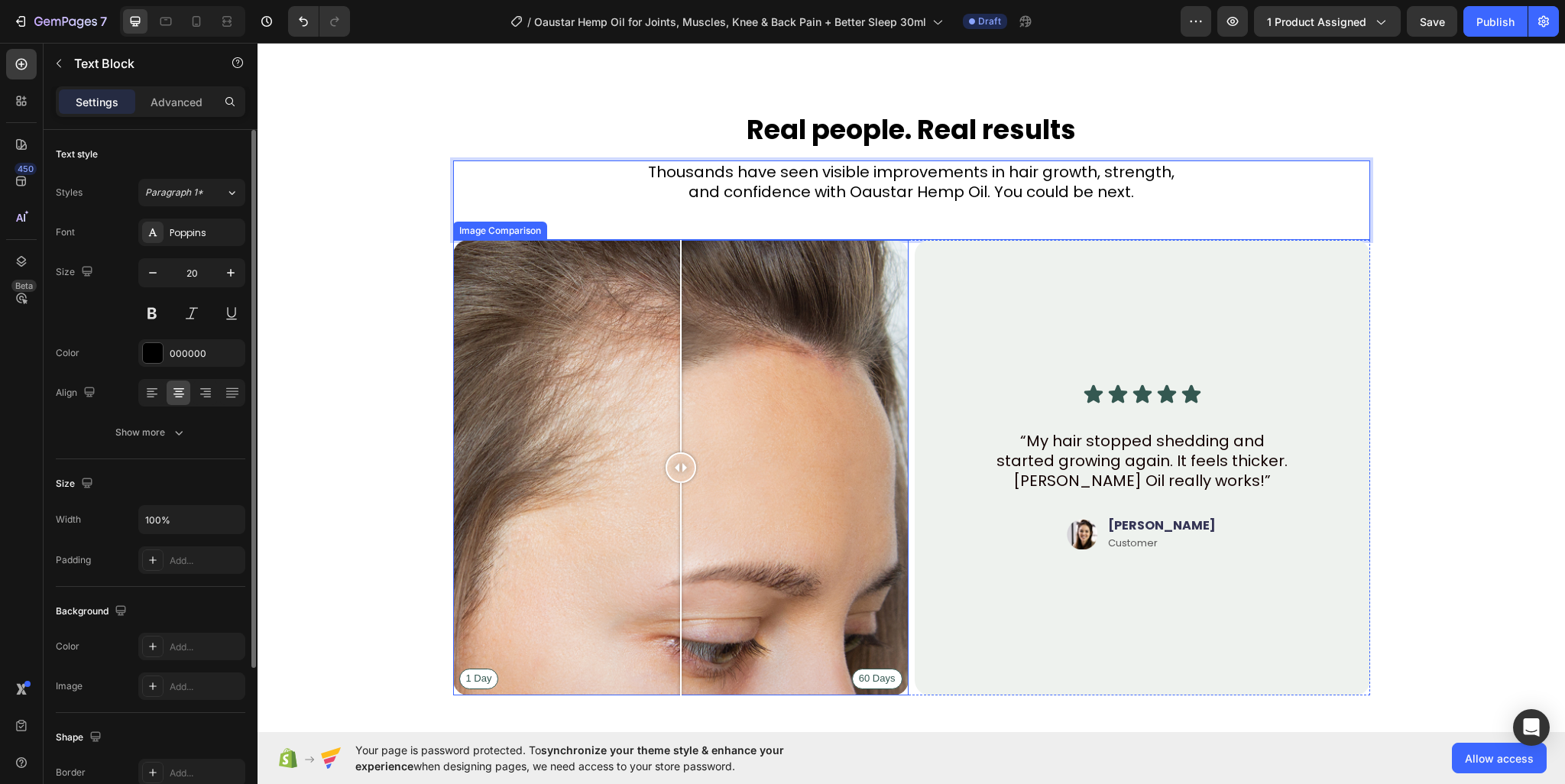
click at [870, 374] on div "1 Day 60 Days" at bounding box center [681, 467] width 455 height 455
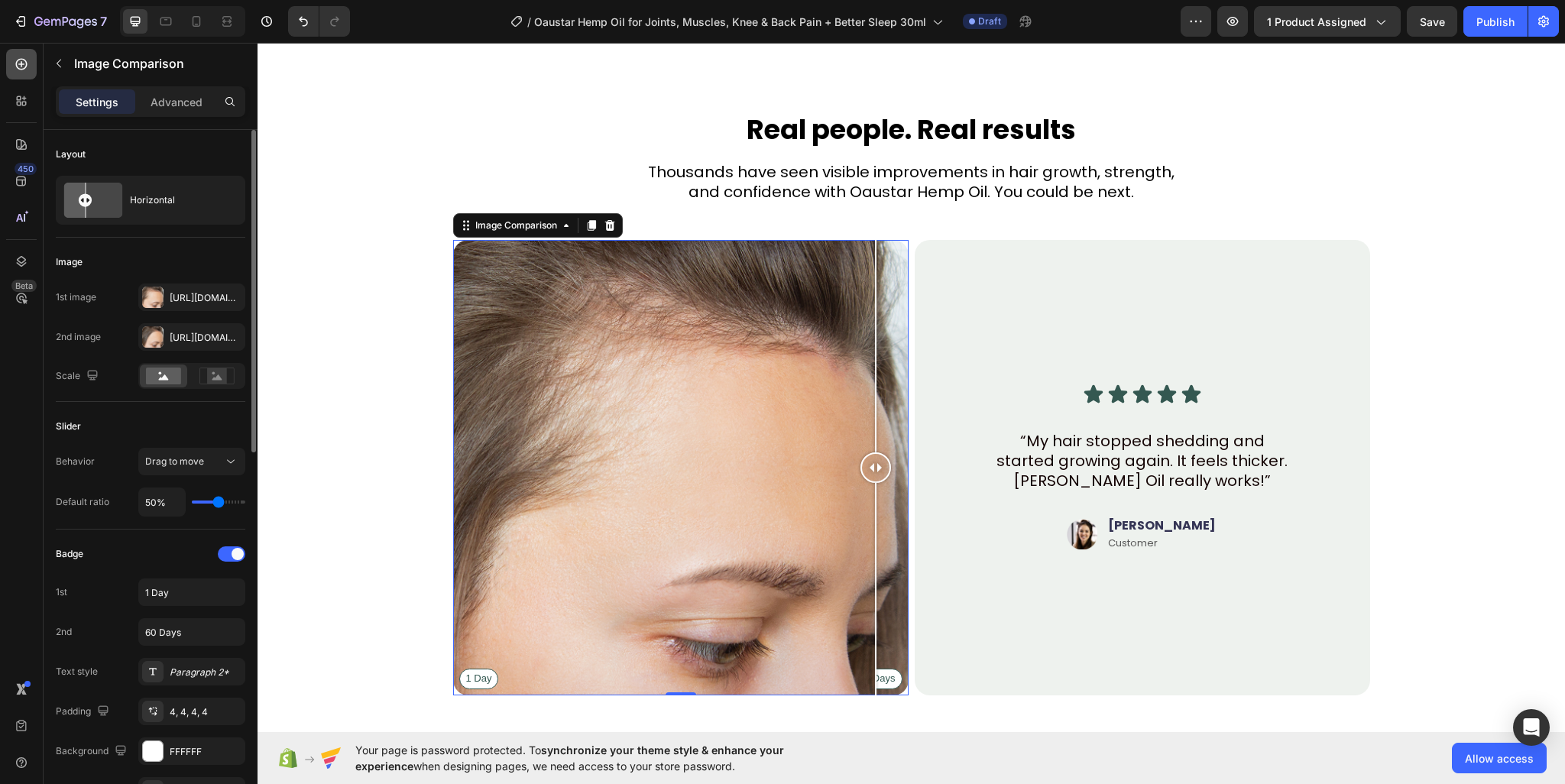
click at [23, 68] on icon at bounding box center [22, 65] width 16 height 16
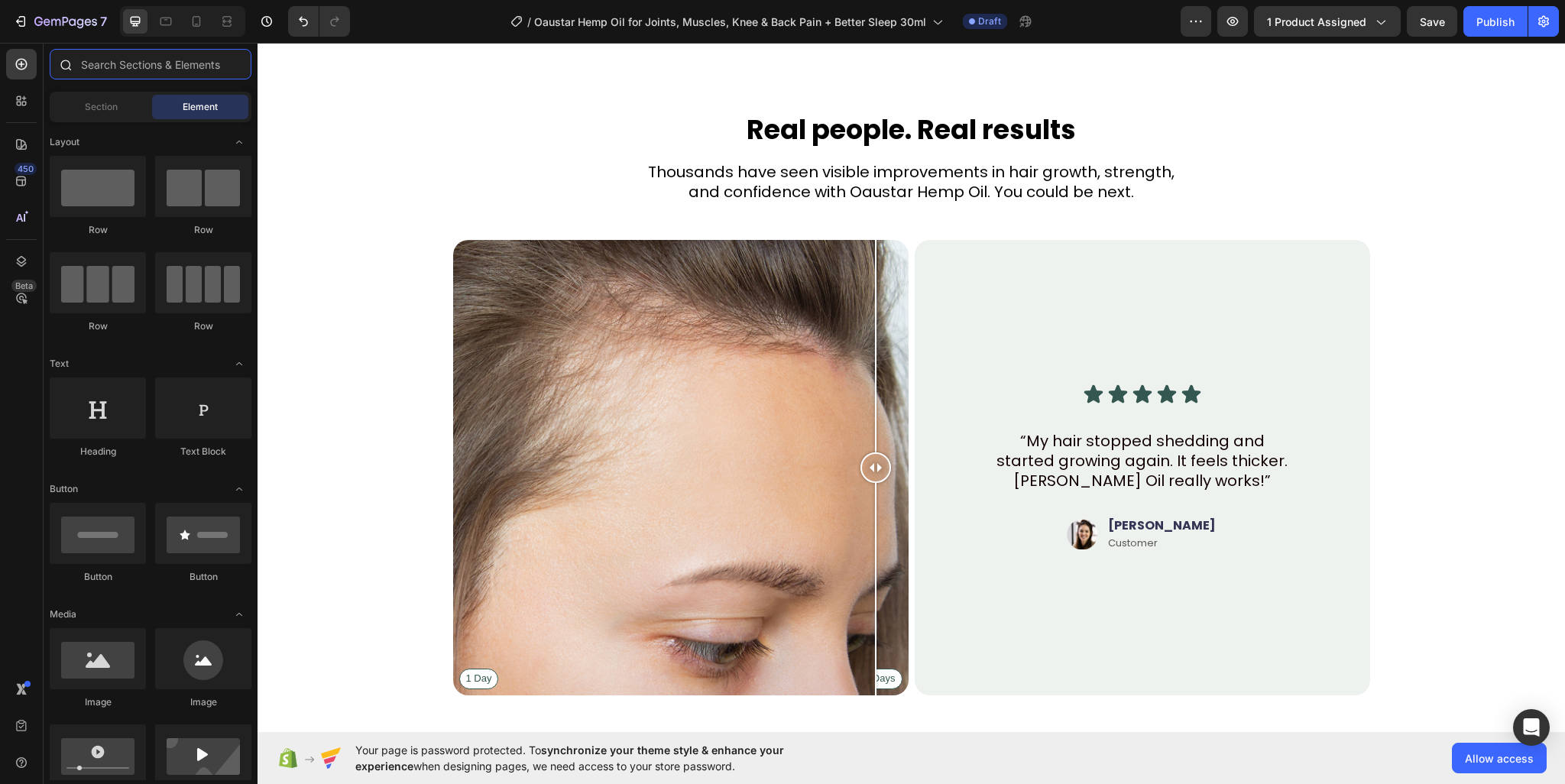
click at [133, 67] on input "text" at bounding box center [151, 64] width 202 height 30
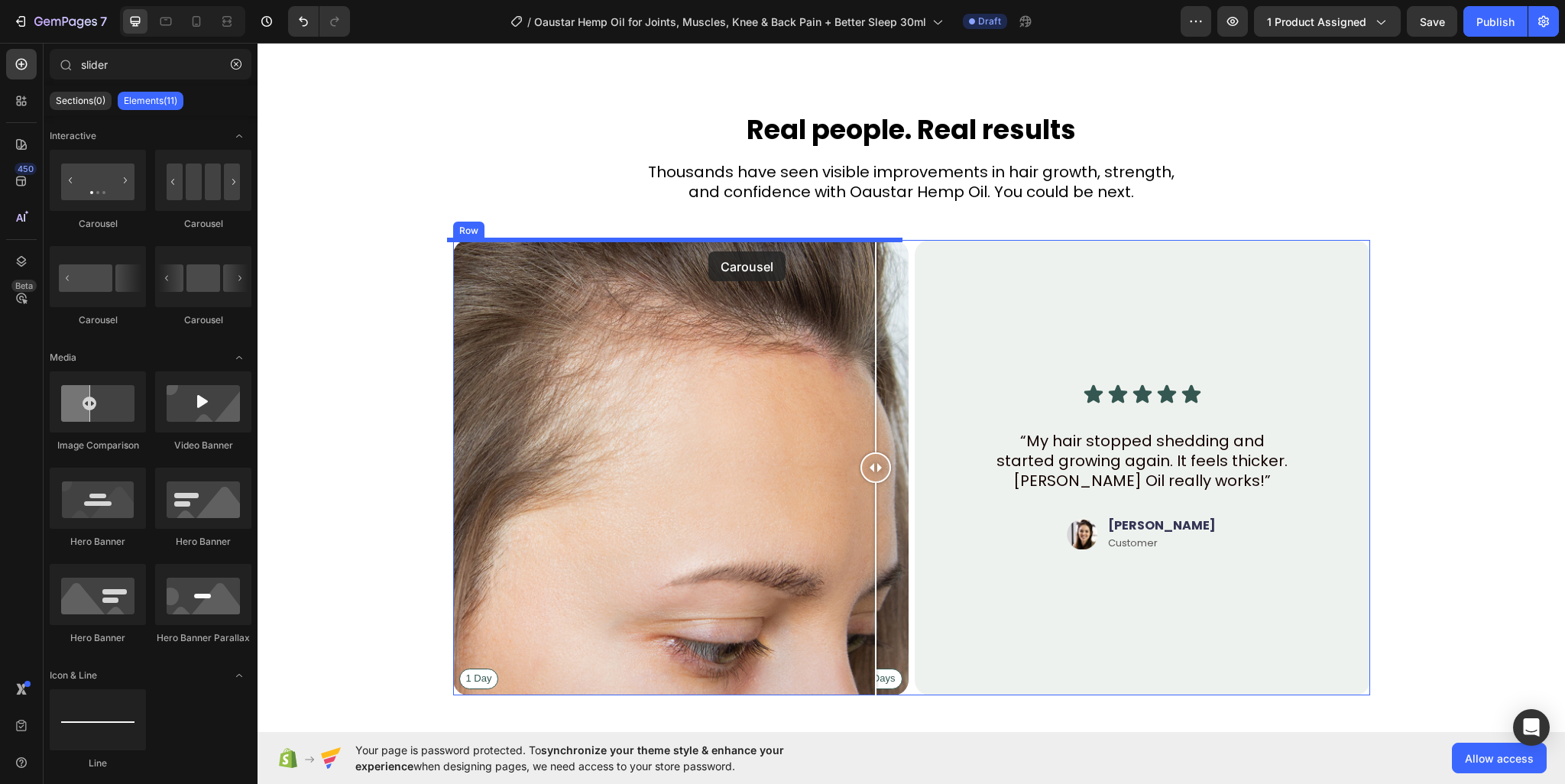
drag, startPoint x: 352, startPoint y: 245, endPoint x: 708, endPoint y: 252, distance: 356.1
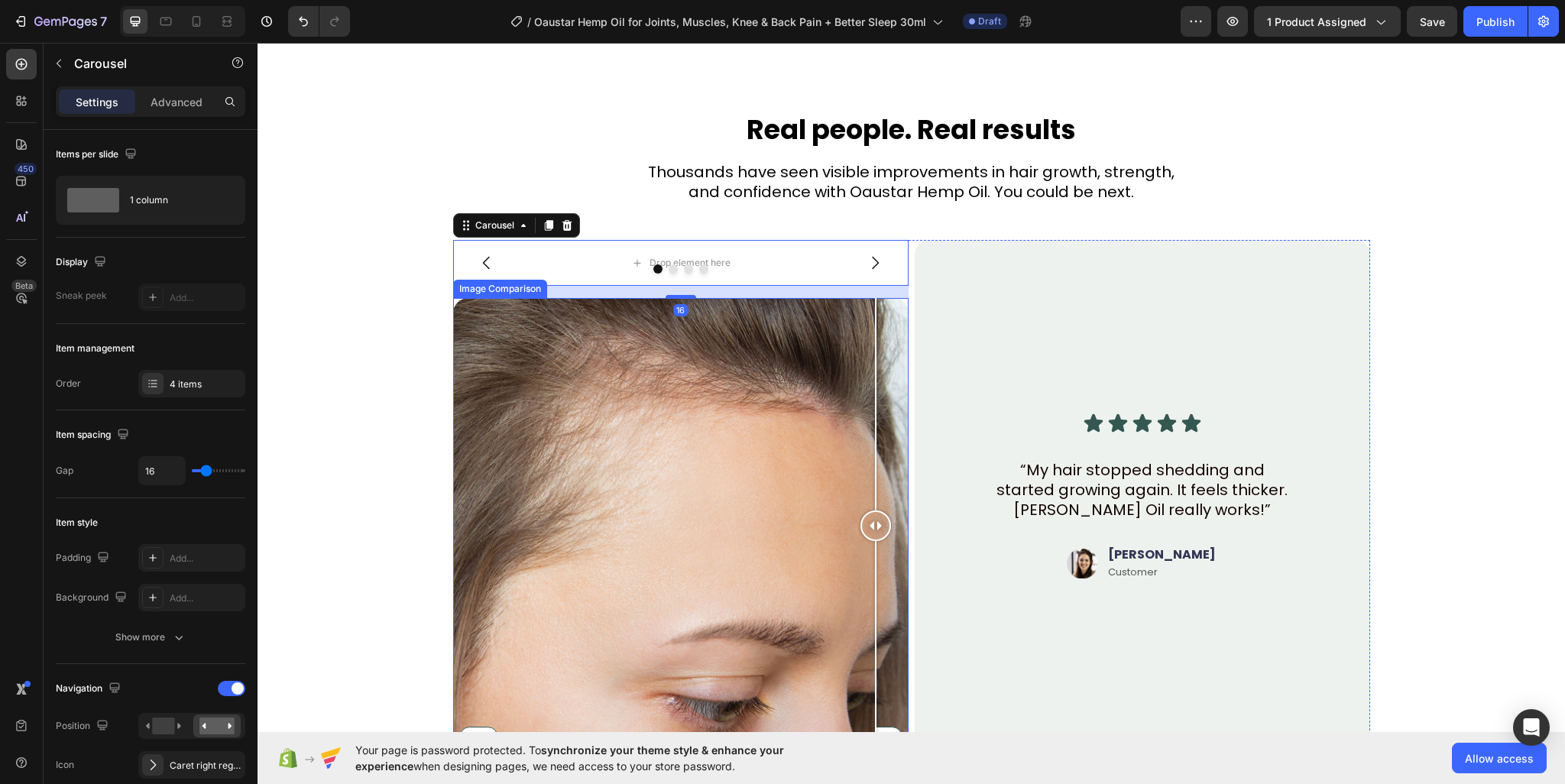
click at [722, 386] on div "1 Day 60 Days" at bounding box center [681, 525] width 455 height 455
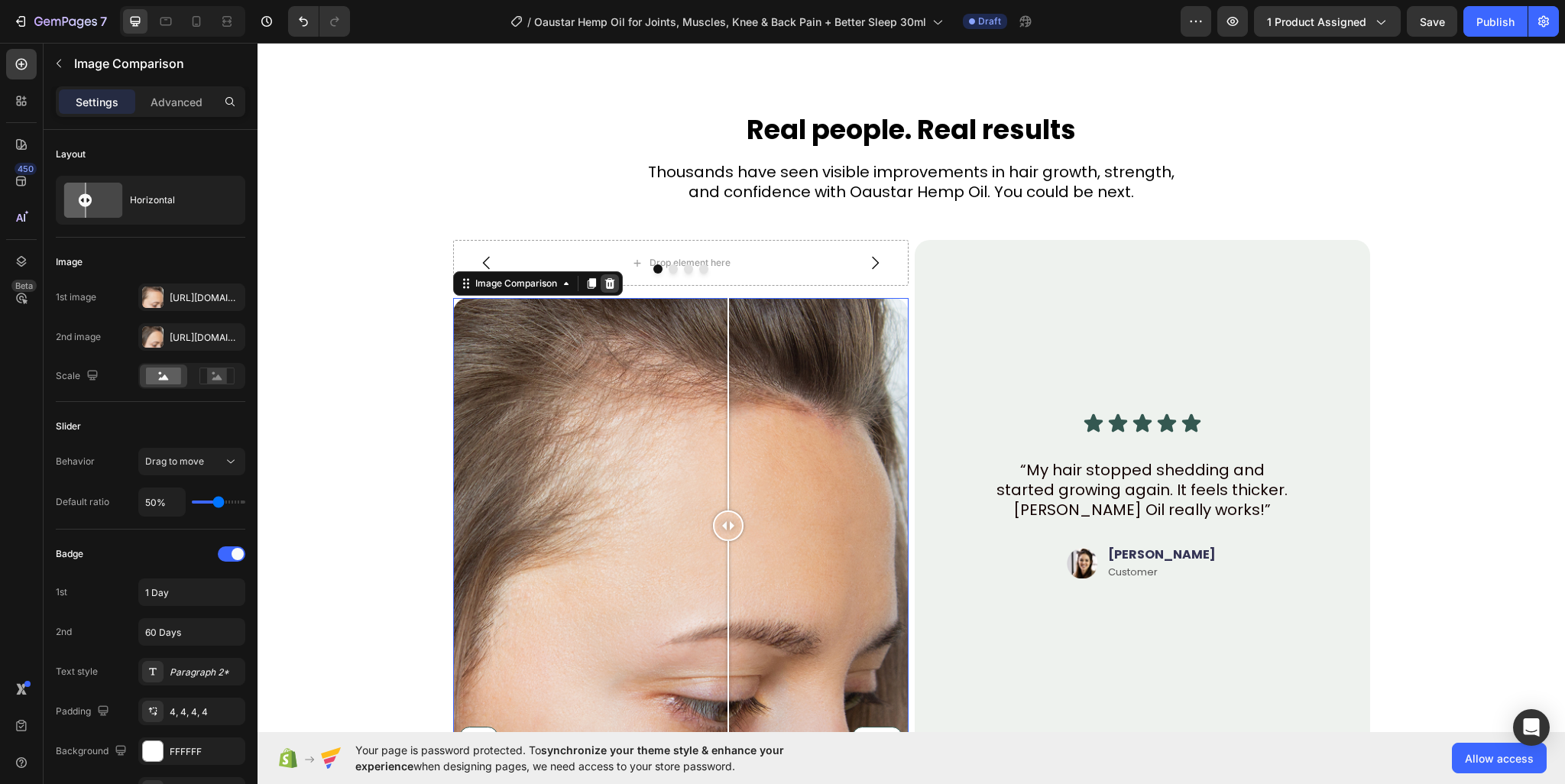
click at [603, 283] on icon at bounding box center [609, 283] width 12 height 12
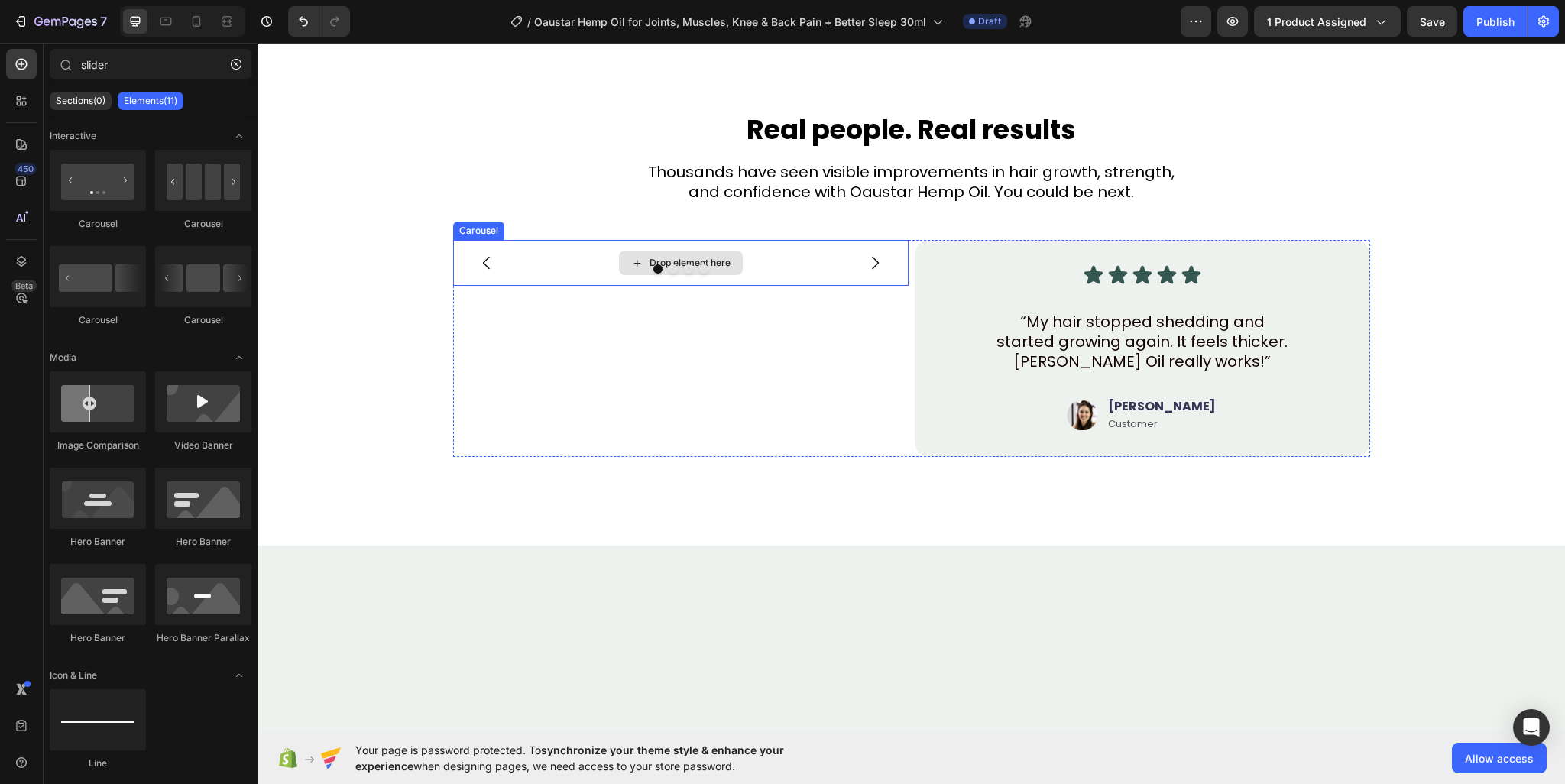
click at [667, 257] on div "Drop element here" at bounding box center [689, 262] width 81 height 12
click at [167, 53] on input "slider" at bounding box center [151, 64] width 202 height 30
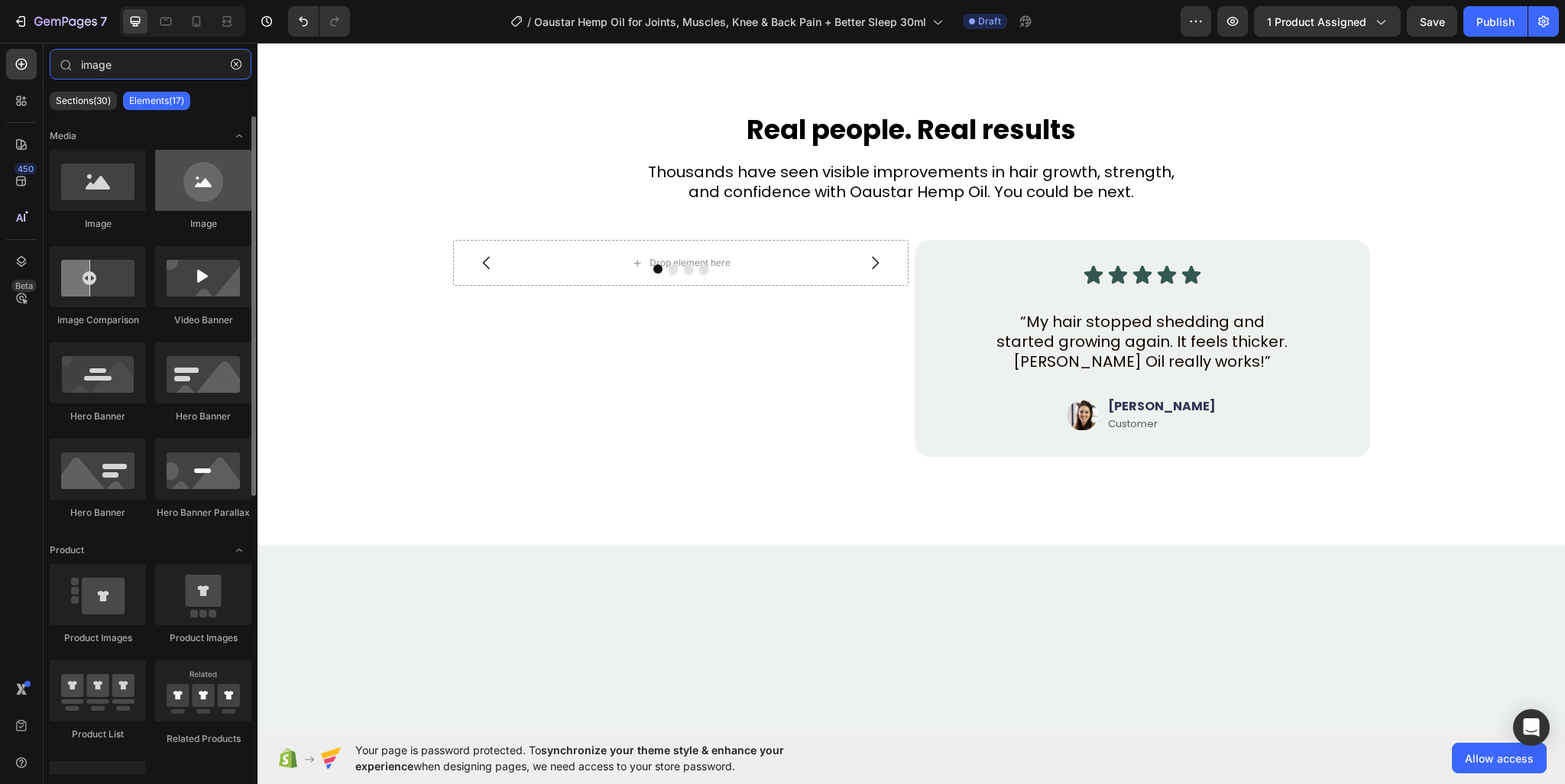
type input "image"
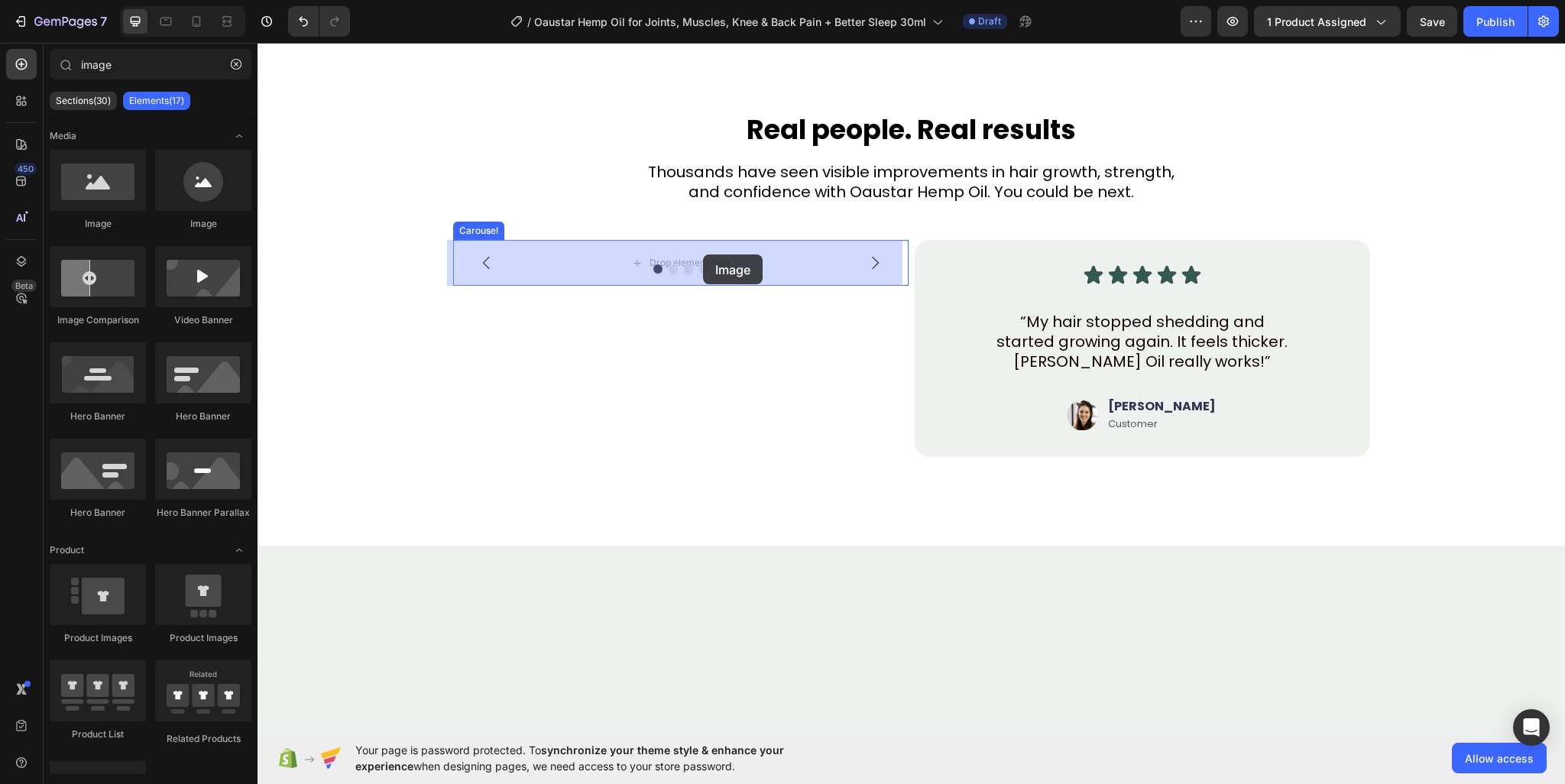
drag, startPoint x: 434, startPoint y: 232, endPoint x: 703, endPoint y: 254, distance: 269.9
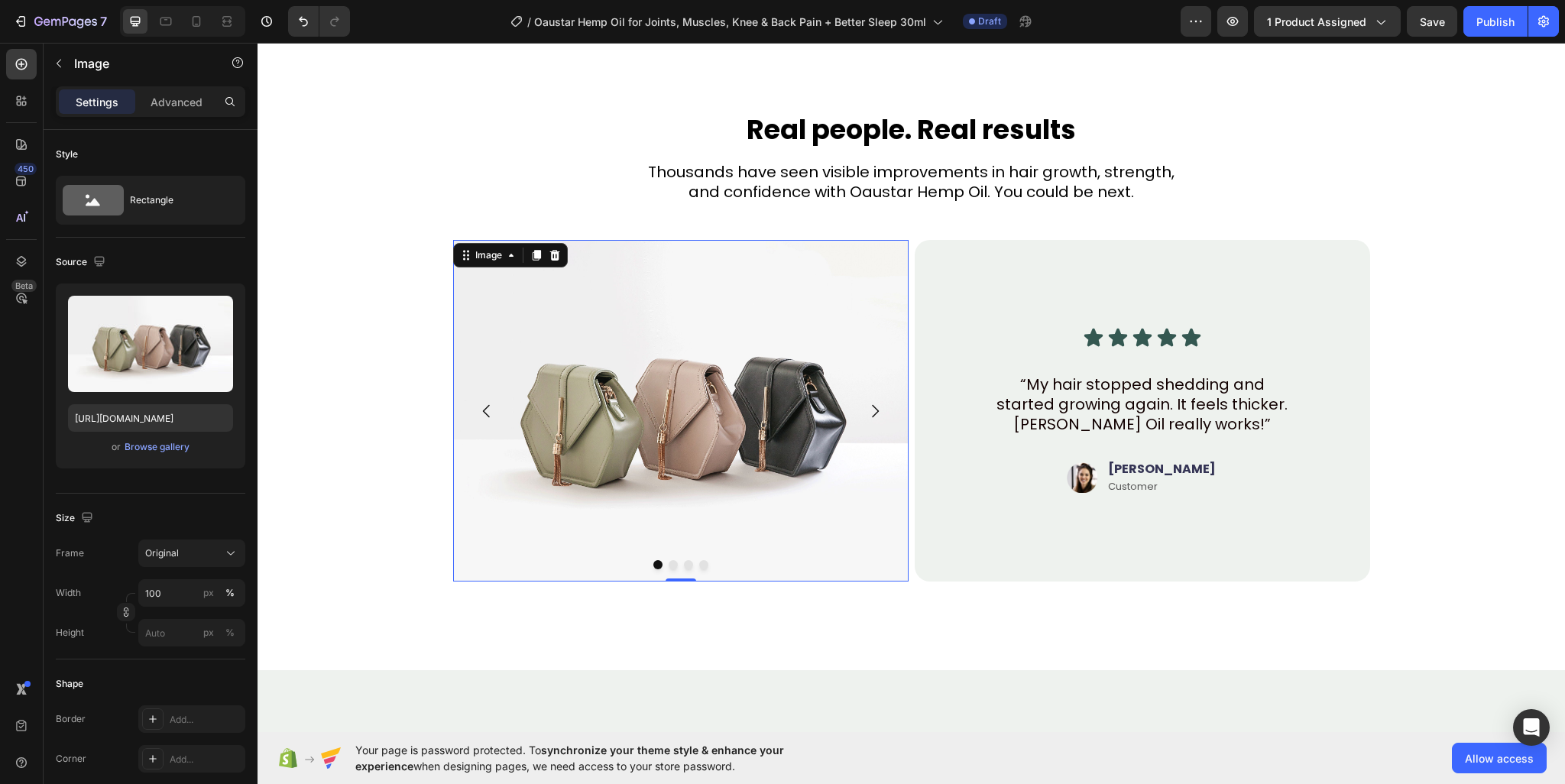
click at [612, 339] on img at bounding box center [681, 410] width 455 height 342
